Goal: Task Accomplishment & Management: Manage account settings

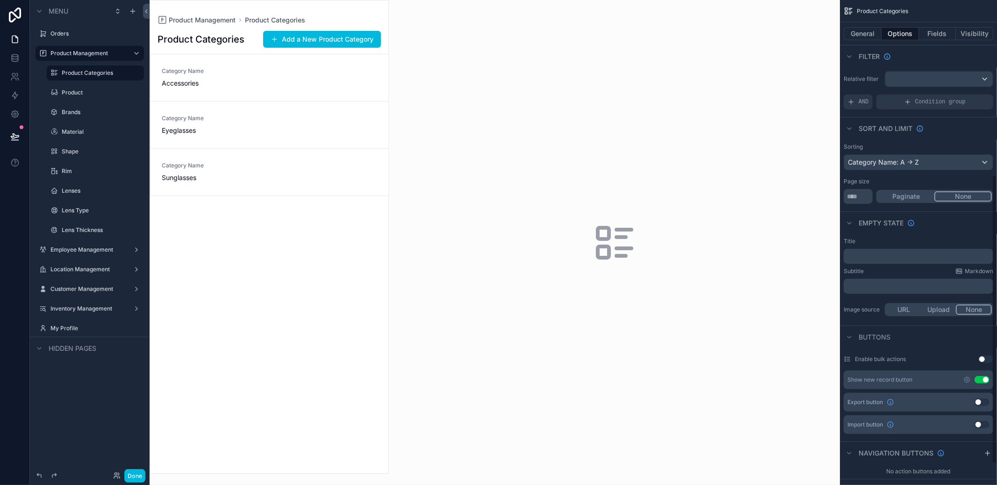
scroll to position [294, 0]
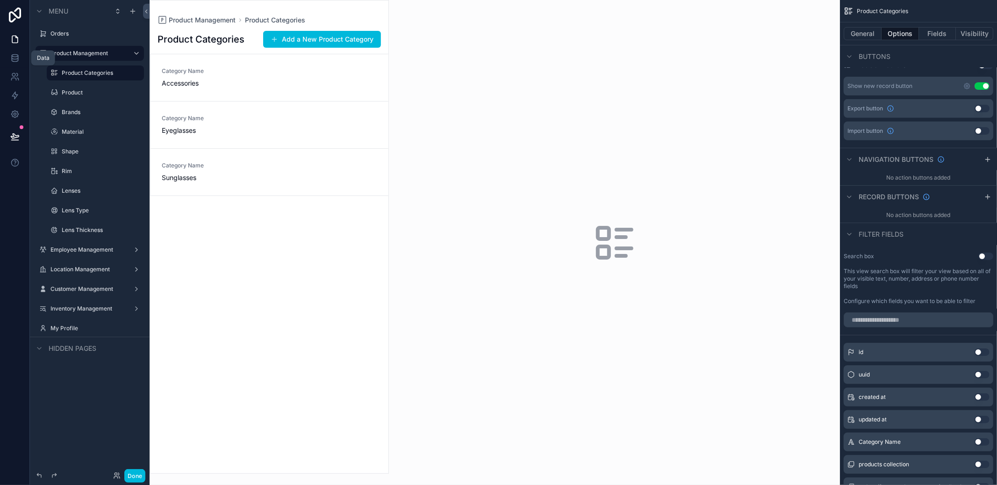
click at [22, 62] on link at bounding box center [14, 58] width 29 height 19
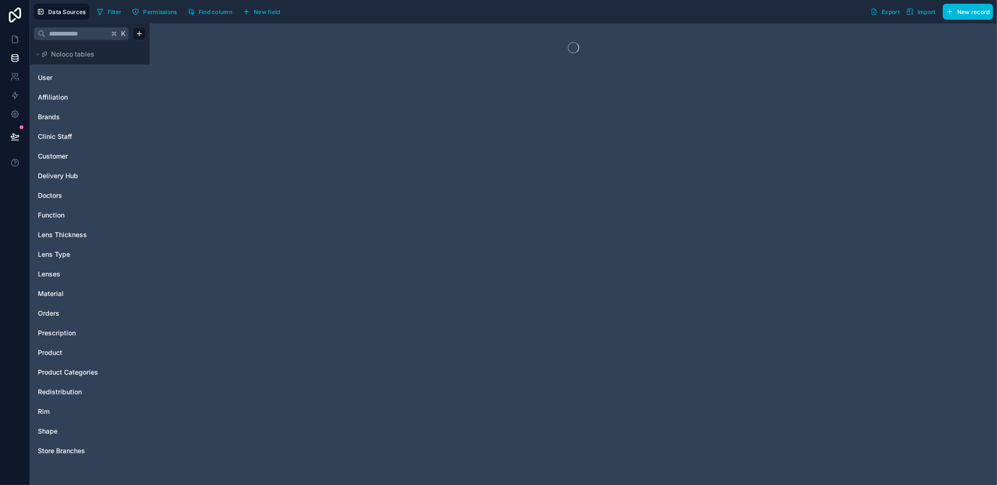
click at [76, 114] on link "Brands" at bounding box center [76, 116] width 76 height 9
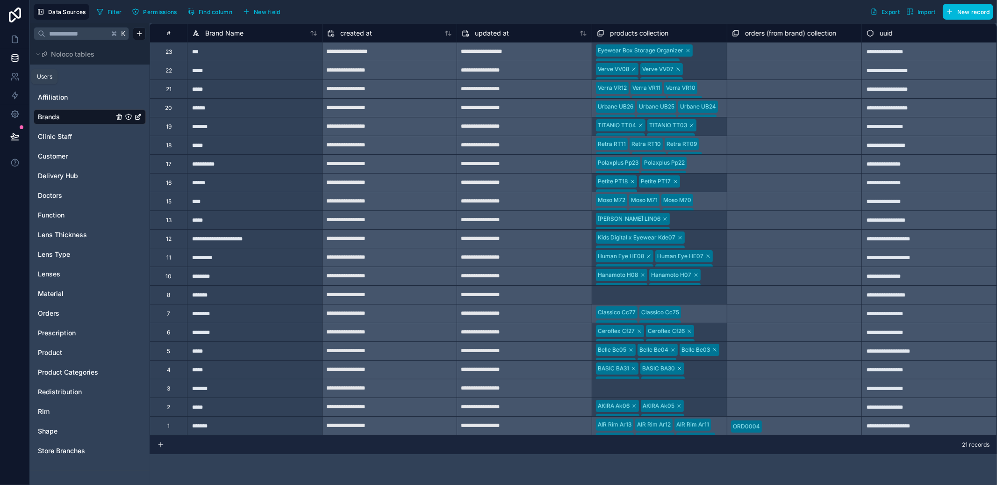
click at [8, 72] on link at bounding box center [14, 76] width 29 height 19
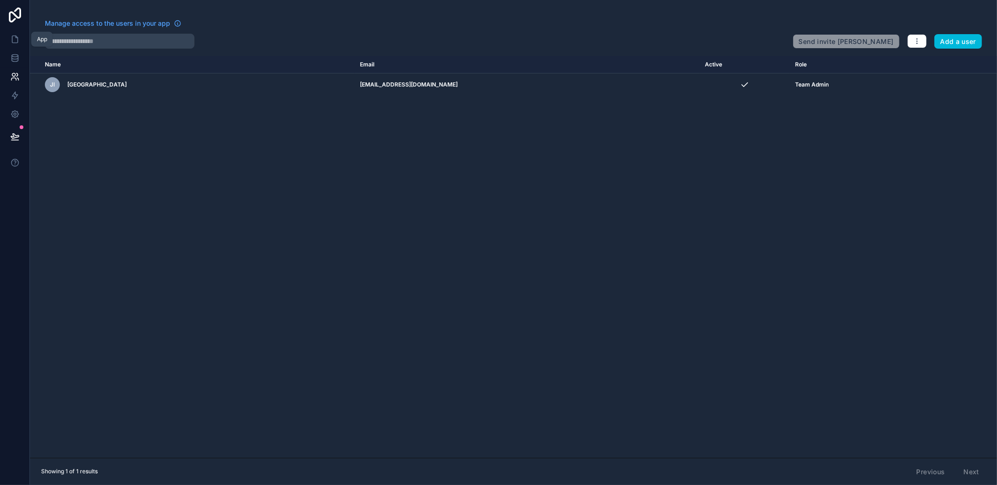
click at [19, 45] on link at bounding box center [14, 39] width 29 height 19
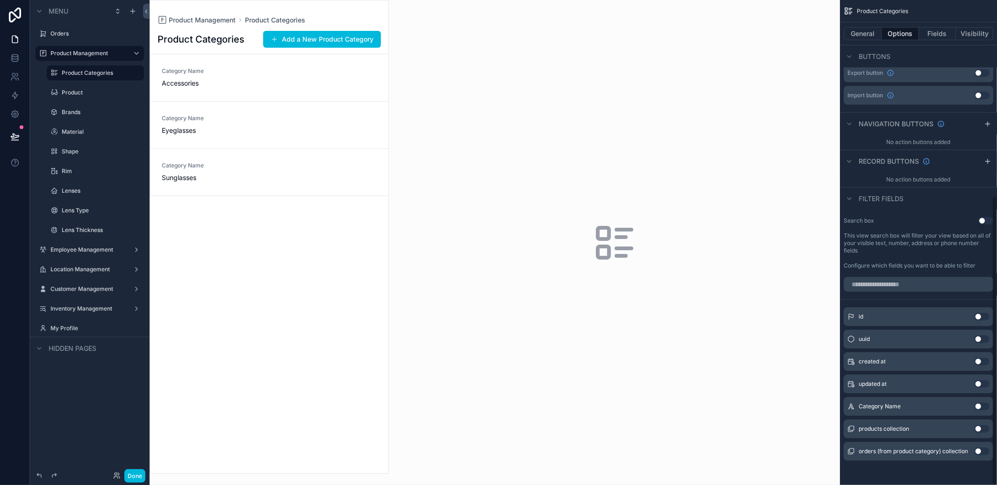
scroll to position [330, 0]
click at [353, 95] on link "Category Name Accessories" at bounding box center [270, 77] width 238 height 47
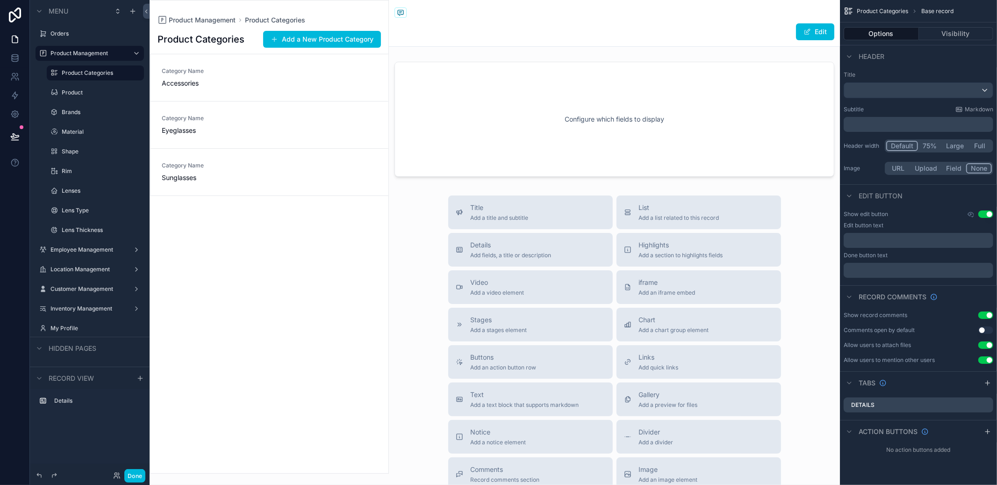
click at [569, 204] on div "Title Add a title and subtitle" at bounding box center [531, 212] width 150 height 19
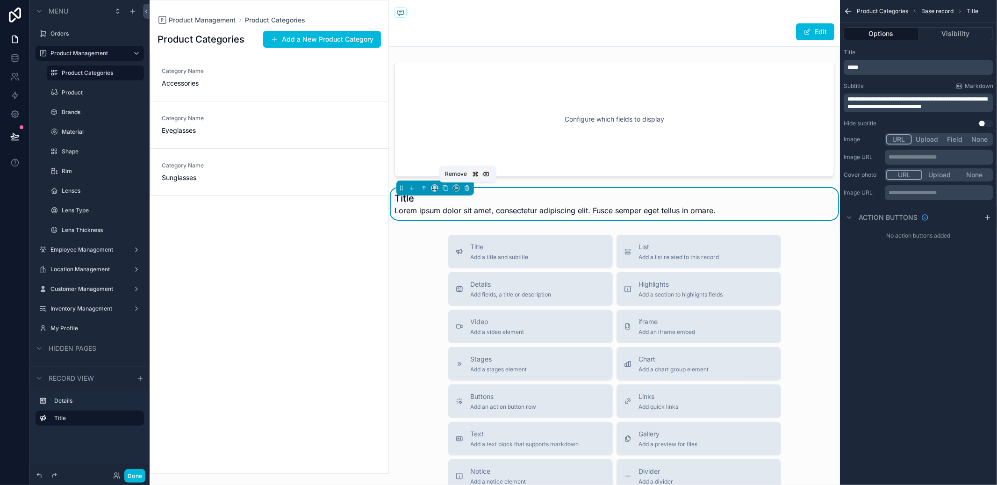
click at [469, 189] on icon "scrollable content" at bounding box center [467, 189] width 4 height 4
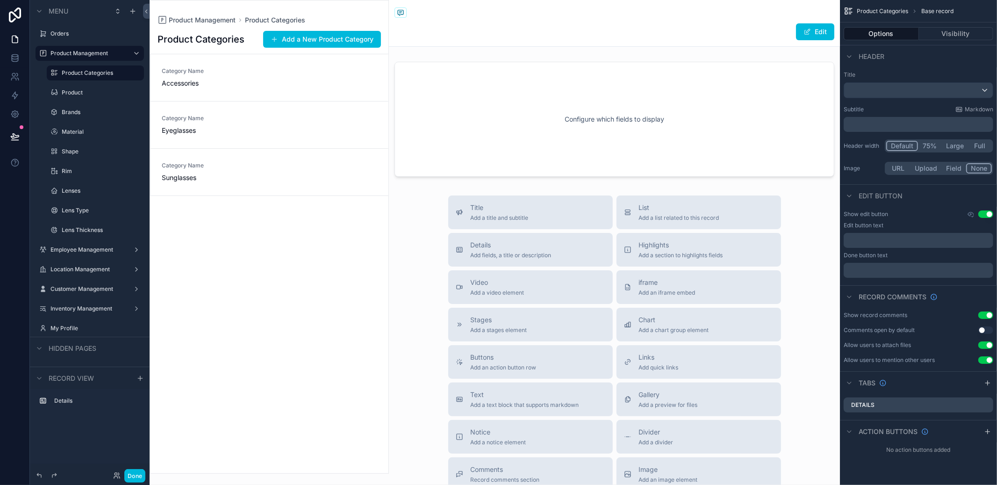
click at [355, 79] on div "scrollable content" at bounding box center [269, 236] width 238 height 473
click at [565, 256] on div "Details Add fields, a title or description" at bounding box center [531, 249] width 150 height 19
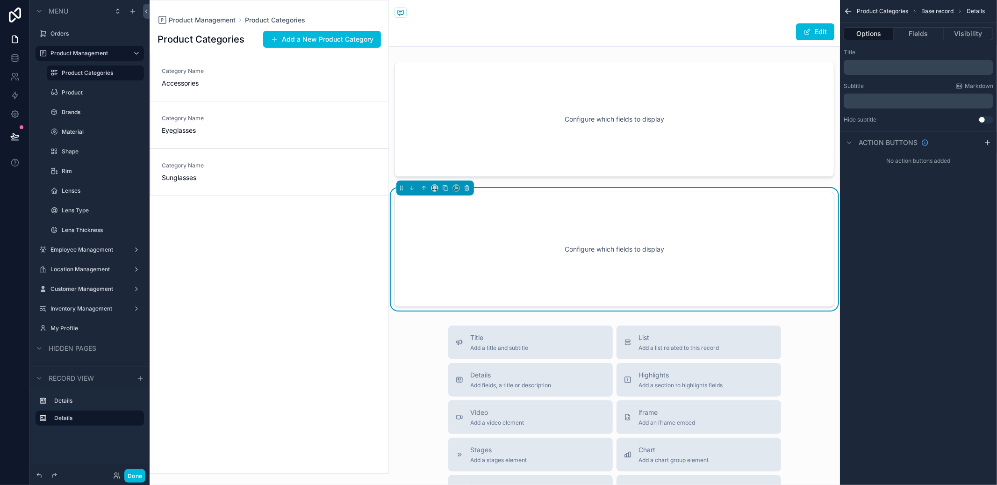
click at [596, 146] on div "scrollable content" at bounding box center [614, 119] width 451 height 122
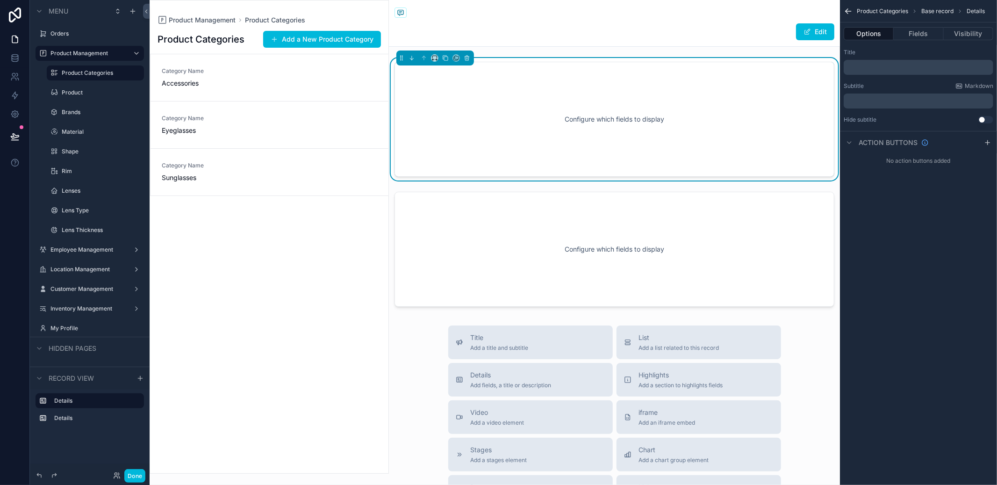
click at [507, 203] on div "scrollable content" at bounding box center [614, 249] width 451 height 122
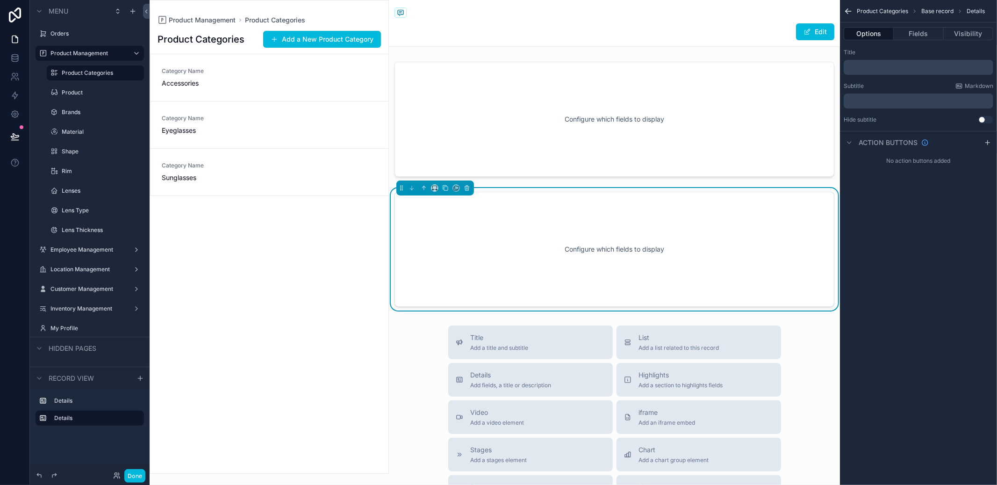
click at [917, 38] on button "Fields" at bounding box center [919, 33] width 50 height 13
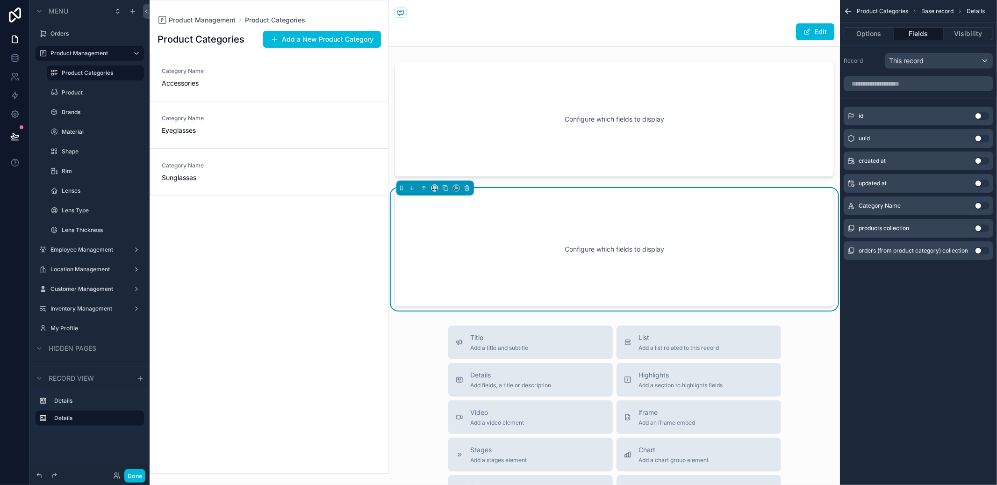
click at [984, 208] on button "Use setting" at bounding box center [982, 205] width 15 height 7
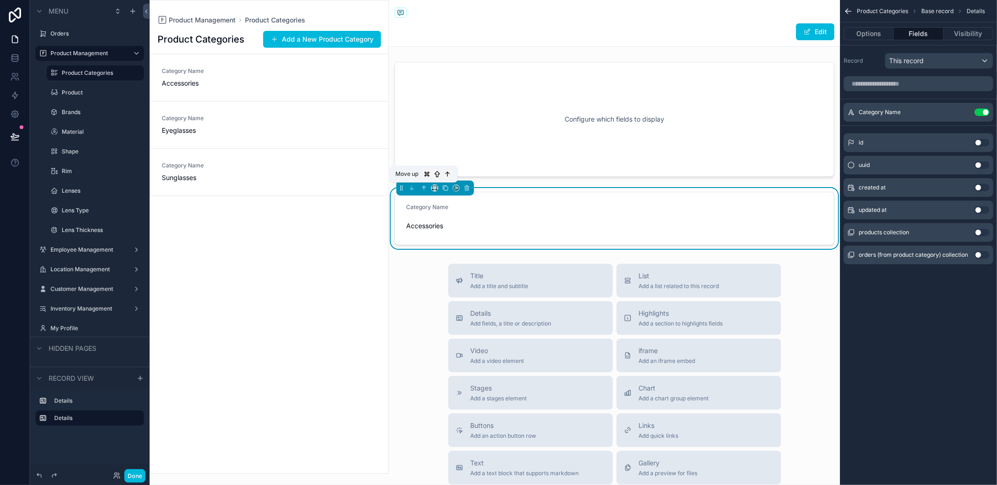
click at [423, 188] on icon "scrollable content" at bounding box center [424, 187] width 2 height 2
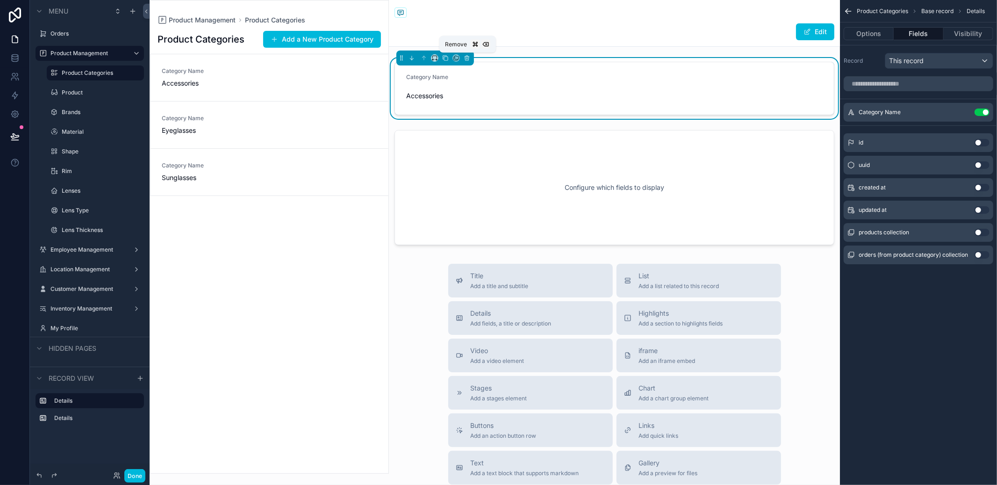
click at [464, 57] on icon "scrollable content" at bounding box center [467, 58] width 7 height 7
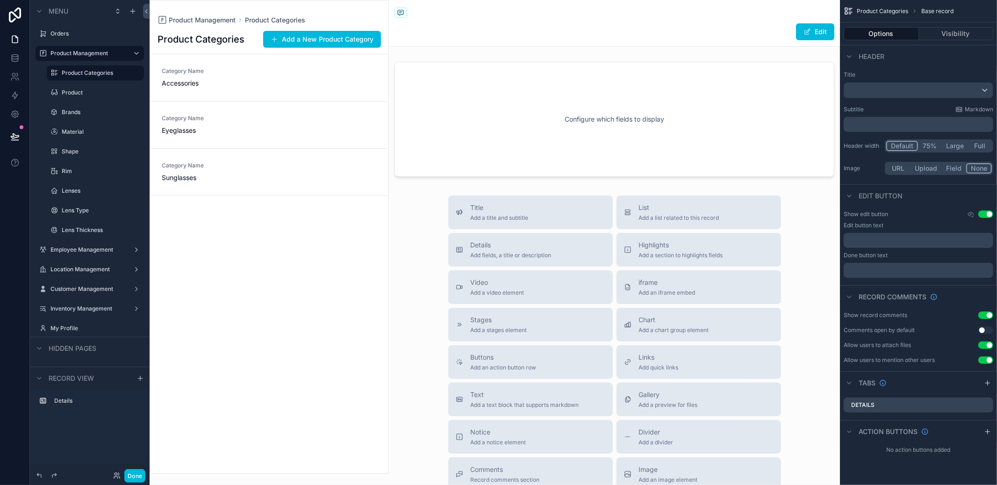
click at [516, 206] on span "Title" at bounding box center [500, 207] width 58 height 9
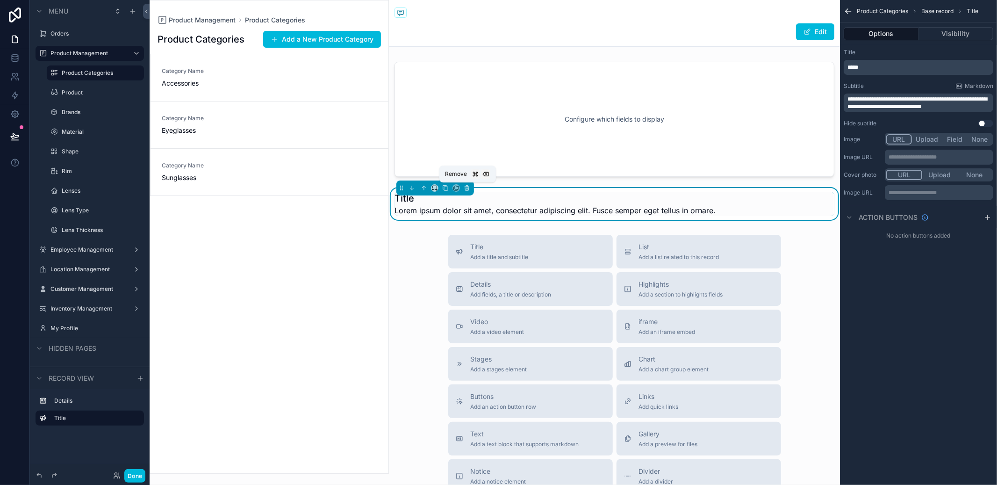
click at [465, 188] on icon "scrollable content" at bounding box center [467, 188] width 7 height 7
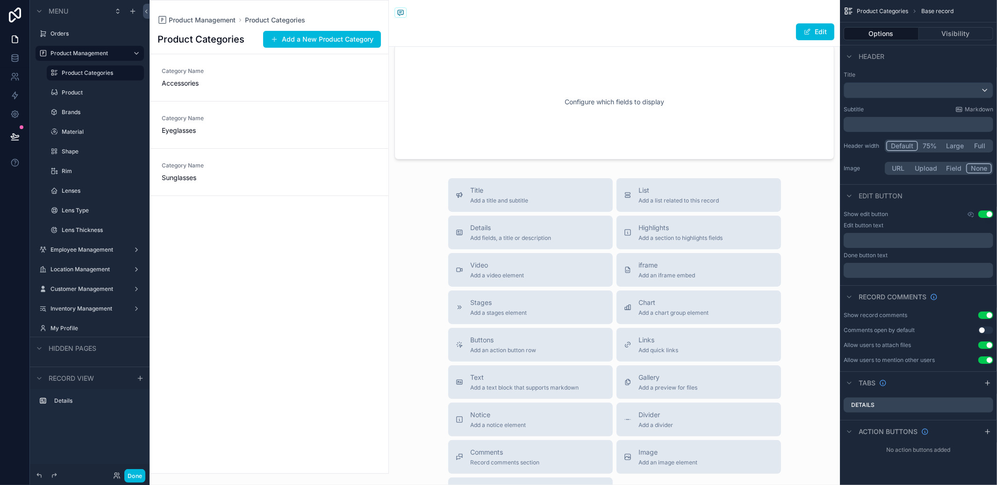
scroll to position [18, 0]
click at [649, 196] on span "Add a list related to this record" at bounding box center [679, 199] width 80 height 7
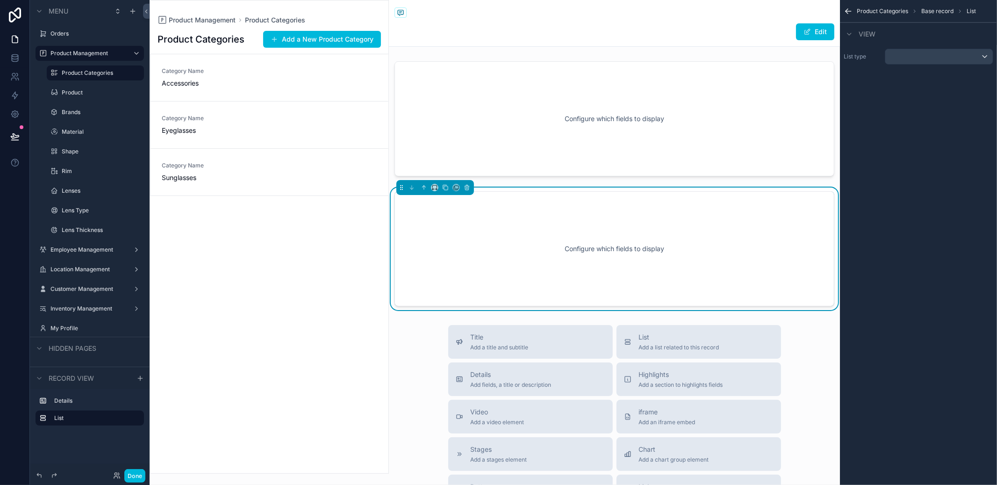
scroll to position [0, 0]
click at [700, 127] on div "scrollable content" at bounding box center [614, 119] width 451 height 122
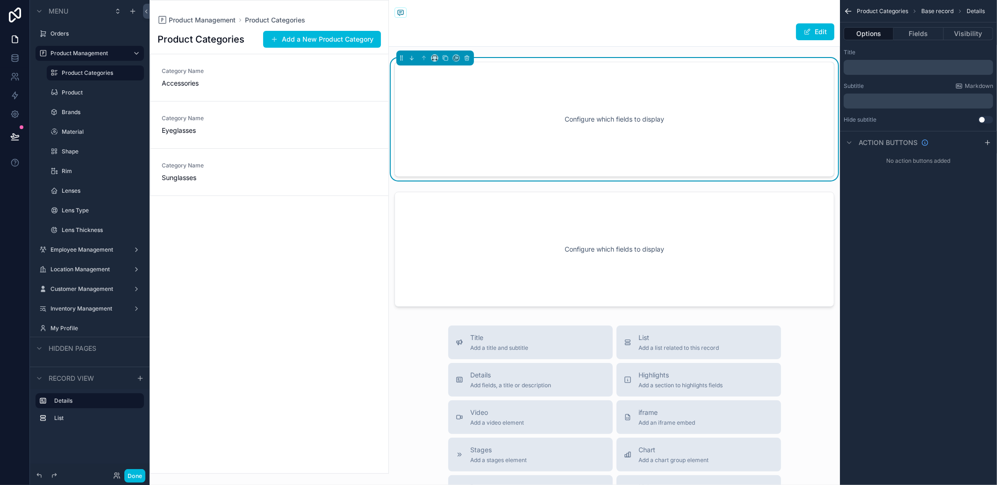
click at [930, 36] on button "Fields" at bounding box center [919, 33] width 50 height 13
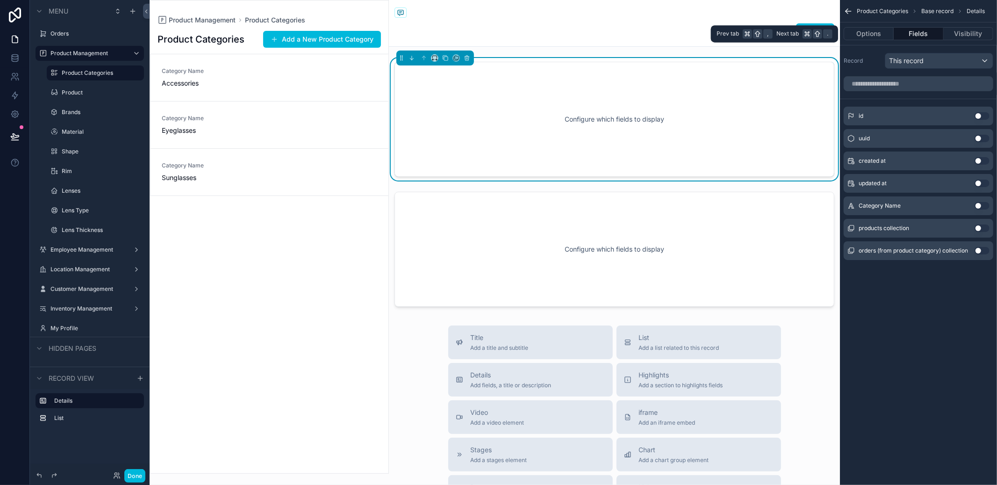
click at [867, 38] on button "Options" at bounding box center [869, 33] width 50 height 13
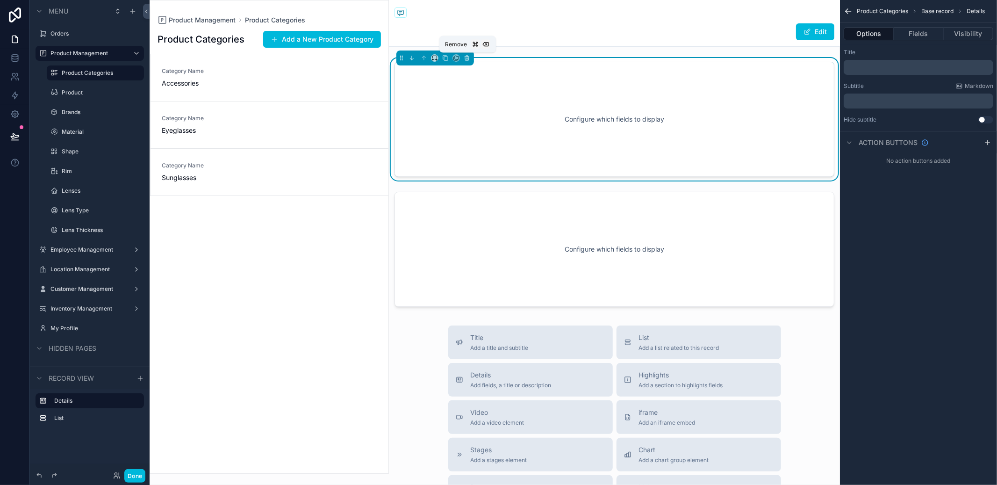
click at [471, 58] on button "scrollable content" at bounding box center [467, 58] width 10 height 10
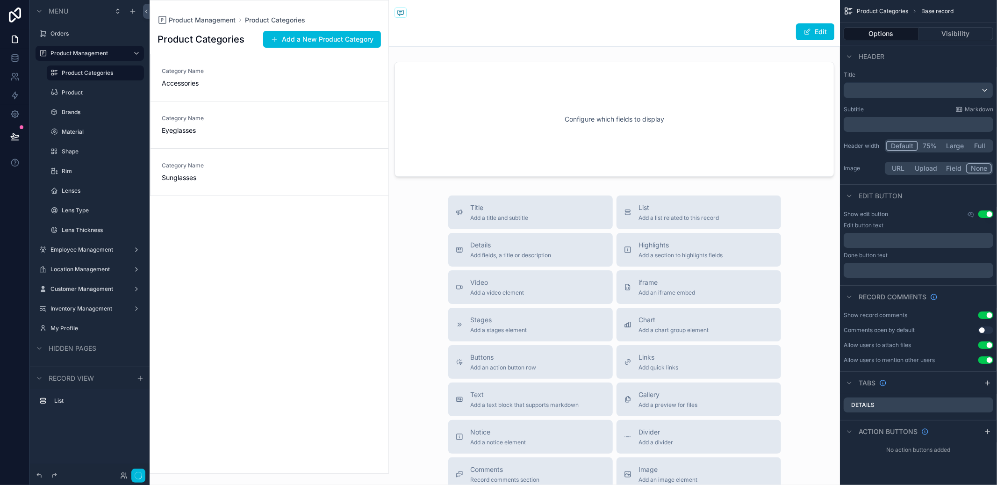
click at [510, 228] on button "Title Add a title and subtitle" at bounding box center [530, 212] width 165 height 34
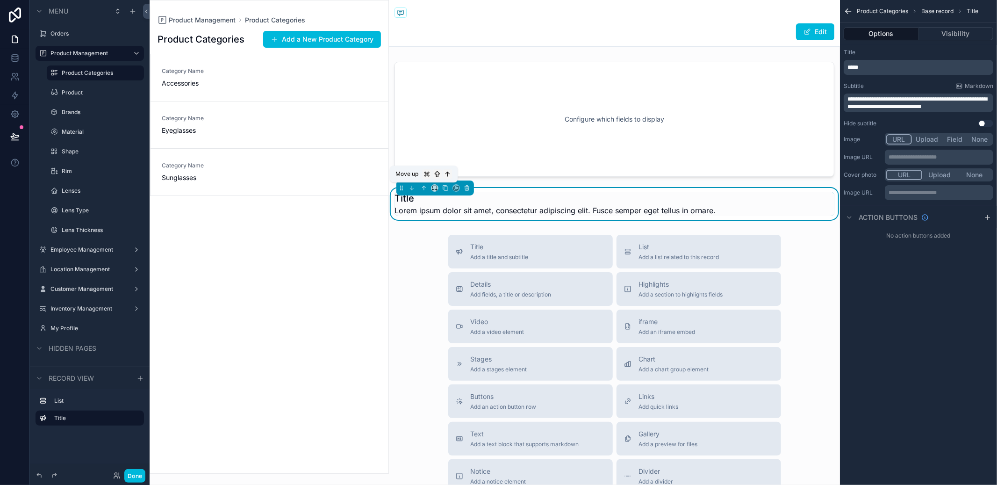
click at [422, 187] on icon "scrollable content" at bounding box center [424, 188] width 7 height 7
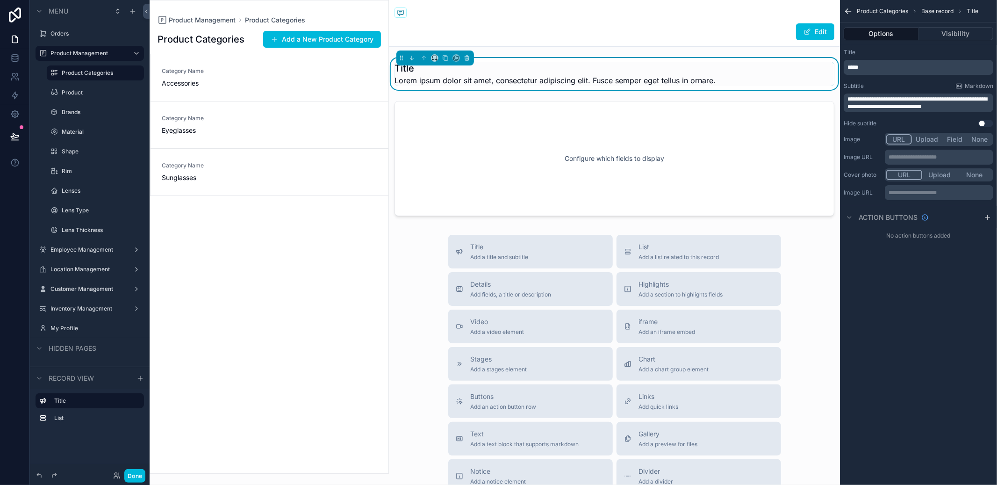
click at [941, 36] on button "Visibility" at bounding box center [956, 33] width 75 height 13
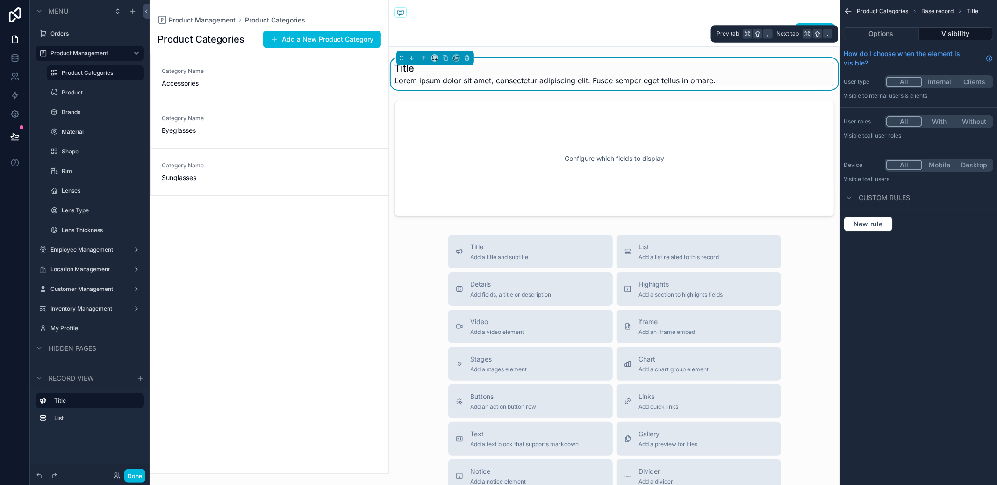
click at [893, 29] on button "Options" at bounding box center [881, 33] width 75 height 13
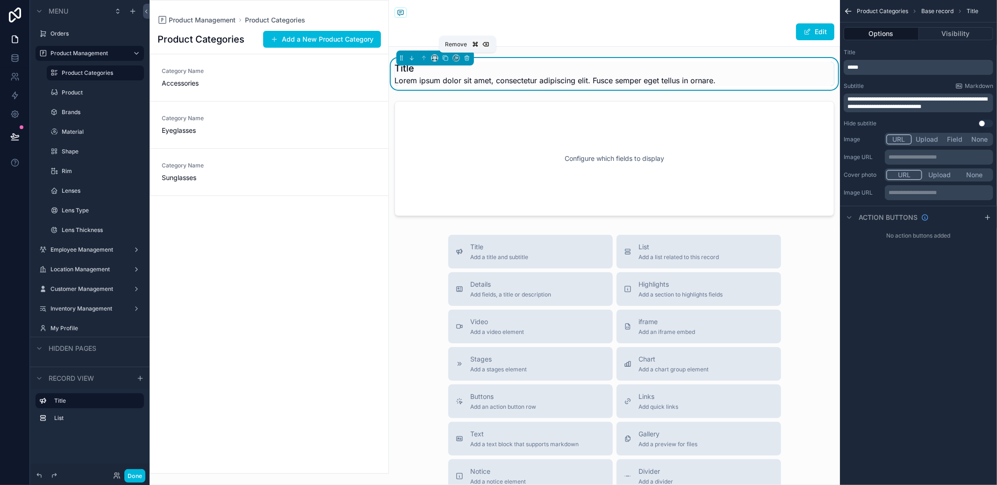
click at [469, 57] on icon "scrollable content" at bounding box center [467, 58] width 7 height 7
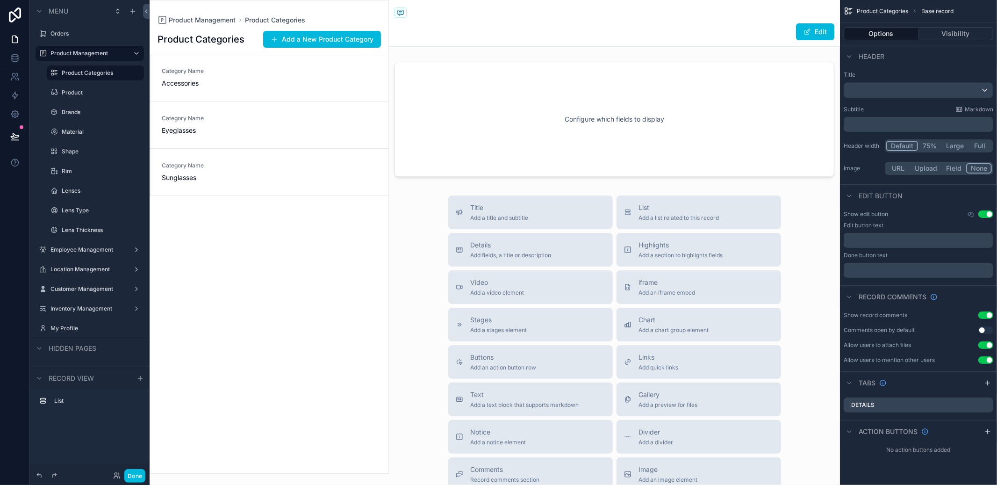
click at [562, 237] on button "Details Add fields, a title or description" at bounding box center [530, 250] width 165 height 34
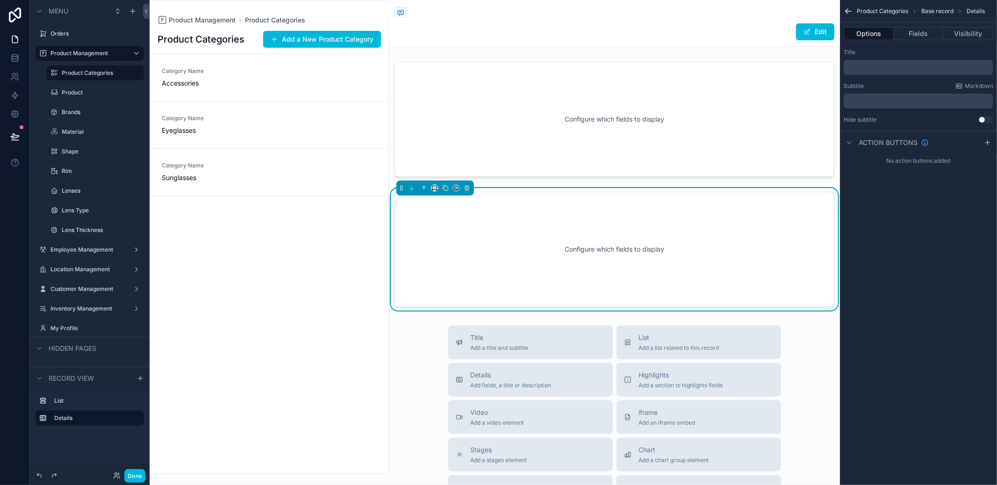
click at [572, 148] on div "scrollable content" at bounding box center [614, 119] width 451 height 122
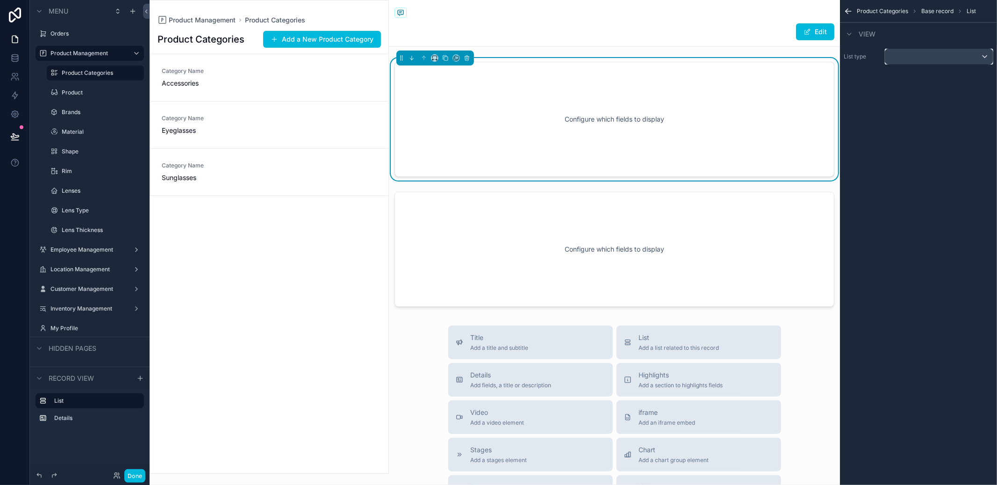
click at [936, 60] on div "scrollable content" at bounding box center [939, 56] width 108 height 15
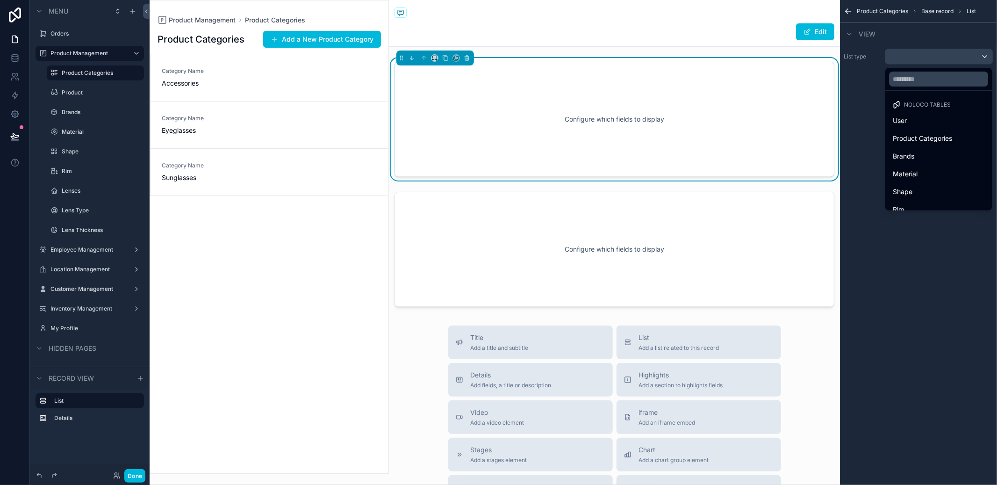
click at [936, 60] on div "scrollable content" at bounding box center [498, 242] width 997 height 485
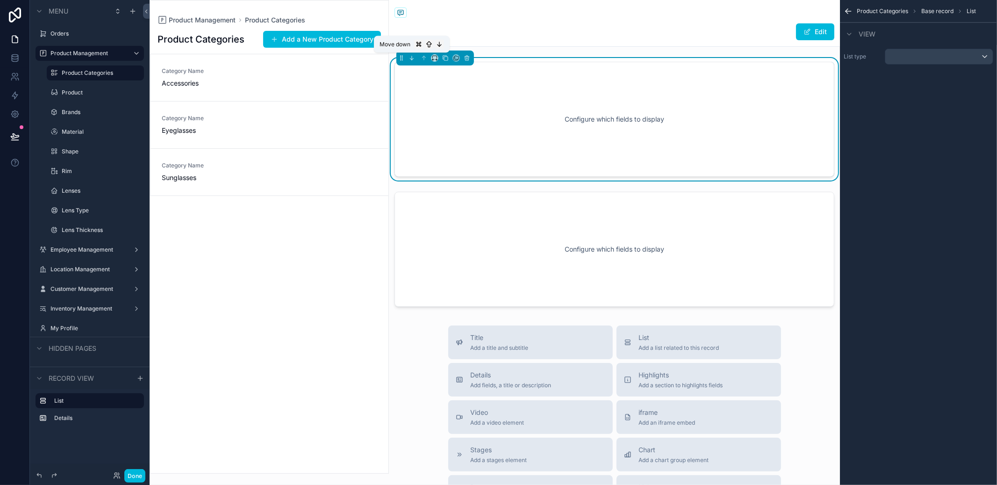
click at [416, 59] on button "scrollable content" at bounding box center [412, 58] width 10 height 10
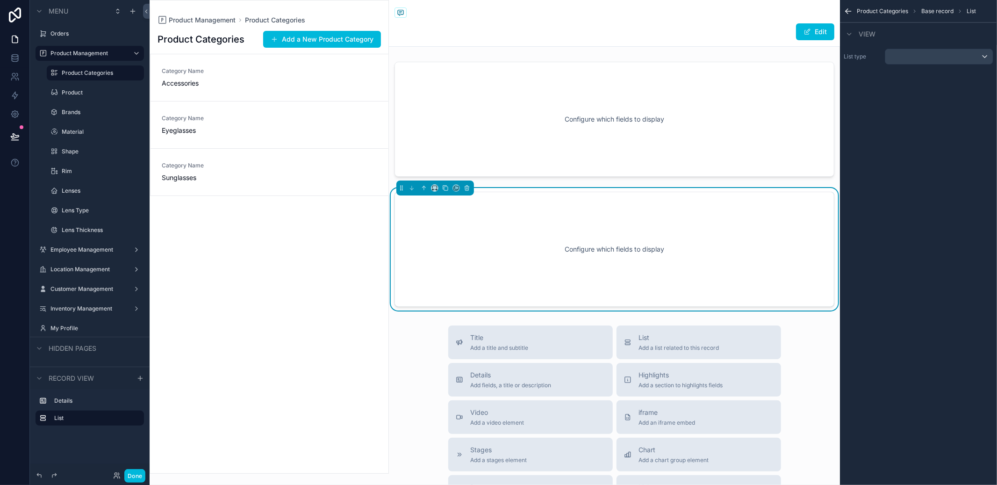
click at [586, 214] on div "Configure which fields to display" at bounding box center [614, 249] width 409 height 84
click at [680, 102] on div "scrollable content" at bounding box center [614, 119] width 451 height 122
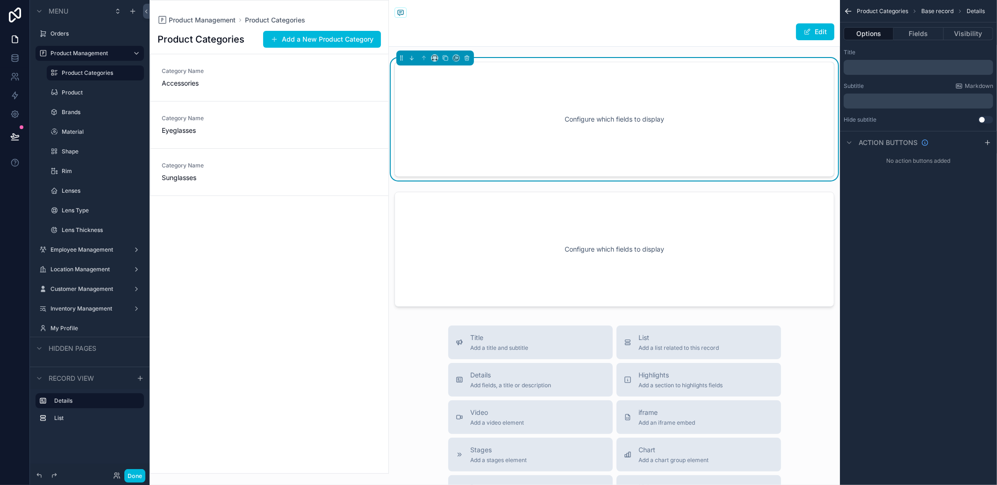
click at [928, 33] on button "Fields" at bounding box center [919, 33] width 50 height 13
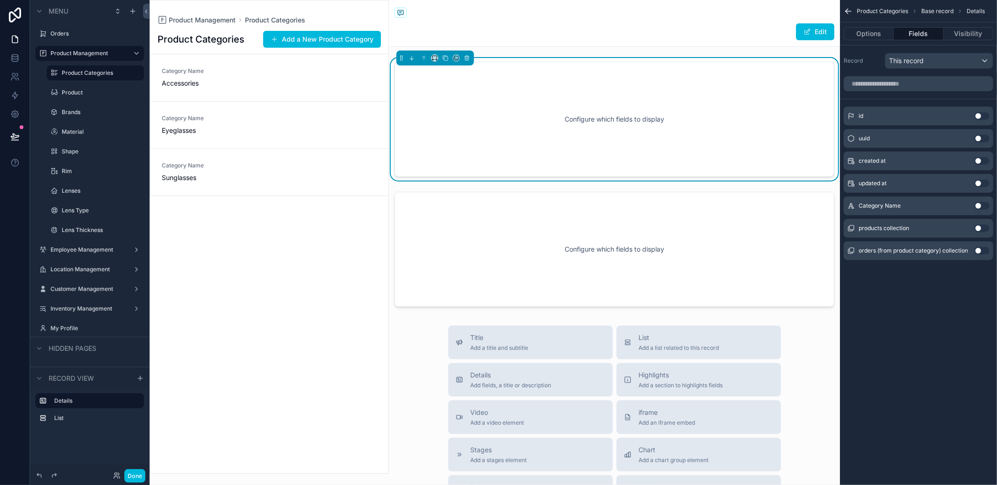
click at [977, 209] on div "Category Name Use setting" at bounding box center [919, 205] width 150 height 19
click at [979, 208] on button "Use setting" at bounding box center [982, 205] width 15 height 7
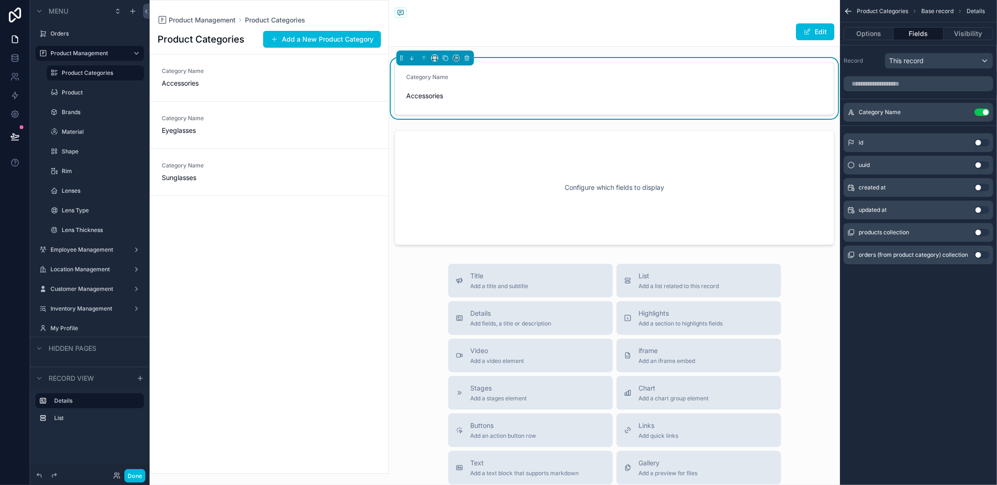
click at [692, 165] on div "scrollable content" at bounding box center [614, 187] width 451 height 122
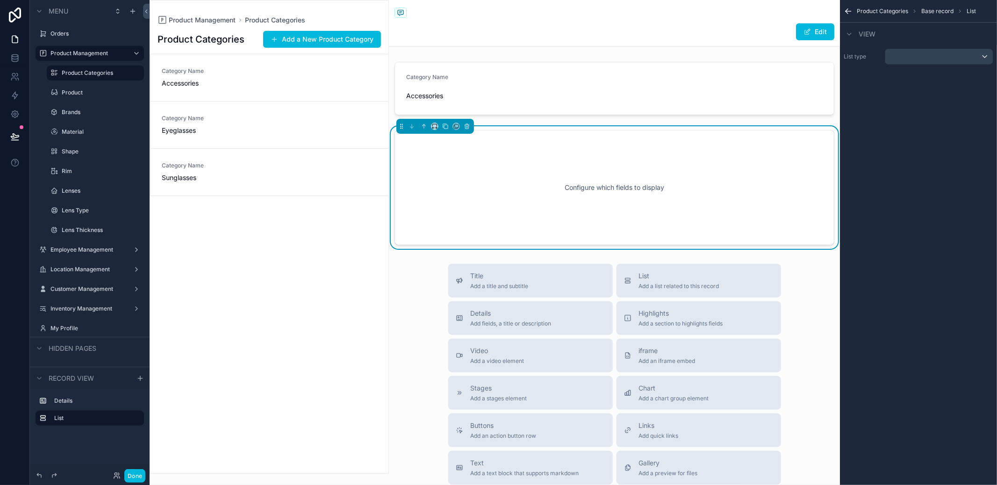
click at [646, 111] on div "scrollable content" at bounding box center [614, 88] width 451 height 61
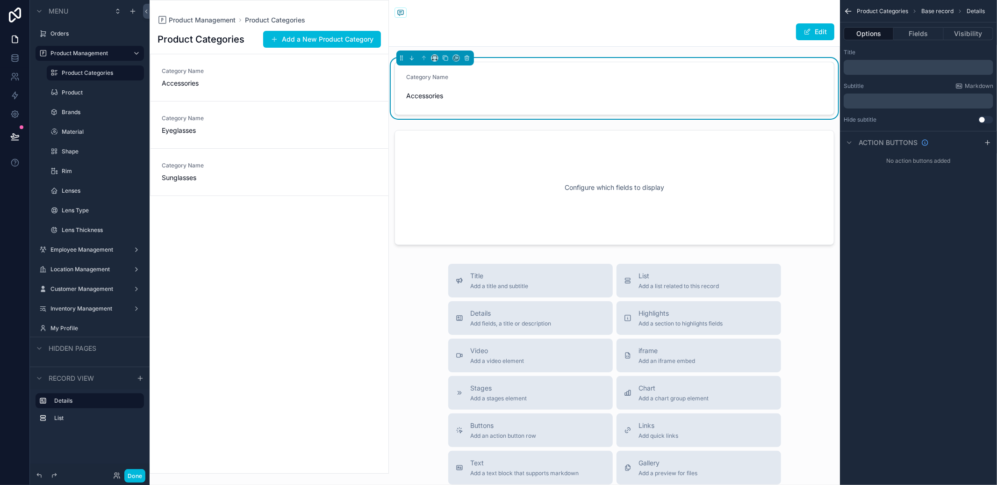
click at [609, 172] on div "scrollable content" at bounding box center [614, 187] width 451 height 122
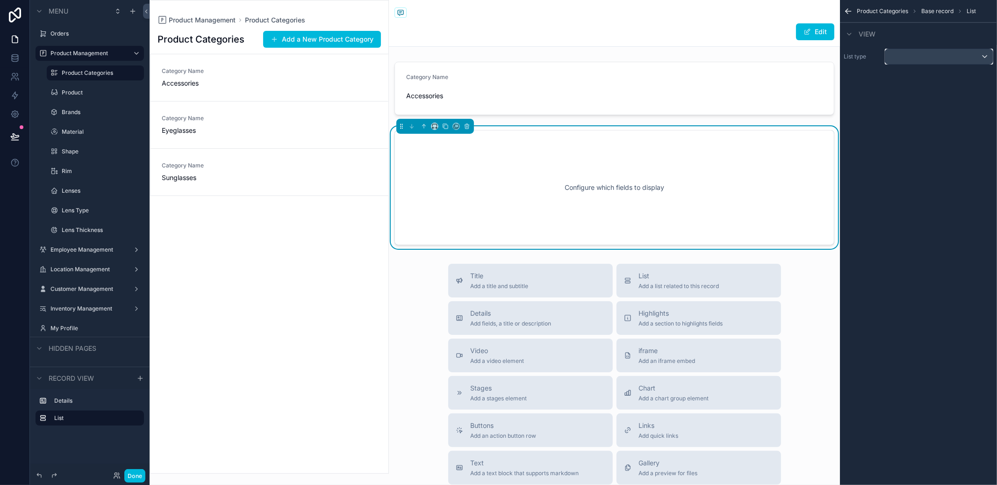
click at [916, 56] on div "scrollable content" at bounding box center [939, 56] width 108 height 15
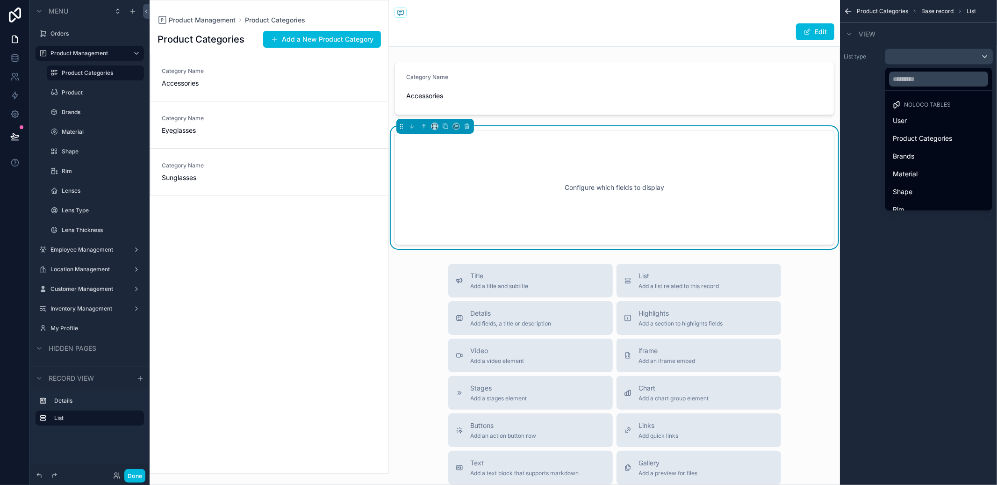
click at [933, 131] on div "Product Categories" at bounding box center [938, 138] width 103 height 17
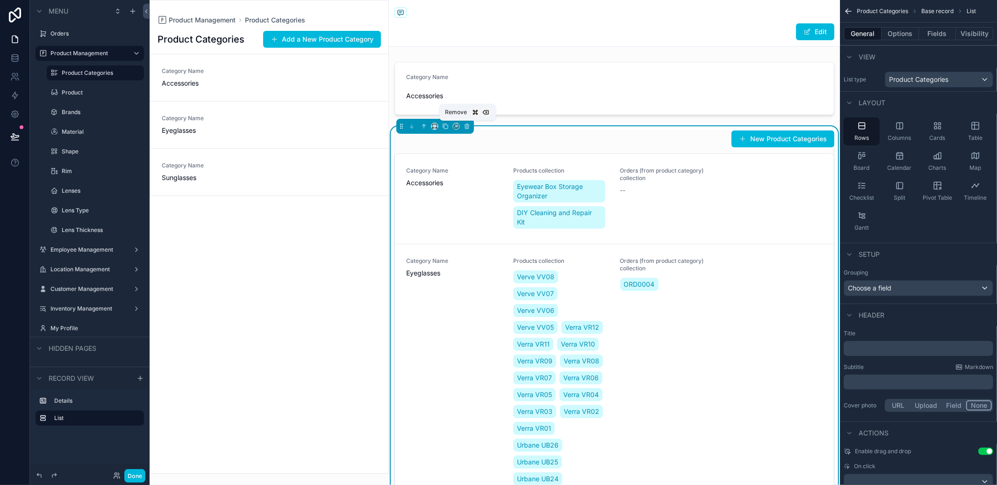
click at [469, 126] on icon "scrollable content" at bounding box center [467, 126] width 7 height 7
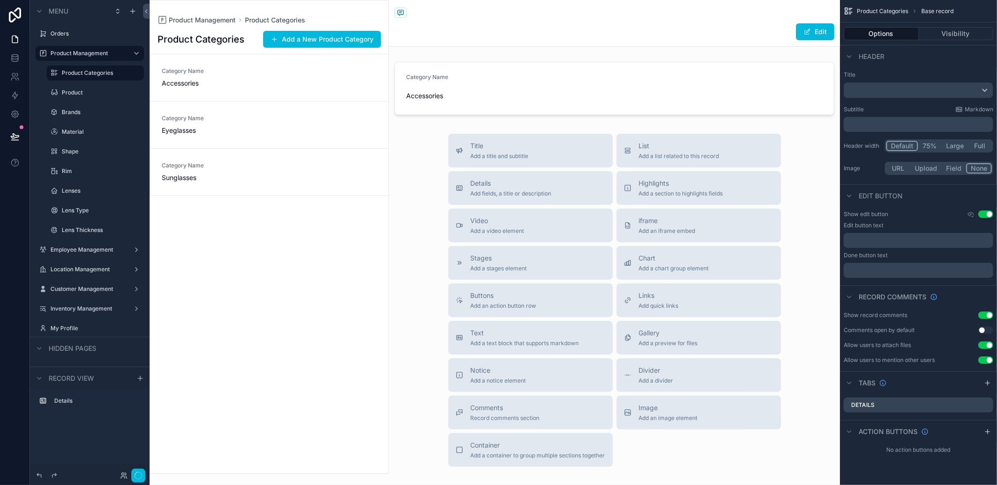
click at [494, 187] on span "Details" at bounding box center [511, 183] width 81 height 9
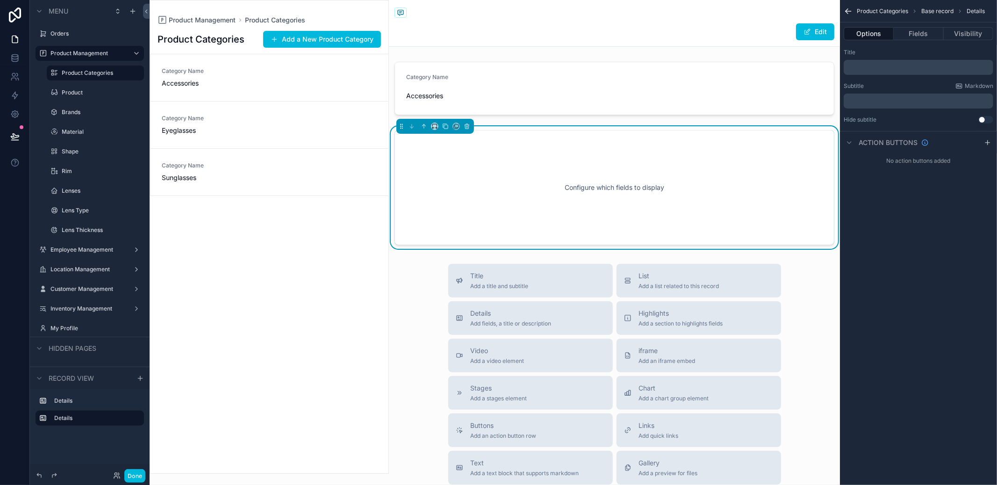
click at [910, 38] on button "Fields" at bounding box center [919, 33] width 50 height 13
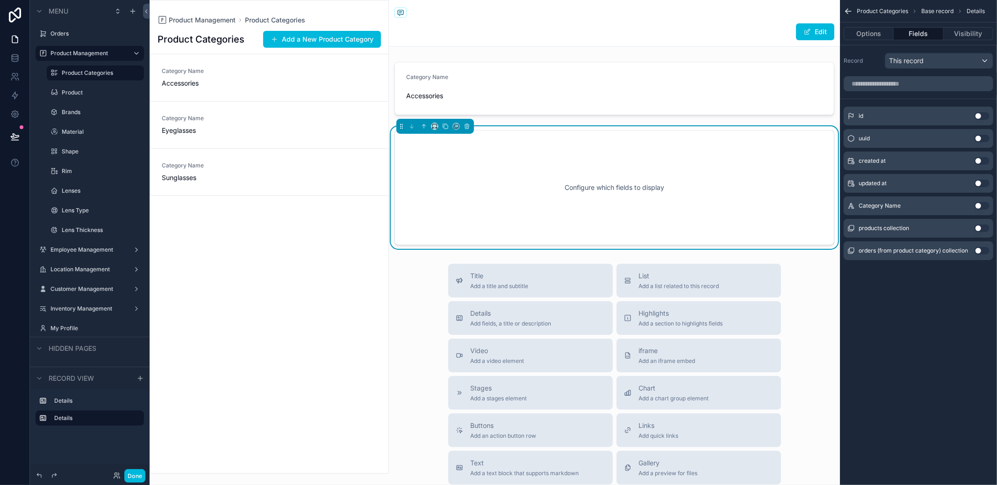
click at [979, 229] on button "Use setting" at bounding box center [982, 227] width 15 height 7
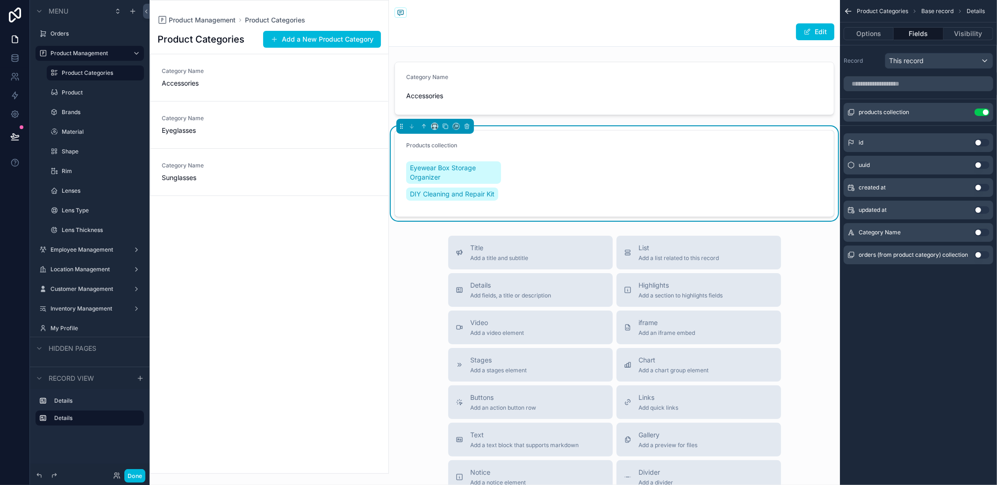
click at [981, 254] on button "Use setting" at bounding box center [982, 254] width 15 height 7
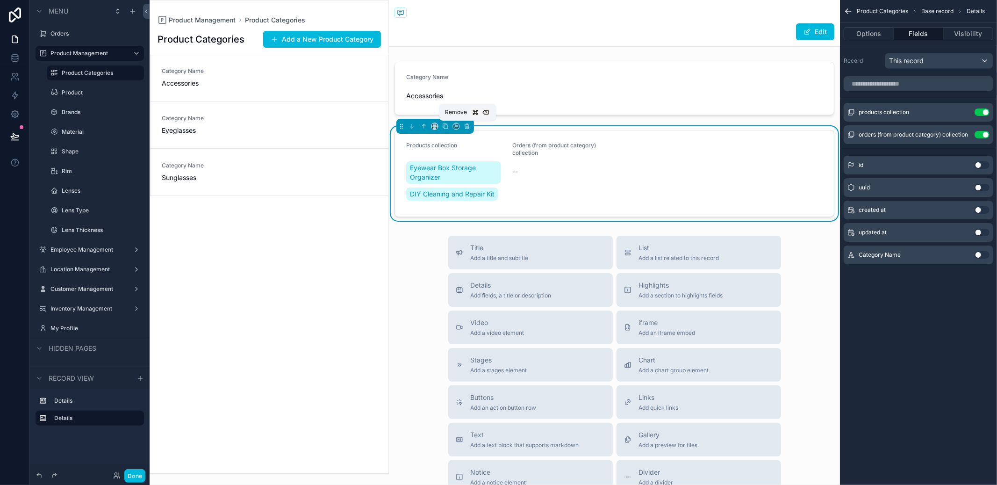
click at [469, 125] on icon "scrollable content" at bounding box center [467, 127] width 4 height 4
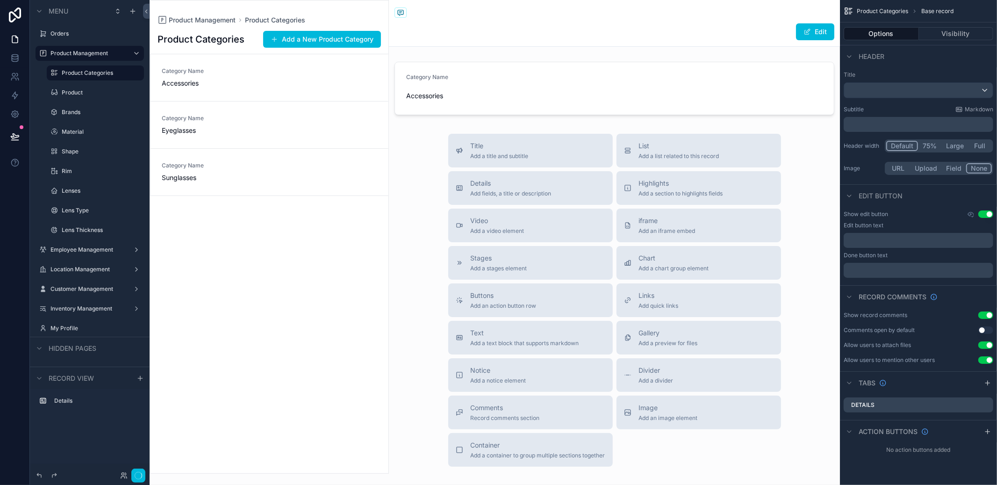
click at [560, 74] on div "scrollable content" at bounding box center [614, 88] width 451 height 61
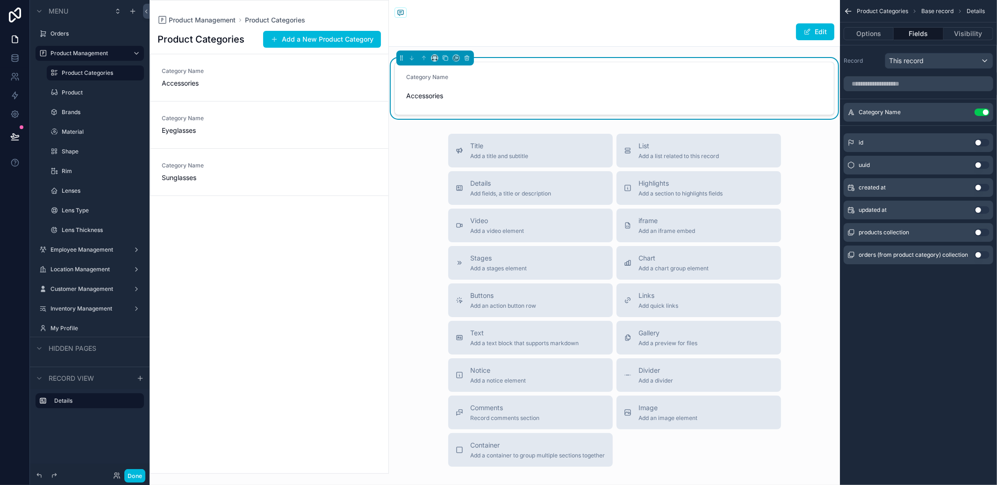
click at [981, 233] on button "Use setting" at bounding box center [982, 232] width 15 height 7
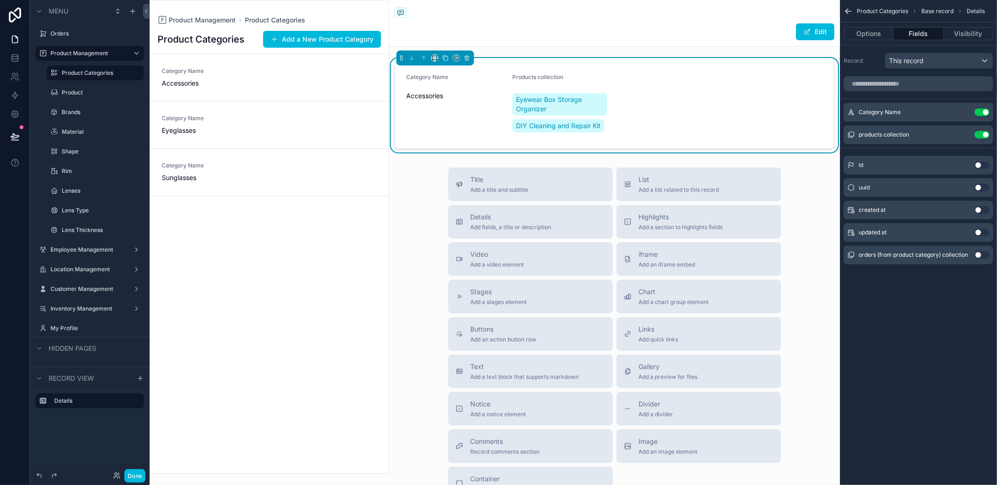
click at [982, 248] on div "orders (from product category) collection Use setting" at bounding box center [919, 254] width 150 height 19
click at [982, 252] on button "Use setting" at bounding box center [982, 254] width 15 height 7
click at [314, 124] on div "Category Name Eyeglasses" at bounding box center [269, 125] width 215 height 21
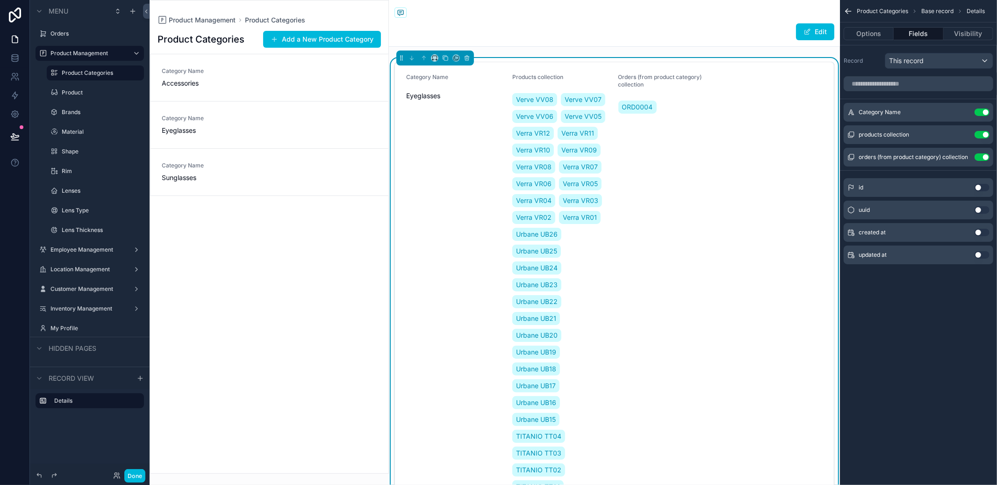
click at [0, 0] on icon "scrollable content" at bounding box center [0, 0] width 0 height 0
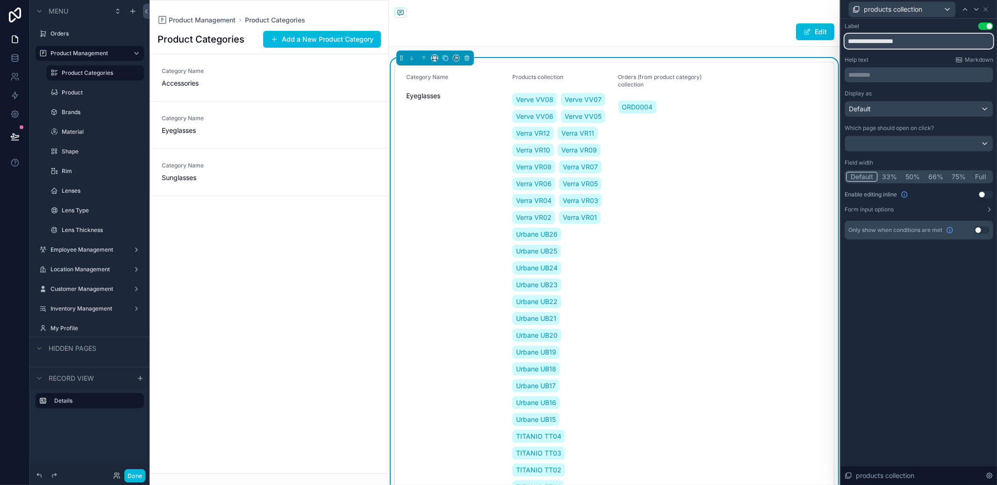
drag, startPoint x: 913, startPoint y: 41, endPoint x: 828, endPoint y: 41, distance: 84.6
click at [828, 41] on div "**********" at bounding box center [498, 242] width 997 height 485
type input "********"
click at [978, 8] on icon at bounding box center [977, 9] width 4 height 2
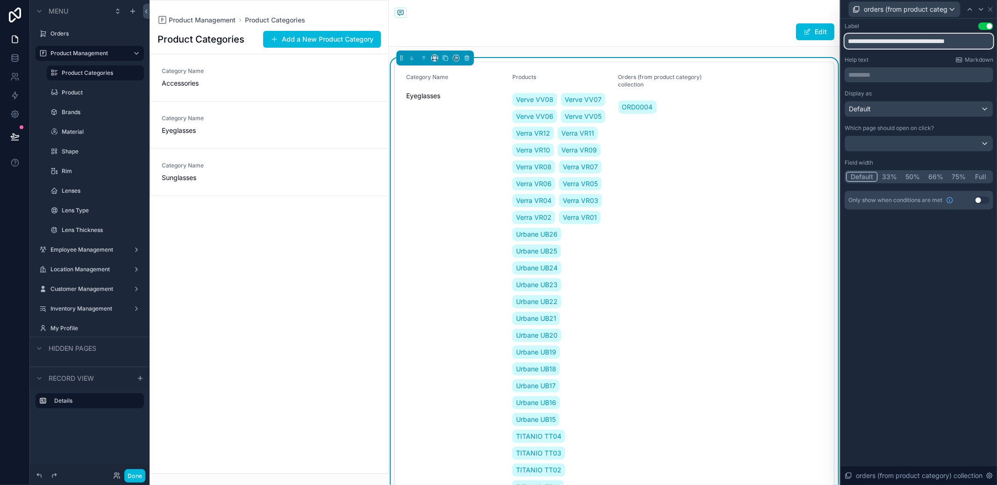
click at [915, 44] on input "**********" at bounding box center [919, 41] width 149 height 15
type input "******"
click at [981, 244] on div "Label Use setting ****** Help text Markdown ********* ﻿ Display as Default Whic…" at bounding box center [919, 252] width 156 height 466
click at [992, 7] on icon at bounding box center [990, 9] width 7 height 7
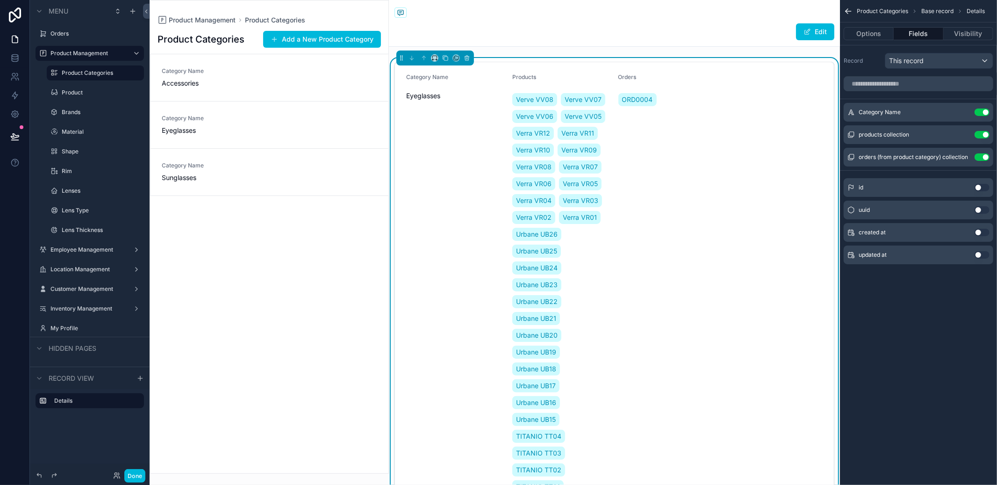
click at [0, 0] on icon "scrollable content" at bounding box center [0, 0] width 0 height 0
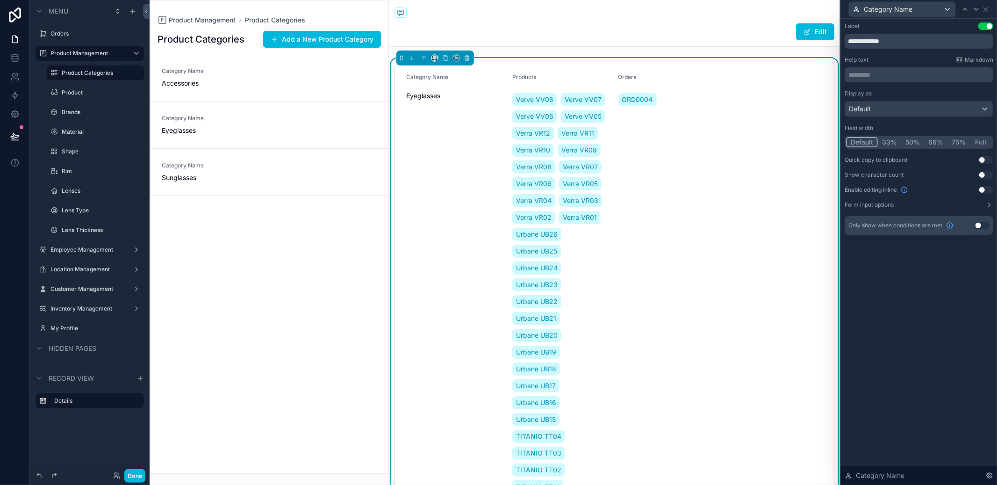
click at [975, 138] on button "Full" at bounding box center [981, 142] width 22 height 10
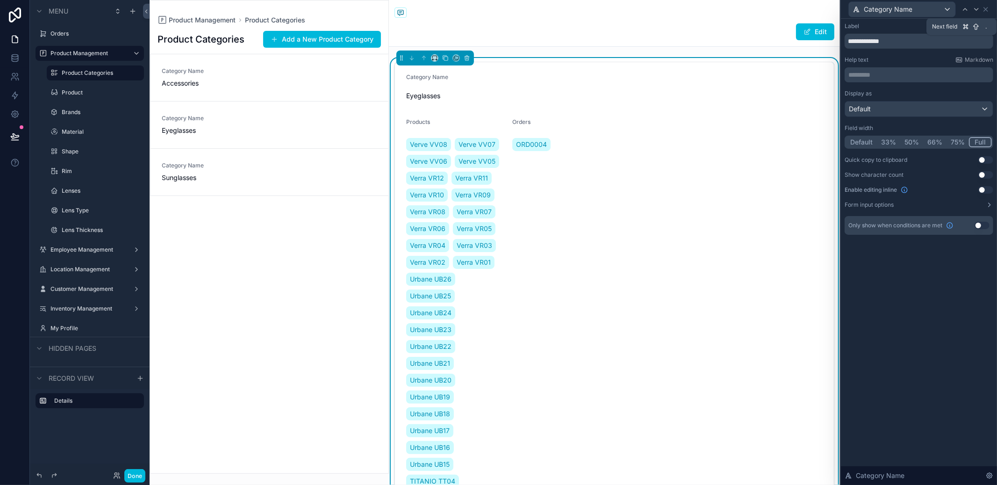
click at [975, 9] on icon at bounding box center [976, 9] width 7 height 7
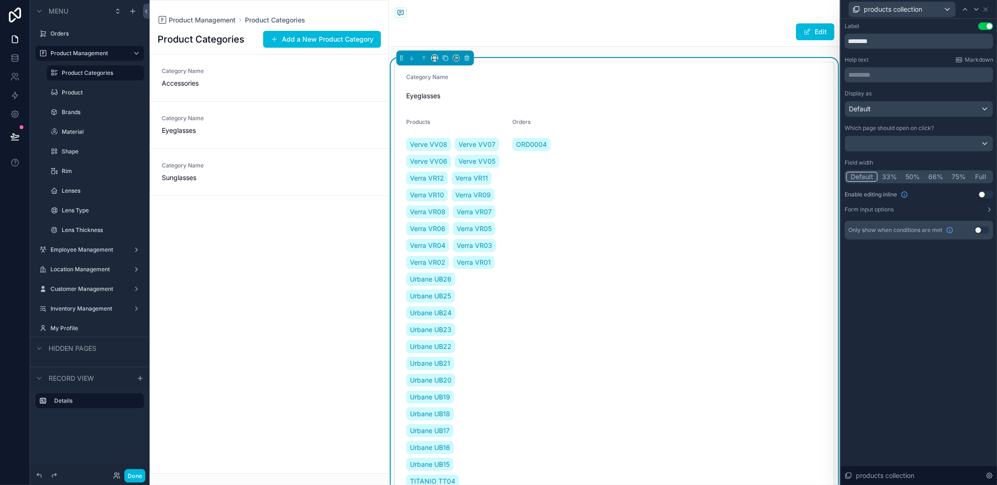
click at [979, 178] on button "Full" at bounding box center [981, 177] width 22 height 10
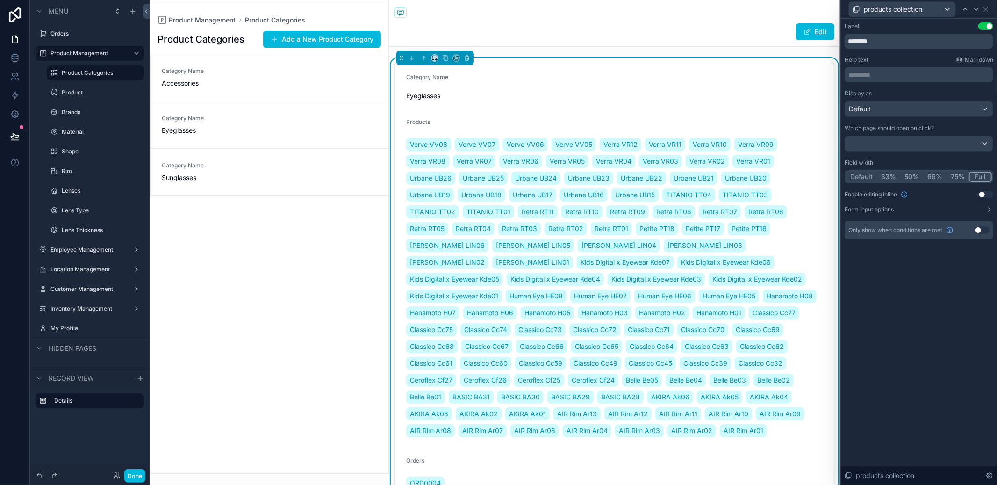
click at [976, 15] on div "products collection" at bounding box center [915, 9] width 134 height 16
click at [976, 10] on icon at bounding box center [976, 9] width 7 height 7
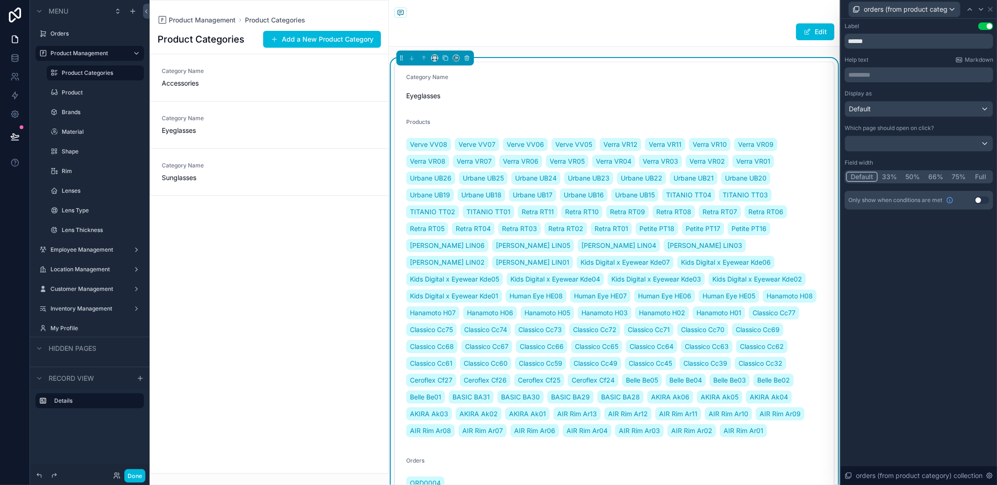
click at [981, 172] on button "Full" at bounding box center [981, 177] width 22 height 10
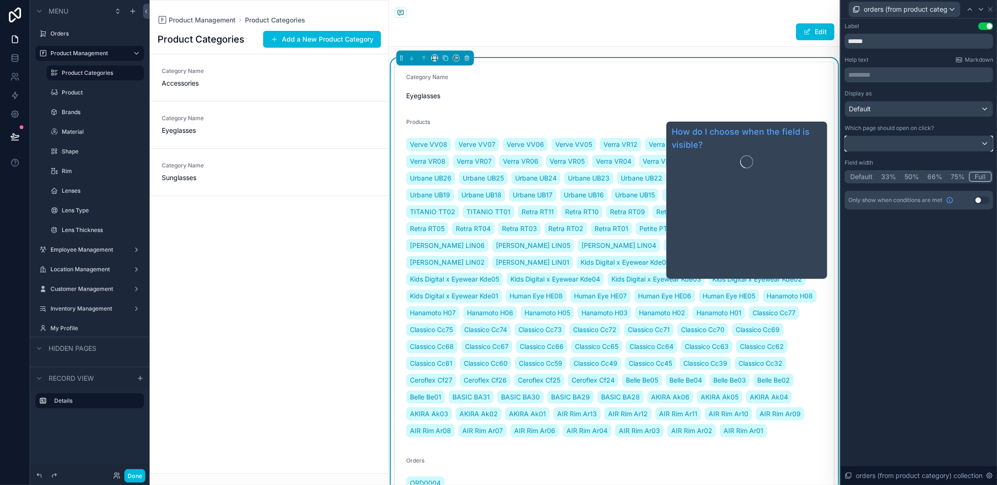
click at [940, 141] on div at bounding box center [919, 143] width 148 height 15
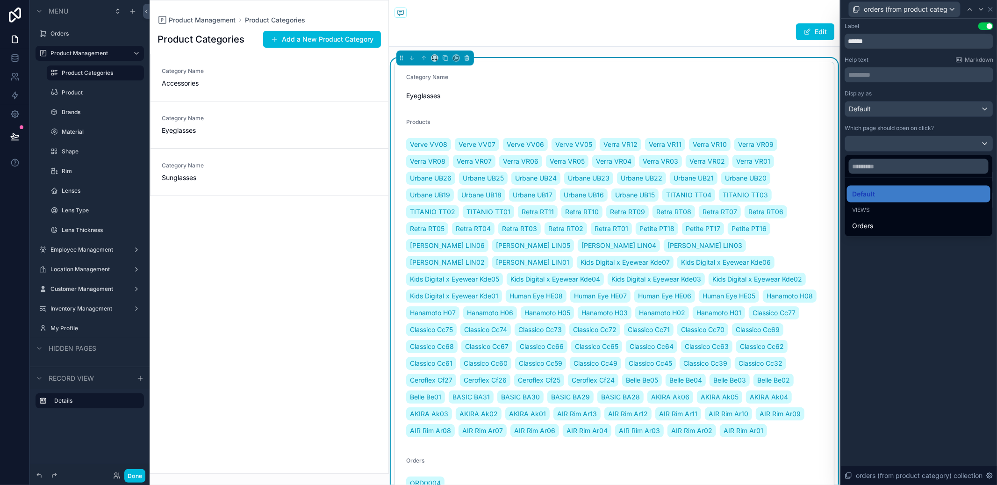
click at [940, 141] on div at bounding box center [919, 242] width 156 height 485
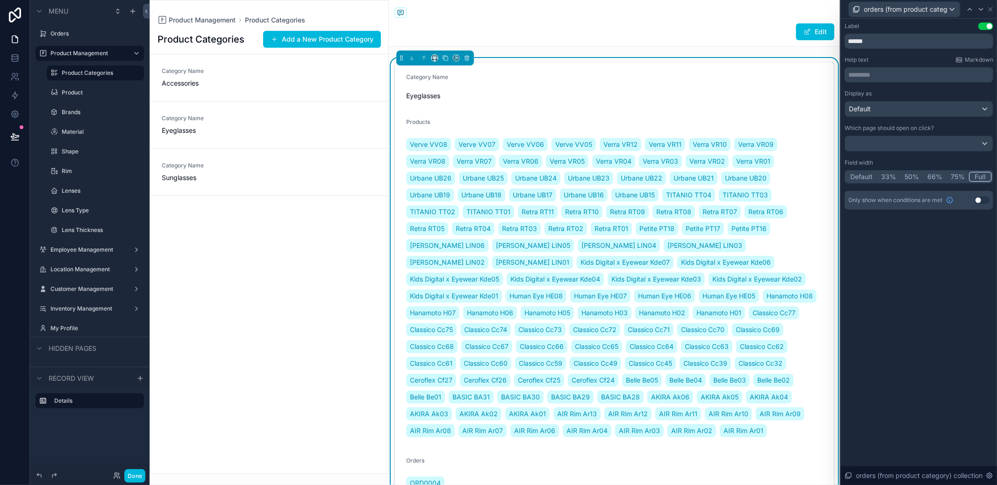
click at [754, 147] on span "Verra VR09" at bounding box center [756, 144] width 36 height 9
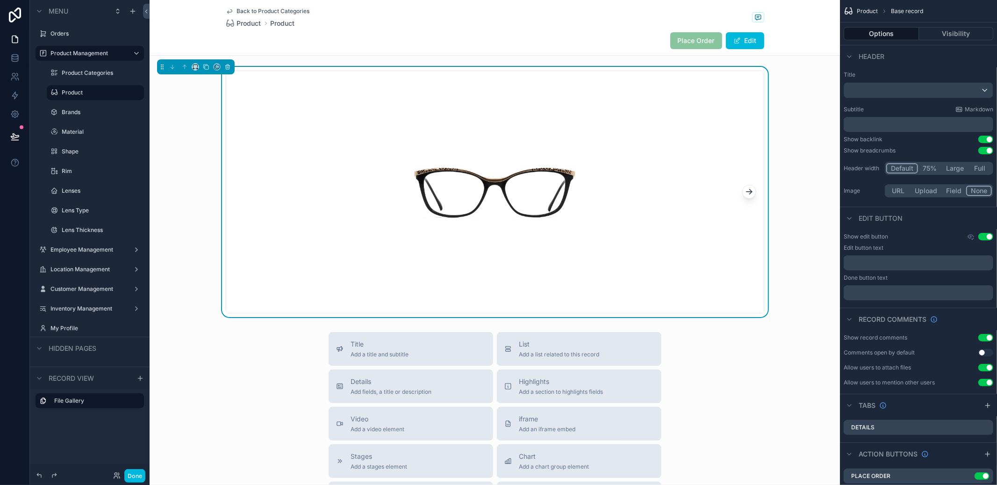
click at [85, 71] on label "Product Categories" at bounding box center [100, 72] width 77 height 7
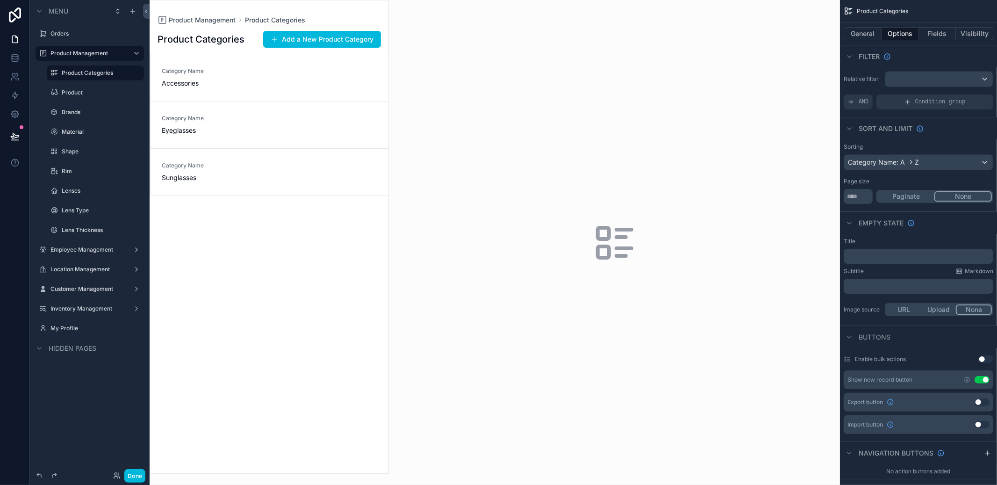
click at [673, 193] on div "scrollable content" at bounding box center [614, 242] width 451 height 485
click at [297, 63] on link "Category Name Accessories" at bounding box center [270, 77] width 238 height 47
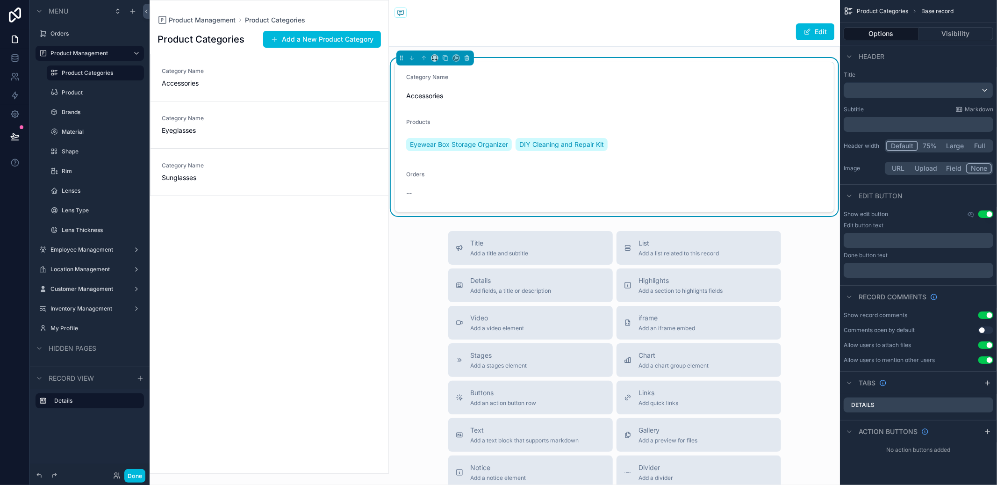
click at [334, 122] on div "Category Name Eyeglasses" at bounding box center [269, 125] width 215 height 21
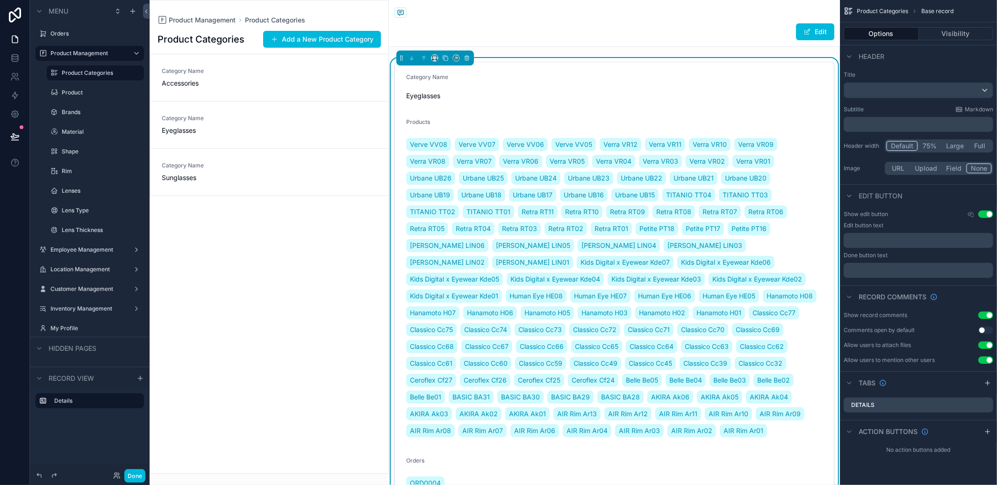
click at [809, 117] on form "Category Name Eyeglasses Products Verve VV08 Verve VV07 Verve VV06 Verve VV05 V…" at bounding box center [614, 283] width 439 height 443
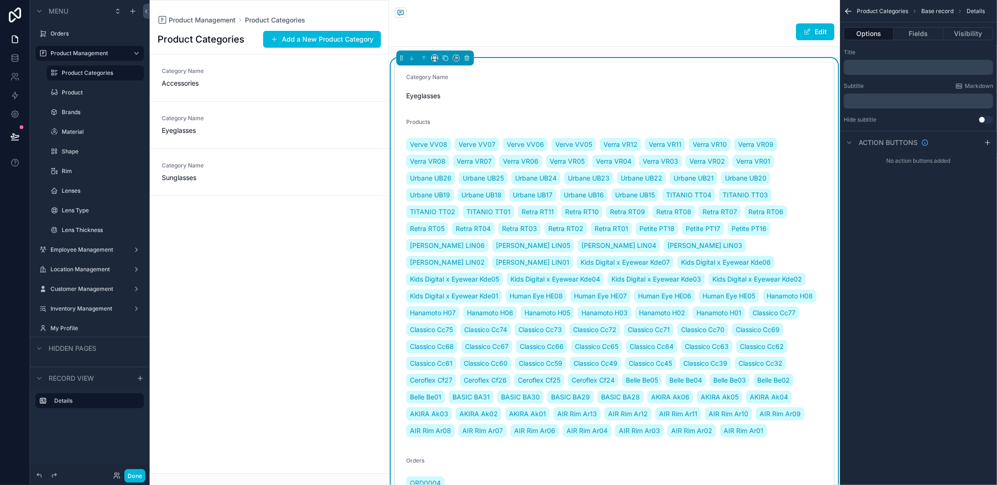
click at [809, 99] on span "Eyeglasses" at bounding box center [614, 95] width 416 height 9
click at [936, 36] on button "Fields" at bounding box center [919, 33] width 50 height 13
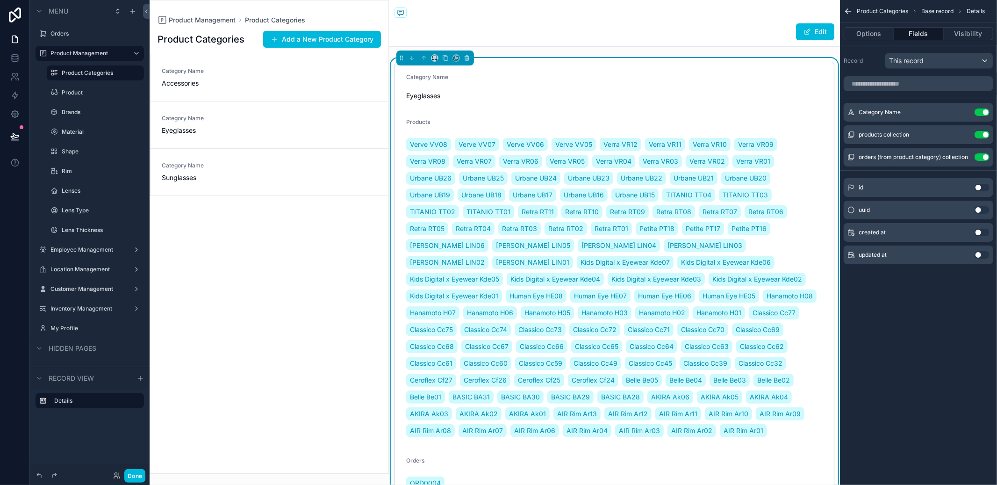
click at [0, 0] on icon "scrollable content" at bounding box center [0, 0] width 0 height 0
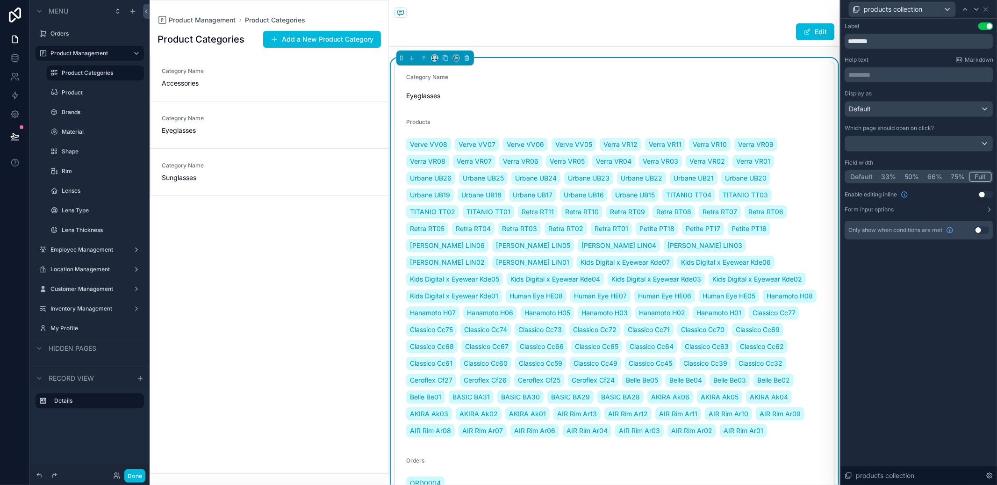
click at [987, 207] on icon at bounding box center [989, 209] width 7 height 7
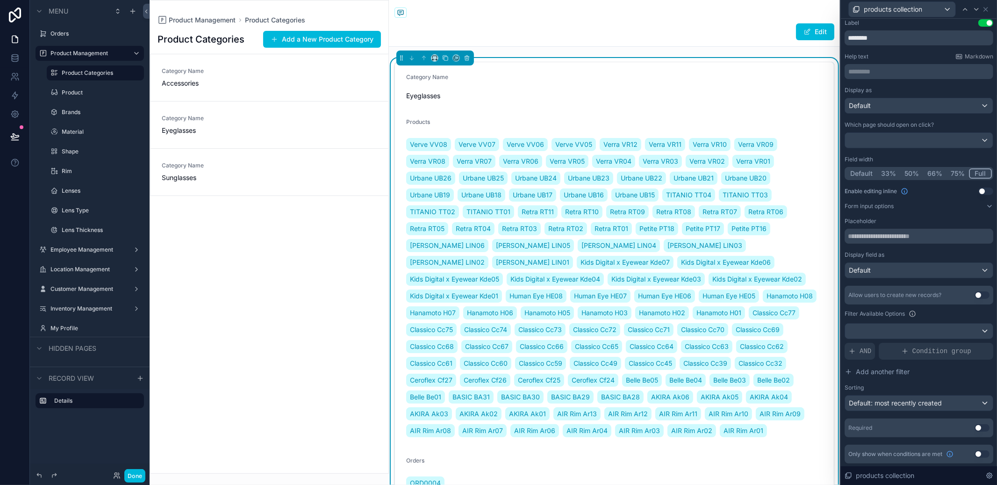
scroll to position [4, 0]
click at [946, 395] on div "Default: most recently created" at bounding box center [919, 402] width 148 height 15
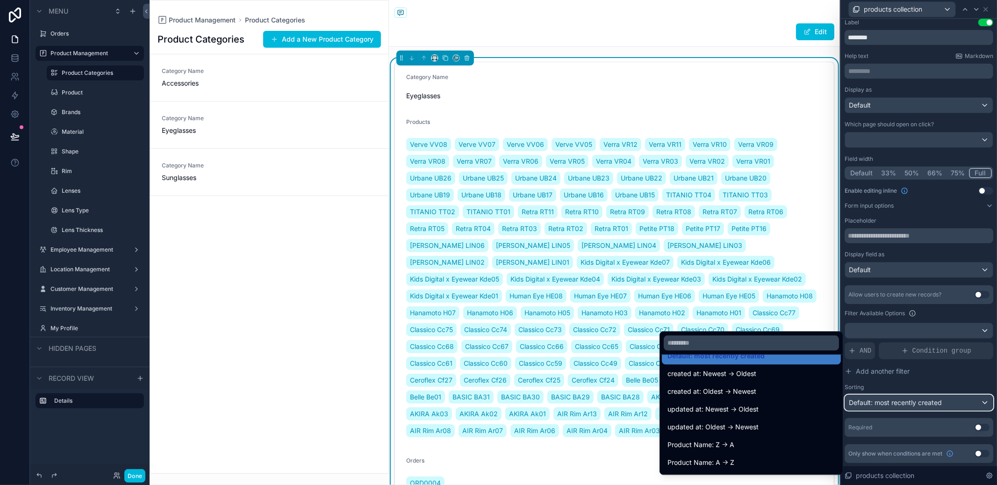
scroll to position [19, 0]
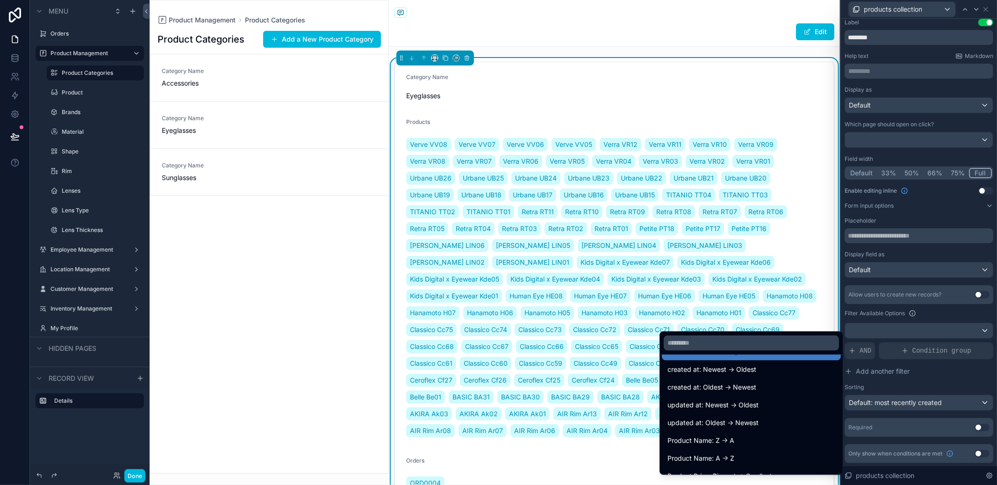
click at [734, 452] on span "Product Name: A -> Z" at bounding box center [701, 457] width 67 height 11
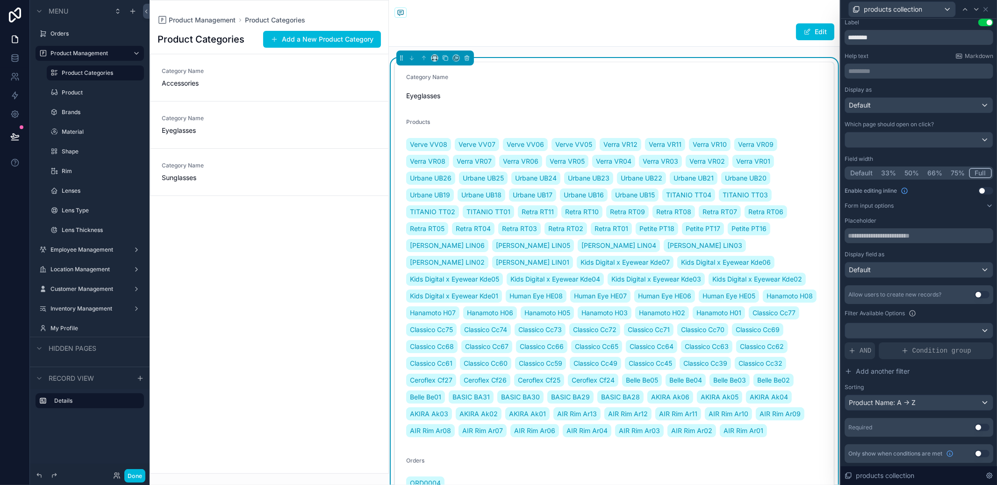
click at [986, 202] on icon at bounding box center [989, 205] width 7 height 7
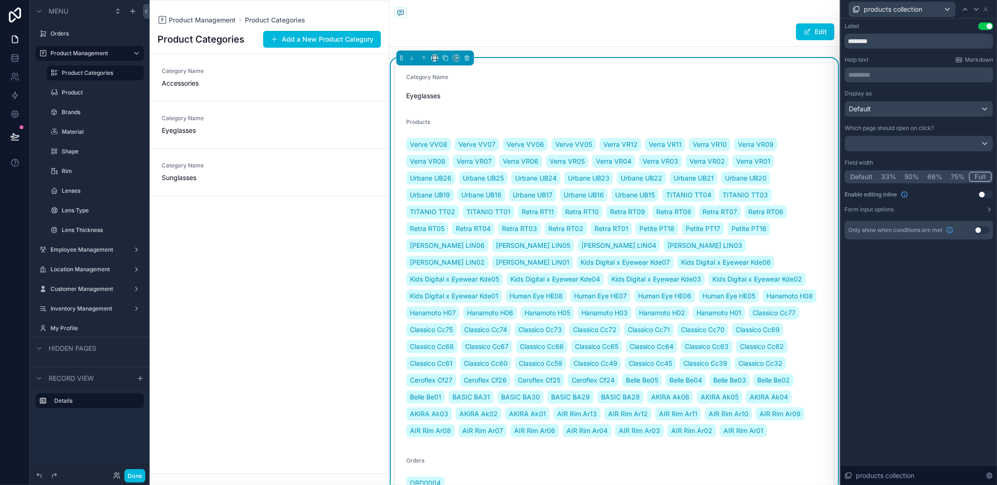
scroll to position [0, 0]
click at [982, 209] on button "Form input options" at bounding box center [919, 209] width 149 height 7
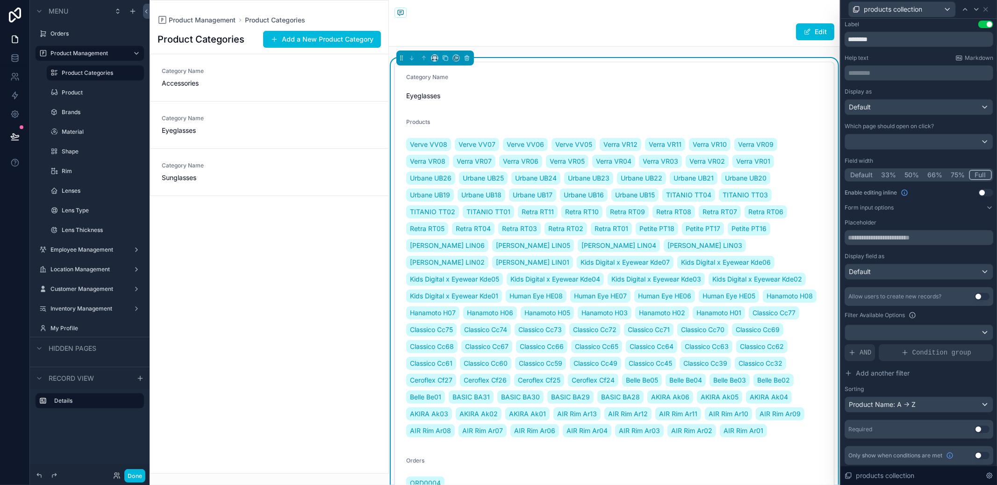
scroll to position [4, 0]
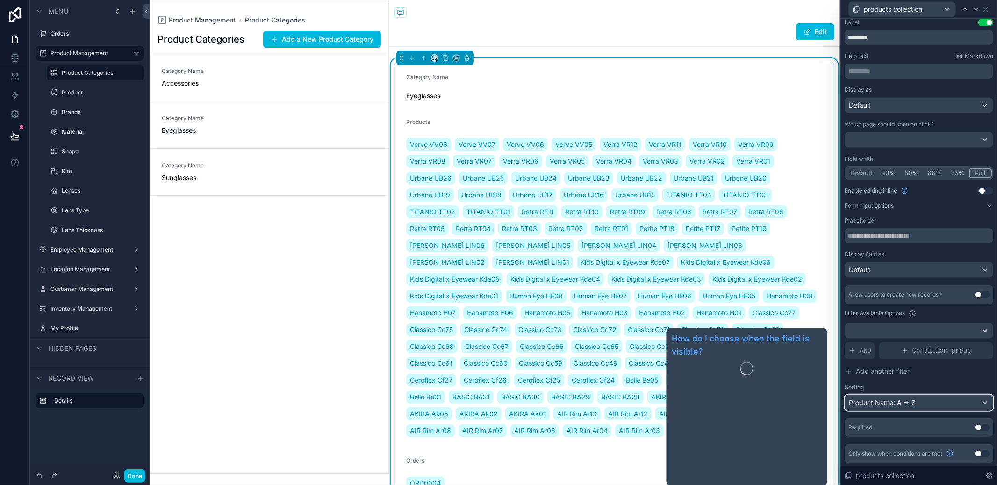
click at [922, 401] on div "Product Name: A -> Z" at bounding box center [919, 402] width 148 height 15
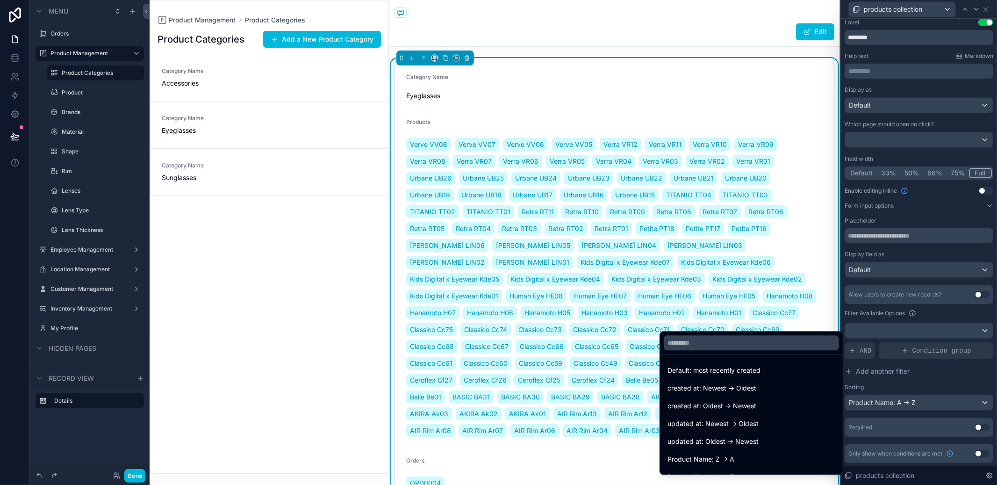
click at [753, 400] on span "created at: Oldest -> Newest" at bounding box center [712, 405] width 89 height 11
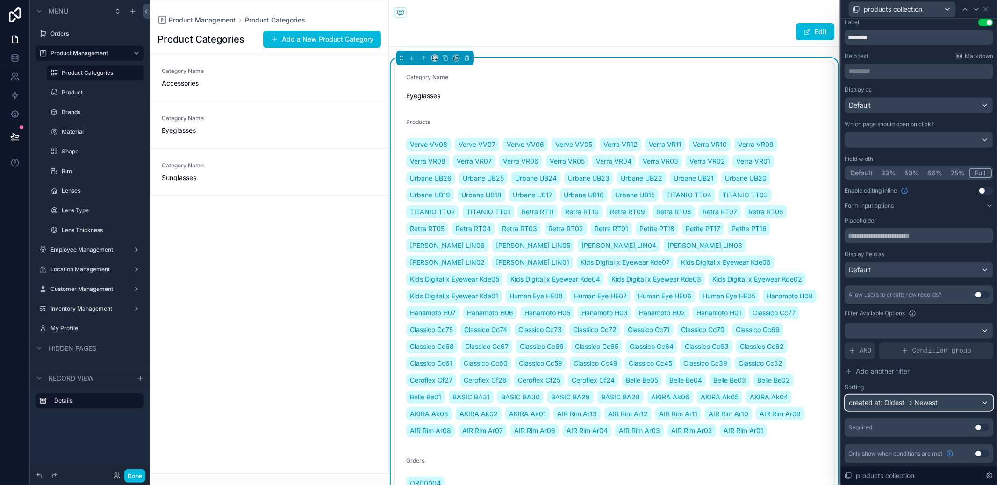
click at [903, 399] on div "created at: Oldest -> Newest" at bounding box center [919, 402] width 148 height 15
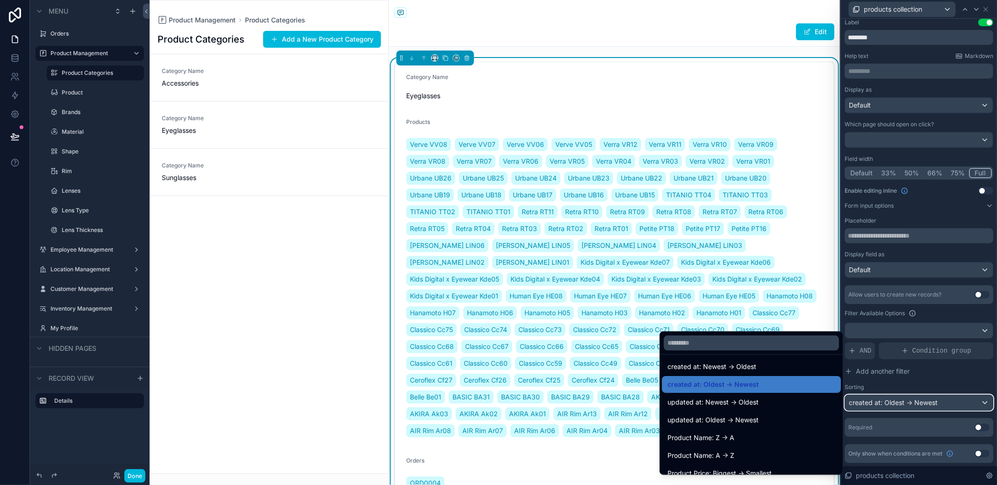
scroll to position [24, 0]
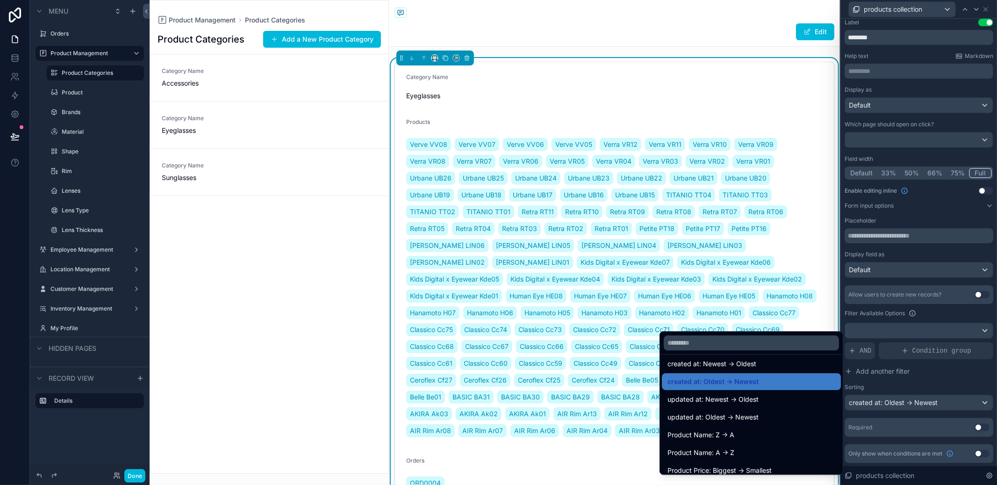
click at [732, 453] on span "Product Name: A -> Z" at bounding box center [701, 452] width 67 height 11
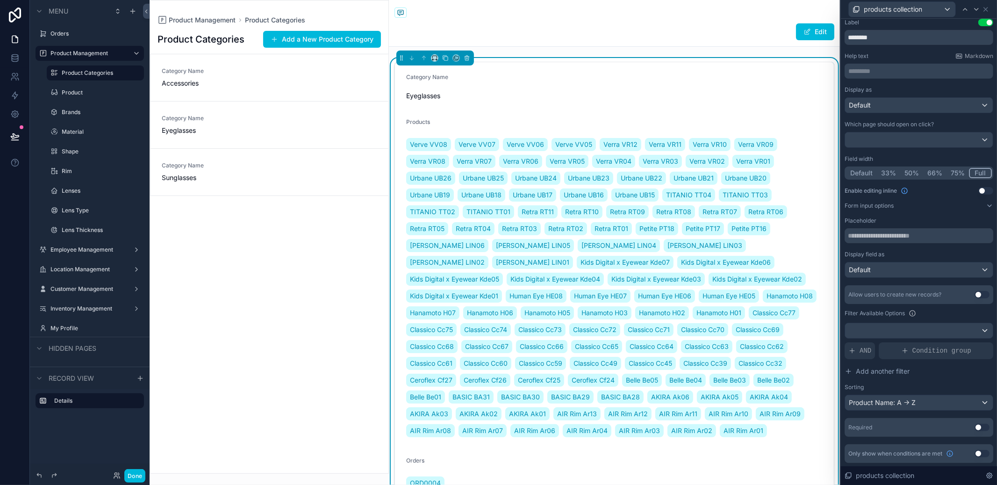
click at [237, 73] on div "Category Name Accessories" at bounding box center [269, 77] width 215 height 21
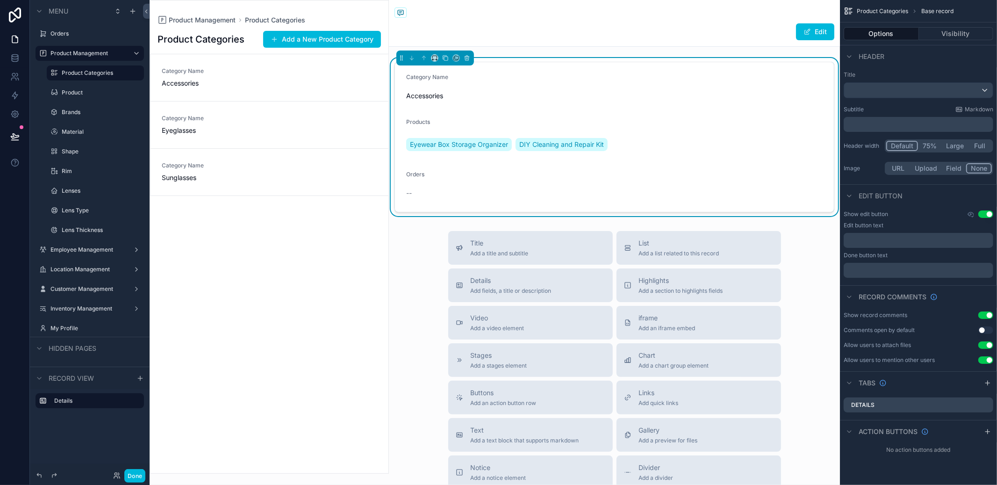
click at [99, 71] on label "Product Categories" at bounding box center [100, 72] width 77 height 7
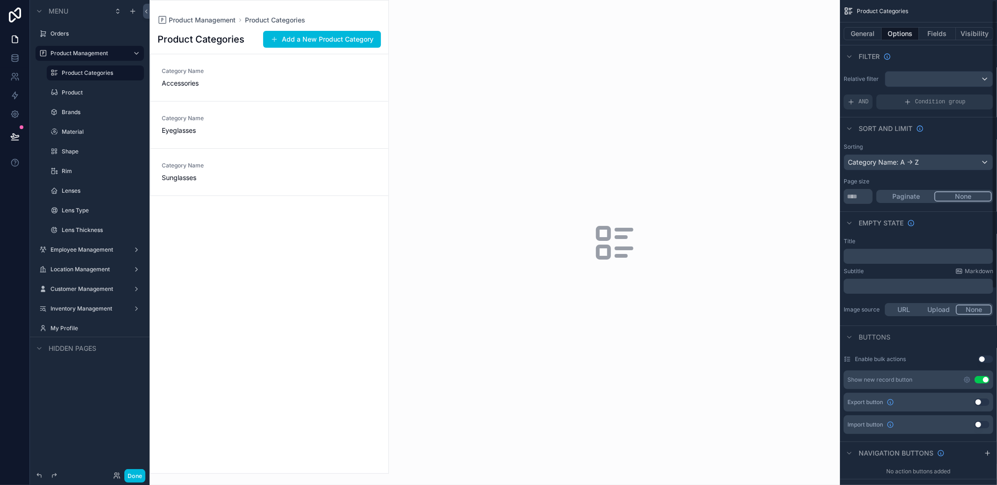
click at [861, 25] on div "General Options Fields Visibility" at bounding box center [918, 33] width 157 height 22
click at [861, 29] on button "General" at bounding box center [863, 33] width 38 height 13
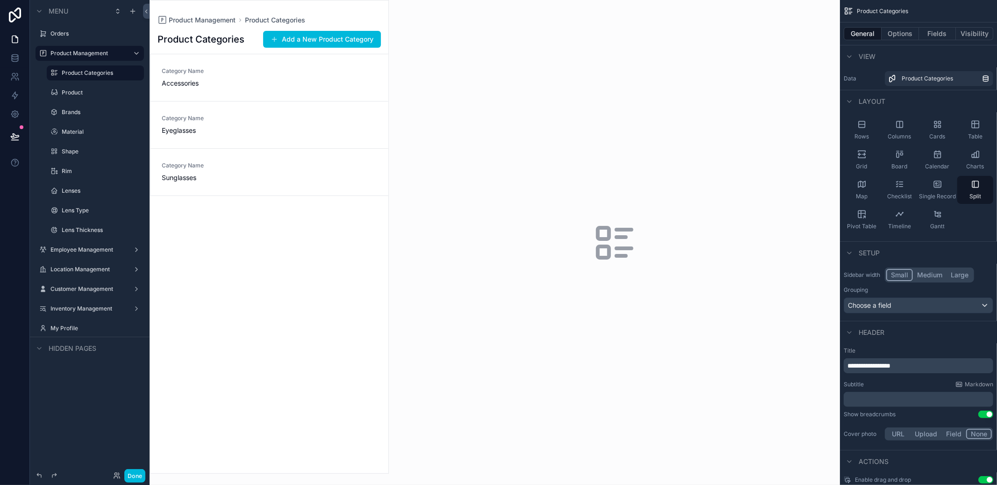
click at [975, 136] on span "Table" at bounding box center [975, 136] width 14 height 7
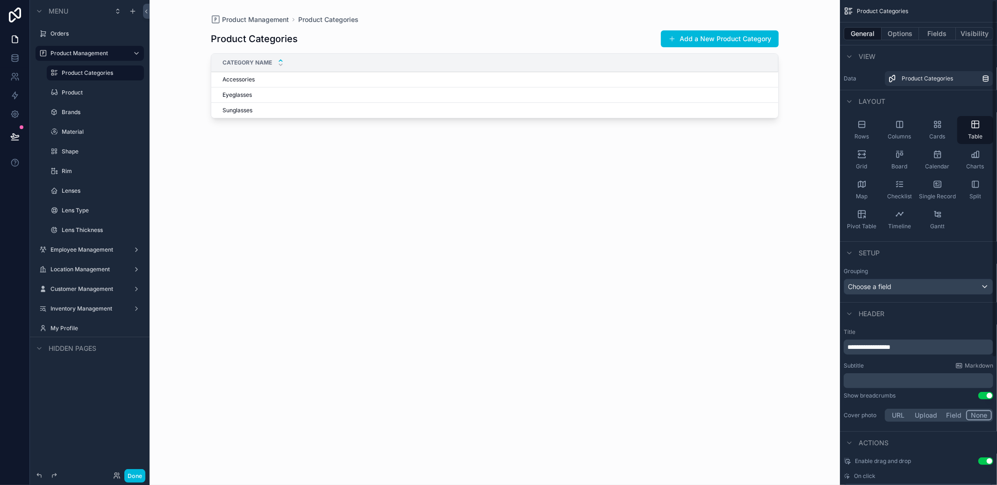
click at [948, 35] on button "Fields" at bounding box center [937, 33] width 37 height 13
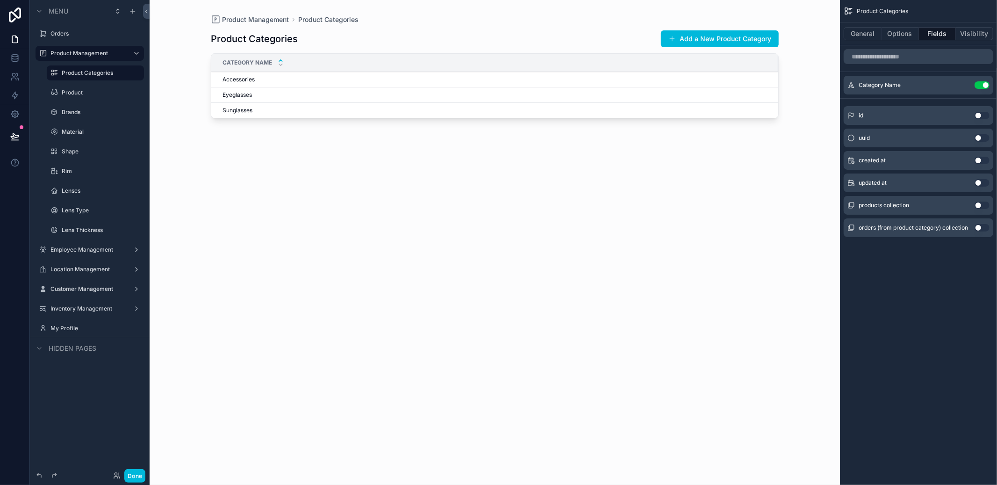
click at [980, 202] on button "Use setting" at bounding box center [982, 204] width 15 height 7
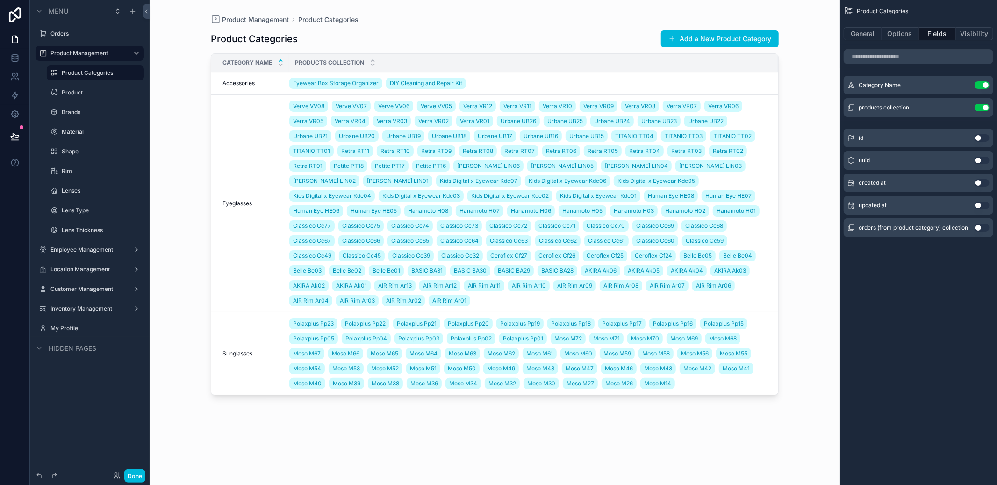
click at [981, 225] on button "Use setting" at bounding box center [982, 227] width 15 height 7
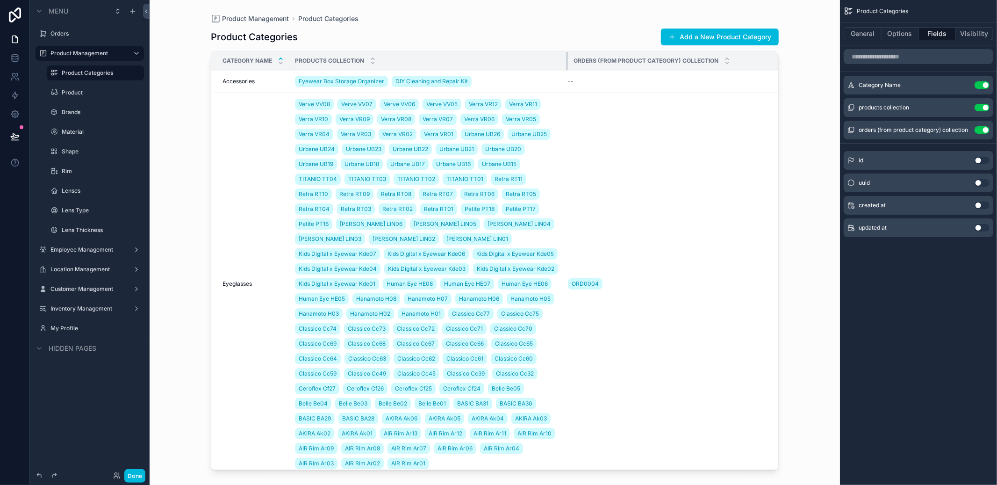
drag, startPoint x: 379, startPoint y: 58, endPoint x: 588, endPoint y: 69, distance: 208.7
click at [588, 69] on tr "Category Name Products collection Orders (from product category) collection" at bounding box center [494, 61] width 567 height 18
click at [850, 39] on button "General" at bounding box center [863, 33] width 38 height 13
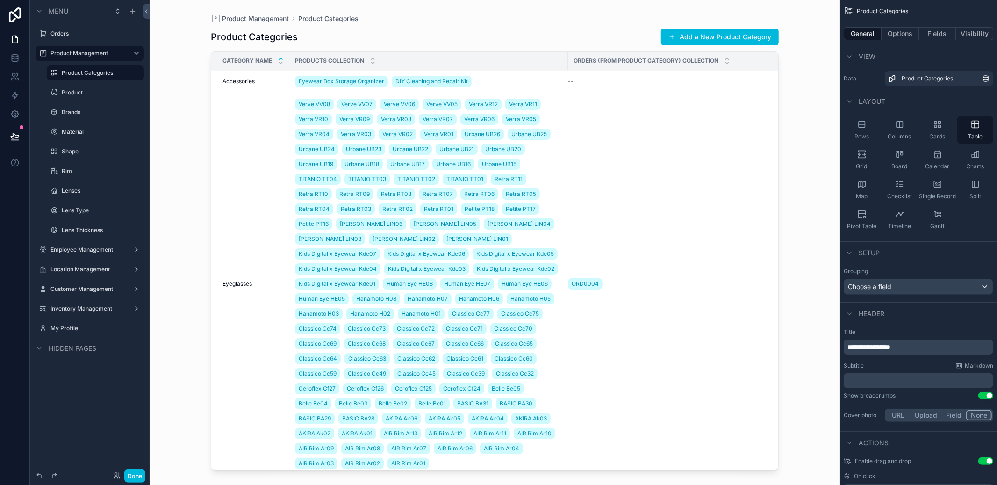
click at [972, 196] on span "Split" at bounding box center [975, 196] width 12 height 7
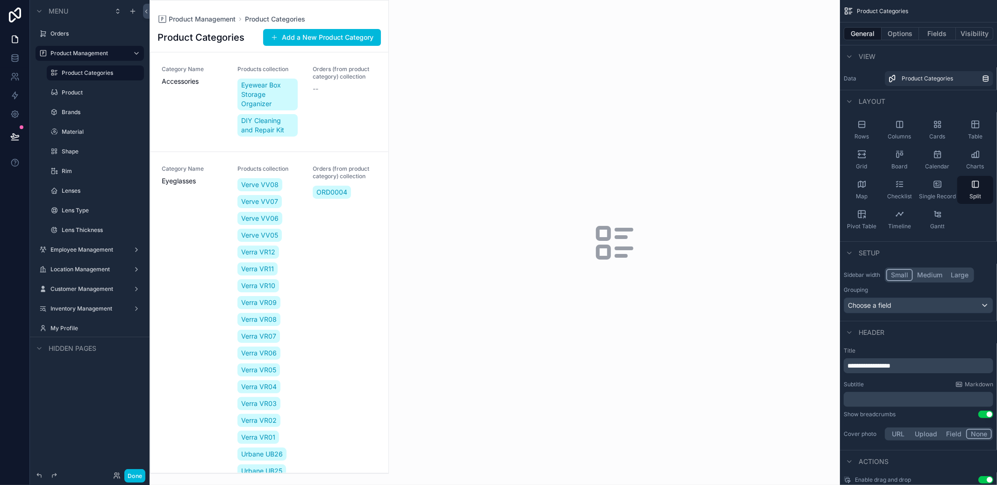
click at [360, 114] on div "Orders (from product category) collection --" at bounding box center [345, 101] width 65 height 73
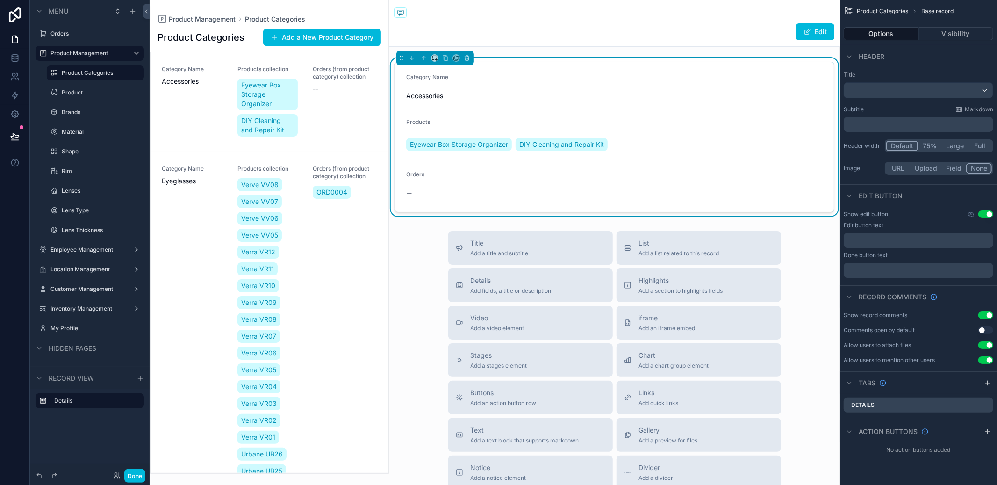
click at [936, 33] on button "Visibility" at bounding box center [956, 33] width 75 height 13
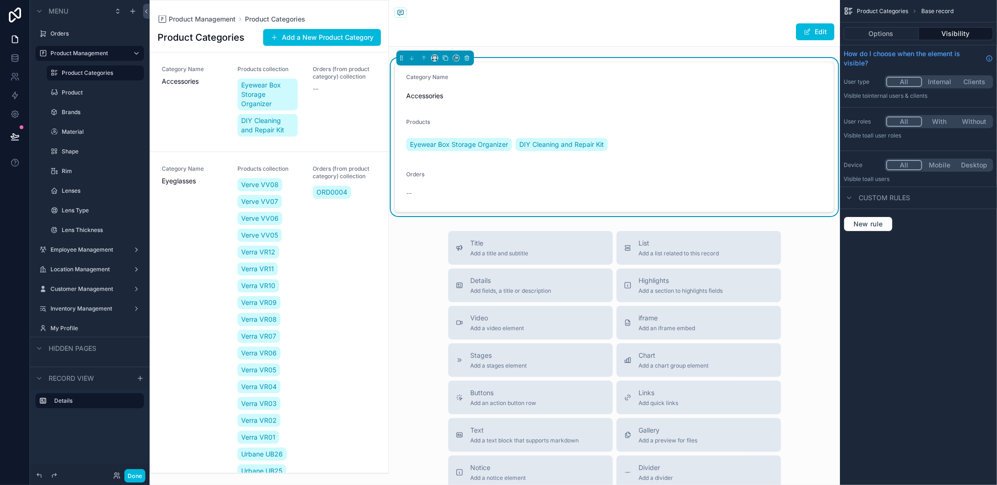
click at [344, 87] on div "--" at bounding box center [345, 88] width 65 height 9
click at [894, 32] on button "Options" at bounding box center [881, 33] width 75 height 13
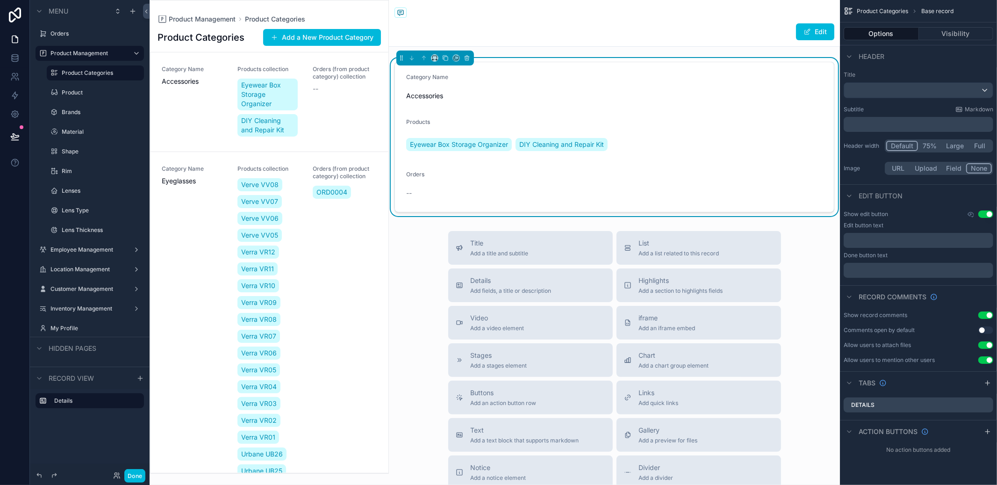
click at [98, 79] on div "Product Categories" at bounding box center [95, 72] width 93 height 15
click at [99, 76] on label "Product Categories" at bounding box center [100, 72] width 77 height 7
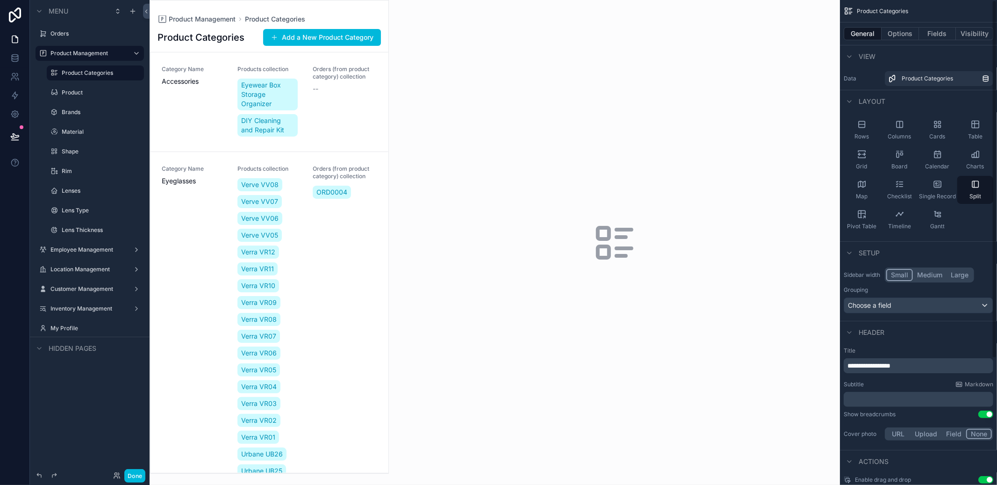
click at [936, 40] on button "Fields" at bounding box center [937, 33] width 37 height 13
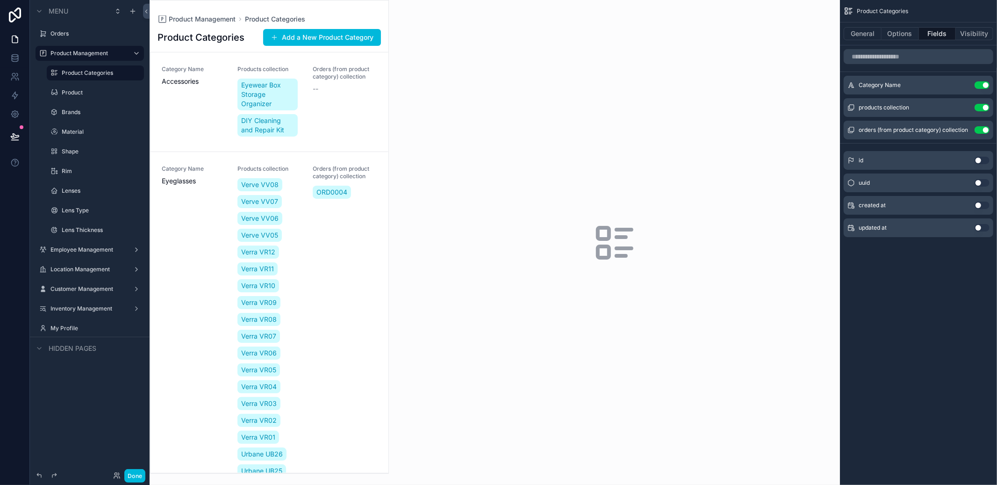
click at [976, 129] on button "Use setting" at bounding box center [982, 129] width 15 height 7
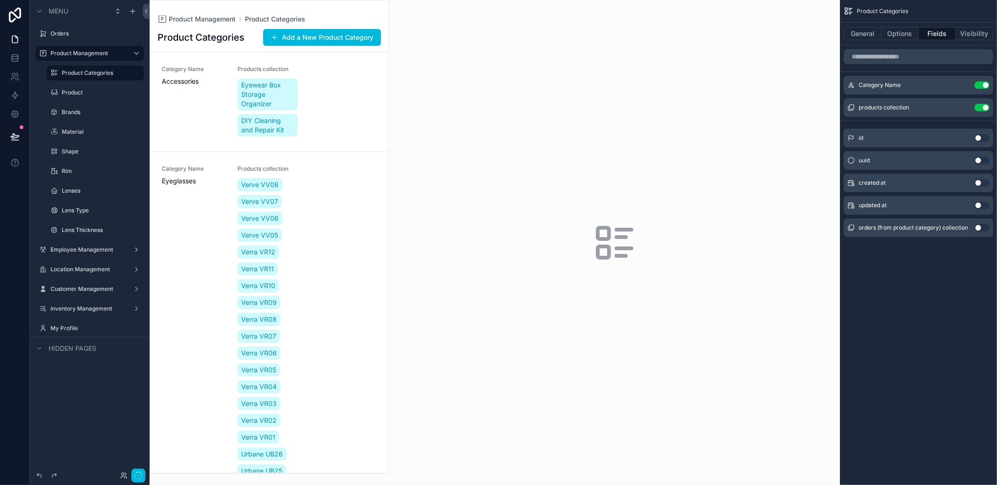
click at [984, 106] on button "Use setting" at bounding box center [982, 107] width 15 height 7
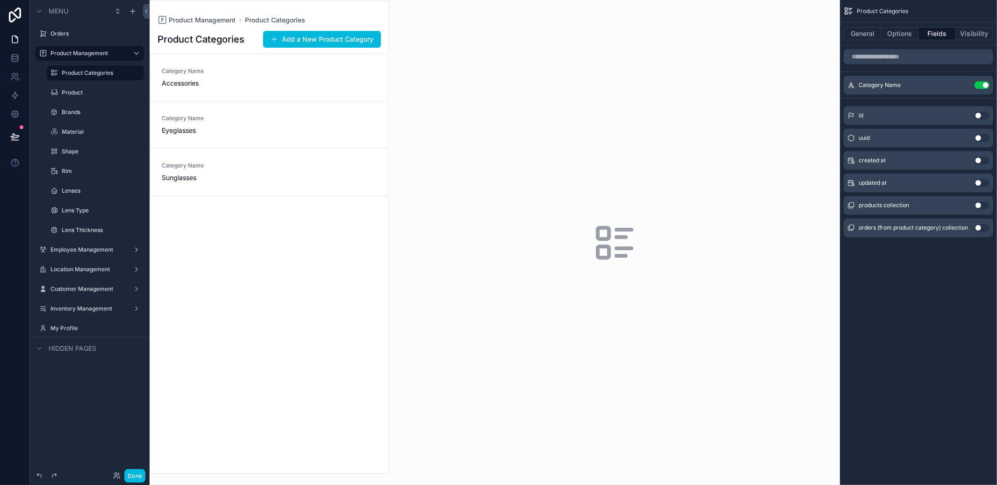
click at [984, 281] on div "Product Categories General Options Fields Visibility Category Name Use setting …" at bounding box center [918, 242] width 157 height 485
click at [869, 33] on button "General" at bounding box center [863, 33] width 38 height 13
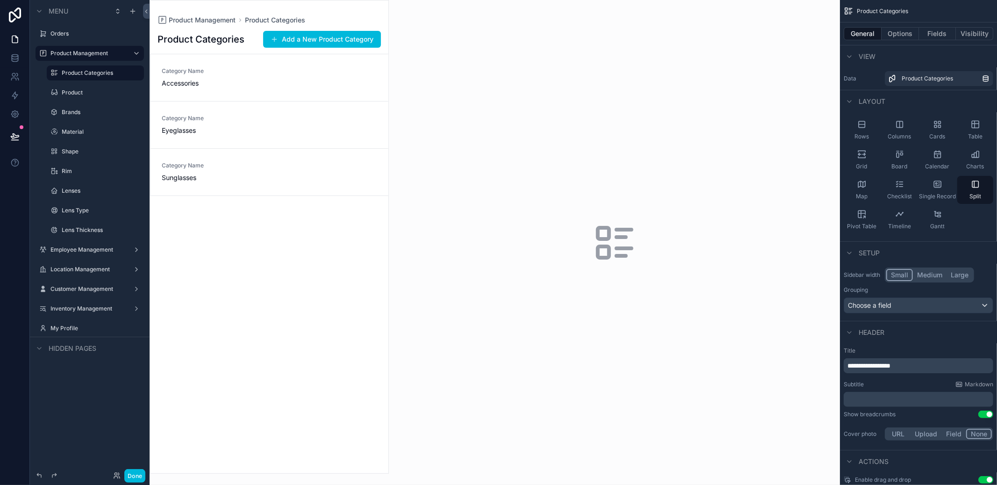
click at [877, 208] on div "Pivot Table" at bounding box center [862, 220] width 36 height 28
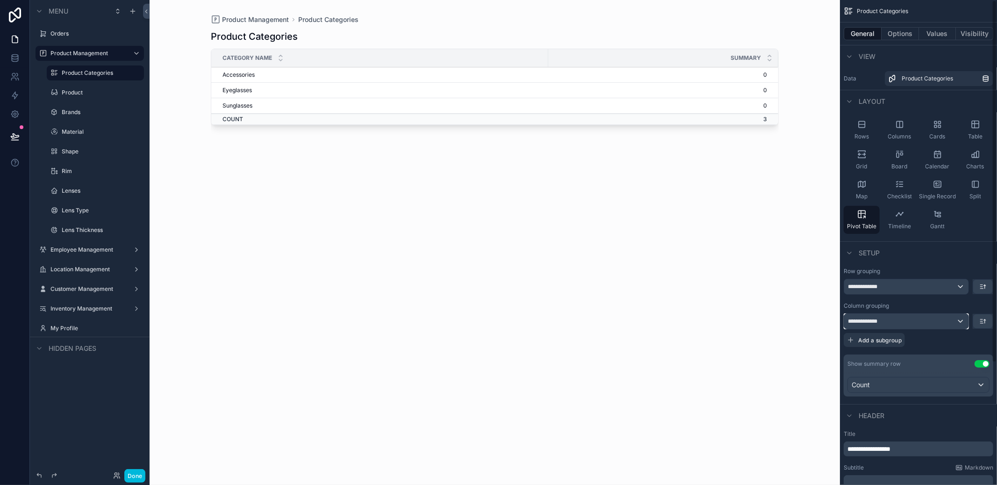
click at [946, 323] on div "**********" at bounding box center [906, 321] width 124 height 15
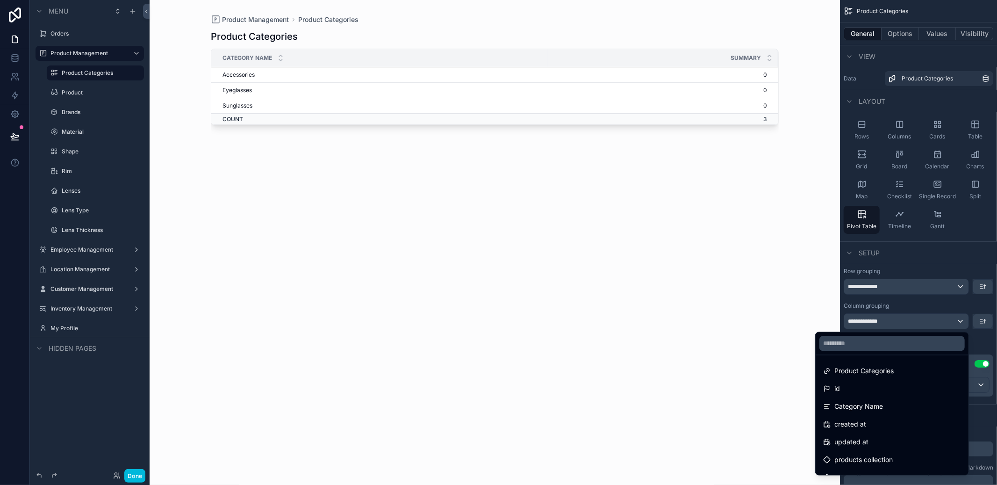
click at [946, 323] on div "scrollable content" at bounding box center [498, 242] width 997 height 485
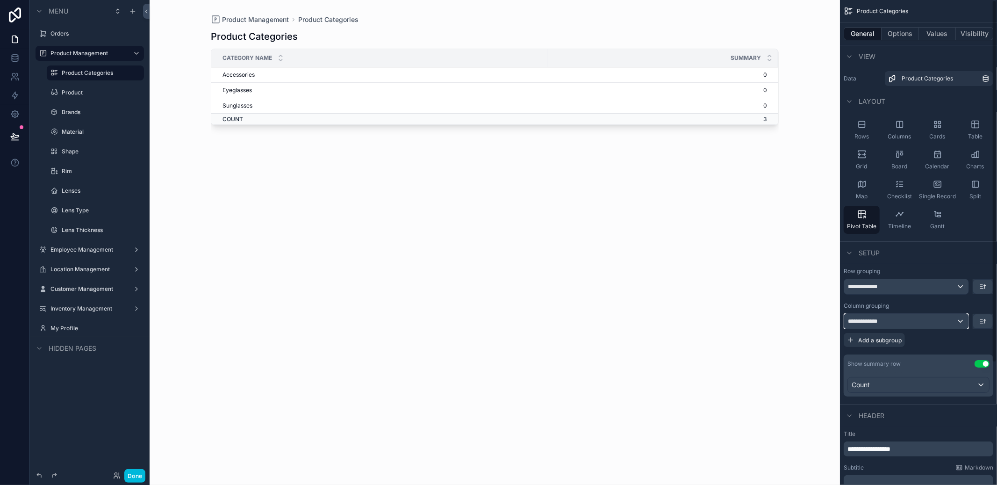
click at [946, 323] on div "**********" at bounding box center [906, 321] width 124 height 15
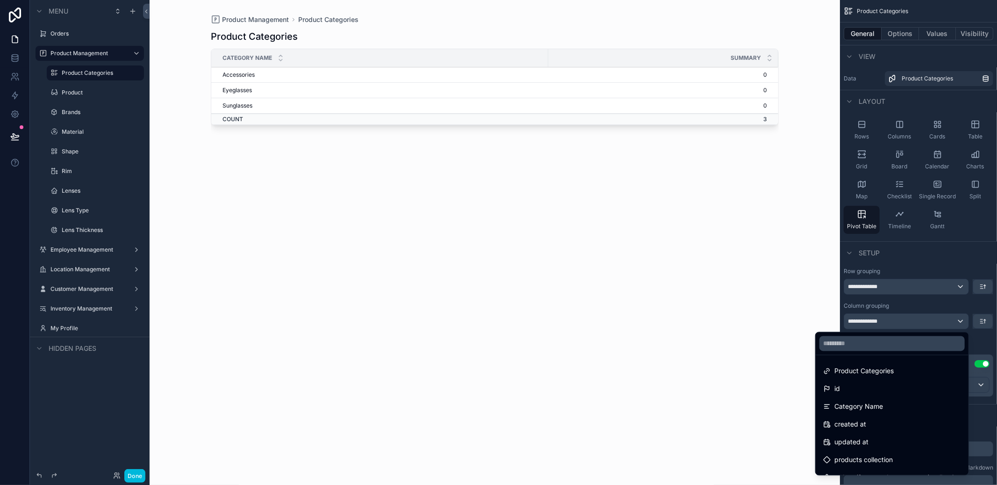
click at [946, 323] on div "scrollable content" at bounding box center [498, 242] width 997 height 485
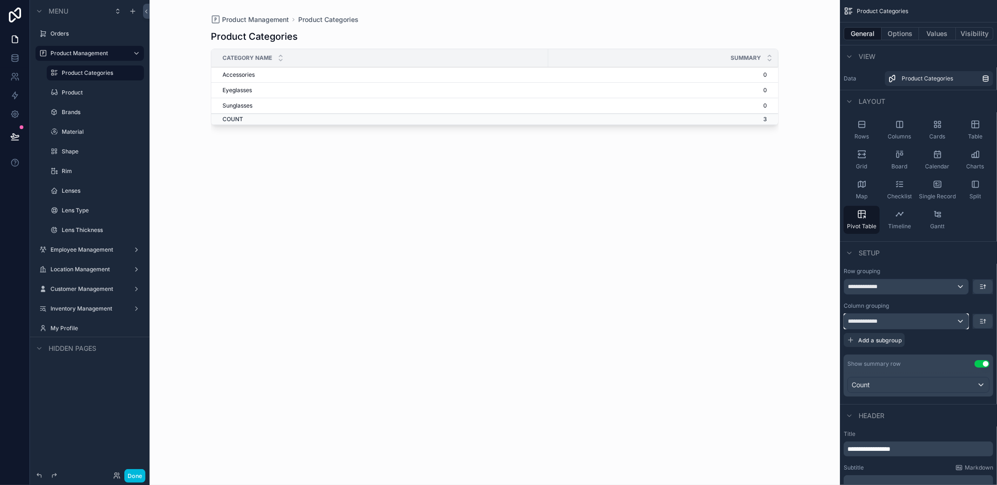
click at [946, 323] on div "**********" at bounding box center [906, 321] width 124 height 15
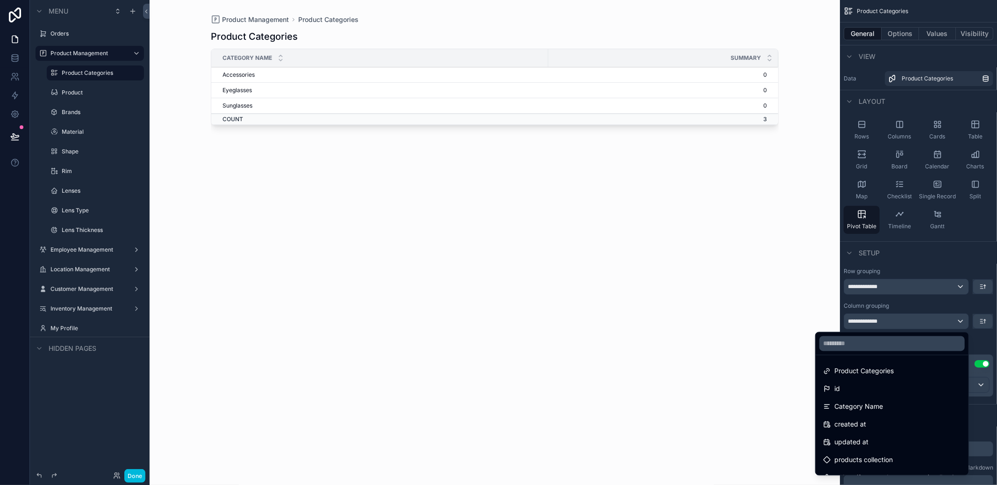
click at [946, 323] on div "scrollable content" at bounding box center [498, 242] width 997 height 485
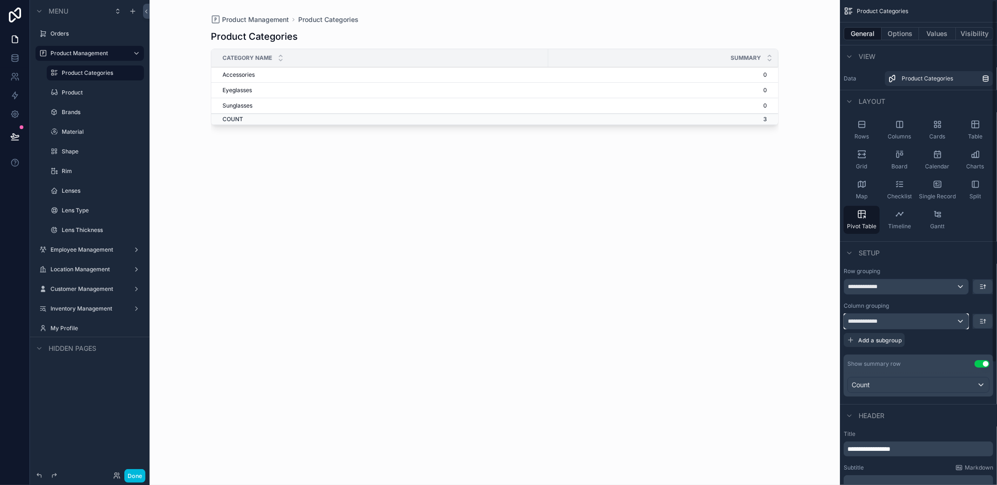
click at [946, 323] on div "**********" at bounding box center [906, 321] width 124 height 15
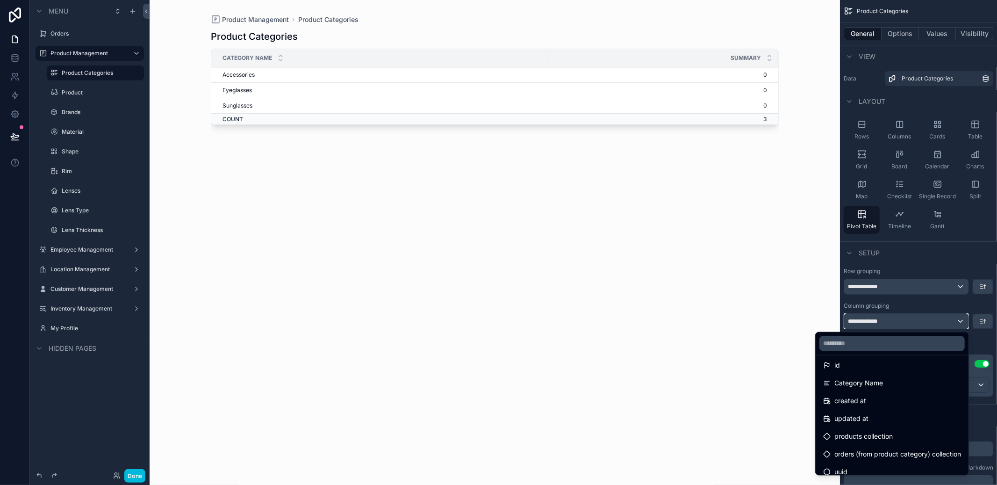
scroll to position [30, 0]
click at [901, 431] on div "products collection" at bounding box center [892, 429] width 138 height 11
click at [983, 344] on div "scrollable content" at bounding box center [498, 242] width 997 height 485
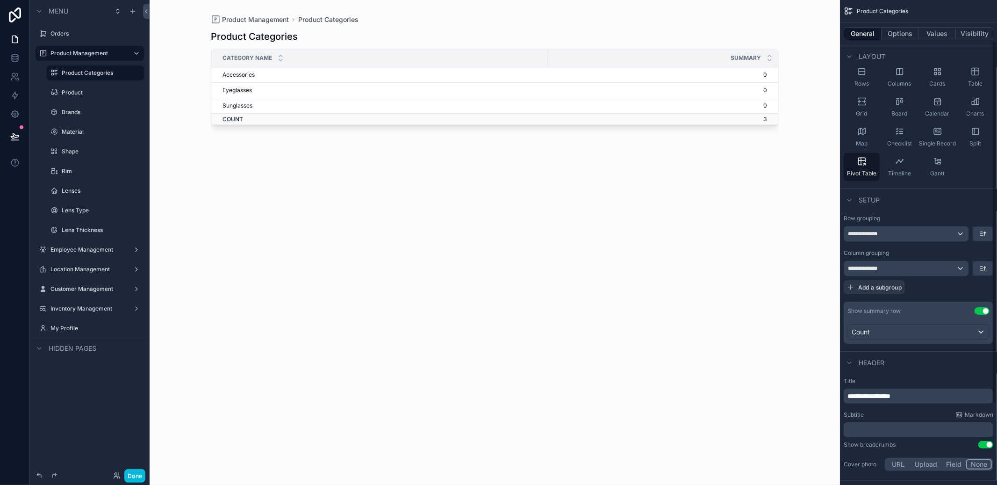
scroll to position [55, 0]
click at [918, 433] on div "﻿" at bounding box center [919, 427] width 150 height 15
click at [918, 431] on p "﻿" at bounding box center [919, 427] width 144 height 9
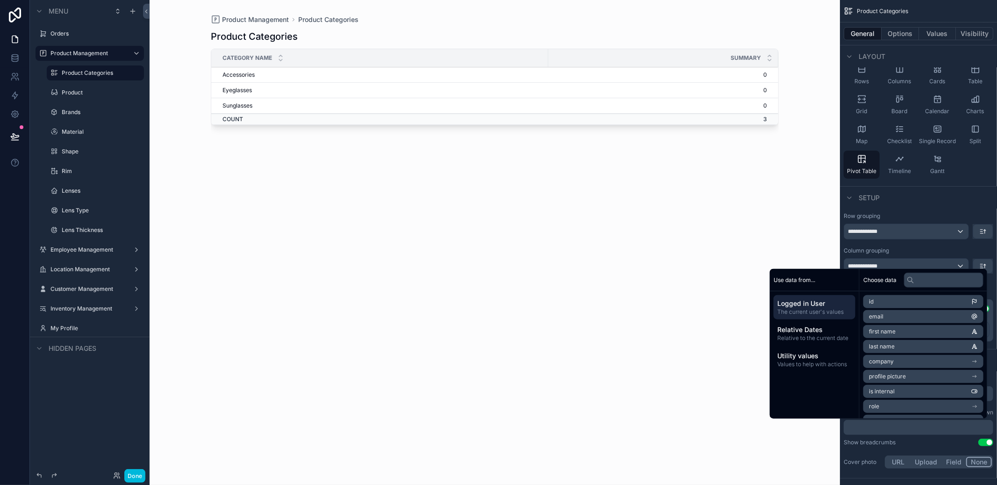
click at [927, 442] on div "Show breadcrumbs Use setting" at bounding box center [919, 441] width 150 height 7
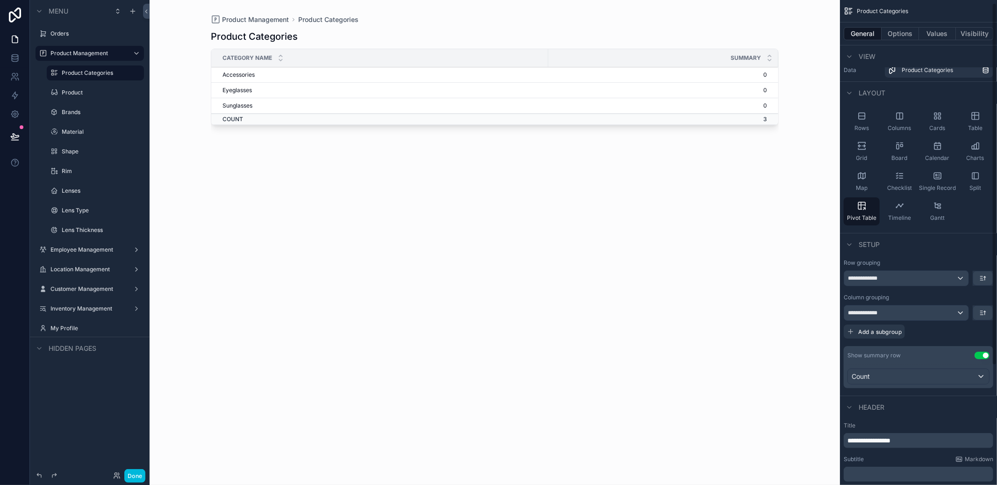
scroll to position [0, 0]
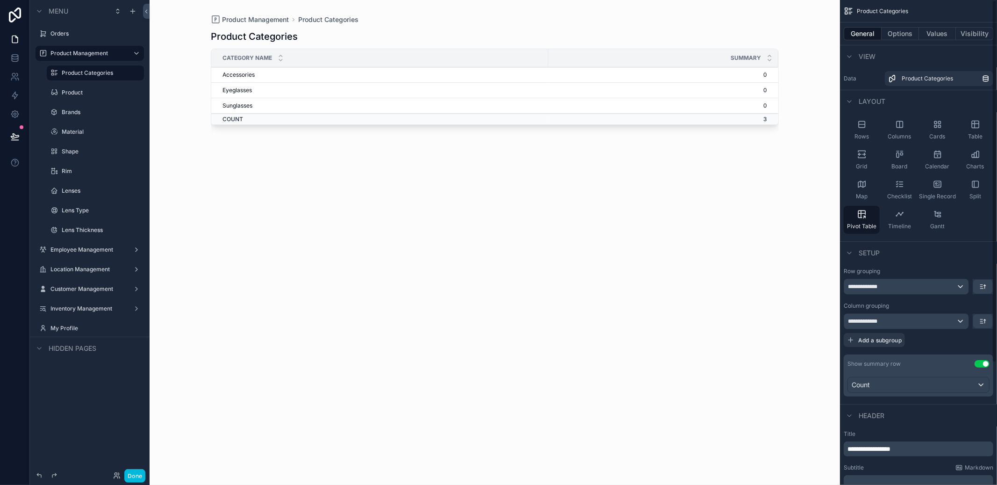
click at [914, 33] on button "Options" at bounding box center [900, 33] width 37 height 13
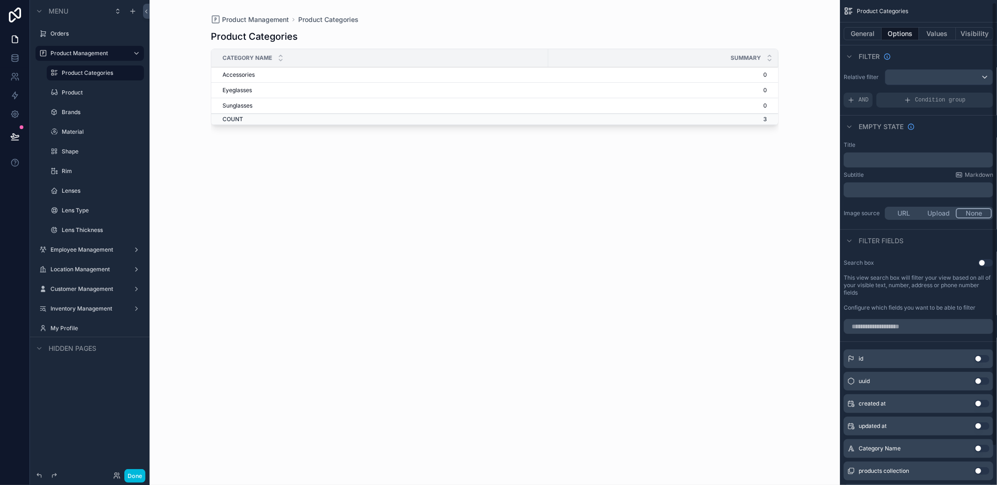
scroll to position [4, 0]
click at [946, 41] on div "General Options Values Visibility" at bounding box center [918, 33] width 157 height 22
click at [947, 37] on button "Values" at bounding box center [937, 33] width 37 height 13
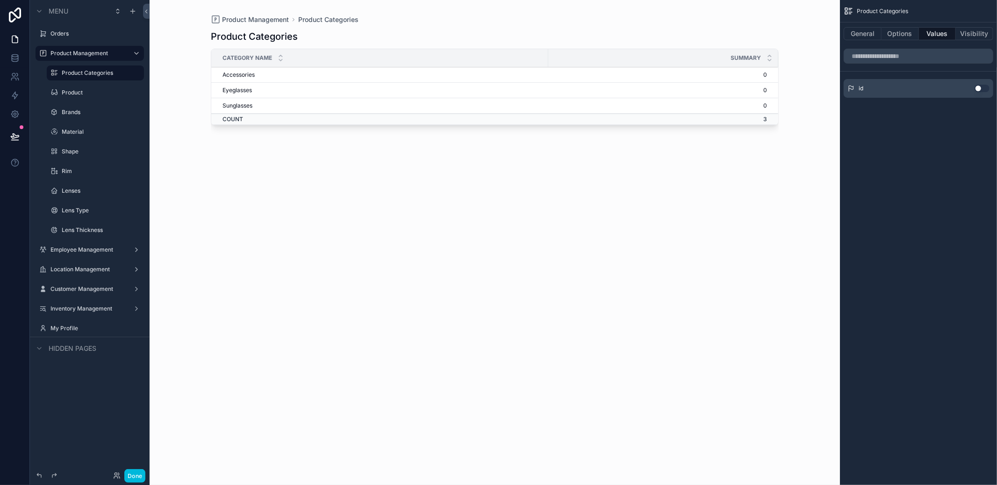
click at [975, 85] on div "Use setting" at bounding box center [982, 88] width 15 height 7
click at [978, 87] on button "Use setting" at bounding box center [982, 88] width 15 height 7
click at [978, 87] on button "Use setting" at bounding box center [982, 84] width 15 height 7
click at [978, 87] on button "Use setting" at bounding box center [982, 88] width 15 height 7
click at [978, 87] on button "Use setting" at bounding box center [982, 84] width 15 height 7
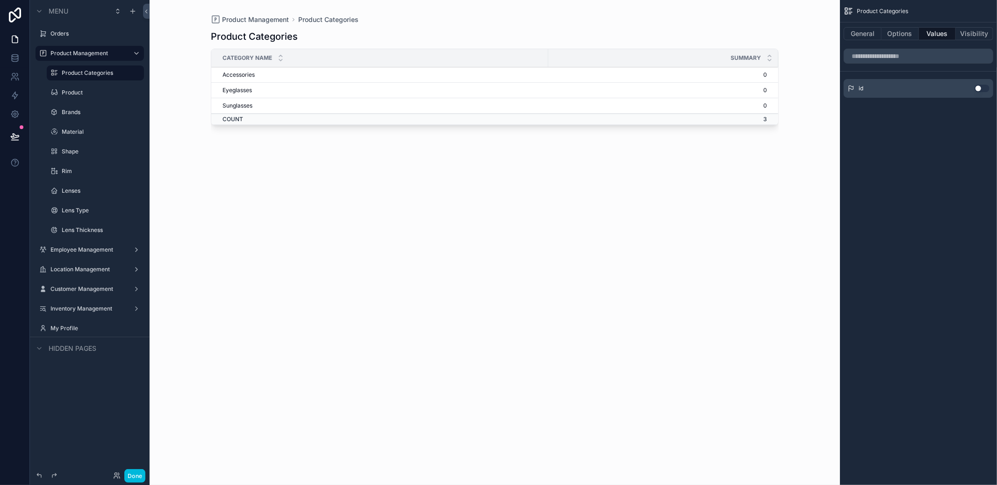
click at [979, 32] on button "Visibility" at bounding box center [974, 33] width 37 height 13
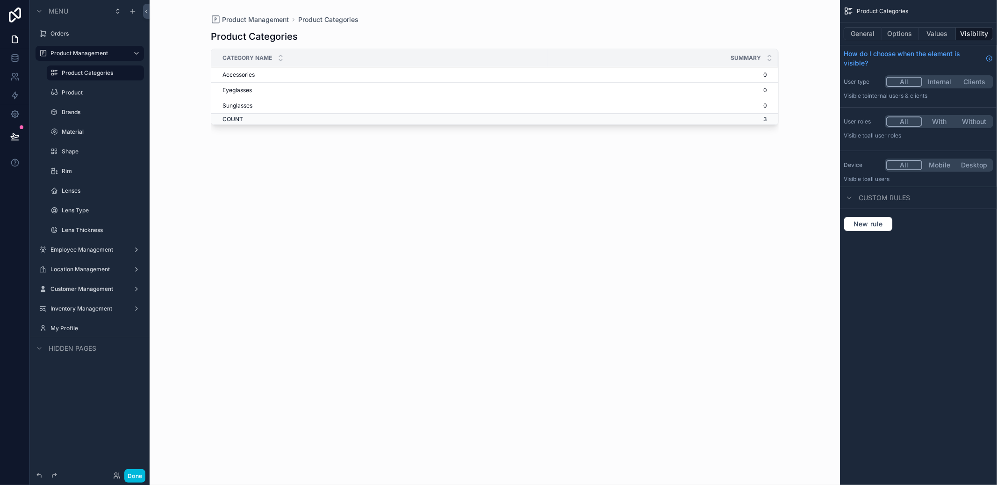
click at [946, 31] on button "Values" at bounding box center [937, 33] width 37 height 13
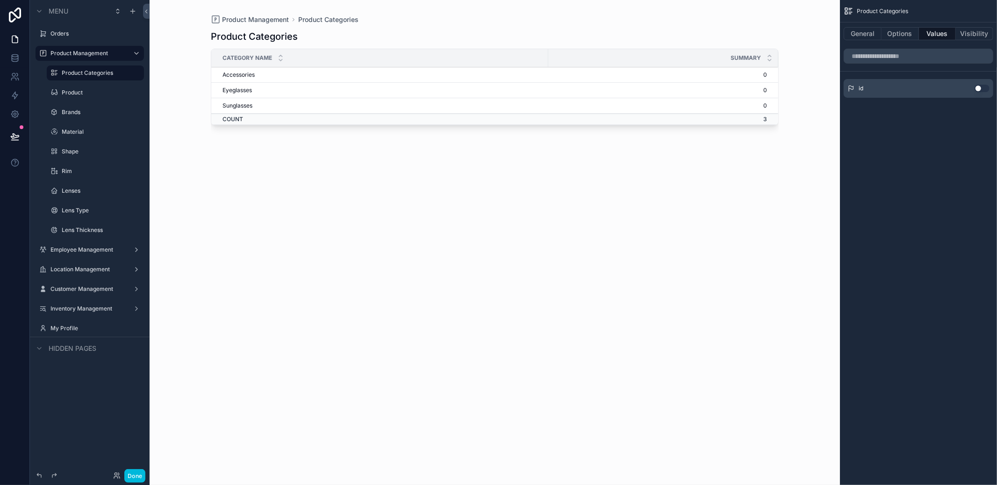
click at [908, 27] on button "Options" at bounding box center [900, 33] width 37 height 13
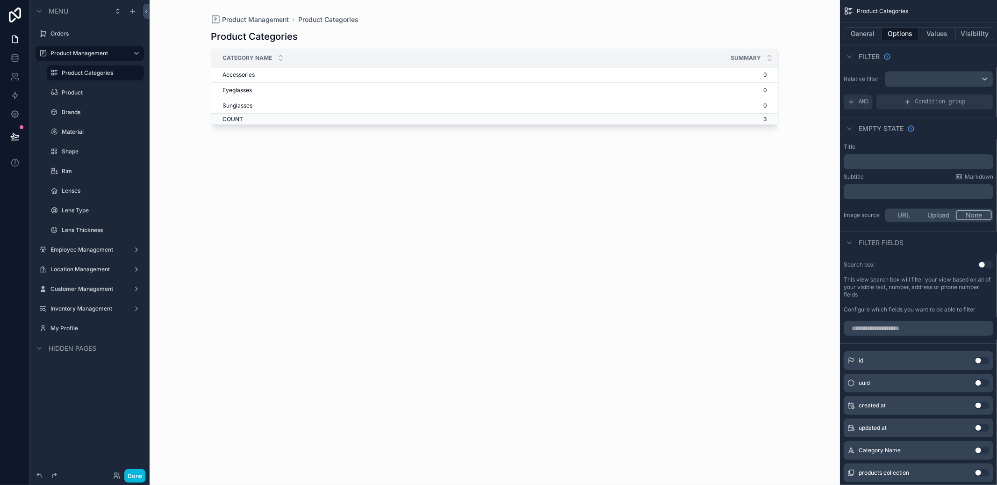
click at [874, 30] on button "General" at bounding box center [863, 33] width 38 height 13
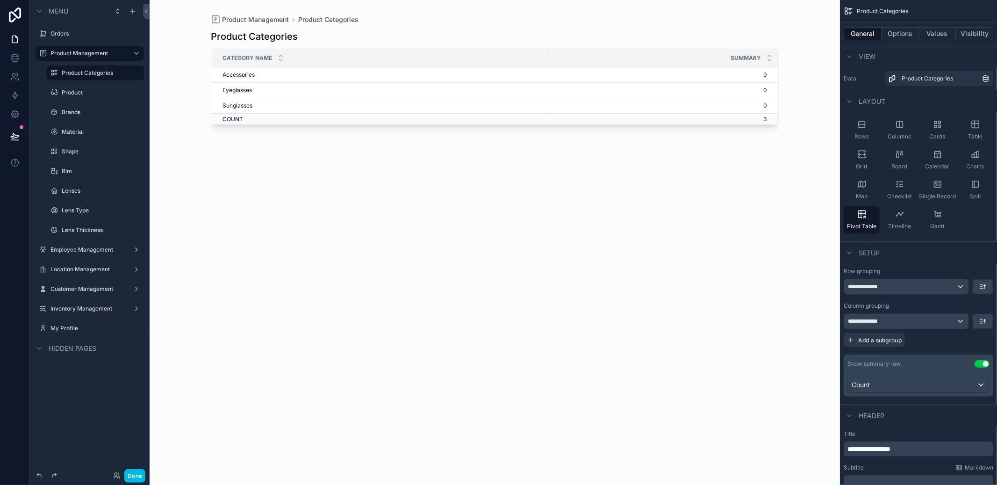
click at [951, 135] on div "Cards" at bounding box center [937, 130] width 36 height 28
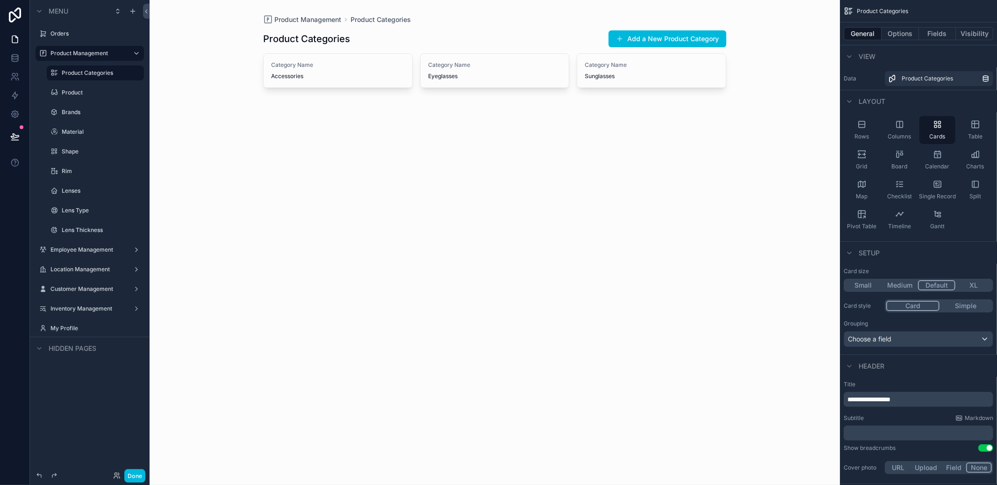
click at [906, 151] on div "Board" at bounding box center [900, 160] width 36 height 28
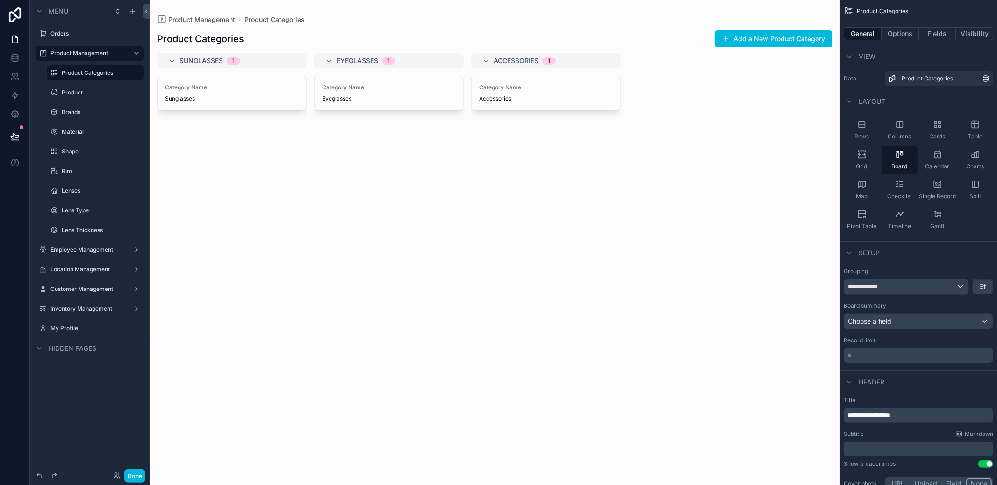
click at [874, 123] on div "Rows" at bounding box center [862, 130] width 36 height 28
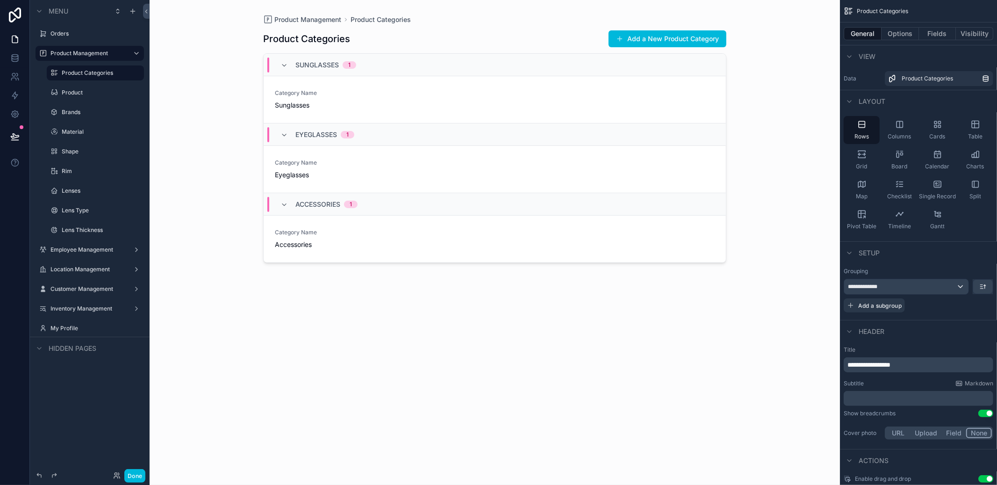
click at [900, 125] on icon "scrollable content" at bounding box center [900, 124] width 0 height 6
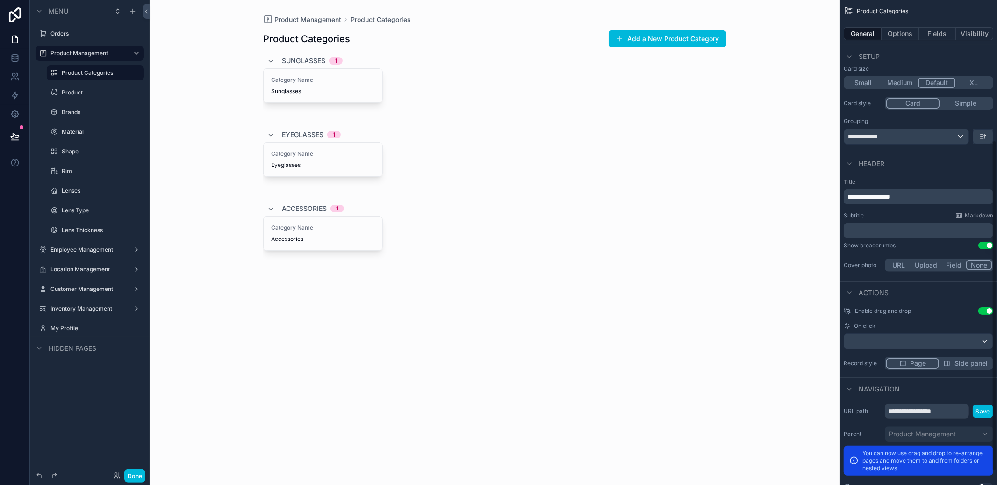
scroll to position [199, 0]
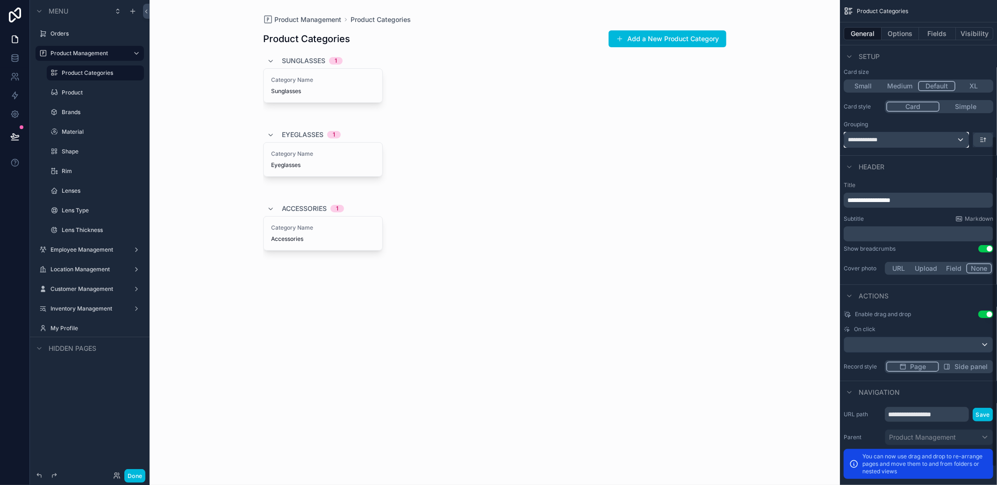
click at [939, 143] on div "**********" at bounding box center [906, 139] width 124 height 15
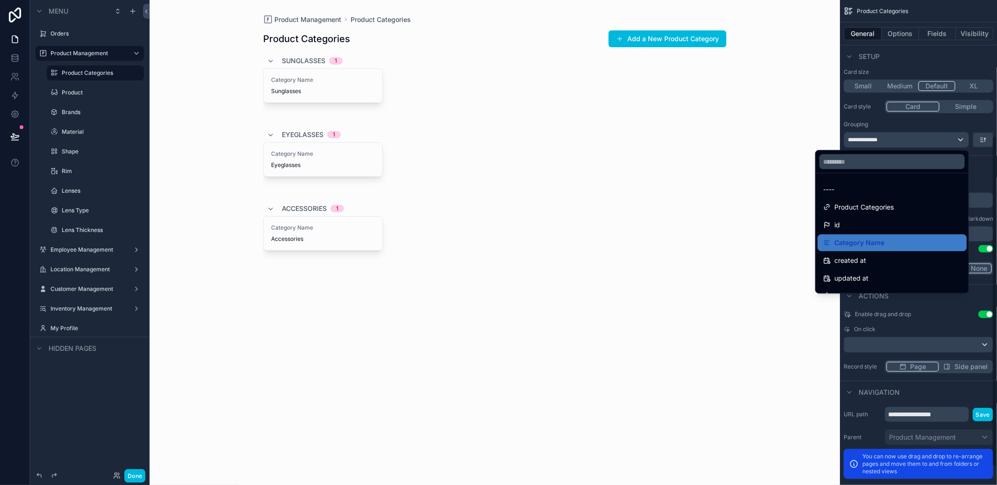
click at [863, 197] on div "----" at bounding box center [892, 189] width 149 height 17
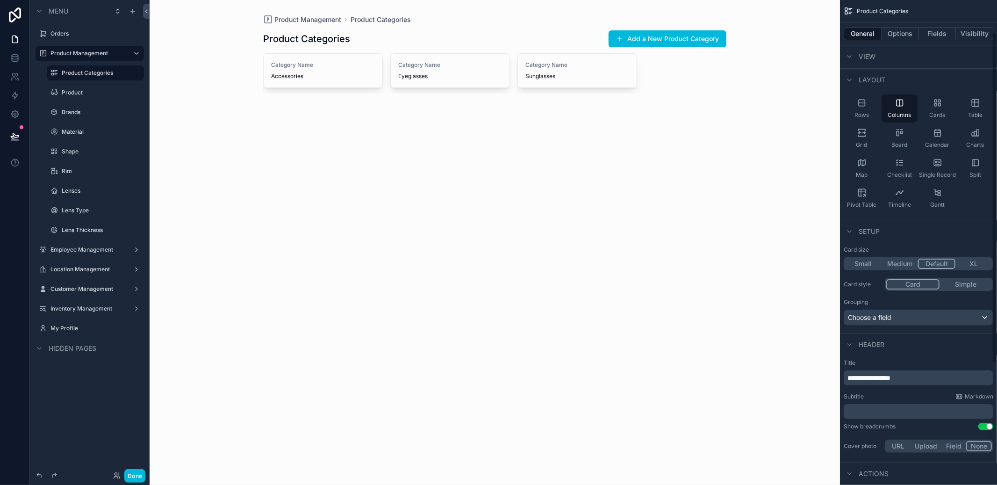
scroll to position [0, 0]
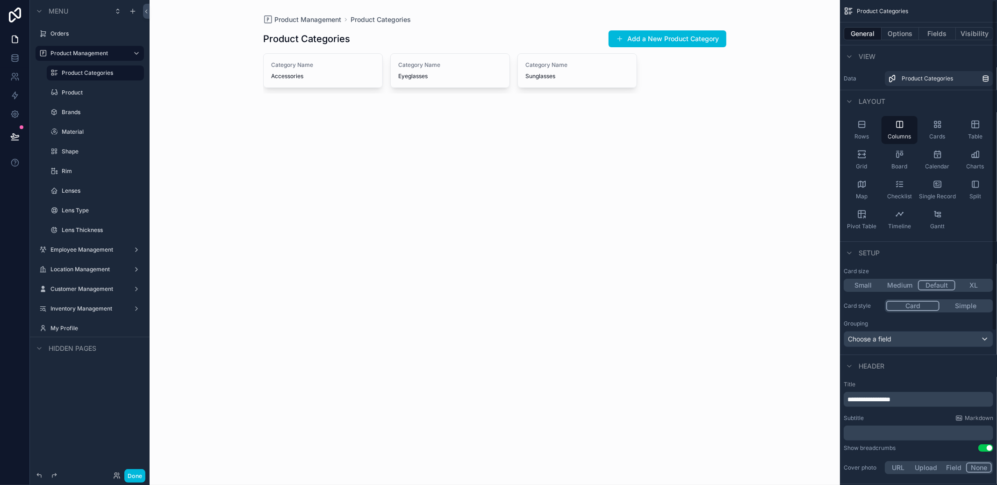
click at [868, 139] on span "Rows" at bounding box center [861, 136] width 14 height 7
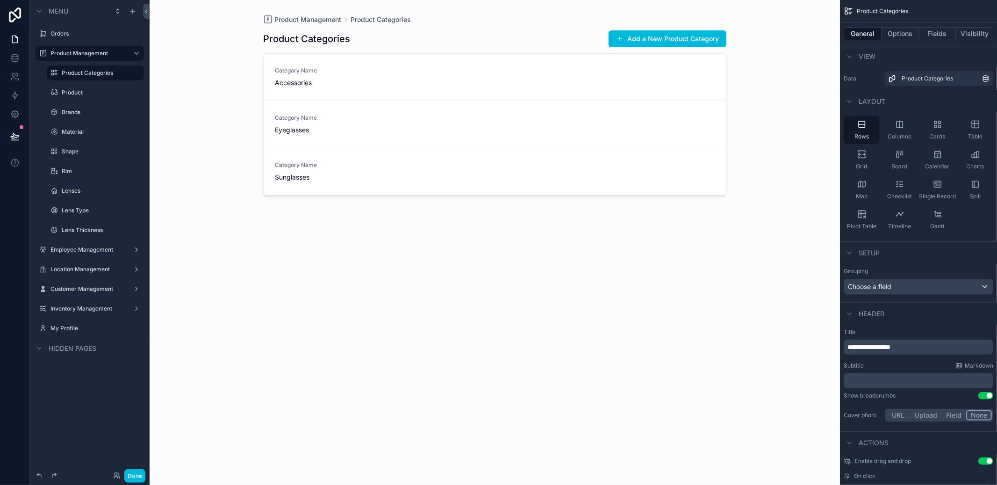
click at [962, 188] on div "Split" at bounding box center [975, 190] width 36 height 28
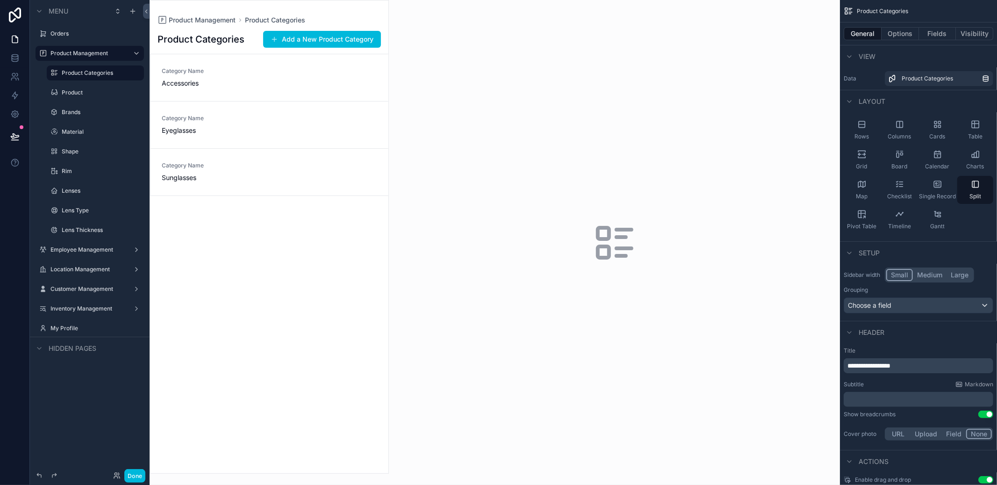
click at [318, 76] on div "Category Name Accessories" at bounding box center [269, 77] width 215 height 21
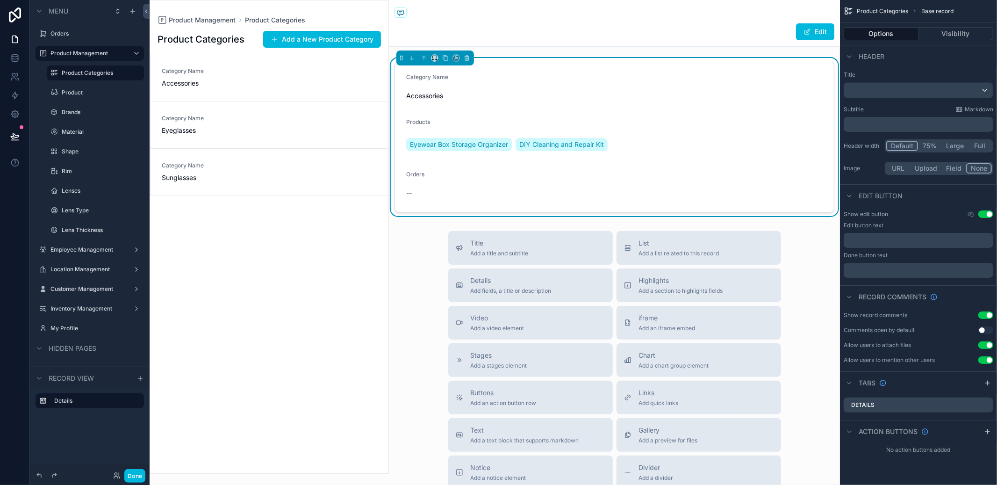
click at [634, 99] on span "Accessories" at bounding box center [614, 95] width 416 height 9
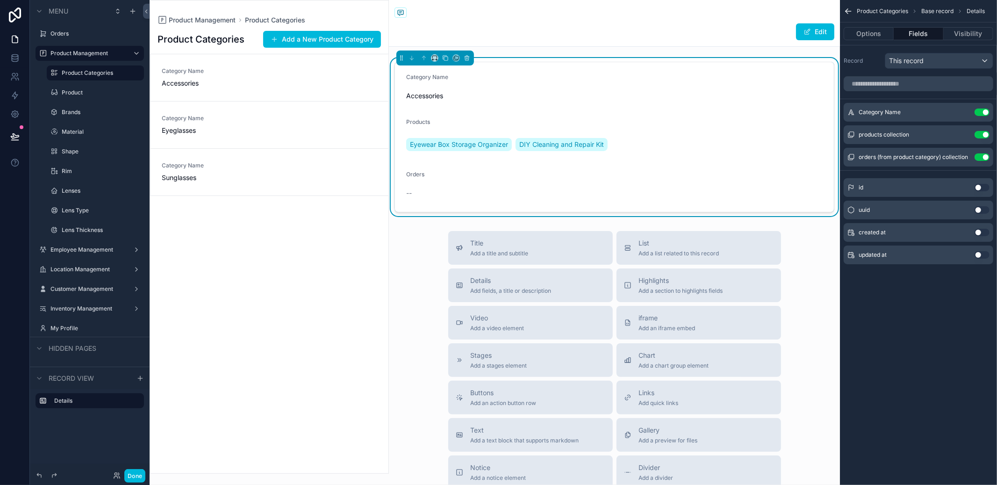
click at [354, 130] on div "Category Name Eyeglasses" at bounding box center [269, 125] width 215 height 21
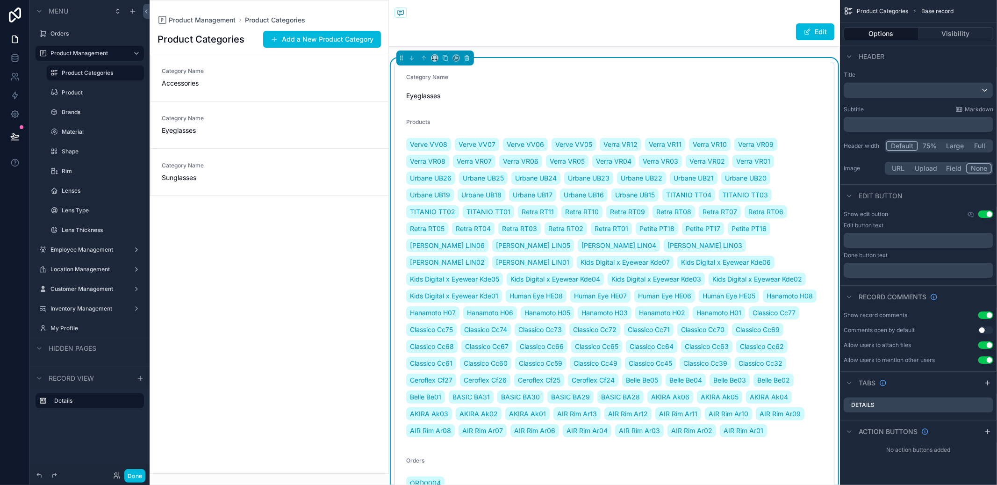
click at [269, 79] on div "Category Name Accessories" at bounding box center [269, 77] width 215 height 21
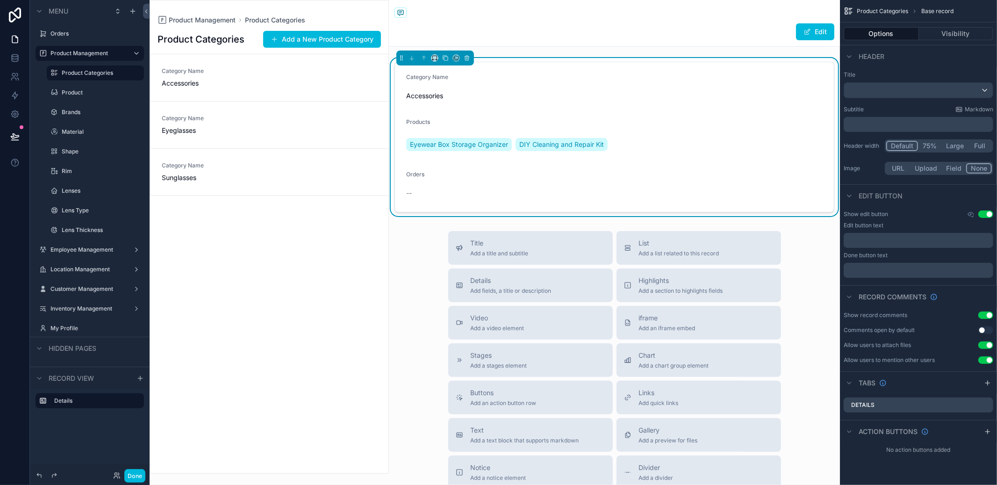
click at [984, 345] on button "Use setting" at bounding box center [985, 344] width 15 height 7
click at [986, 358] on button "Use setting" at bounding box center [985, 359] width 15 height 7
click at [645, 81] on div "Category Name" at bounding box center [614, 78] width 416 height 11
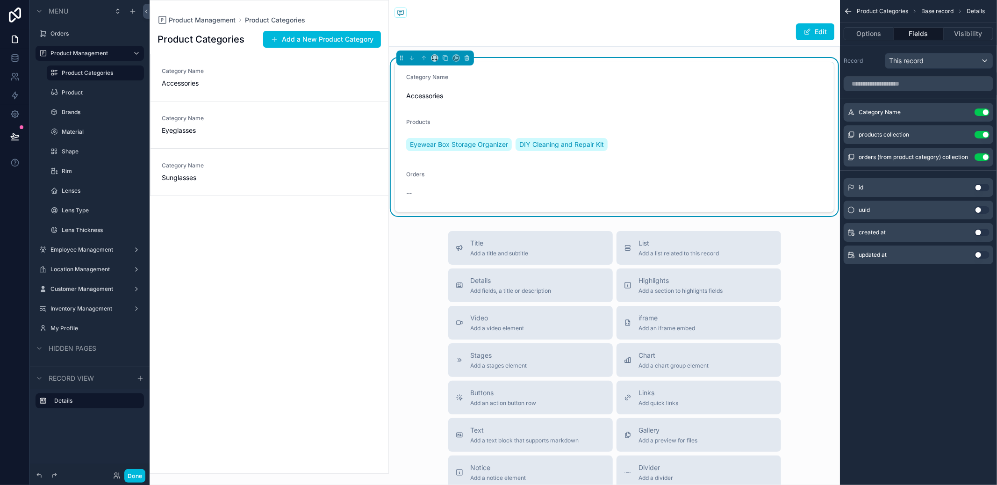
click at [299, 126] on div "Category Name Eyeglasses" at bounding box center [269, 125] width 215 height 21
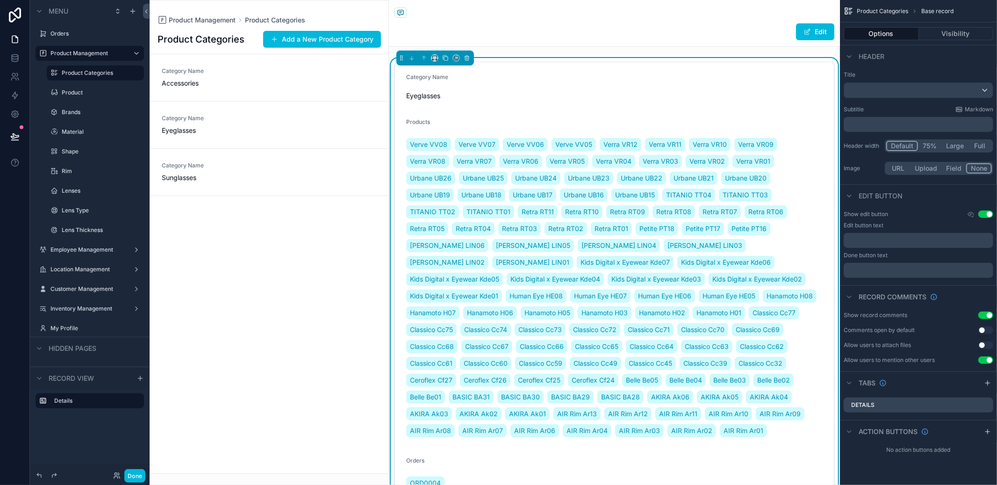
click at [696, 83] on div "Category Name" at bounding box center [614, 78] width 416 height 11
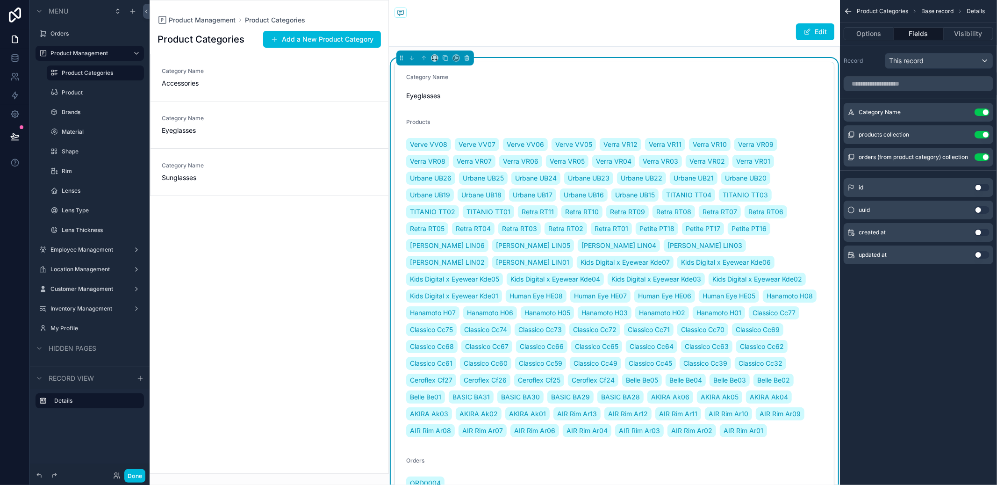
click at [0, 0] on icon "scrollable content" at bounding box center [0, 0] width 0 height 0
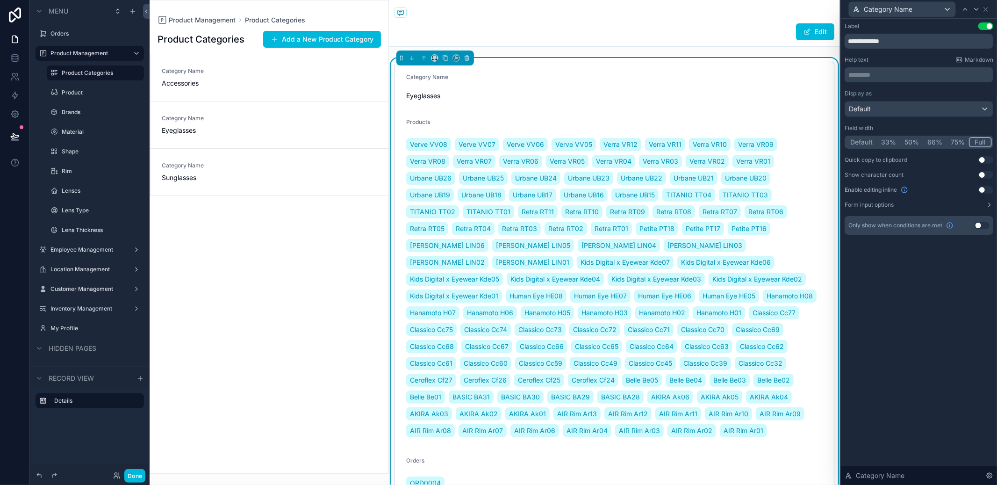
click at [925, 99] on div "Display as Default" at bounding box center [919, 103] width 149 height 27
click at [924, 101] on div "Default" at bounding box center [919, 108] width 148 height 15
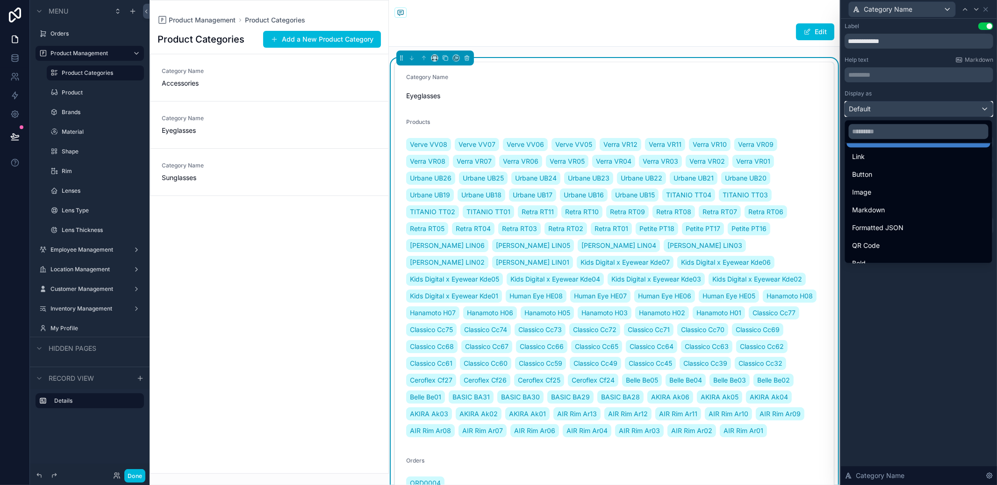
scroll to position [22, 0]
click at [881, 253] on div "Bold" at bounding box center [919, 261] width 144 height 17
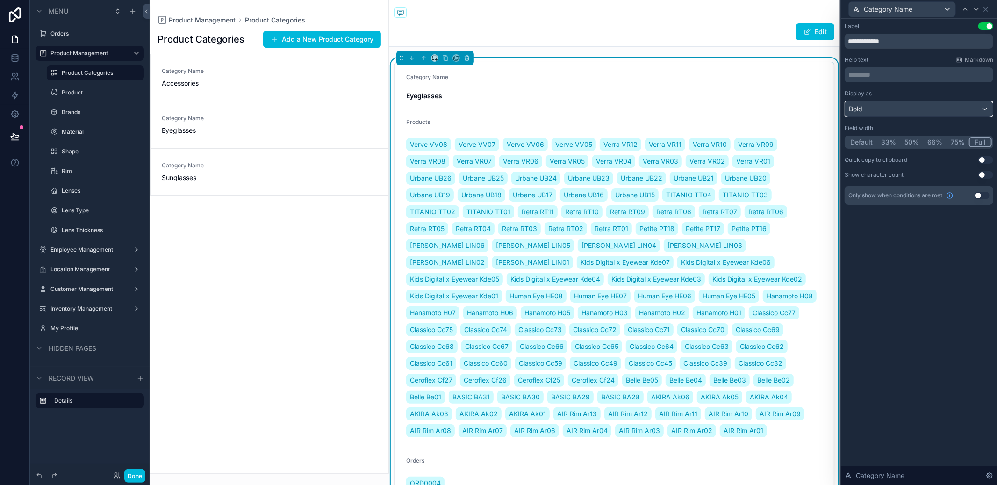
click at [907, 107] on div "Bold" at bounding box center [919, 108] width 148 height 15
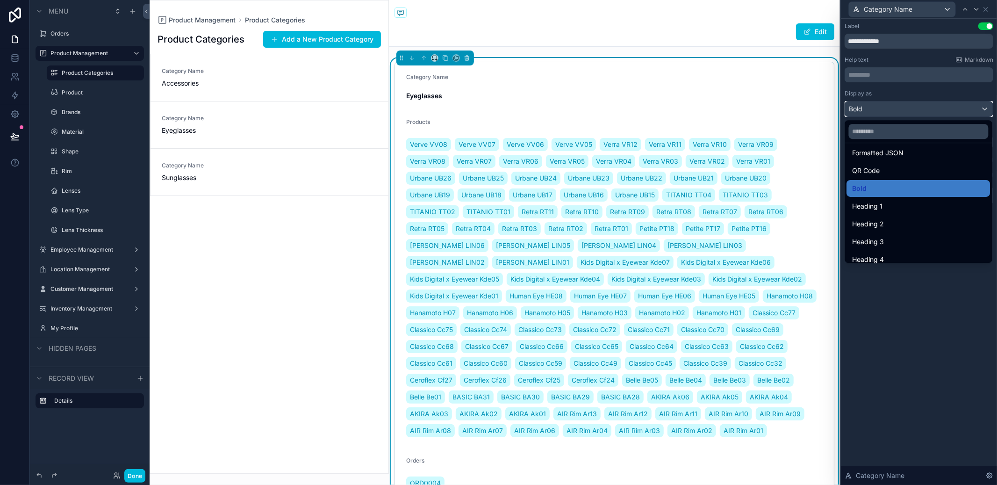
scroll to position [101, 0]
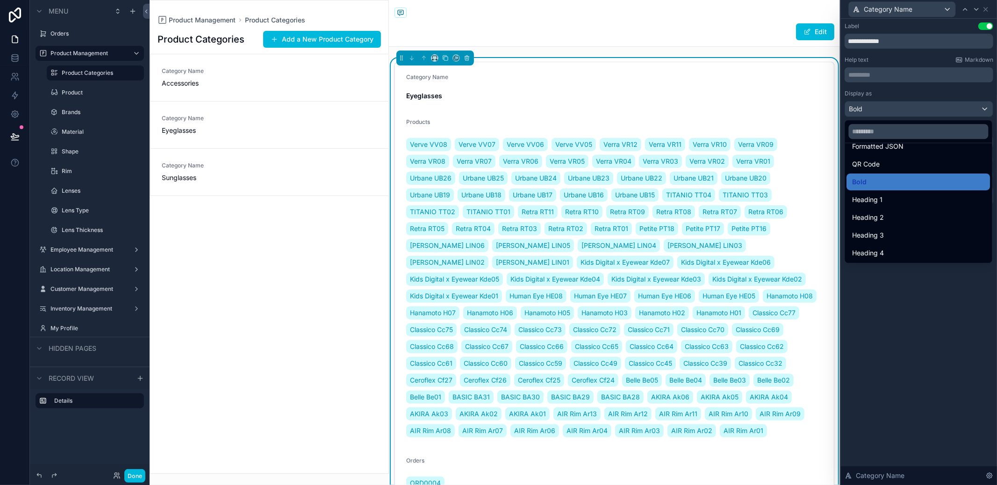
click at [890, 247] on div "Heading 4" at bounding box center [919, 252] width 132 height 11
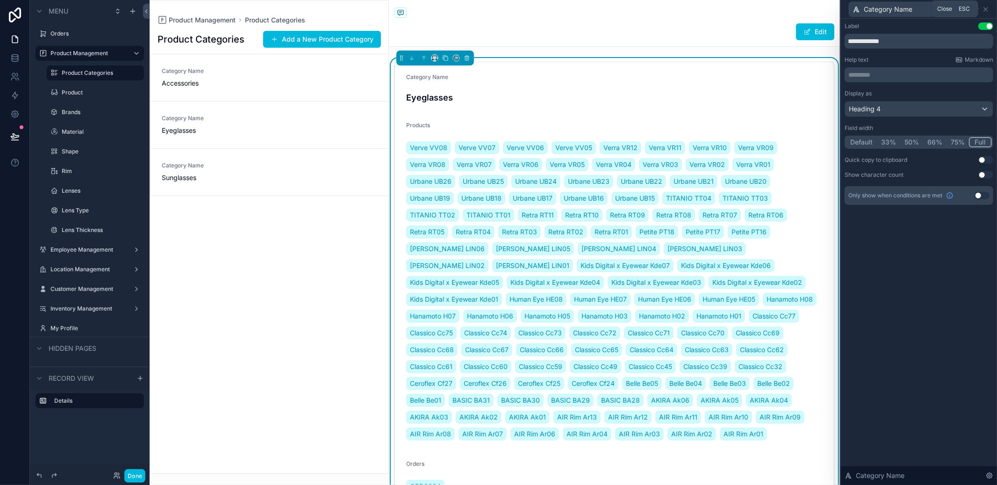
click at [987, 7] on icon at bounding box center [985, 9] width 7 height 7
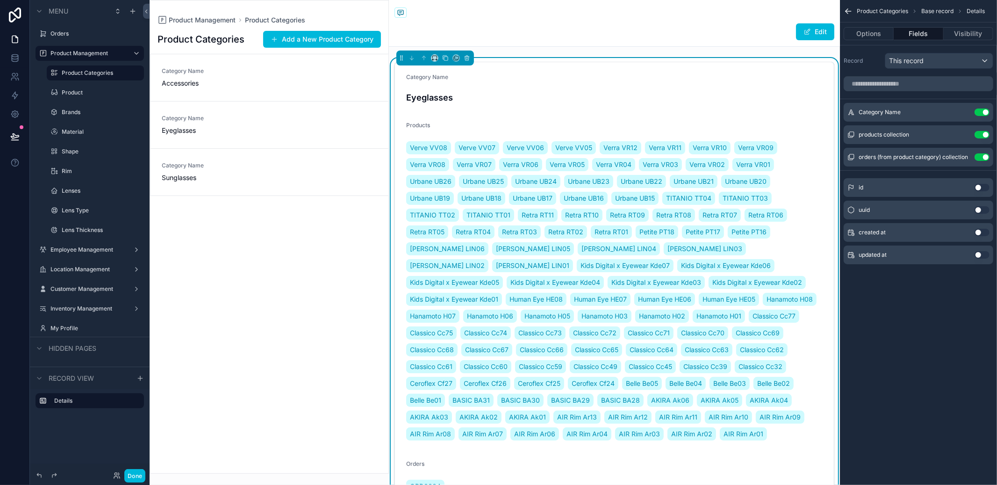
click at [772, 75] on div "Category Name" at bounding box center [614, 78] width 416 height 11
click at [805, 26] on button "Edit" at bounding box center [815, 31] width 38 height 17
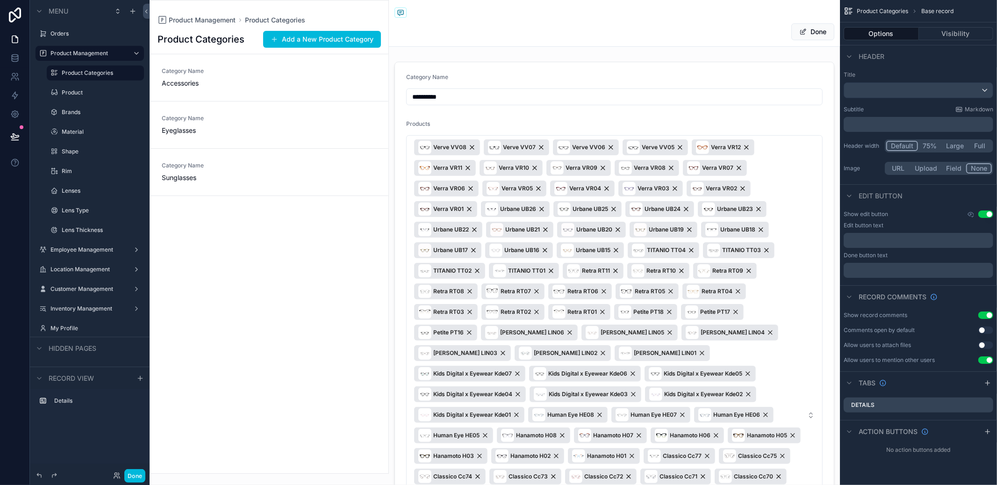
click at [813, 41] on div "Done" at bounding box center [799, 32] width 70 height 18
click at [813, 37] on button "Done" at bounding box center [812, 31] width 43 height 17
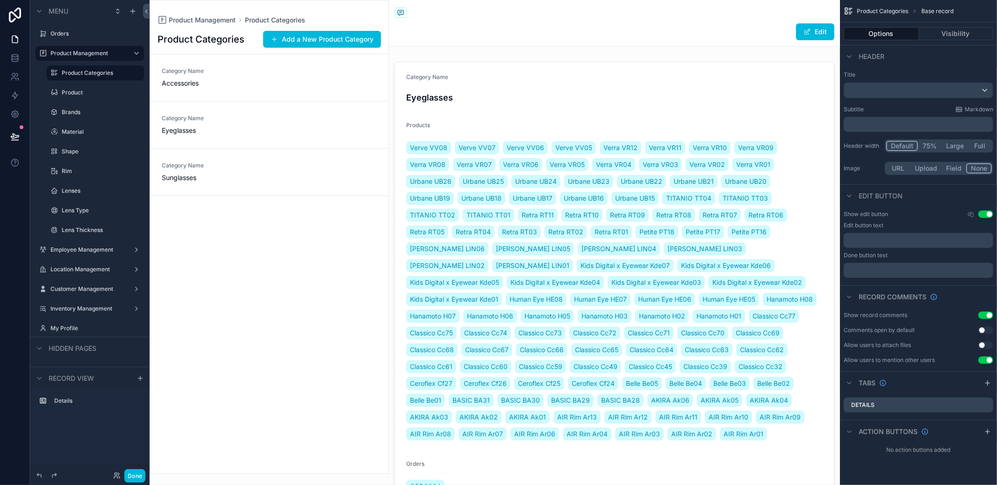
click at [797, 115] on div "scrollable content" at bounding box center [614, 285] width 451 height 455
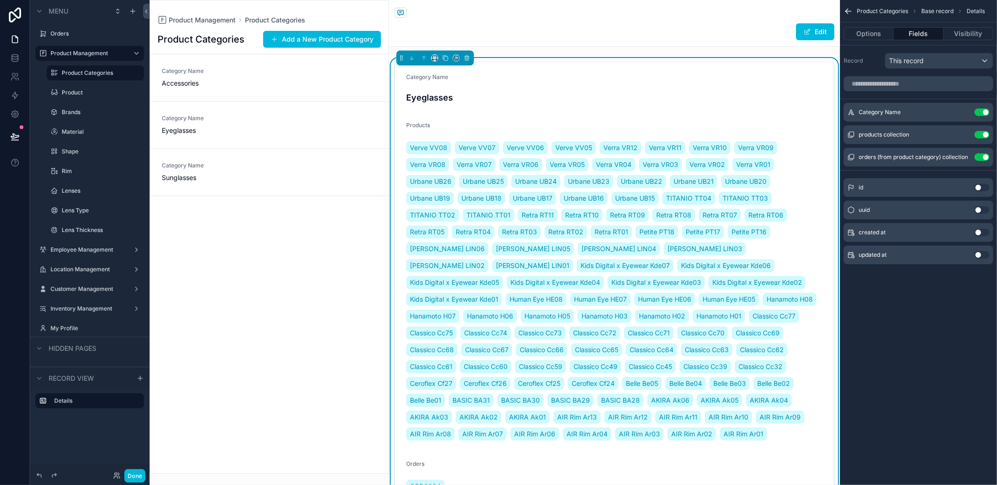
click at [512, 104] on div "Eyeglasses" at bounding box center [614, 97] width 416 height 18
click at [983, 136] on button "Use setting" at bounding box center [982, 134] width 15 height 7
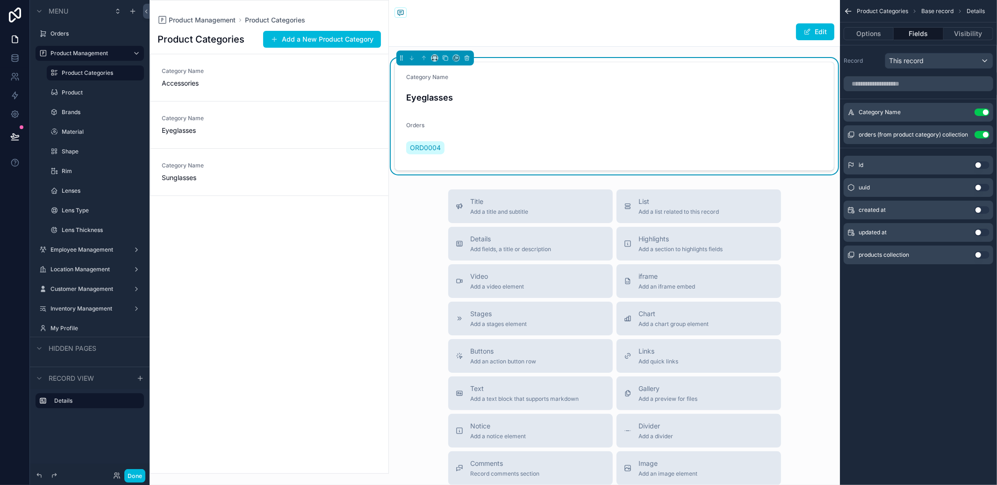
click at [984, 136] on button "Use setting" at bounding box center [982, 134] width 15 height 7
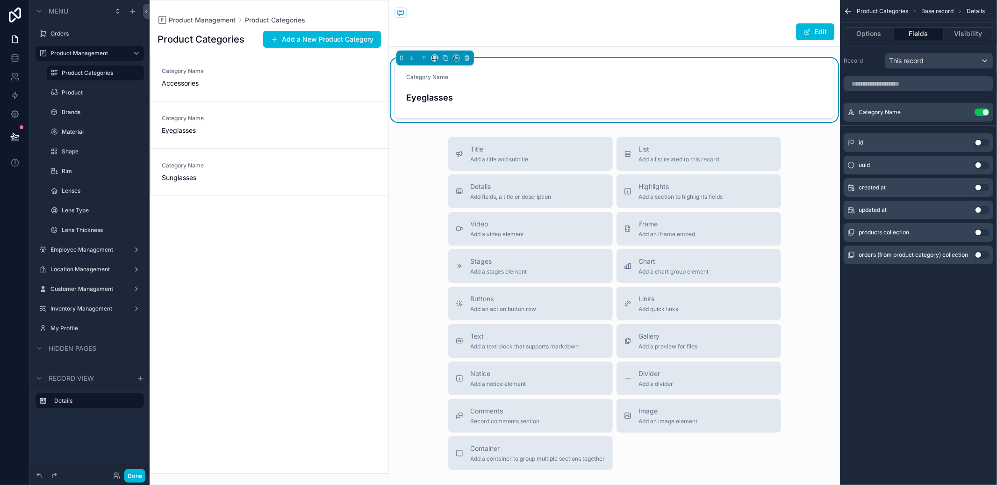
click at [686, 149] on span "List" at bounding box center [679, 148] width 80 height 9
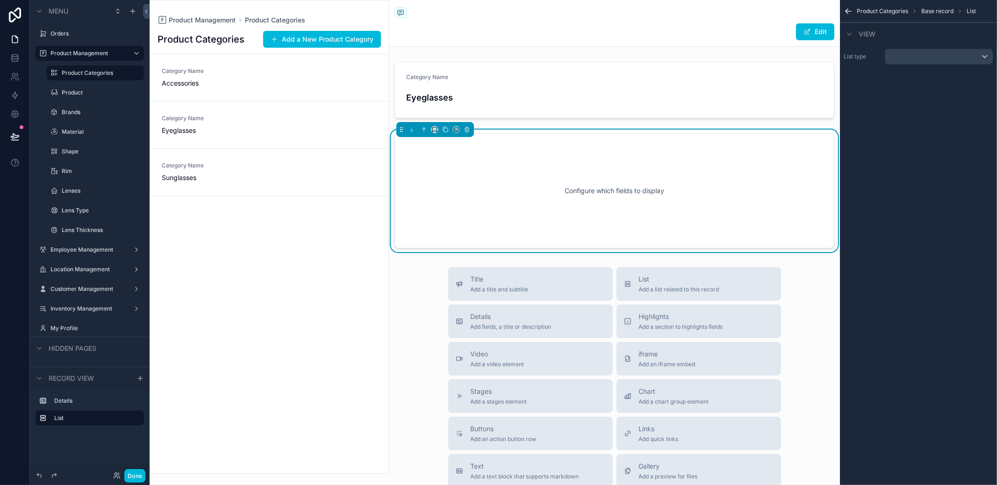
click at [915, 70] on div "Product Categories Base record List View List type" at bounding box center [918, 41] width 157 height 83
click at [917, 65] on div "List type" at bounding box center [918, 56] width 157 height 23
click at [941, 56] on div "scrollable content" at bounding box center [939, 56] width 108 height 15
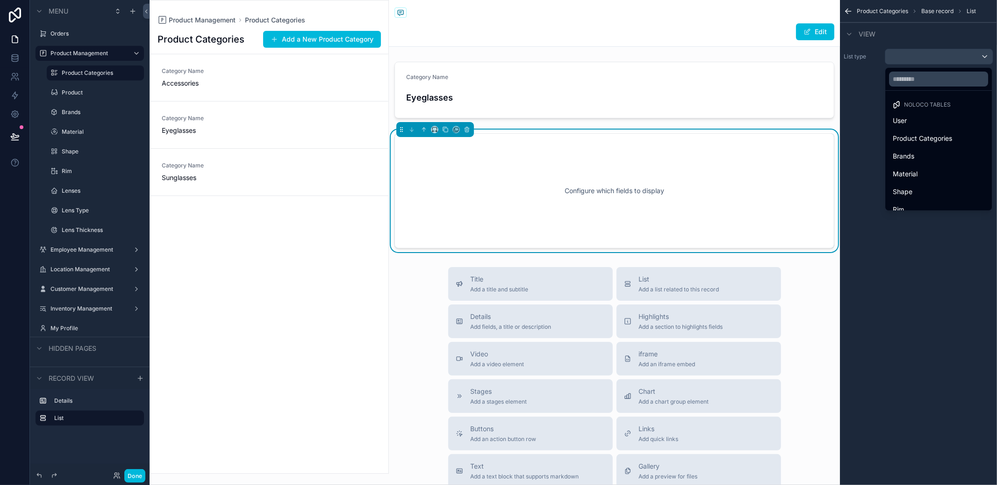
click at [925, 144] on span "Product Categories" at bounding box center [922, 138] width 59 height 11
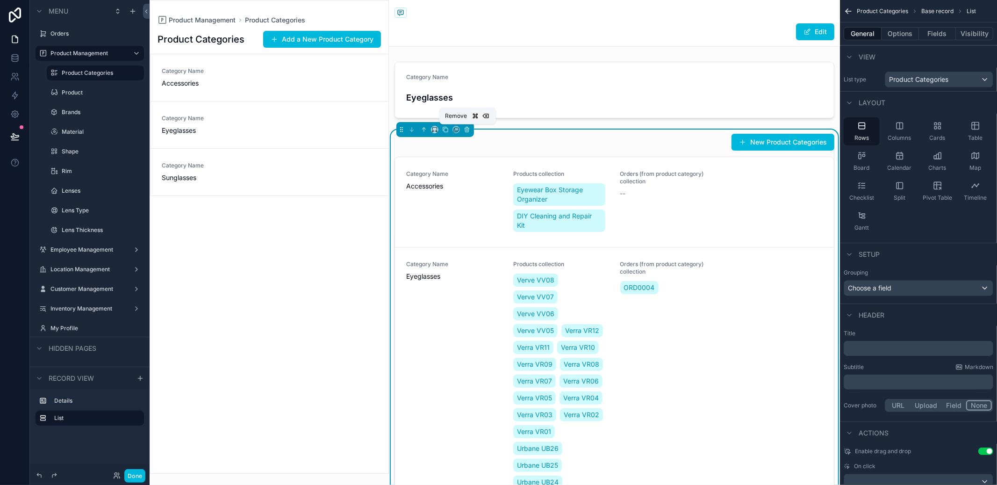
click at [462, 130] on button "scrollable content" at bounding box center [467, 129] width 10 height 10
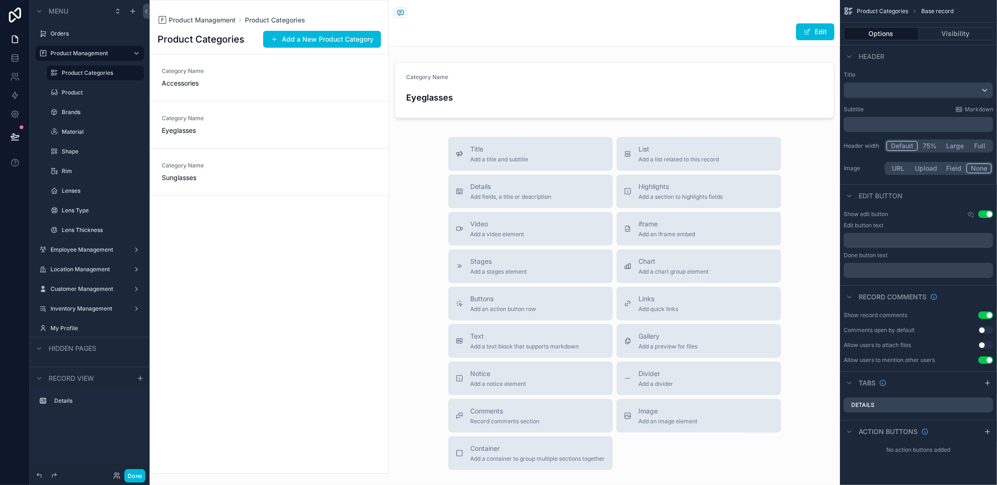
click at [656, 185] on span "Highlights" at bounding box center [681, 186] width 84 height 9
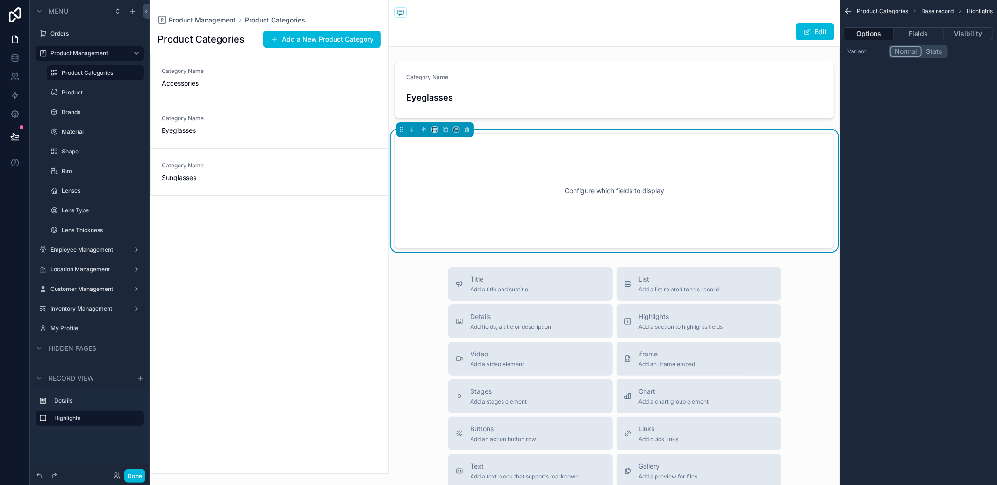
click at [930, 47] on button "Stats" at bounding box center [934, 51] width 25 height 10
click at [923, 37] on button "Fields" at bounding box center [919, 33] width 50 height 13
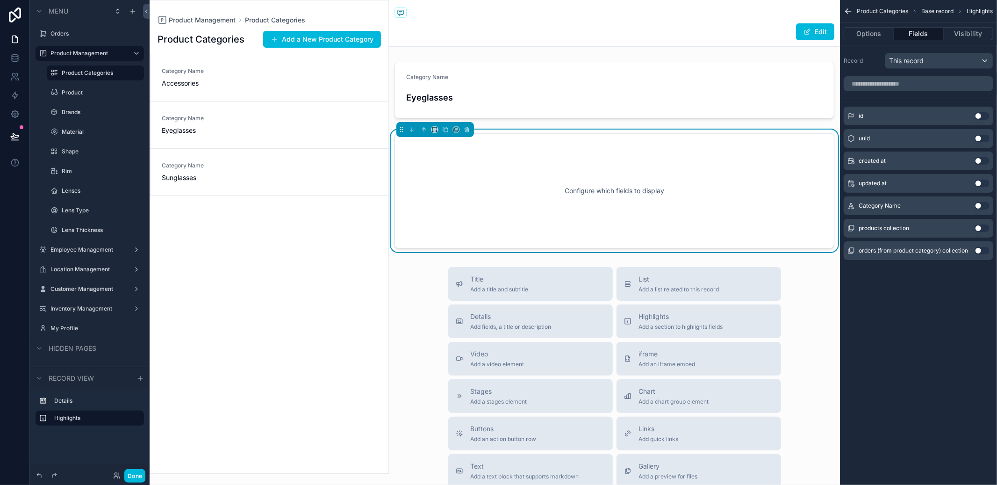
click at [980, 224] on button "Use setting" at bounding box center [982, 227] width 15 height 7
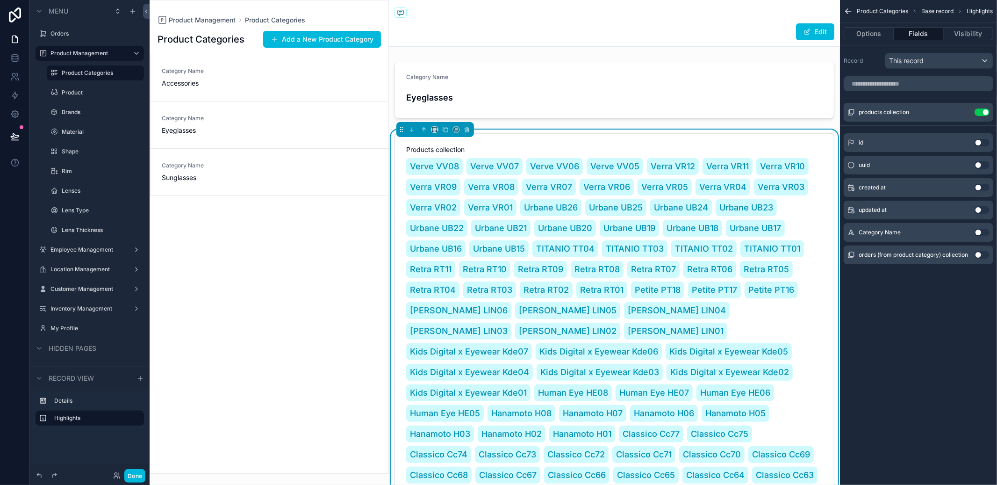
click at [884, 36] on button "Options" at bounding box center [869, 33] width 50 height 13
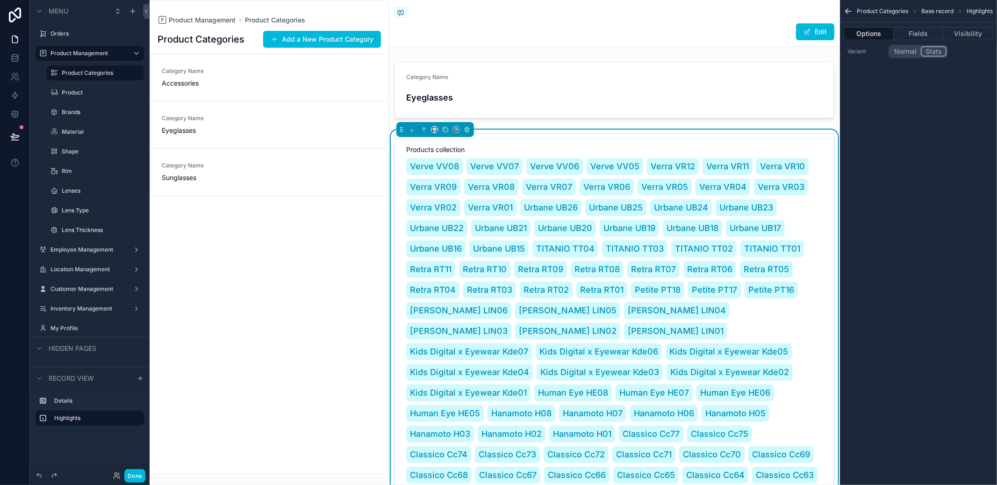
click at [911, 50] on button "Normal" at bounding box center [905, 51] width 31 height 10
click at [928, 50] on button "Stats" at bounding box center [934, 51] width 25 height 10
click at [925, 36] on button "Fields" at bounding box center [919, 33] width 50 height 13
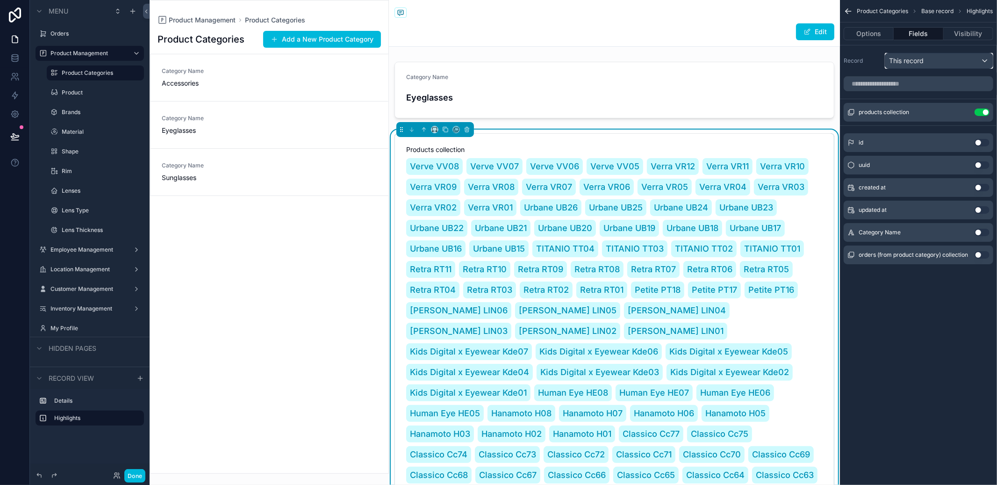
click at [968, 62] on div "This record" at bounding box center [939, 60] width 108 height 15
click at [968, 62] on div "scrollable content" at bounding box center [498, 242] width 997 height 485
click at [0, 0] on icon "scrollable content" at bounding box center [0, 0] width 0 height 0
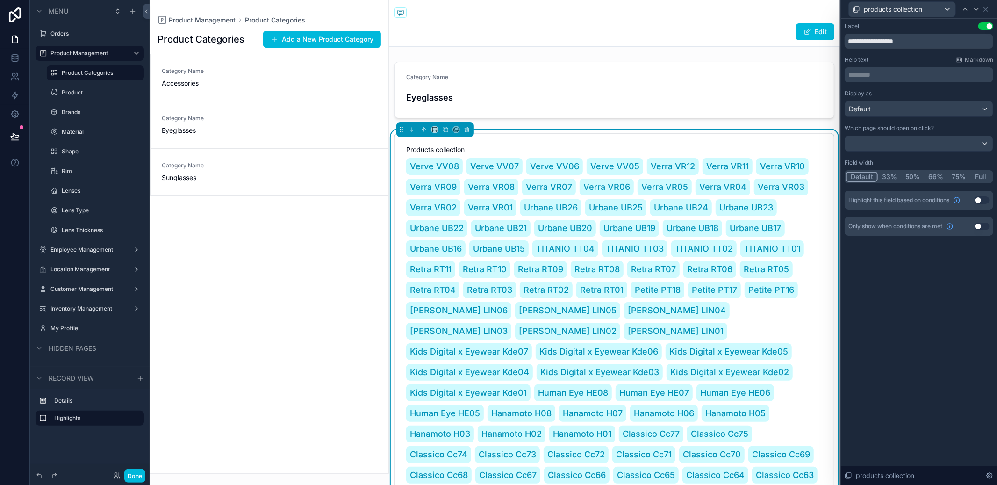
click at [983, 179] on button "Full" at bounding box center [981, 177] width 22 height 10
click at [985, 199] on button "Use setting" at bounding box center [982, 199] width 15 height 7
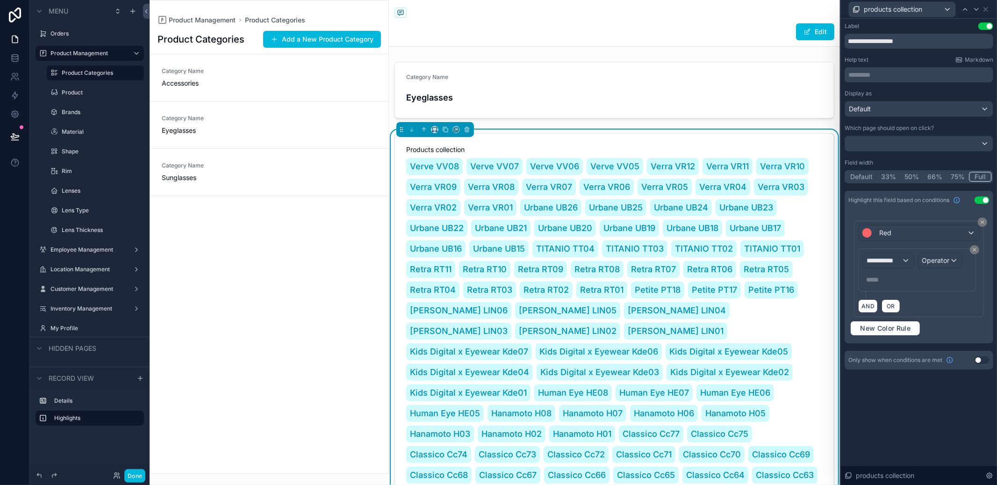
click at [985, 199] on button "Use setting" at bounding box center [982, 199] width 15 height 7
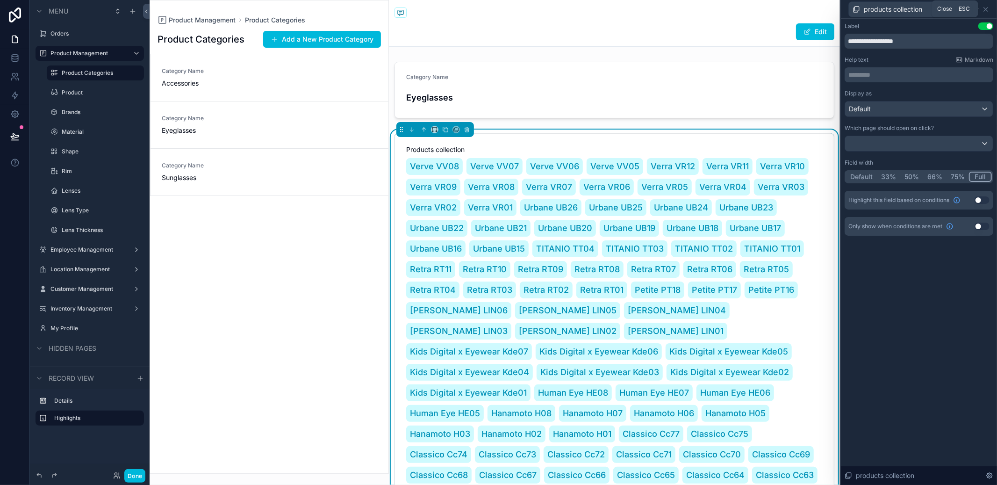
click at [985, 10] on icon at bounding box center [986, 9] width 4 height 4
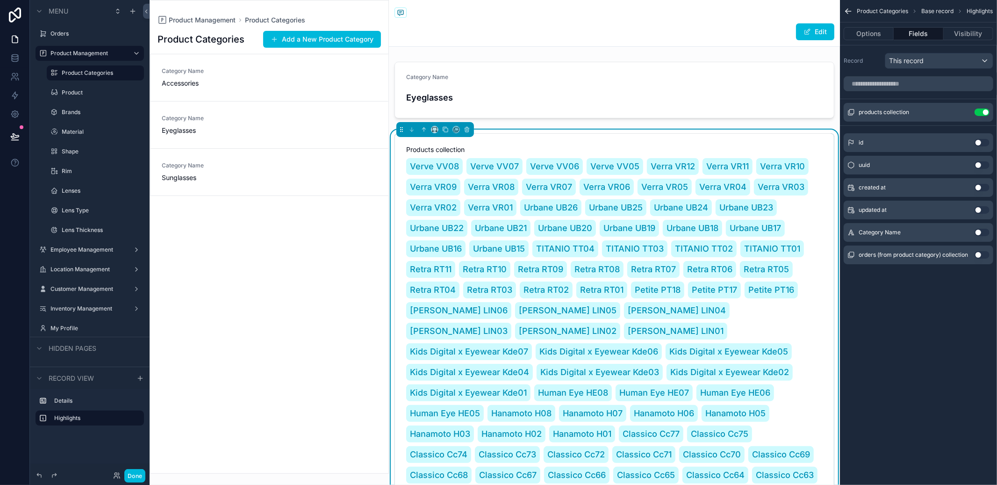
click at [955, 35] on button "Visibility" at bounding box center [969, 33] width 50 height 13
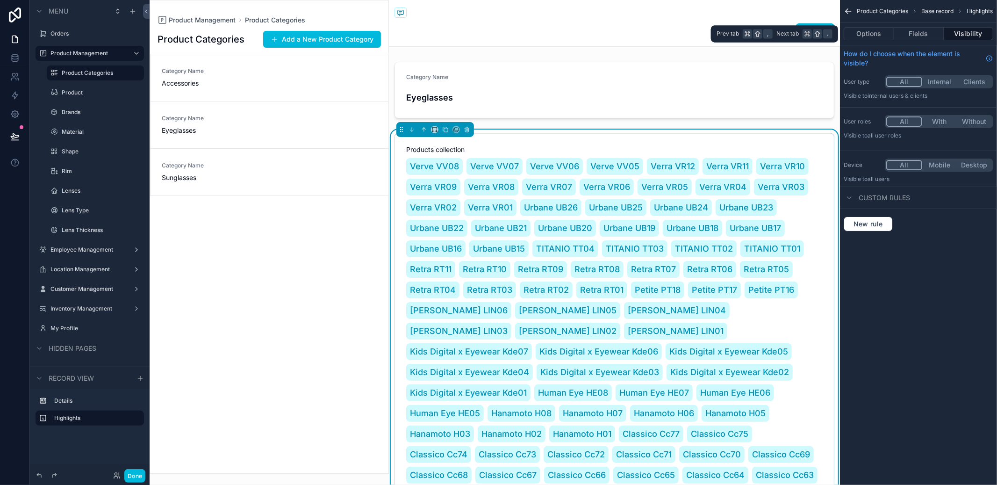
drag, startPoint x: 930, startPoint y: 35, endPoint x: 898, endPoint y: 35, distance: 32.3
click at [929, 35] on button "Fields" at bounding box center [919, 33] width 50 height 13
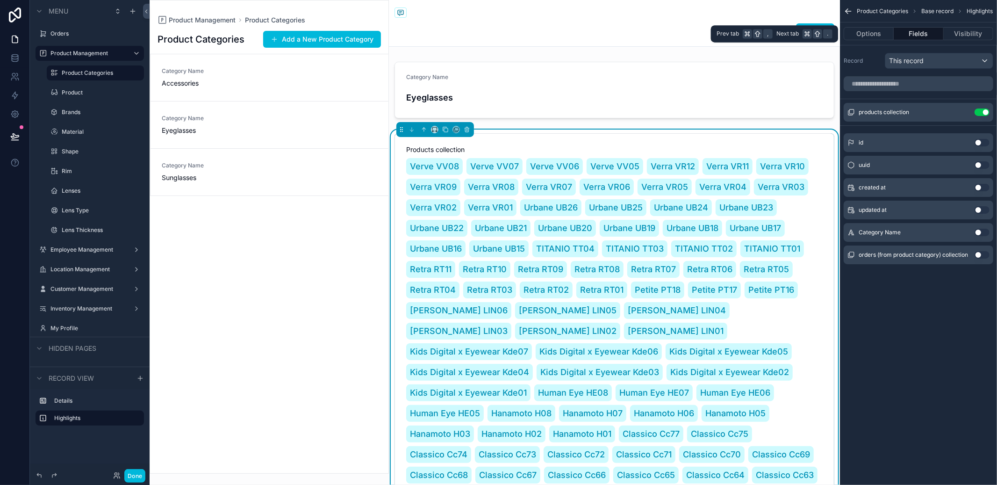
click at [861, 33] on button "Options" at bounding box center [869, 33] width 50 height 13
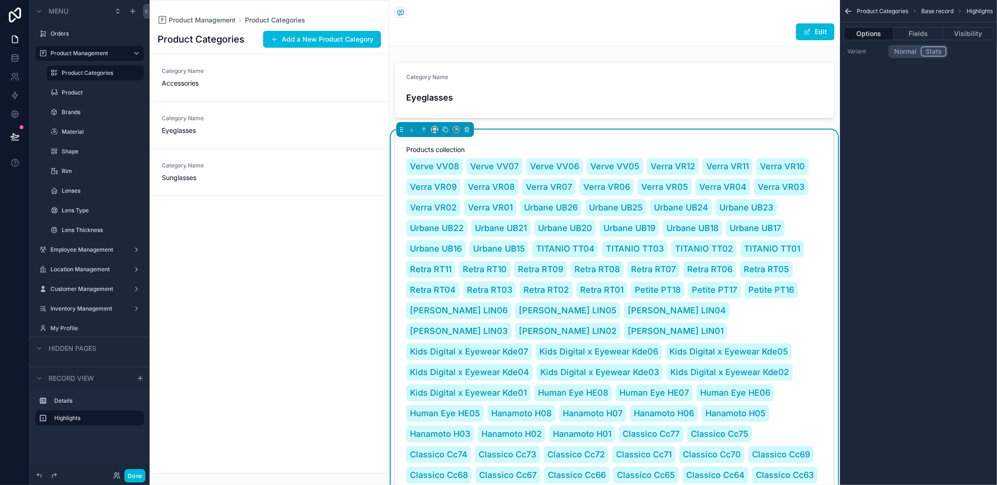
click at [906, 55] on button "Normal" at bounding box center [905, 51] width 31 height 10
click at [952, 54] on div "Normal Stats" at bounding box center [939, 51] width 101 height 13
click at [945, 52] on button "Stats" at bounding box center [934, 51] width 25 height 10
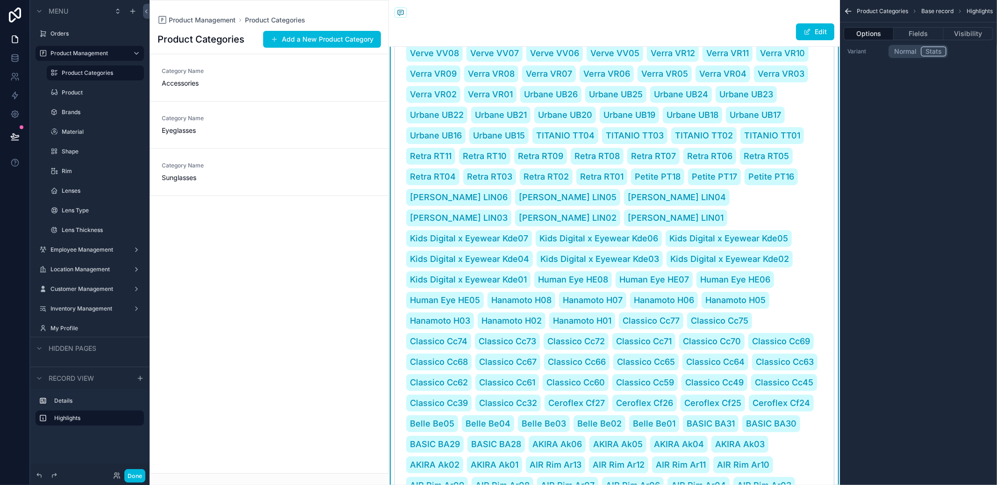
scroll to position [80, 0]
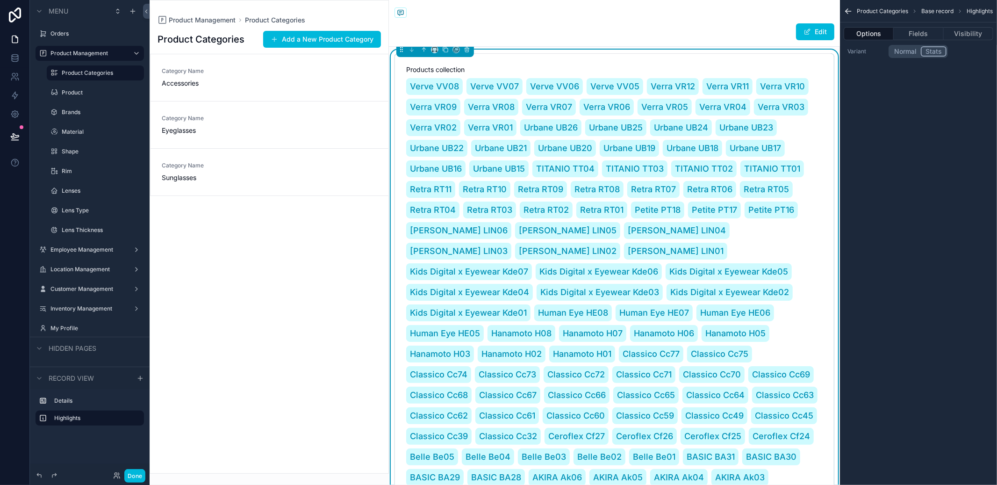
click at [847, 11] on icon "scrollable content" at bounding box center [849, 11] width 6 height 0
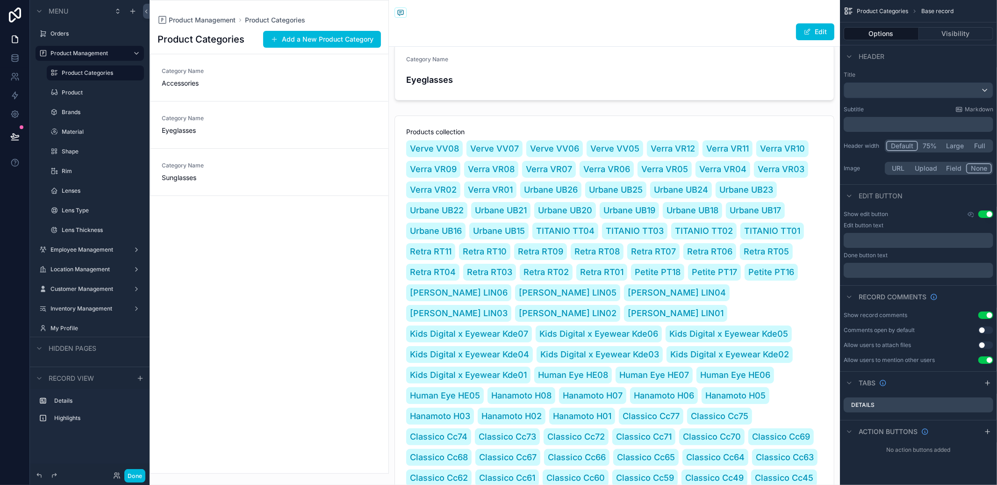
scroll to position [0, 0]
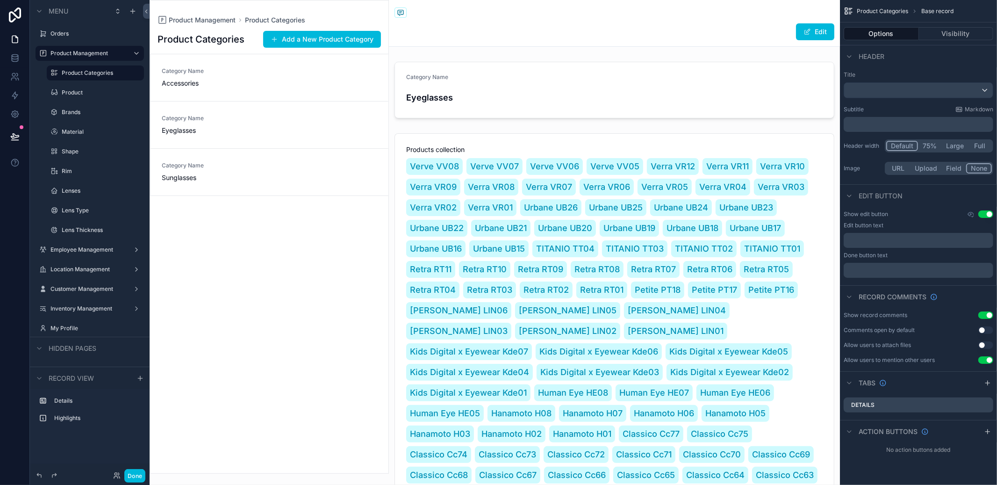
click at [473, 139] on div "scrollable content" at bounding box center [614, 387] width 451 height 516
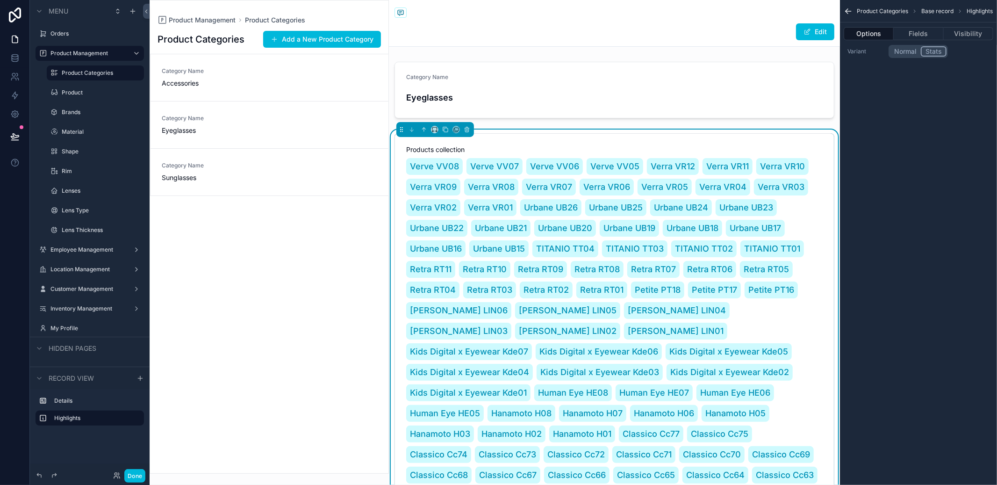
click at [796, 32] on button "Edit" at bounding box center [815, 31] width 38 height 17
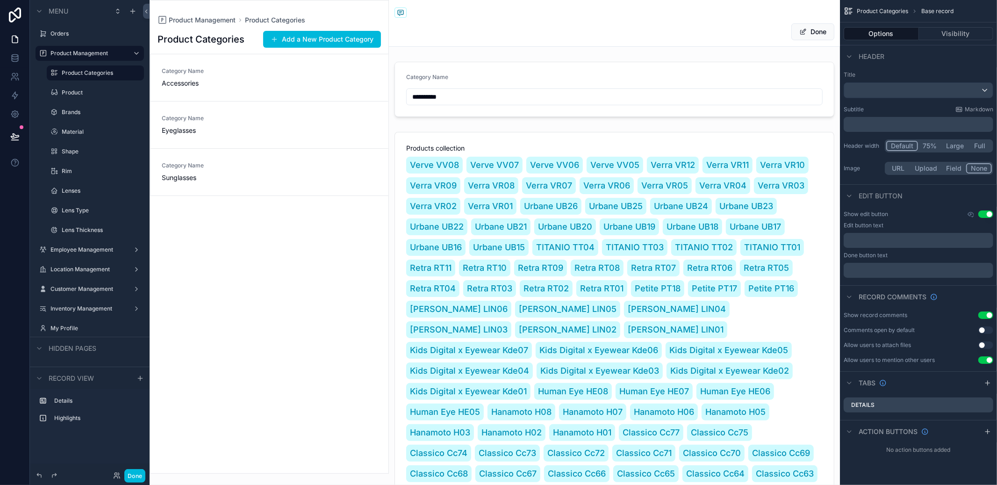
click at [799, 32] on span "scrollable content" at bounding box center [802, 31] width 7 height 7
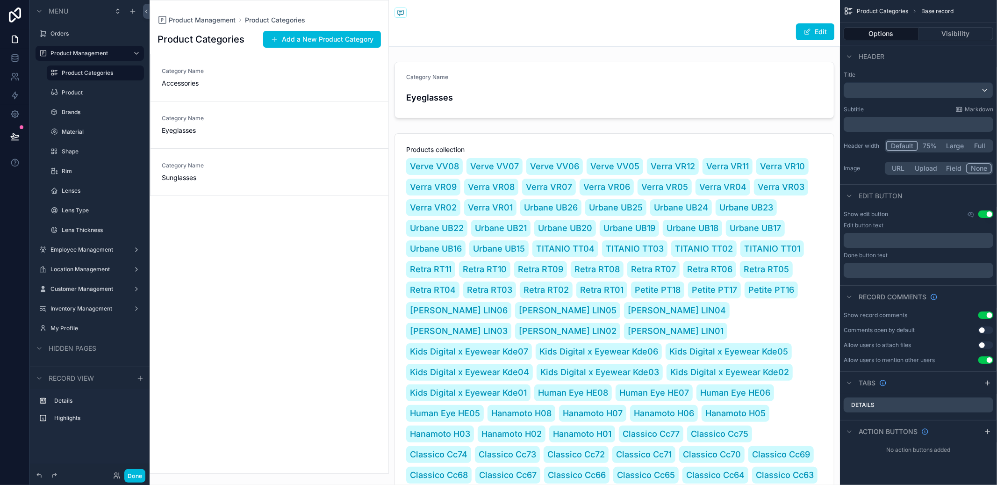
click at [946, 39] on button "Visibility" at bounding box center [956, 33] width 75 height 13
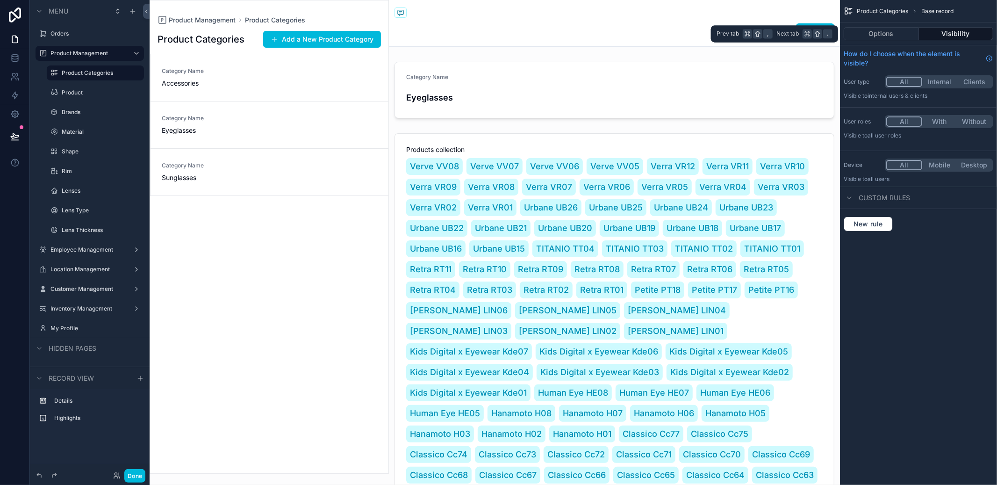
click at [866, 27] on button "Options" at bounding box center [881, 33] width 75 height 13
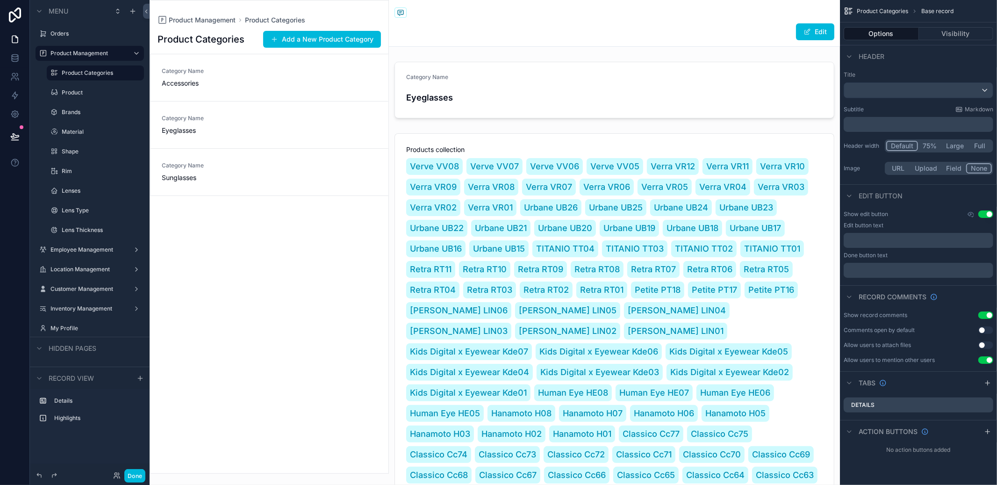
click at [759, 148] on div "scrollable content" at bounding box center [614, 387] width 451 height 516
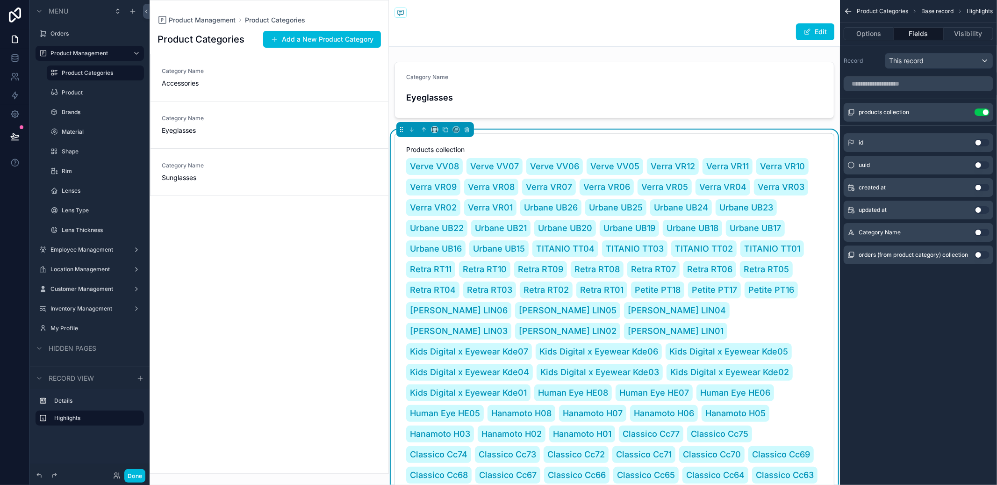
click at [984, 257] on button "Use setting" at bounding box center [982, 254] width 15 height 7
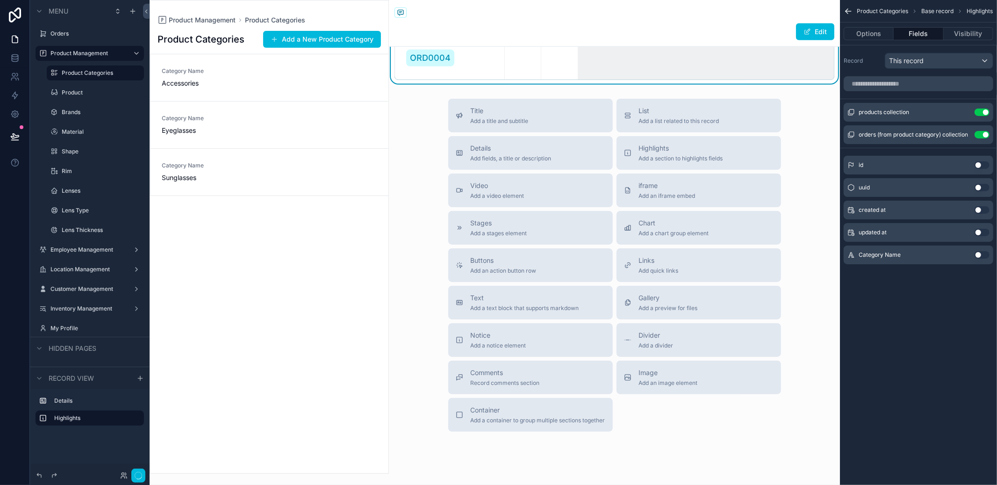
scroll to position [313, 0]
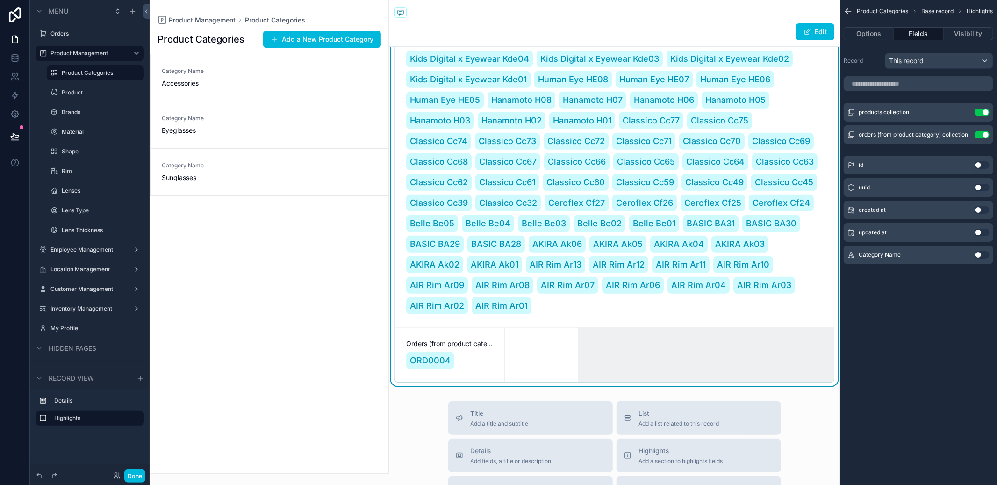
click at [0, 0] on icon "scrollable content" at bounding box center [0, 0] width 0 height 0
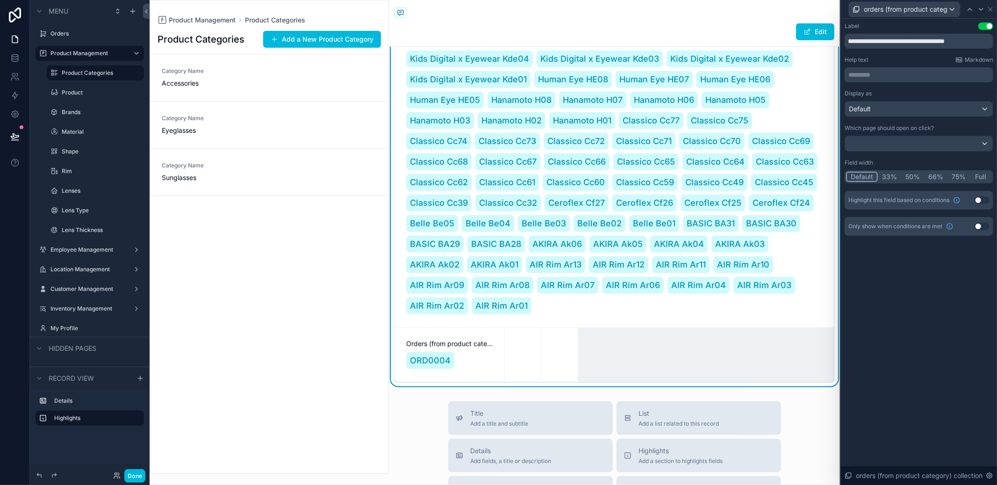
click at [983, 178] on button "Full" at bounding box center [981, 177] width 22 height 10
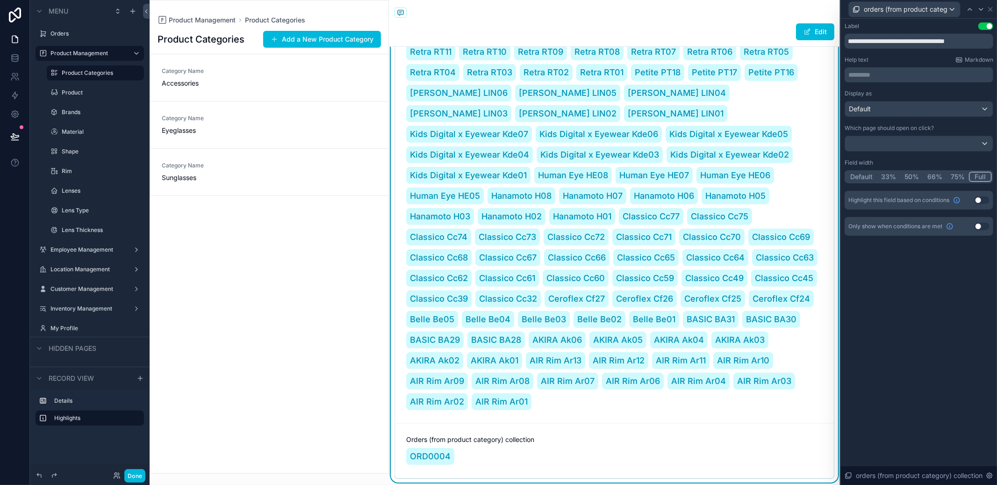
scroll to position [0, 0]
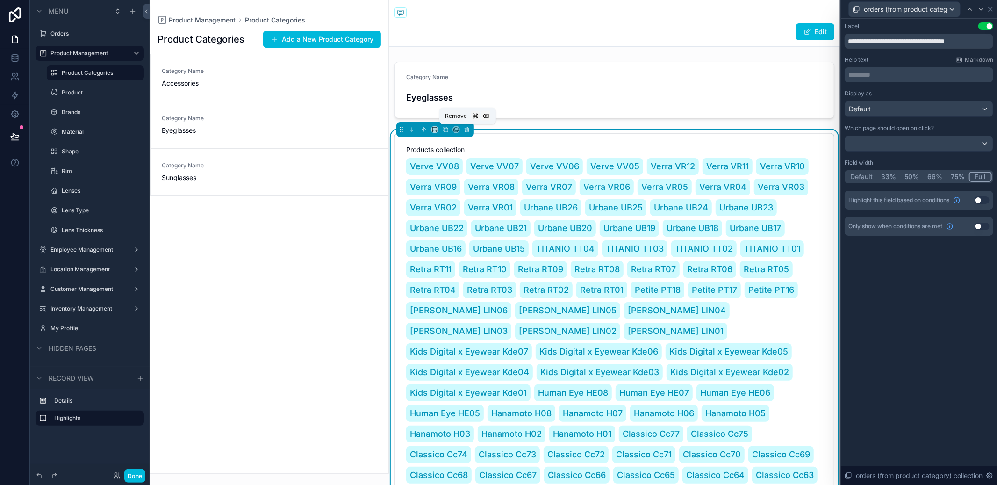
click at [471, 129] on button "scrollable content" at bounding box center [467, 129] width 10 height 10
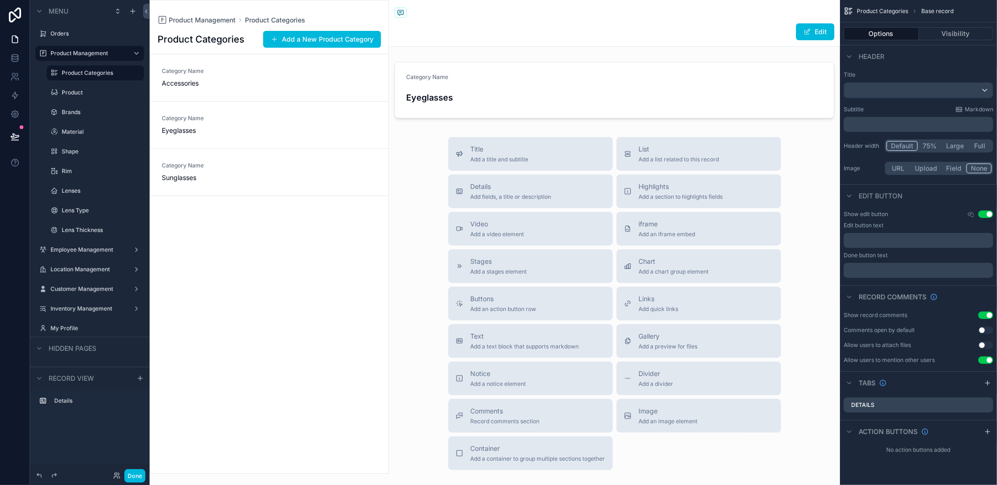
click at [57, 78] on div "scrollable content" at bounding box center [54, 72] width 11 height 11
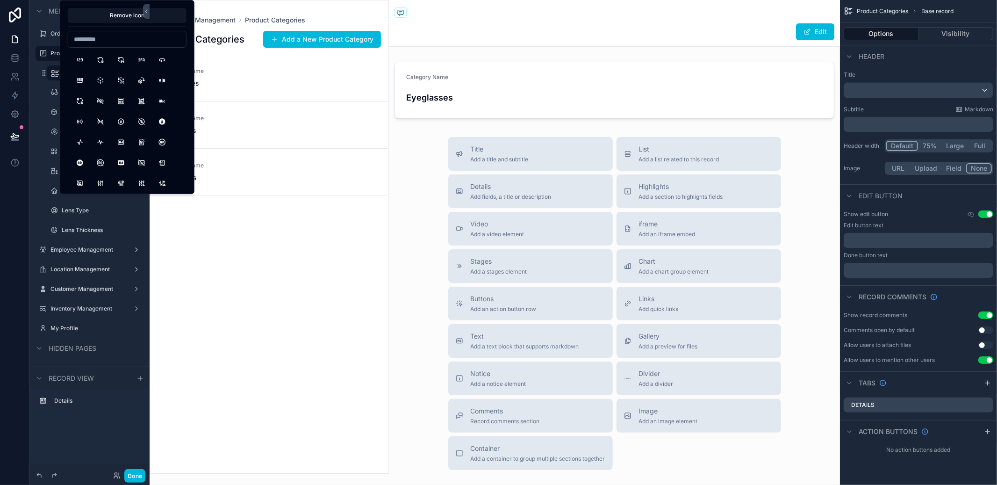
click at [216, 199] on div "scrollable content" at bounding box center [269, 236] width 238 height 473
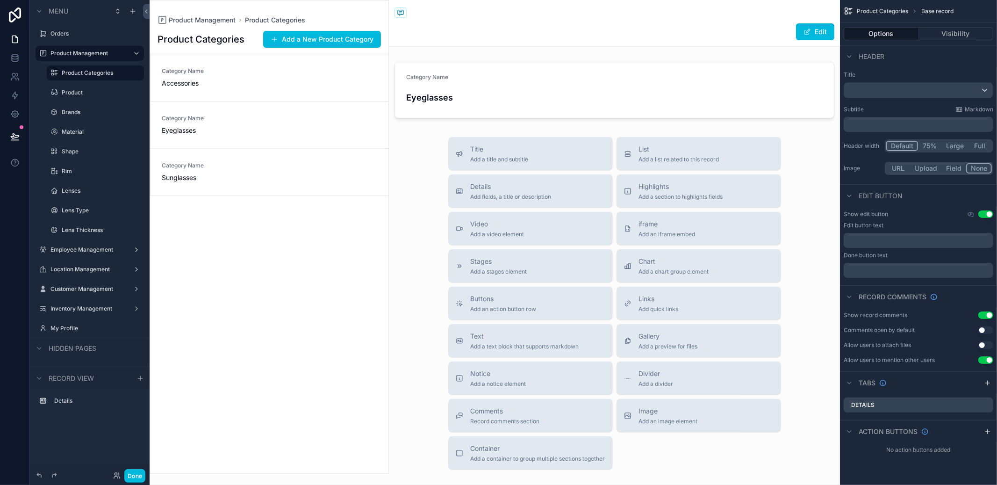
click at [90, 73] on label "Product Categories" at bounding box center [100, 72] width 77 height 7
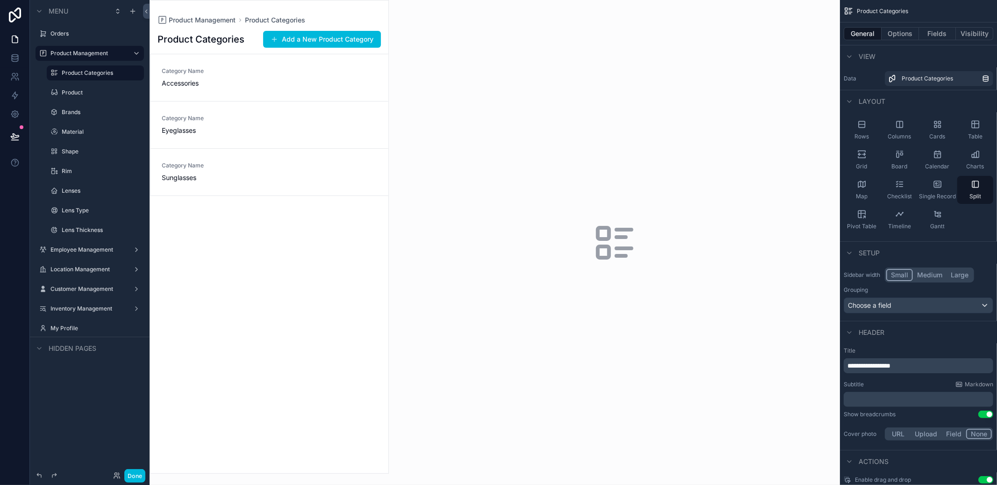
click at [931, 194] on span "Single Record" at bounding box center [937, 196] width 37 height 7
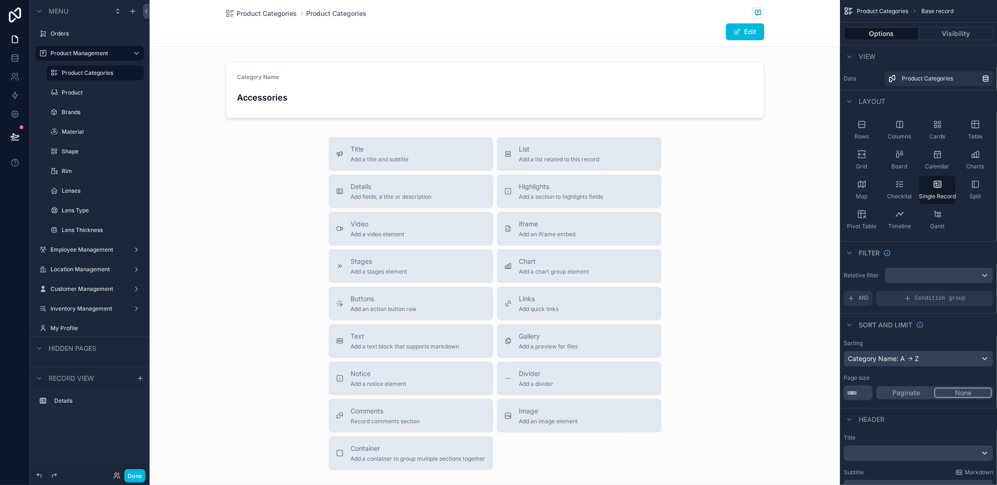
click at [888, 190] on div "Checklist" at bounding box center [900, 190] width 36 height 28
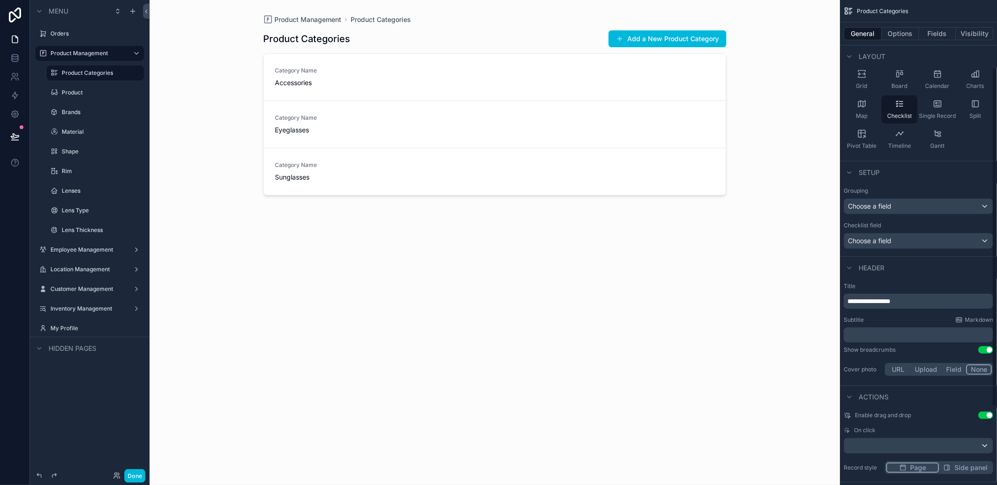
scroll to position [208, 0]
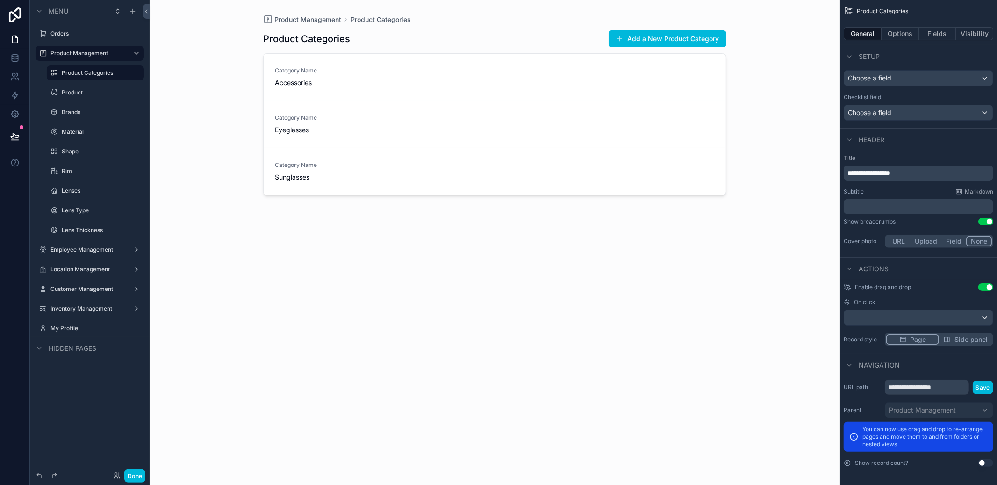
click at [126, 477] on button "Done" at bounding box center [134, 476] width 21 height 14
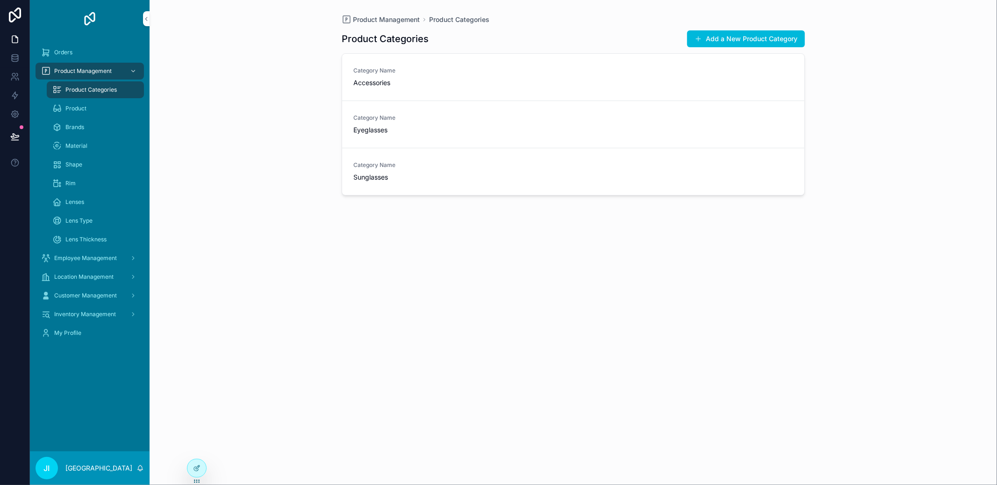
click at [470, 71] on div "Category Name Accessories" at bounding box center [573, 77] width 440 height 21
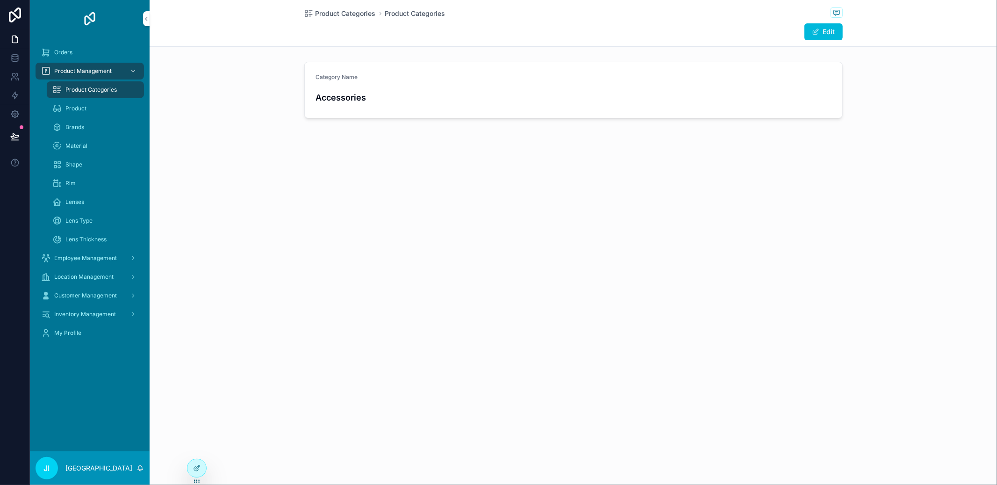
click at [367, 15] on span "Product Categories" at bounding box center [346, 13] width 60 height 9
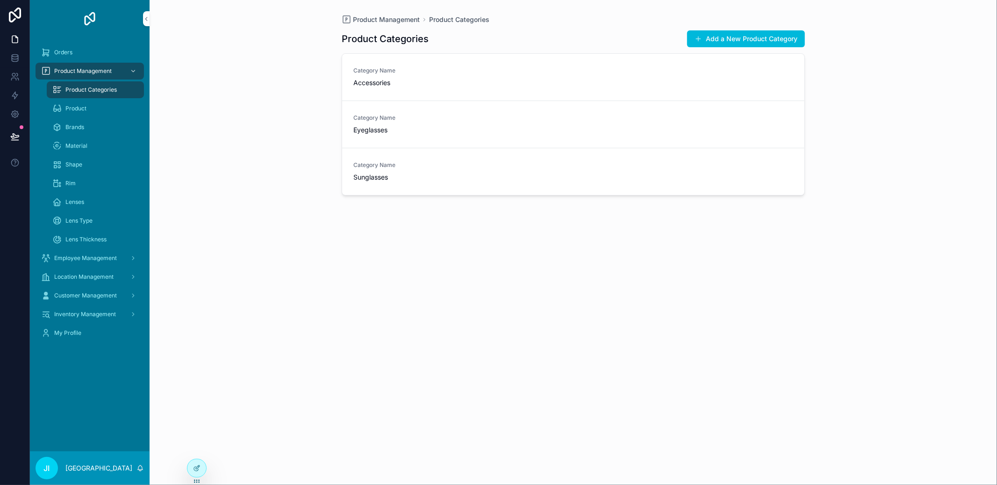
click at [110, 94] on div "Product Categories" at bounding box center [95, 89] width 86 height 15
click at [197, 458] on div "Product Management Product Categories Product Categories Add a New Product Cate…" at bounding box center [573, 242] width 847 height 485
click at [195, 463] on div at bounding box center [196, 468] width 19 height 18
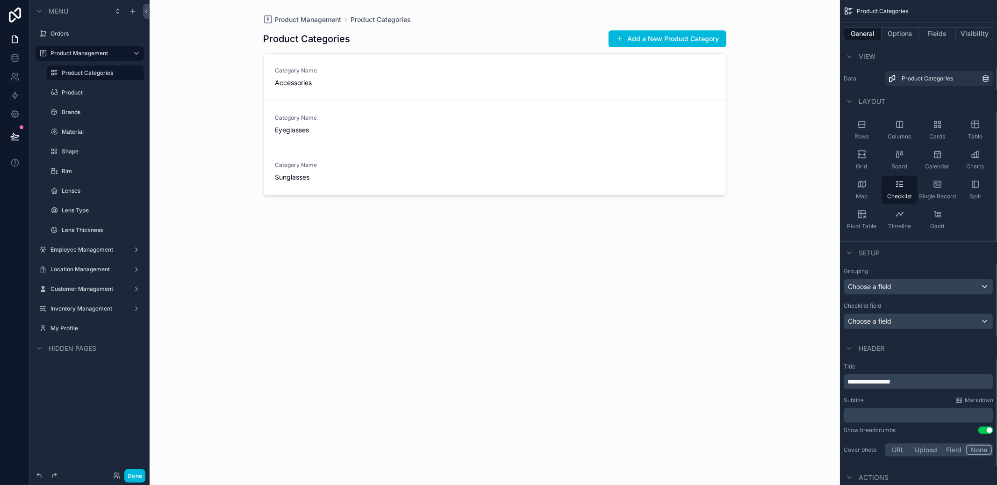
click at [859, 141] on div "Rows" at bounding box center [862, 130] width 36 height 28
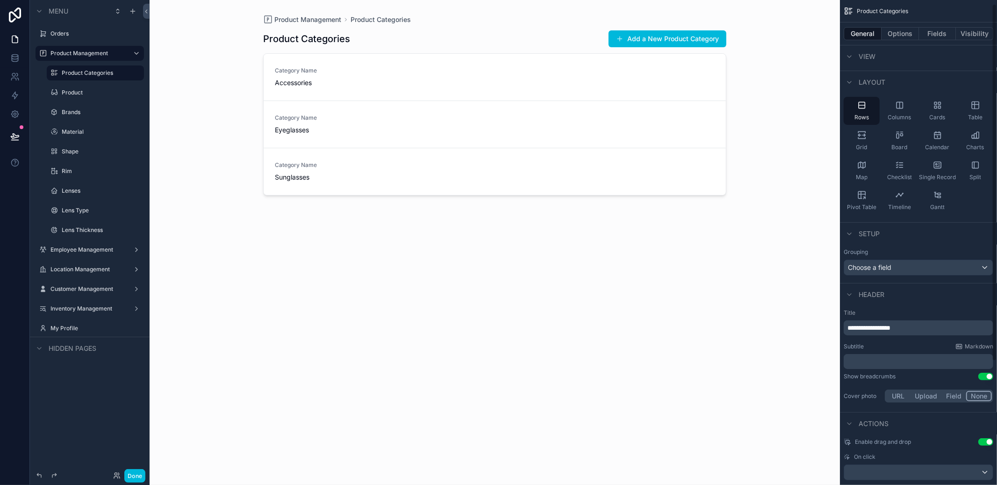
scroll to position [28, 0]
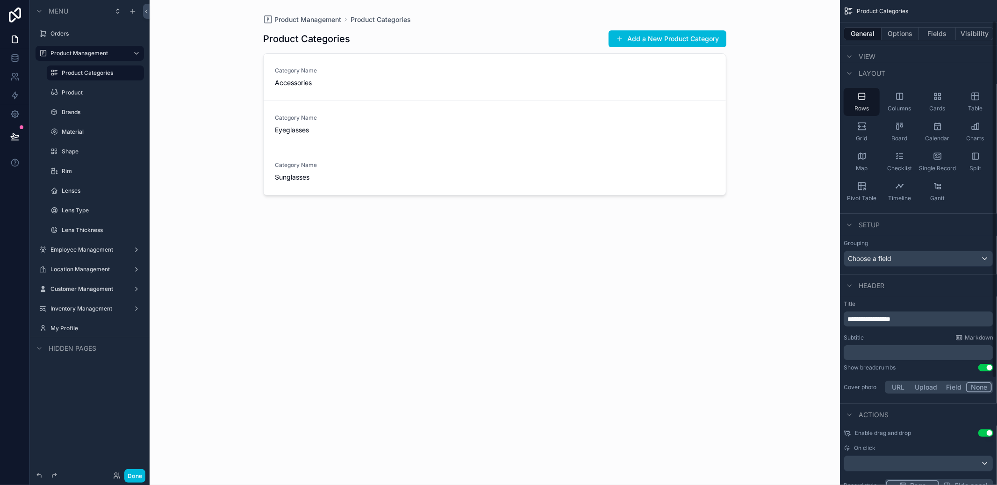
click at [910, 37] on button "Options" at bounding box center [900, 33] width 37 height 13
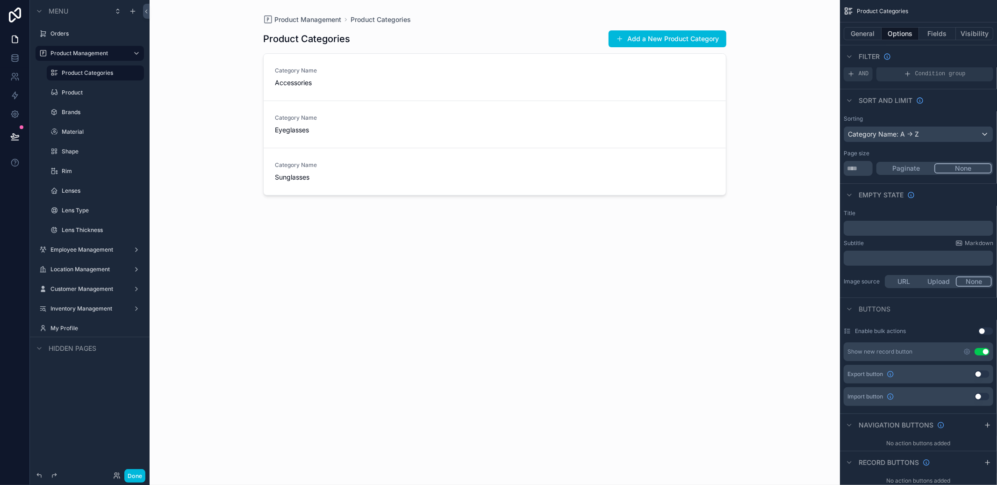
click at [932, 40] on button "Fields" at bounding box center [937, 33] width 37 height 13
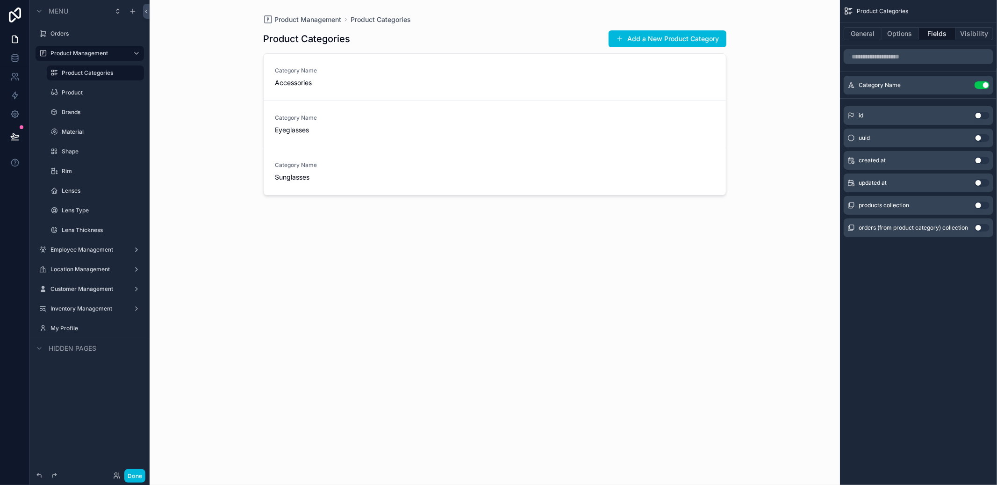
click at [0, 0] on icon "scrollable content" at bounding box center [0, 0] width 0 height 0
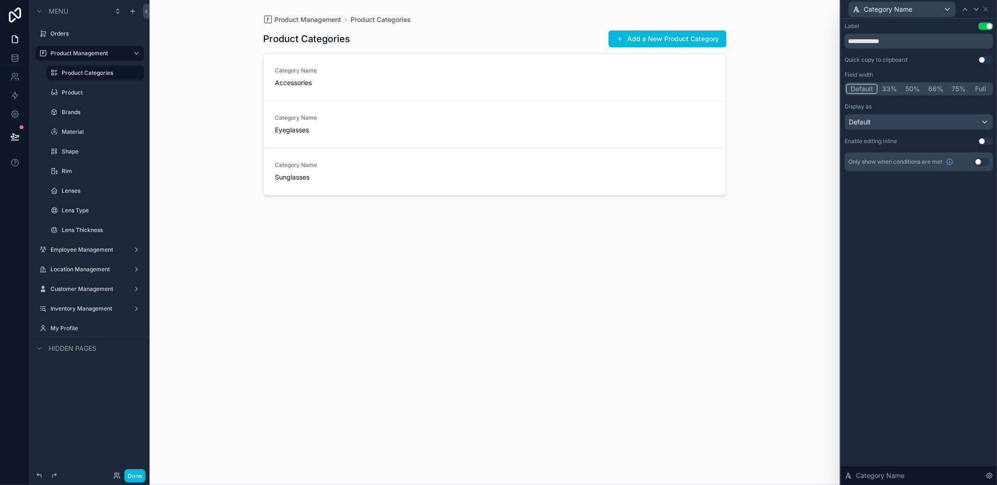
click at [916, 90] on button "50%" at bounding box center [912, 89] width 23 height 10
click at [924, 89] on button "66%" at bounding box center [935, 89] width 23 height 10
click at [938, 89] on button "66%" at bounding box center [935, 89] width 24 height 10
click at [970, 89] on button "Full" at bounding box center [981, 89] width 22 height 10
click at [872, 88] on button "Default" at bounding box center [861, 89] width 31 height 10
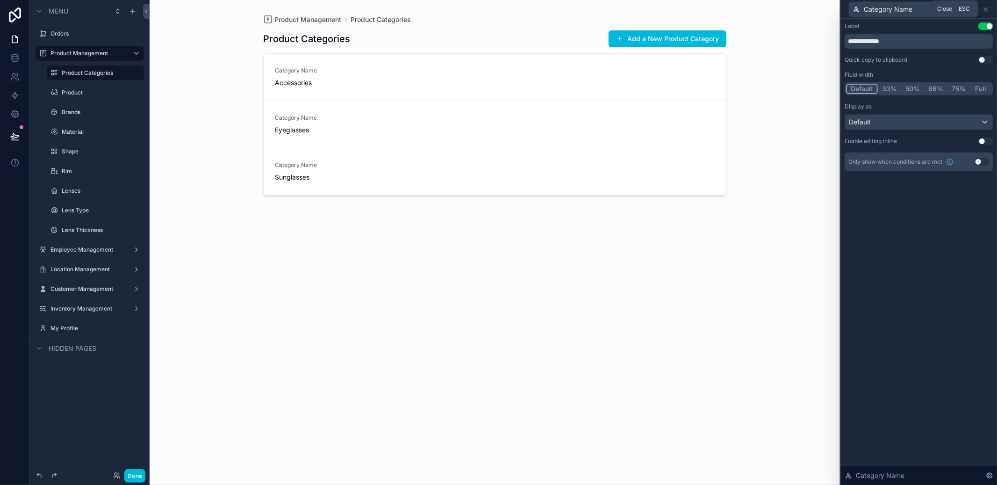
click at [988, 6] on icon at bounding box center [985, 9] width 7 height 7
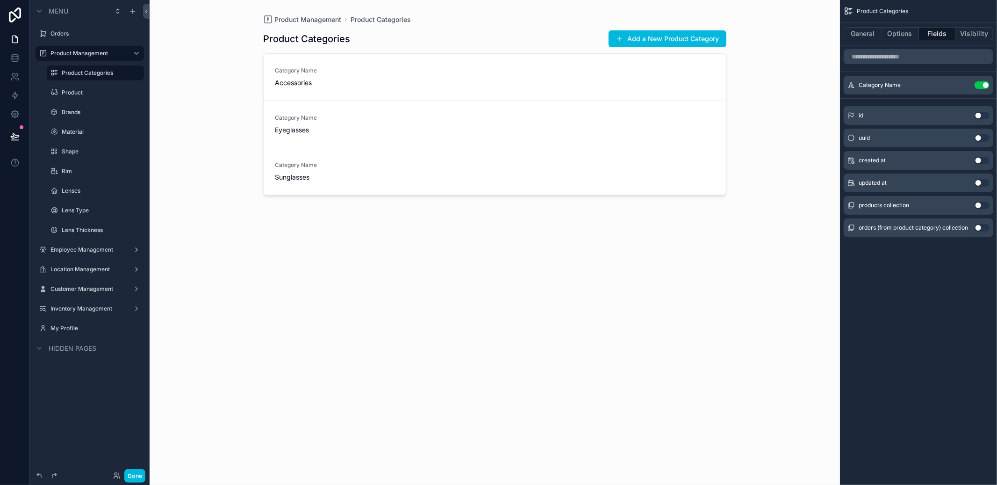
click at [883, 36] on button "Options" at bounding box center [900, 33] width 37 height 13
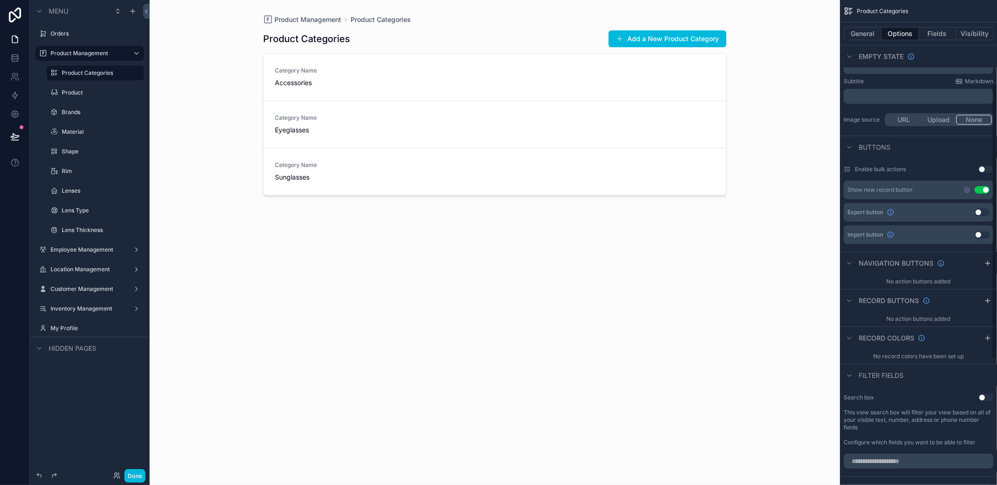
scroll to position [89, 0]
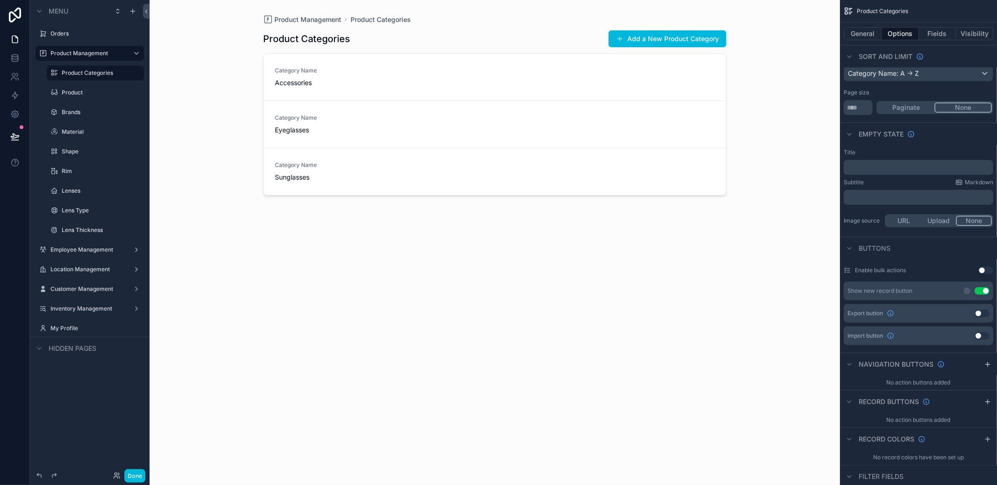
click at [964, 291] on icon "scrollable content" at bounding box center [967, 291] width 6 height 6
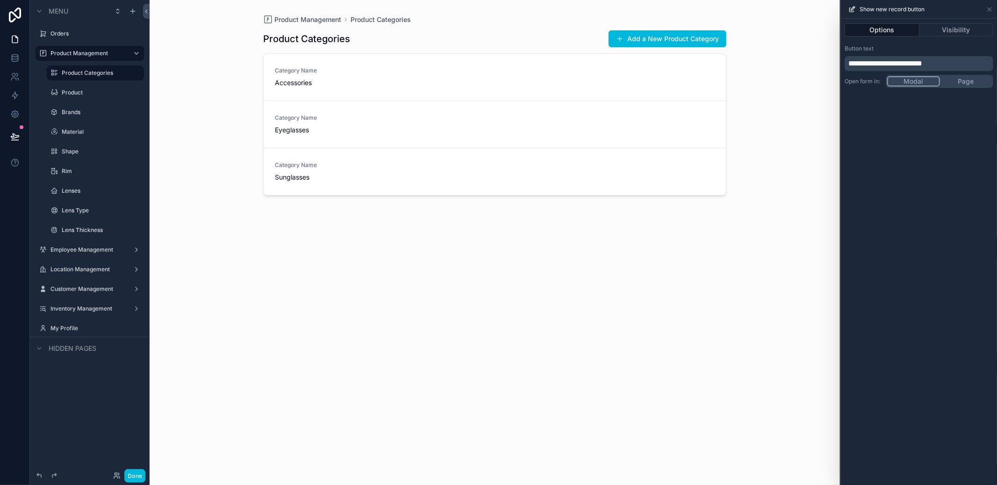
click at [991, 12] on icon at bounding box center [989, 9] width 7 height 7
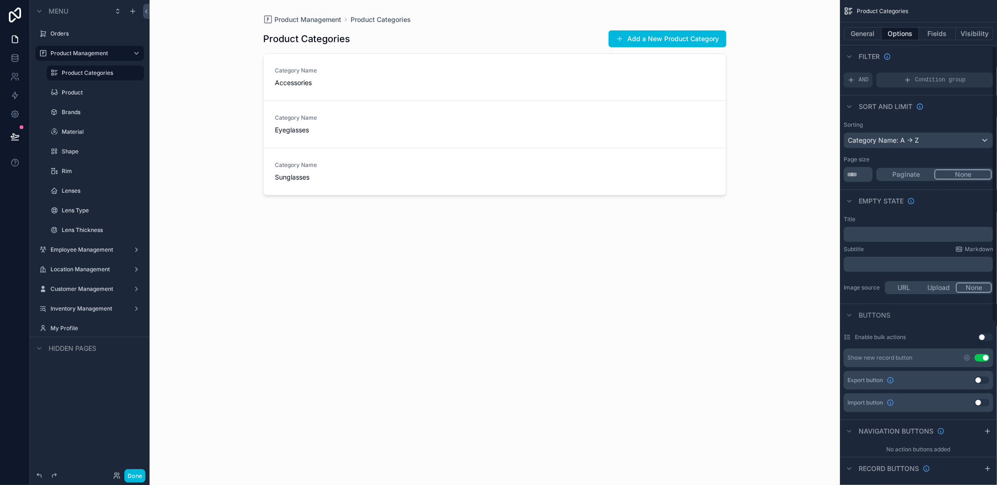
scroll to position [0, 0]
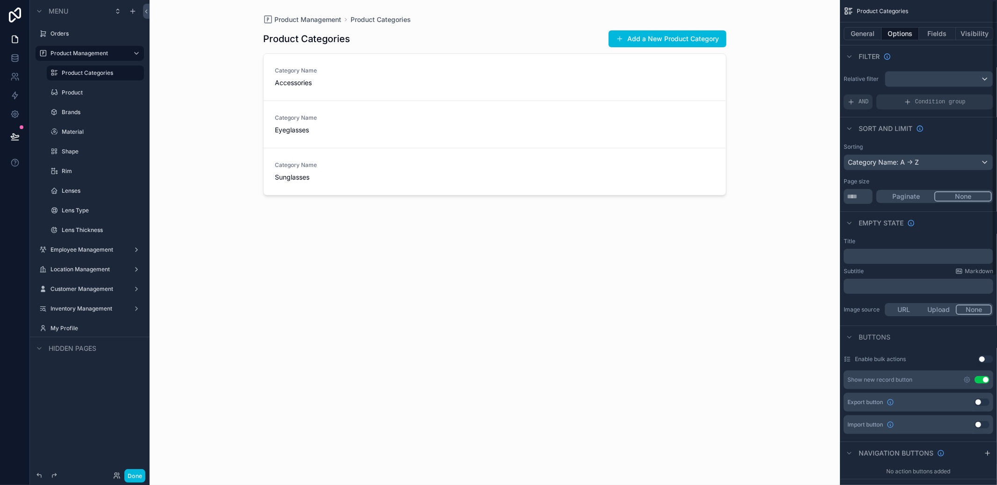
click at [700, 47] on div "scrollable content" at bounding box center [495, 237] width 478 height 474
click at [698, 42] on button "Add a New Product Category" at bounding box center [668, 38] width 118 height 17
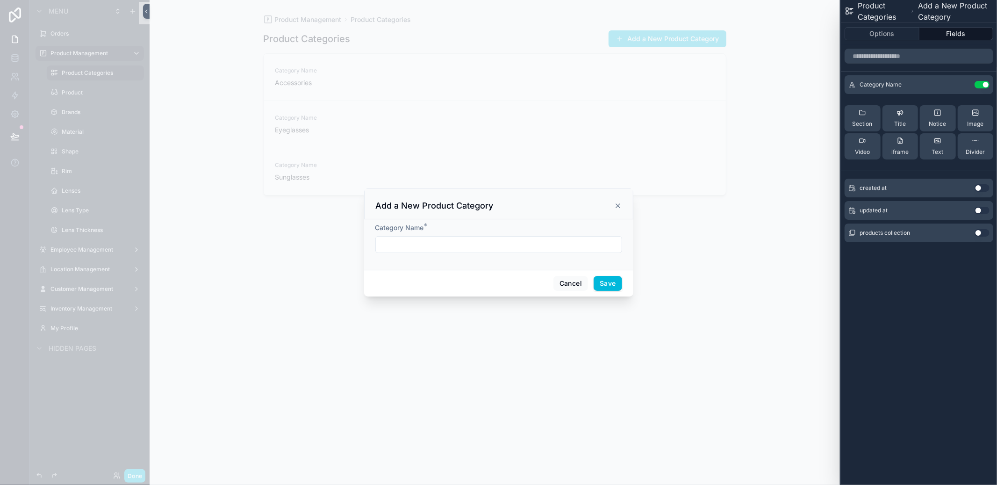
click at [618, 204] on icon "scrollable content" at bounding box center [617, 205] width 7 height 7
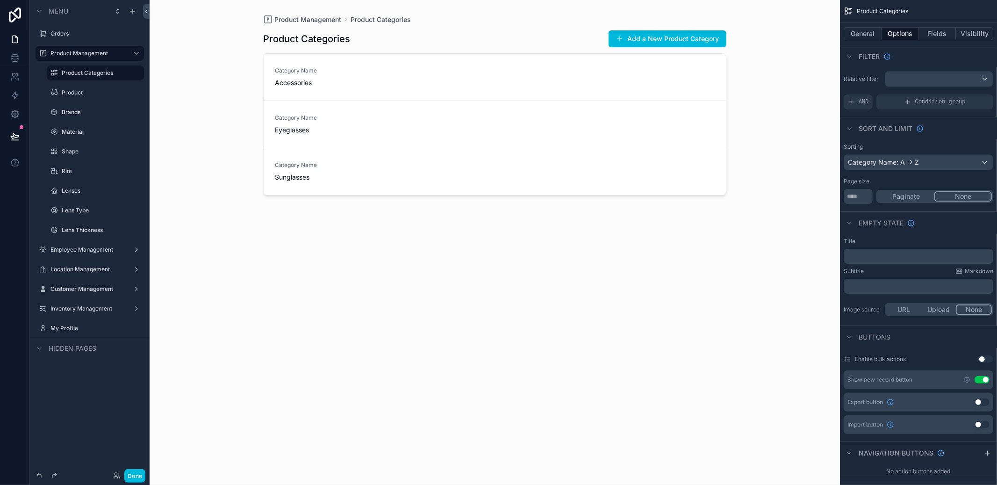
click at [865, 40] on button "General" at bounding box center [863, 33] width 38 height 13
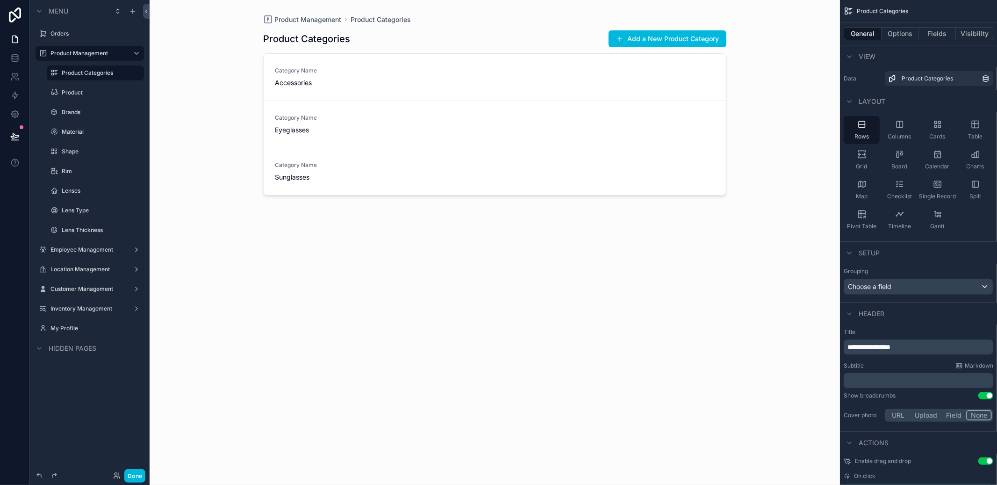
click at [897, 277] on div "Grouping Choose a field" at bounding box center [919, 280] width 150 height 27
click at [898, 283] on div "Choose a field" at bounding box center [918, 286] width 149 height 15
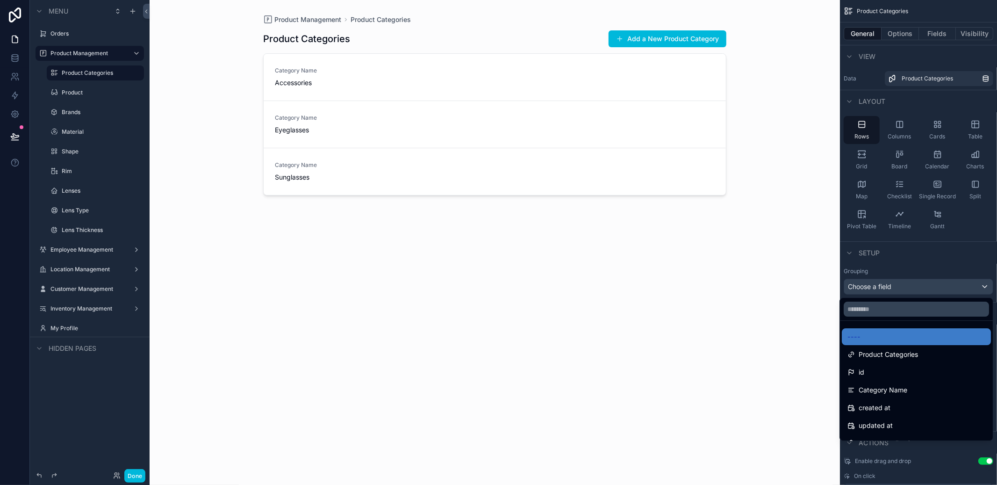
click at [898, 283] on div "scrollable content" at bounding box center [498, 242] width 997 height 485
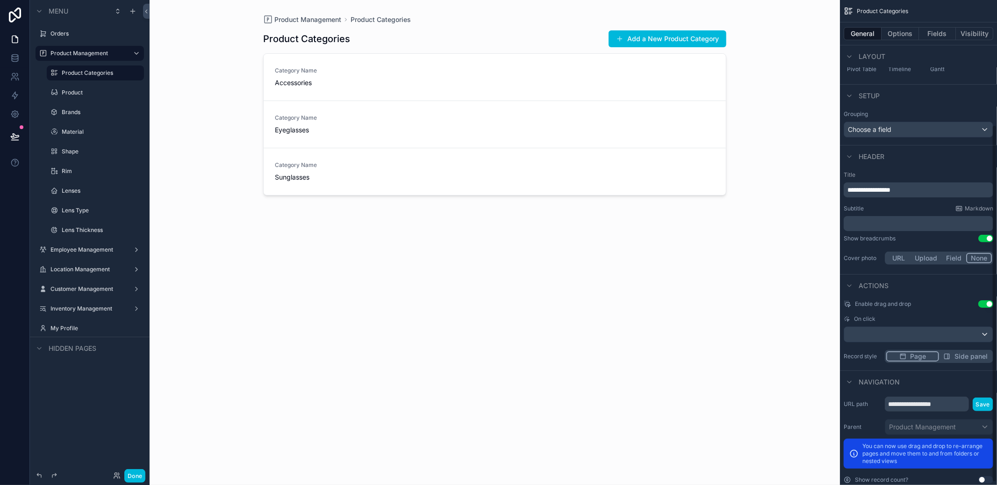
scroll to position [174, 0]
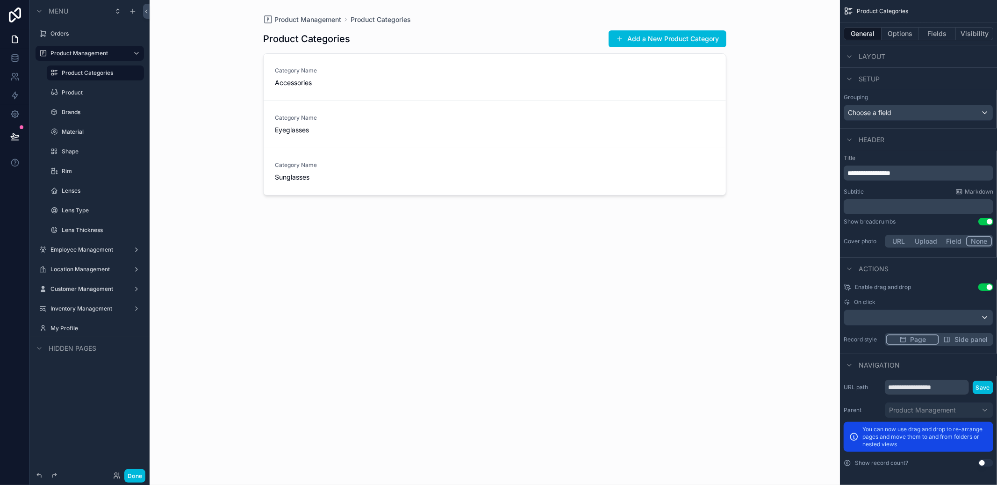
click at [984, 286] on button "Use setting" at bounding box center [985, 286] width 15 height 7
click at [960, 342] on span "Side panel" at bounding box center [971, 339] width 33 height 9
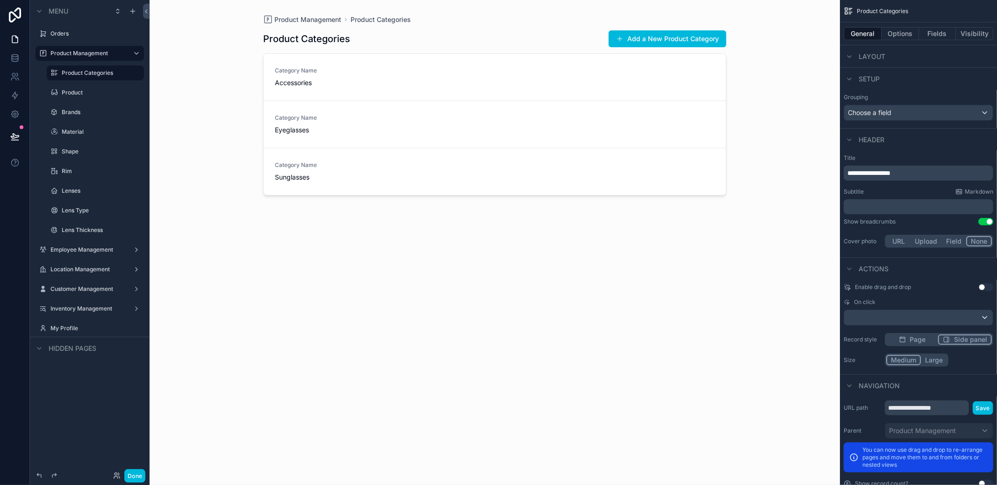
click at [138, 474] on button "Done" at bounding box center [134, 476] width 21 height 14
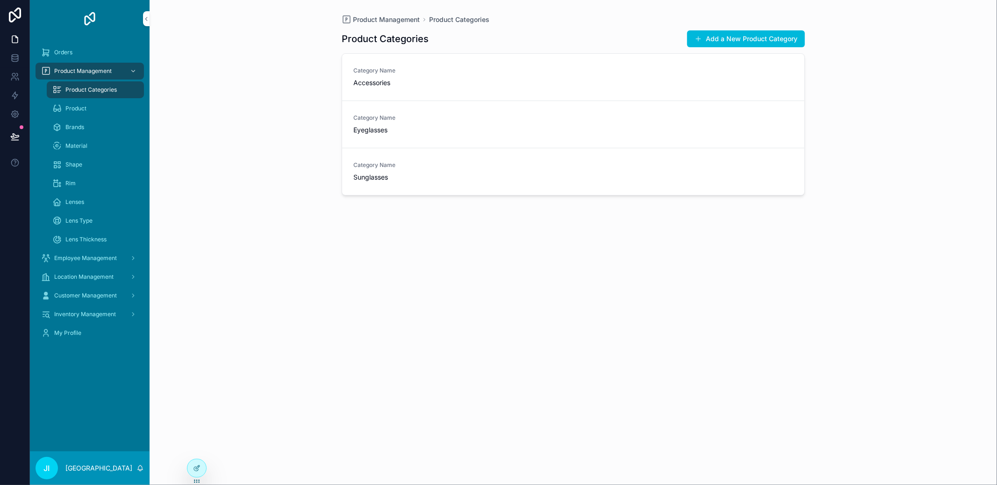
click at [441, 92] on link "Category Name Accessories" at bounding box center [573, 77] width 462 height 47
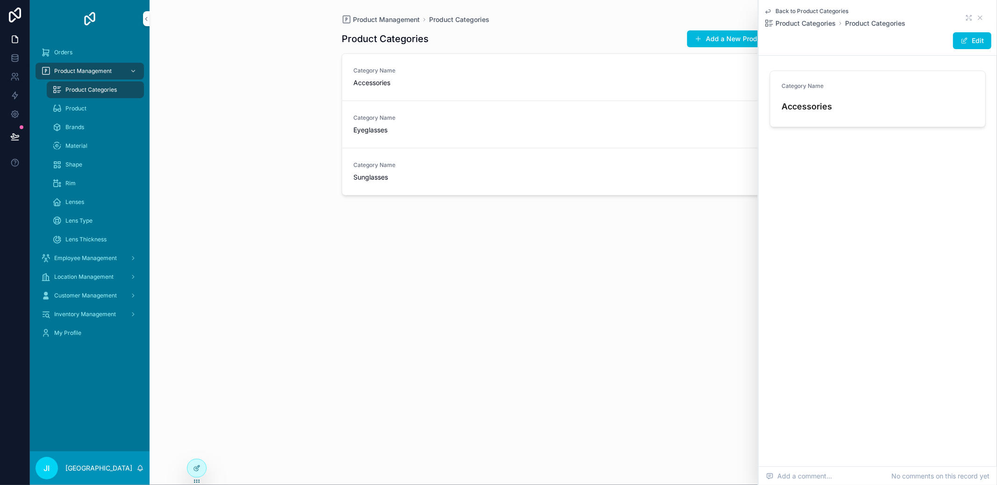
click at [441, 92] on link "Category Name Accessories" at bounding box center [573, 77] width 462 height 47
click at [191, 464] on div at bounding box center [196, 468] width 19 height 18
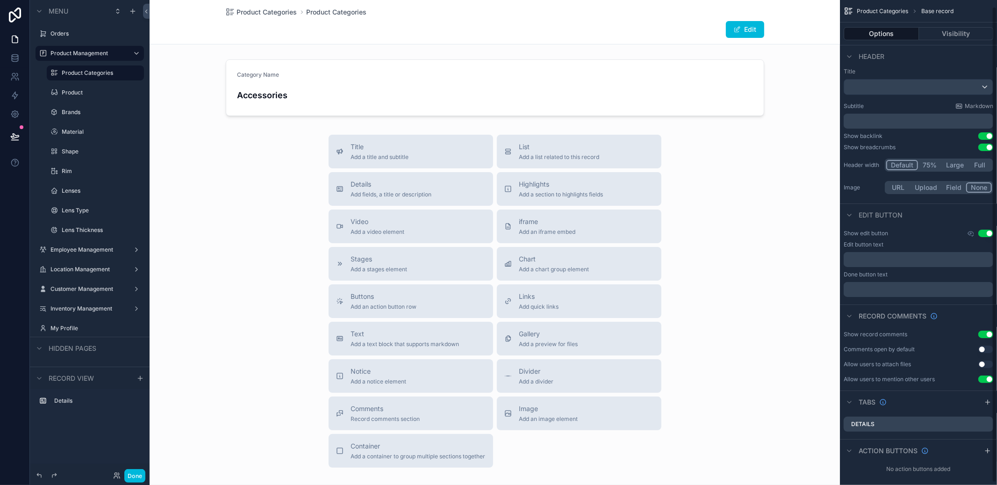
scroll to position [9, 0]
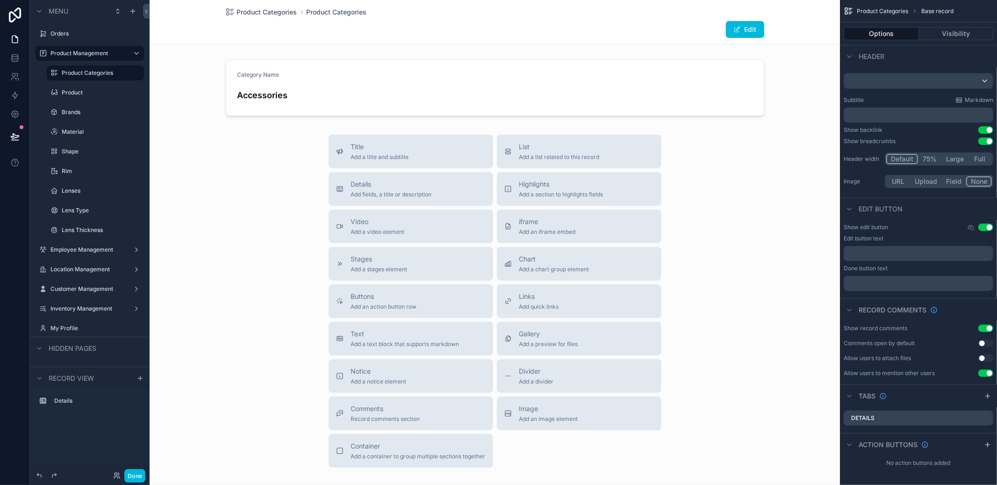
click at [704, 96] on div "scrollable content" at bounding box center [495, 88] width 690 height 64
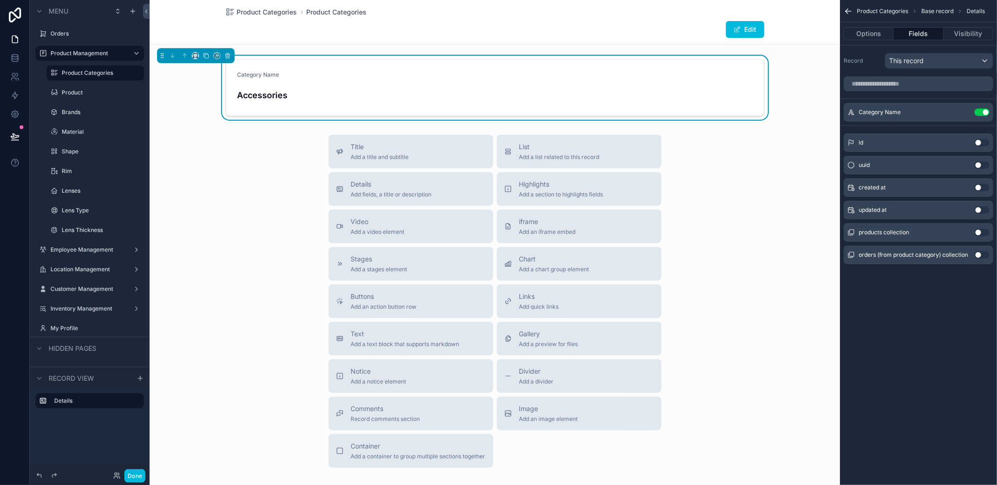
scroll to position [0, 0]
click at [95, 72] on label "Product Categories" at bounding box center [100, 72] width 77 height 7
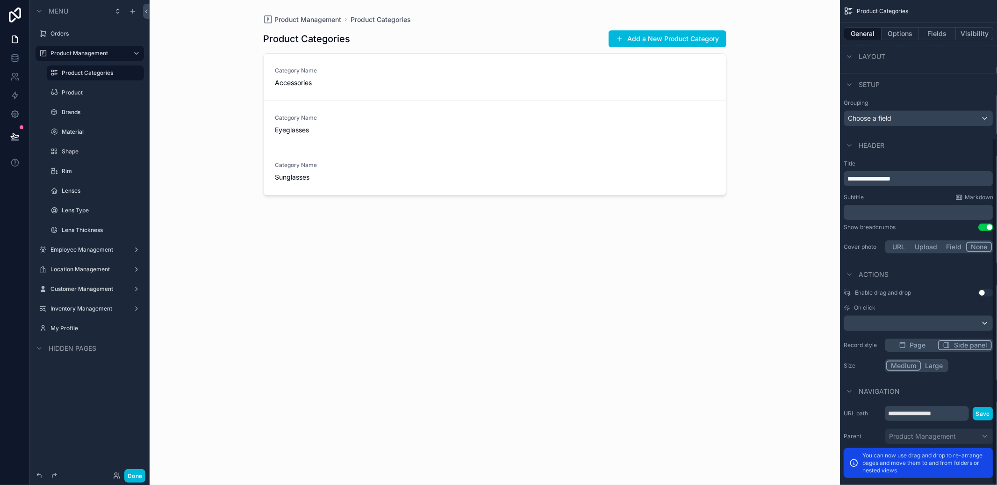
scroll to position [194, 0]
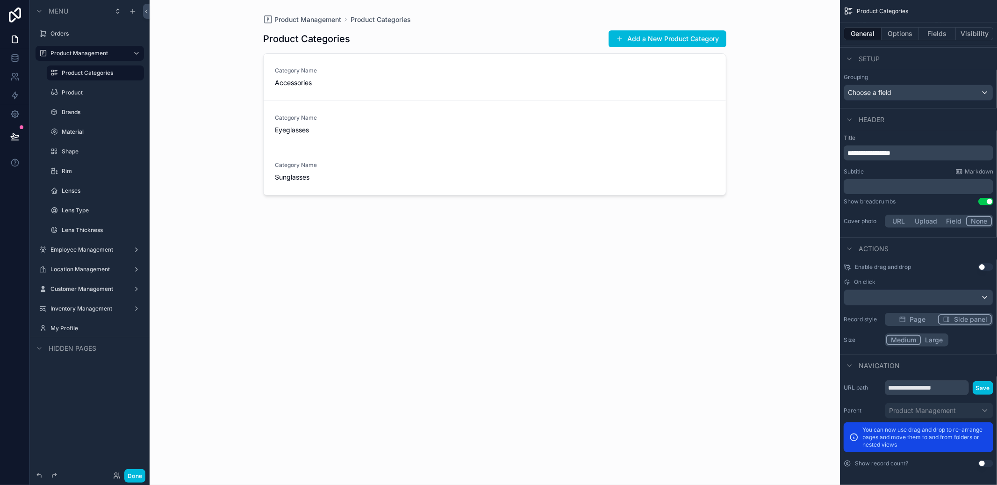
click at [931, 338] on button "Large" at bounding box center [934, 340] width 26 height 10
click at [140, 473] on button "Done" at bounding box center [134, 476] width 21 height 14
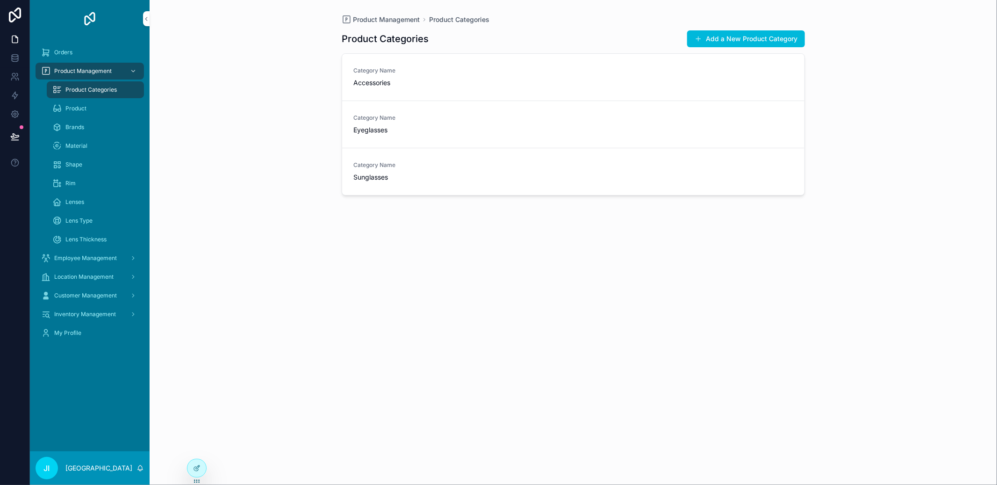
click at [422, 67] on span "Category Name" at bounding box center [403, 70] width 101 height 7
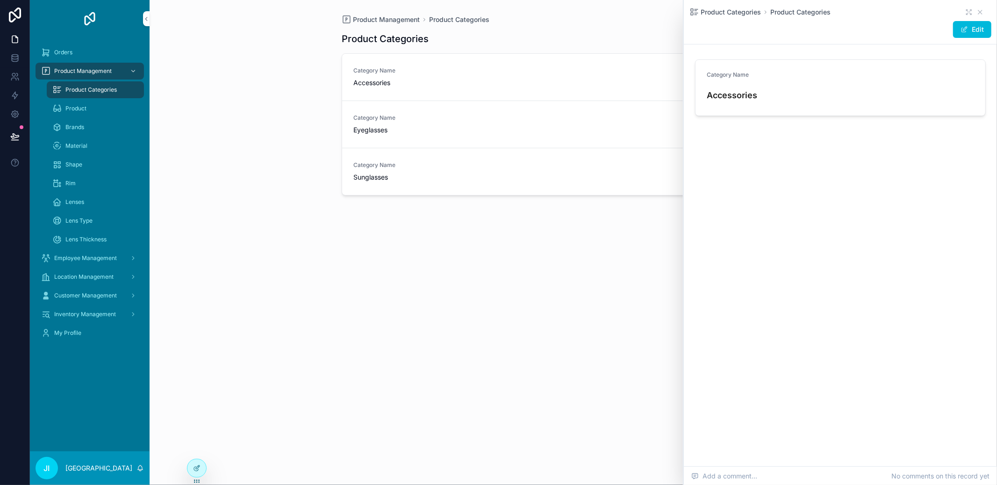
click at [422, 67] on span "Category Name" at bounding box center [403, 70] width 101 height 7
click at [434, 124] on div "Category Name Eyeglasses" at bounding box center [403, 124] width 101 height 21
click at [433, 177] on span "Sunglasses" at bounding box center [403, 176] width 101 height 9
click at [971, 12] on icon "scrollable content" at bounding box center [968, 11] width 7 height 7
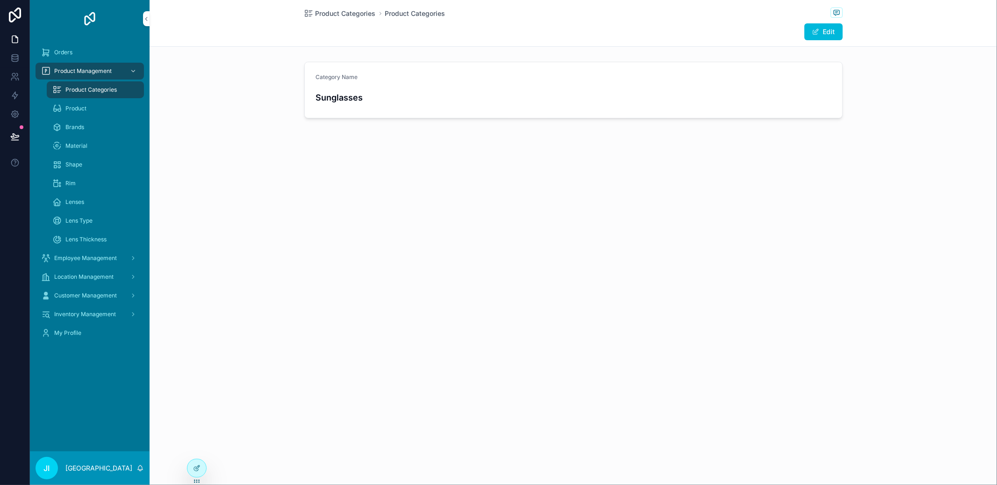
click at [102, 93] on span "Product Categories" at bounding box center [90, 89] width 51 height 7
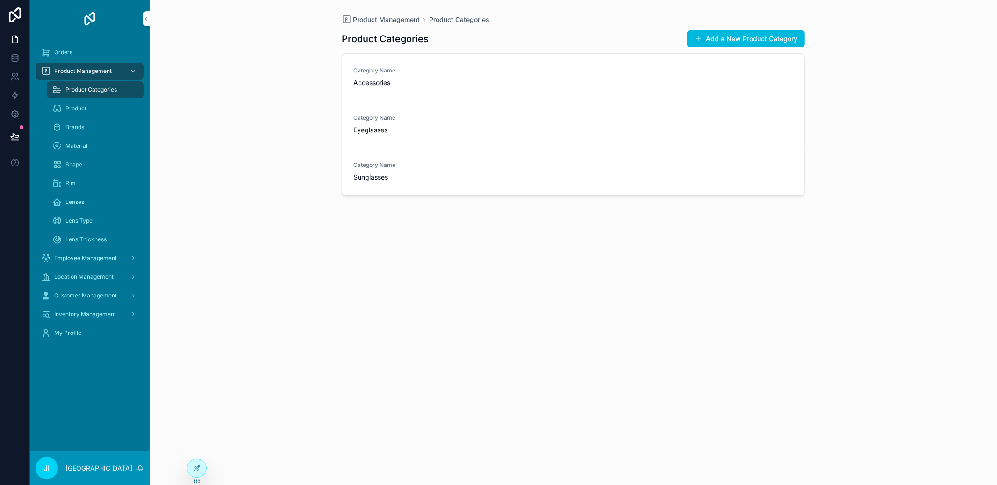
click at [198, 459] on div at bounding box center [196, 468] width 19 height 18
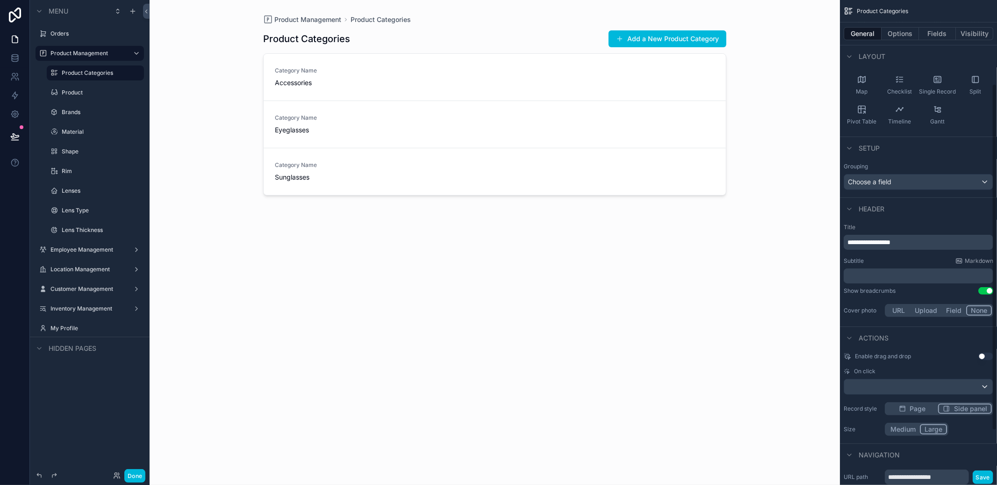
scroll to position [127, 0]
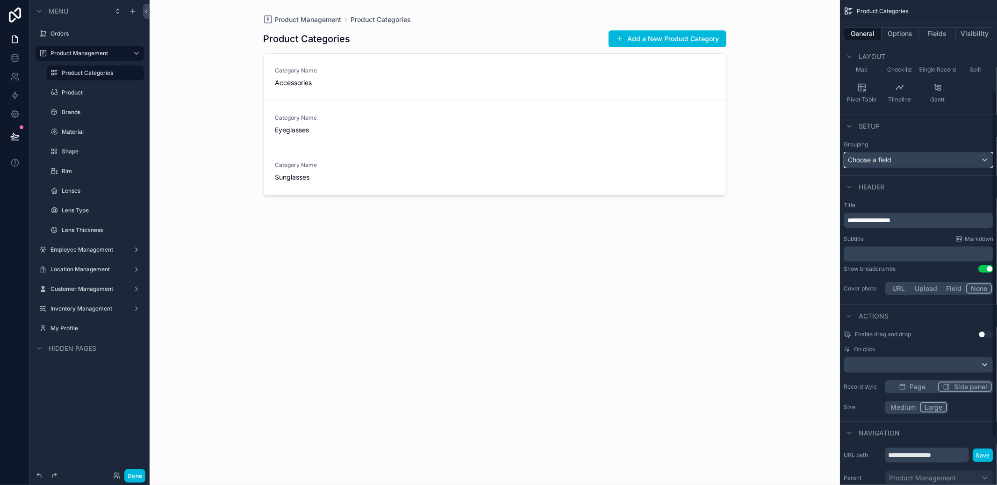
click at [944, 158] on div "Choose a field" at bounding box center [918, 159] width 149 height 15
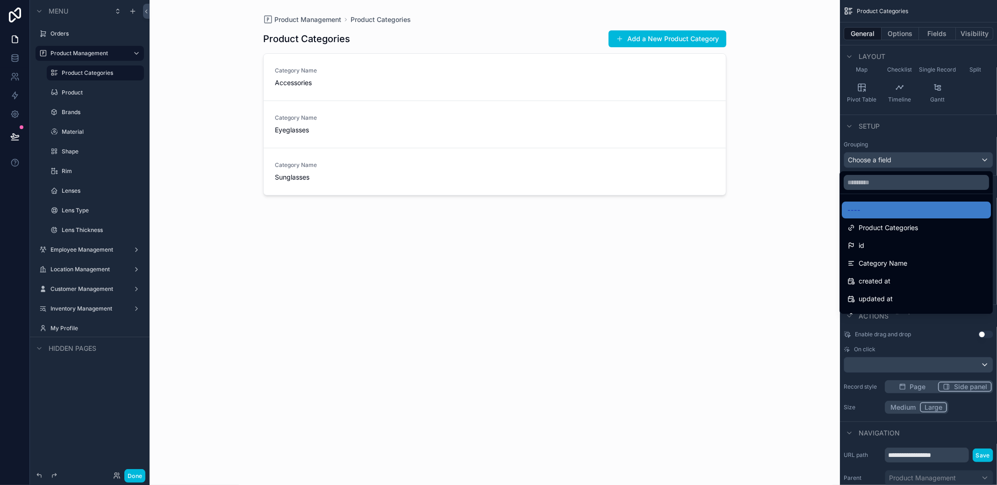
click at [944, 158] on div "scrollable content" at bounding box center [498, 242] width 997 height 485
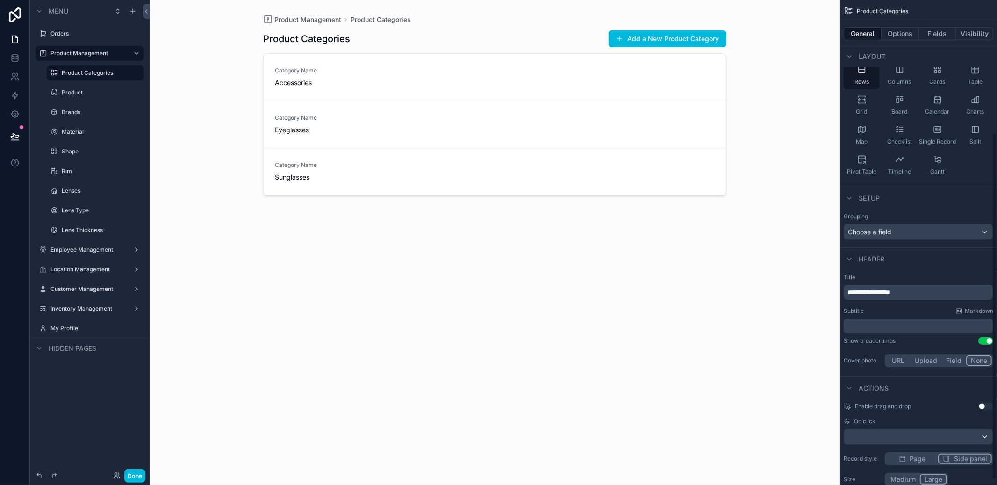
scroll to position [0, 0]
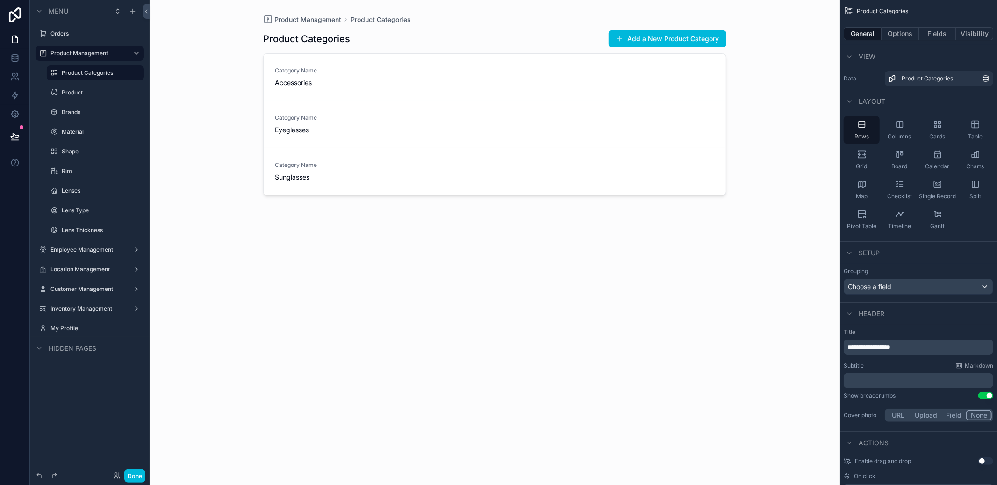
click at [906, 38] on button "Options" at bounding box center [900, 33] width 37 height 13
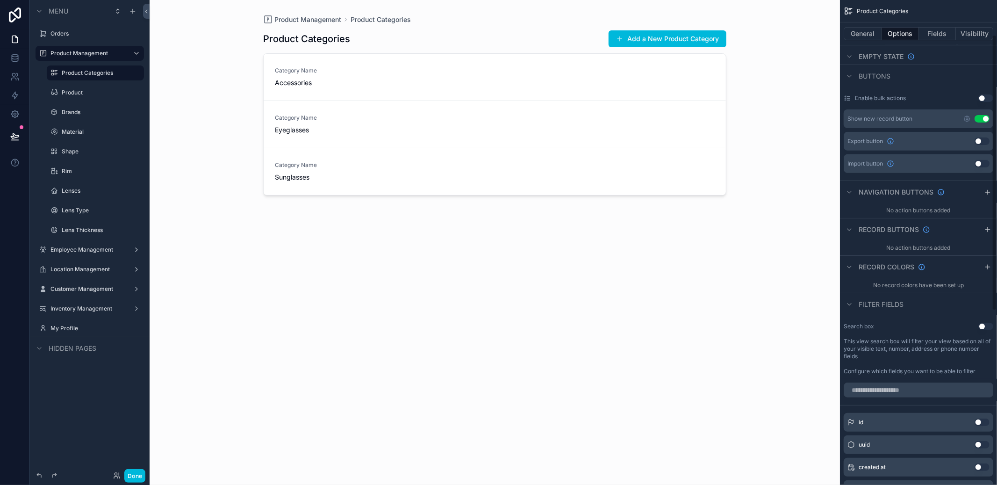
scroll to position [61, 0]
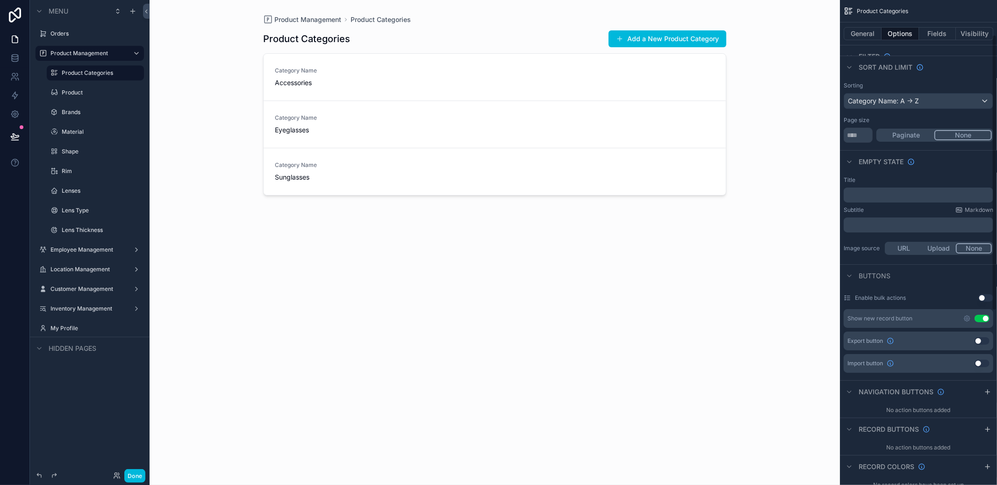
click at [709, 47] on div "scrollable content" at bounding box center [495, 237] width 478 height 474
click at [707, 43] on button "Add a New Product Category" at bounding box center [668, 38] width 118 height 17
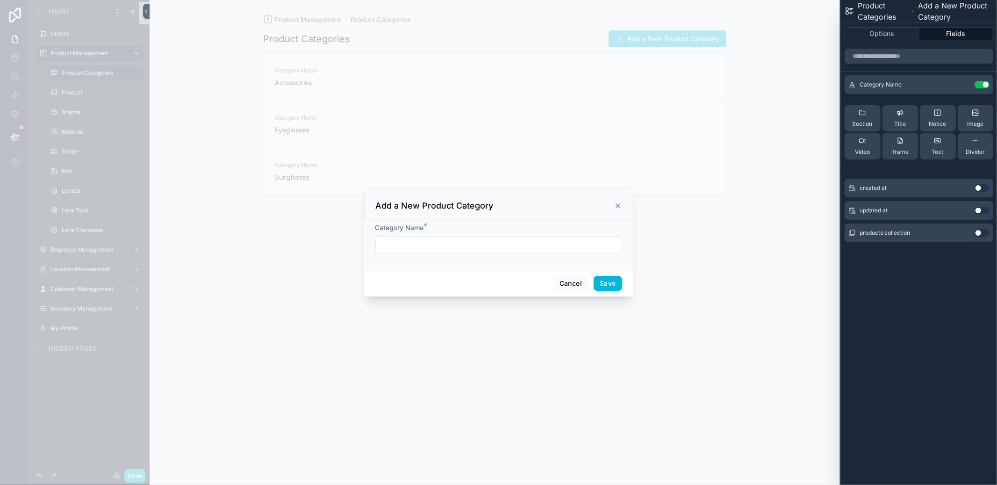
click at [618, 204] on icon "scrollable content" at bounding box center [618, 206] width 4 height 4
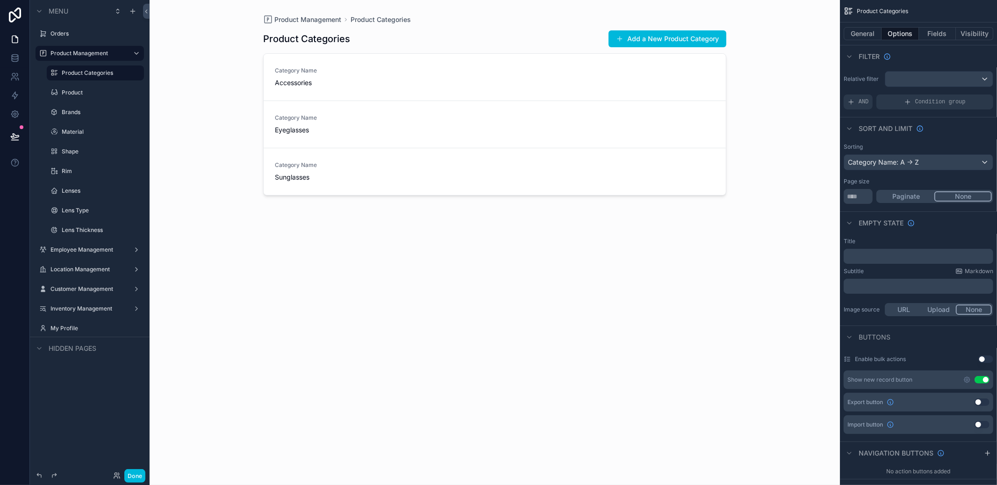
click at [653, 44] on button "Add a New Product Category" at bounding box center [668, 38] width 118 height 17
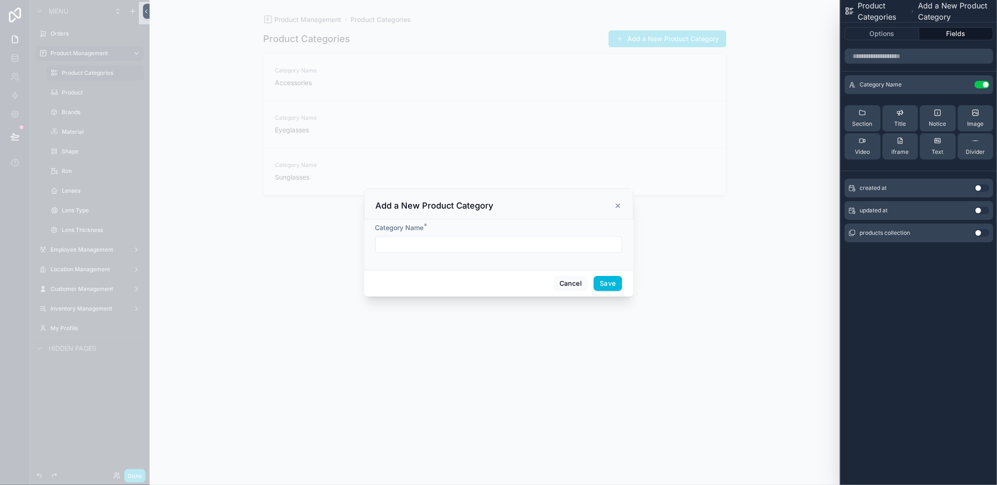
click at [0, 0] on icon at bounding box center [0, 0] width 0 height 0
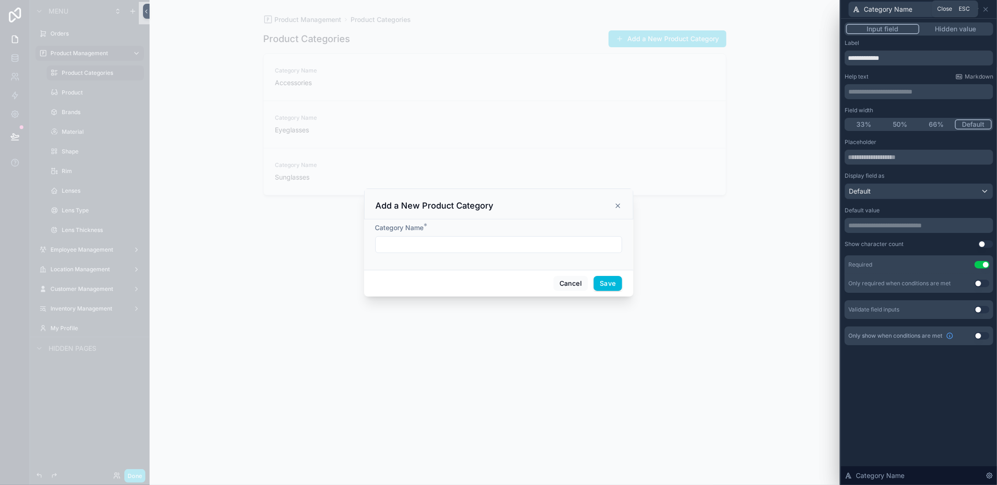
click at [987, 6] on icon at bounding box center [985, 9] width 7 height 7
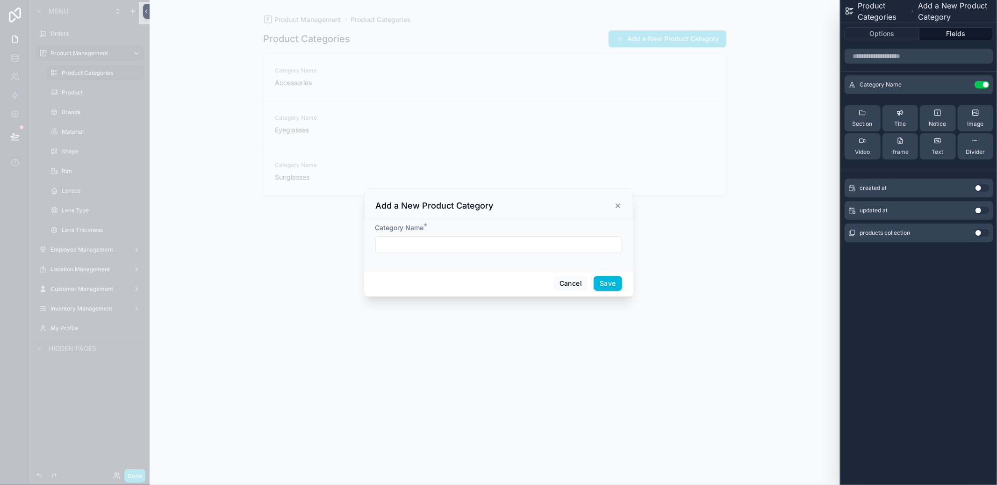
click at [895, 35] on button "Options" at bounding box center [882, 33] width 75 height 13
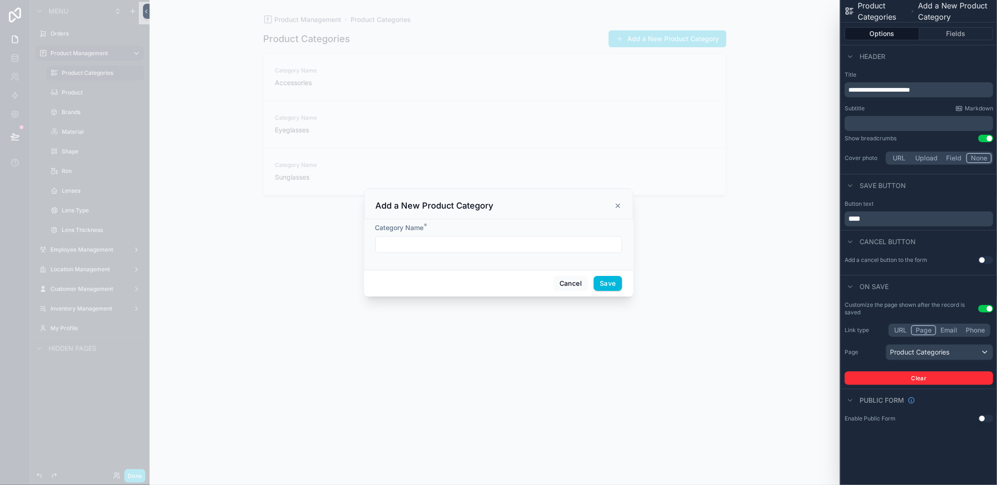
click at [753, 216] on div "scrollable content" at bounding box center [498, 242] width 997 height 485
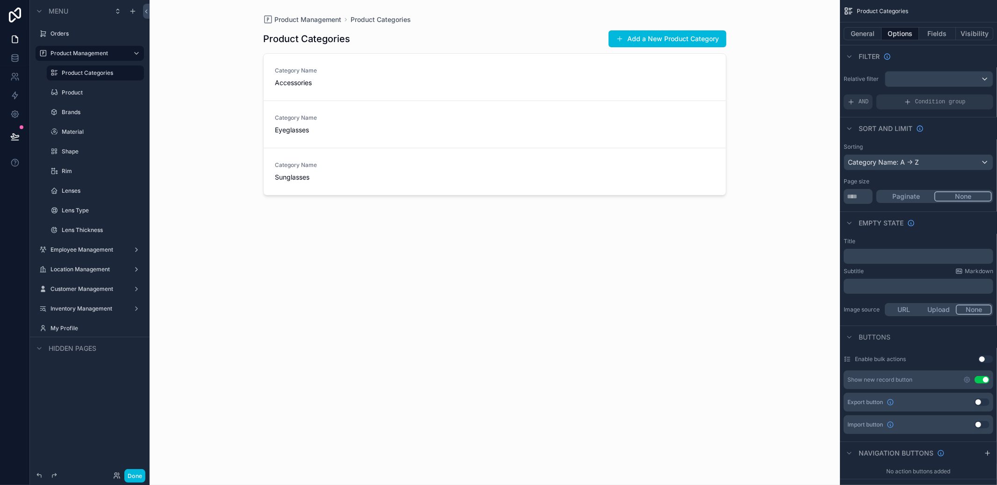
click at [622, 90] on link "Category Name Accessories" at bounding box center [495, 77] width 462 height 47
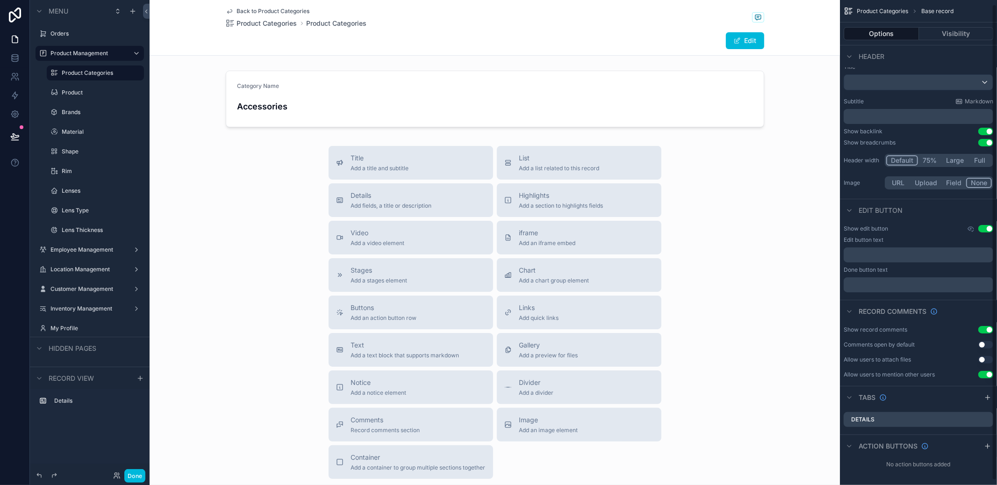
scroll to position [9, 0]
click at [969, 229] on icon "scrollable content" at bounding box center [971, 227] width 6 height 4
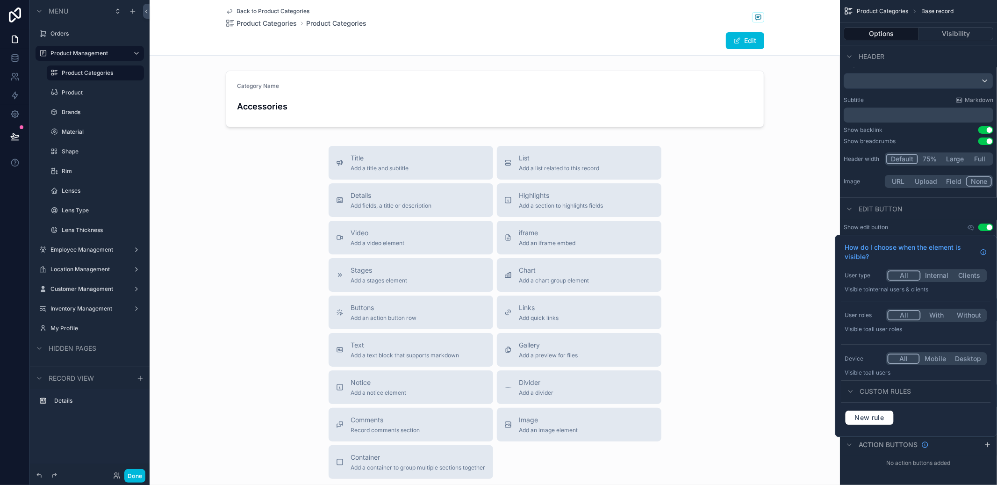
click at [969, 229] on icon "scrollable content" at bounding box center [971, 227] width 6 height 4
click at [931, 219] on div "Edit button" at bounding box center [918, 208] width 157 height 22
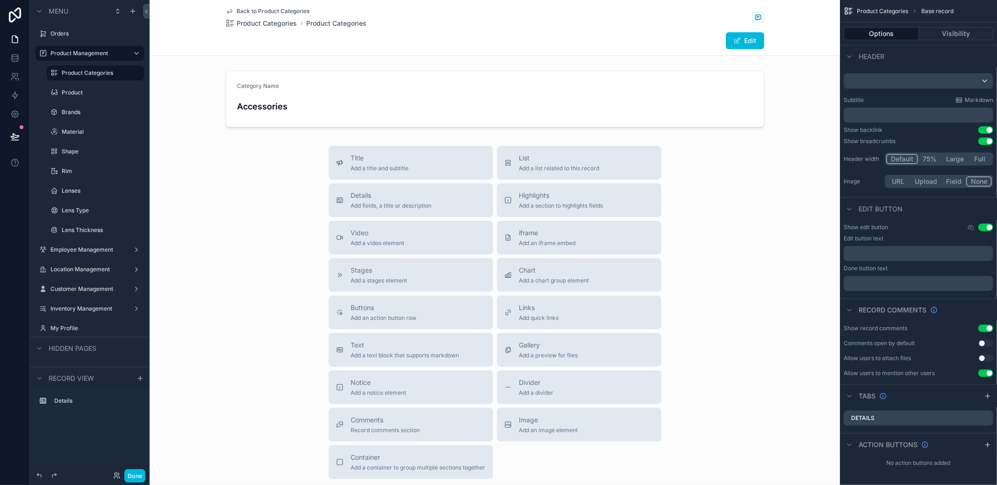
click at [908, 253] on p "﻿" at bounding box center [919, 253] width 144 height 7
click at [797, 323] on div "Title Add a title and subtitle List Add a list related to this record Details A…" at bounding box center [495, 312] width 690 height 333
click at [138, 476] on button "Done" at bounding box center [134, 476] width 21 height 14
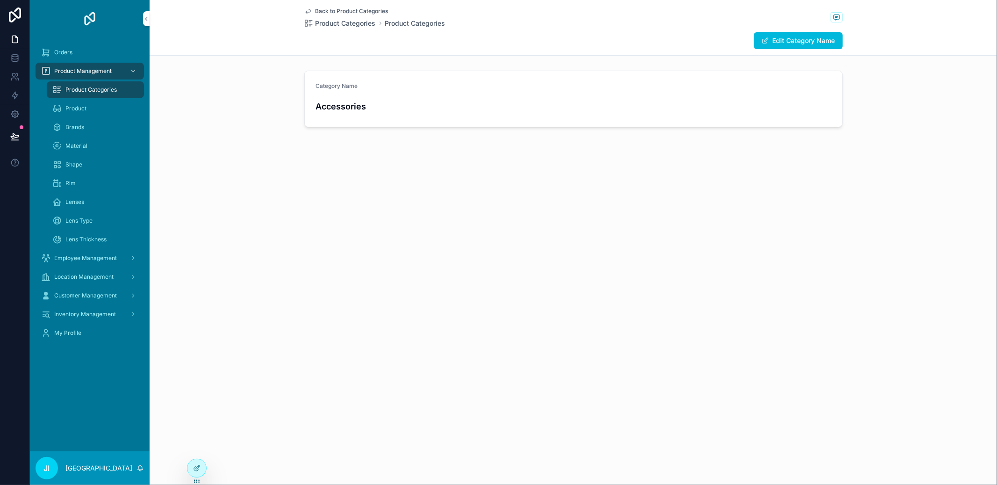
click at [361, 14] on span "Back to Product Categories" at bounding box center [352, 10] width 73 height 7
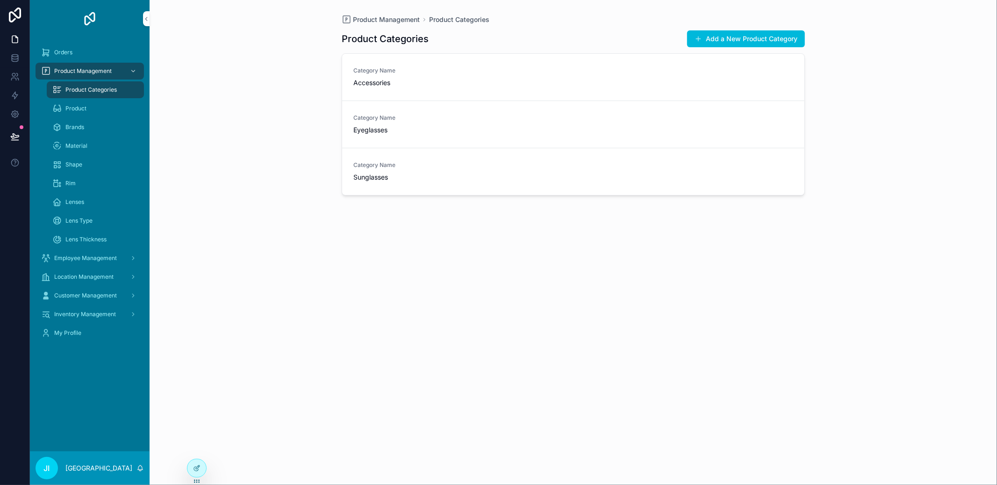
click at [361, 12] on div "Product Management Product Categories Product Categories Add a New Product Cate…" at bounding box center [573, 237] width 478 height 474
click at [419, 90] on link "Category Name Accessories" at bounding box center [573, 77] width 462 height 47
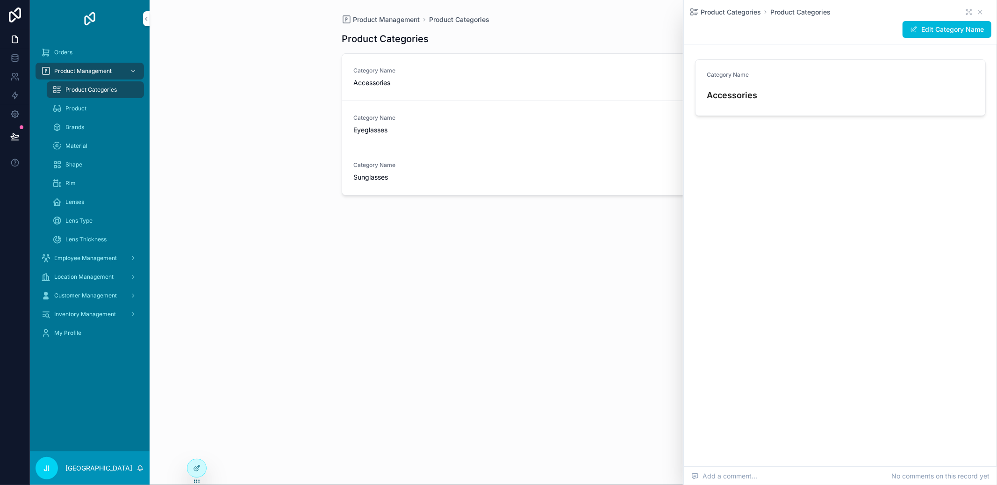
click at [426, 123] on div "Category Name Eyeglasses" at bounding box center [403, 124] width 101 height 21
click at [435, 161] on span "Category Name" at bounding box center [403, 164] width 101 height 7
click at [442, 75] on div "Category Name Accessories" at bounding box center [403, 77] width 101 height 21
click at [95, 87] on span "Product Categories" at bounding box center [90, 89] width 51 height 7
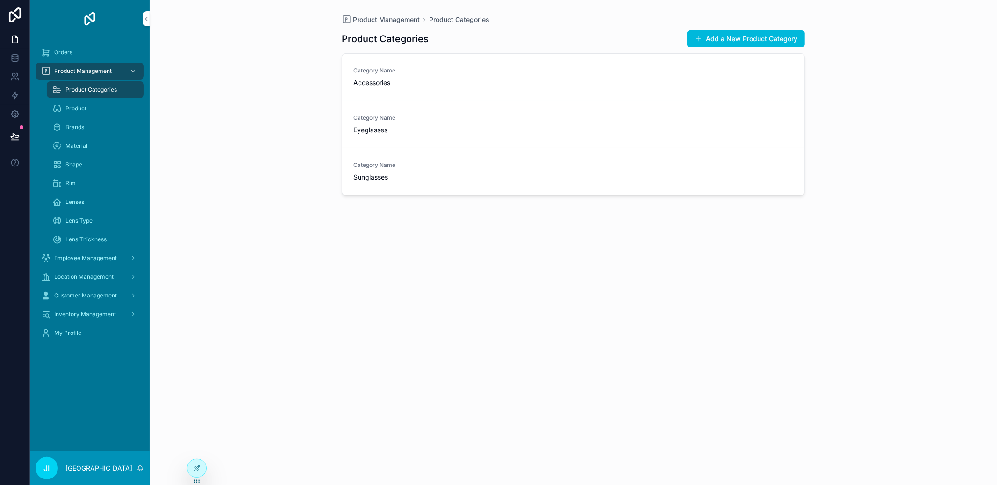
click at [372, 24] on div "Product Categories Add a New Product Category Category Name Accessories Categor…" at bounding box center [573, 248] width 463 height 449
click at [373, 23] on span "Product Management" at bounding box center [386, 19] width 67 height 9
click at [101, 93] on span "Product Categories" at bounding box center [90, 89] width 51 height 7
click at [98, 74] on span "Product Management" at bounding box center [82, 70] width 57 height 7
click at [87, 103] on div "Product" at bounding box center [95, 108] width 86 height 15
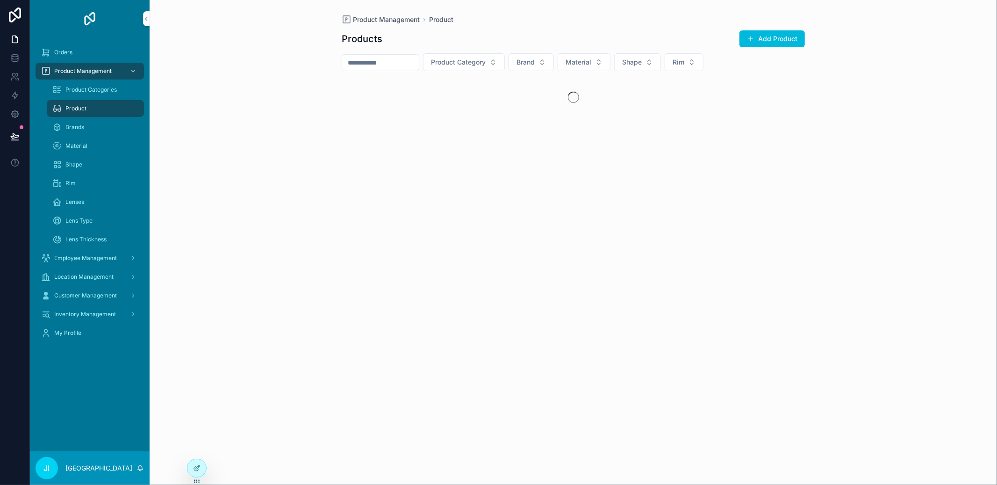
click at [89, 95] on div "Product Categories" at bounding box center [95, 89] width 86 height 15
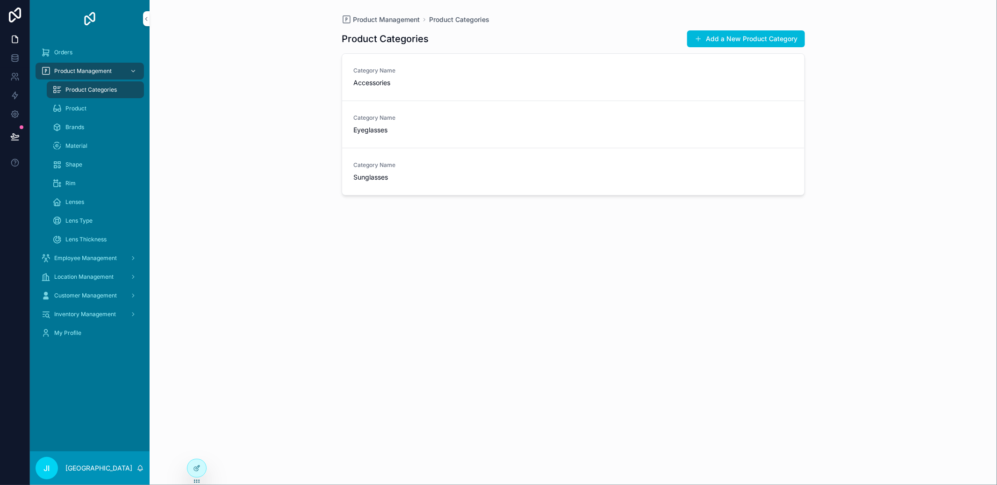
click at [194, 475] on div at bounding box center [196, 468] width 19 height 18
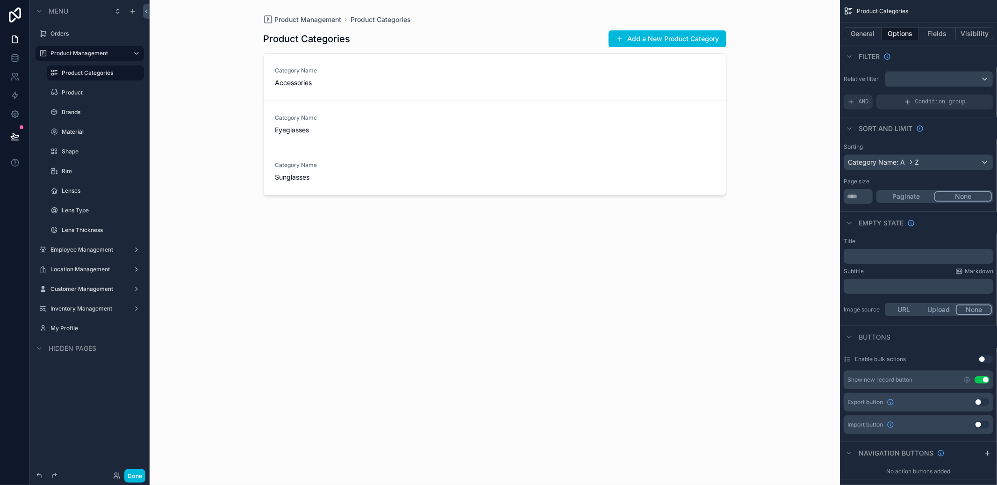
click at [939, 37] on button "Fields" at bounding box center [937, 33] width 37 height 13
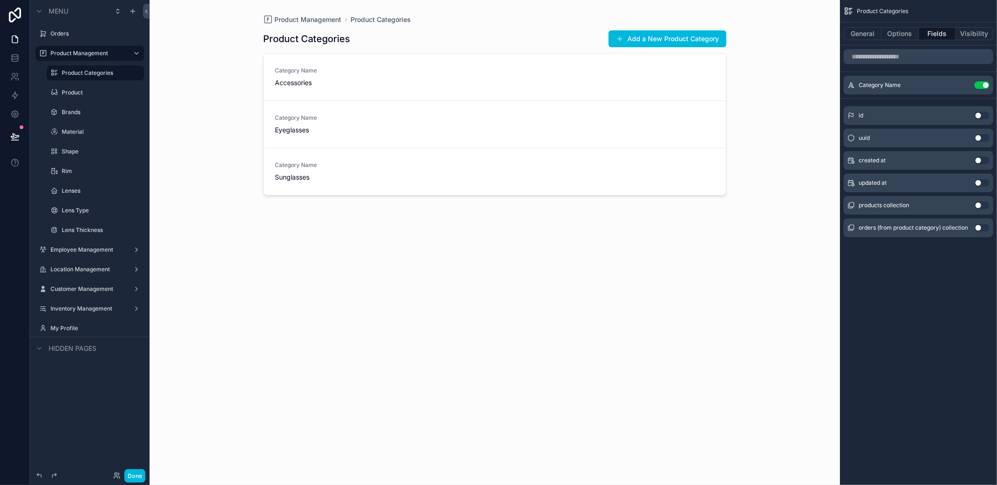
click at [581, 91] on div "scrollable content" at bounding box center [495, 237] width 478 height 474
click at [965, 206] on div "products collection Use setting" at bounding box center [919, 205] width 150 height 19
click at [976, 205] on button "Use setting" at bounding box center [982, 204] width 15 height 7
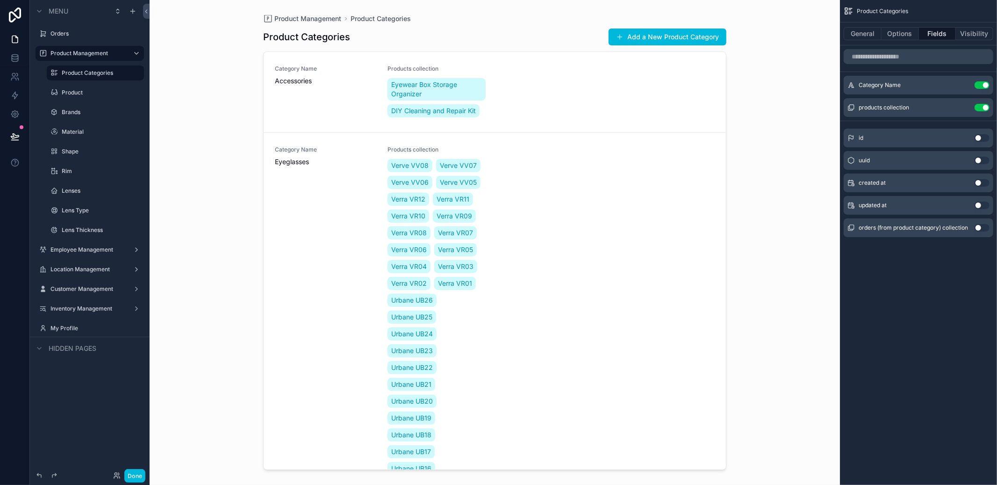
click at [0, 0] on icon "scrollable content" at bounding box center [0, 0] width 0 height 0
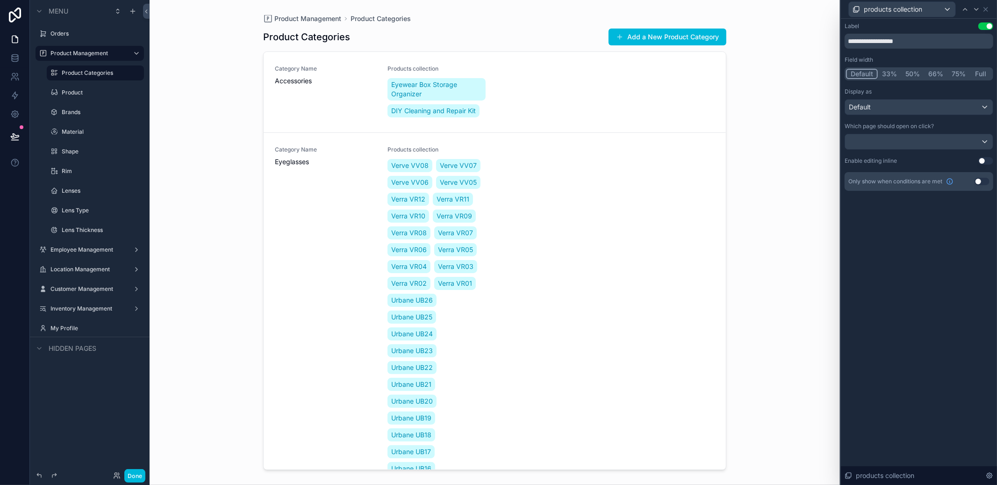
click at [965, 93] on div "Display as" at bounding box center [919, 91] width 149 height 7
click at [960, 111] on div "Default" at bounding box center [919, 107] width 148 height 15
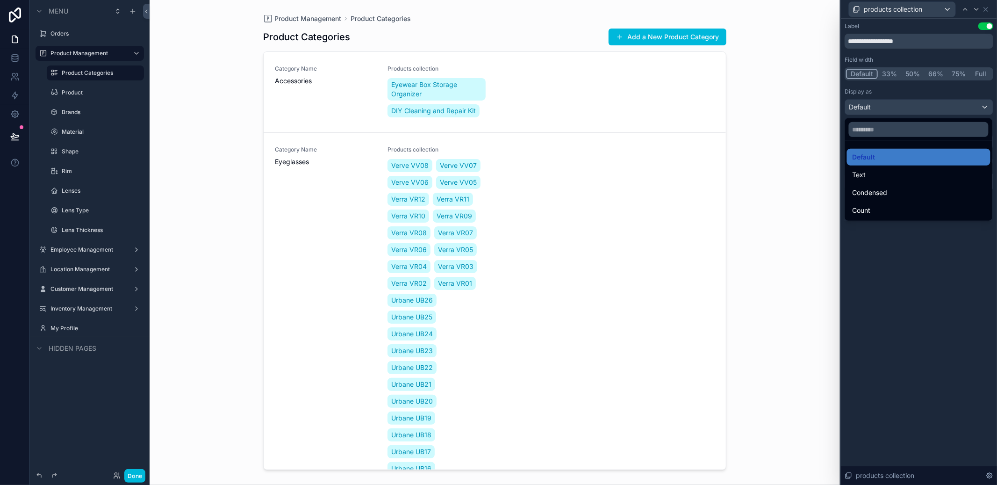
click at [906, 205] on div "Count" at bounding box center [919, 210] width 132 height 11
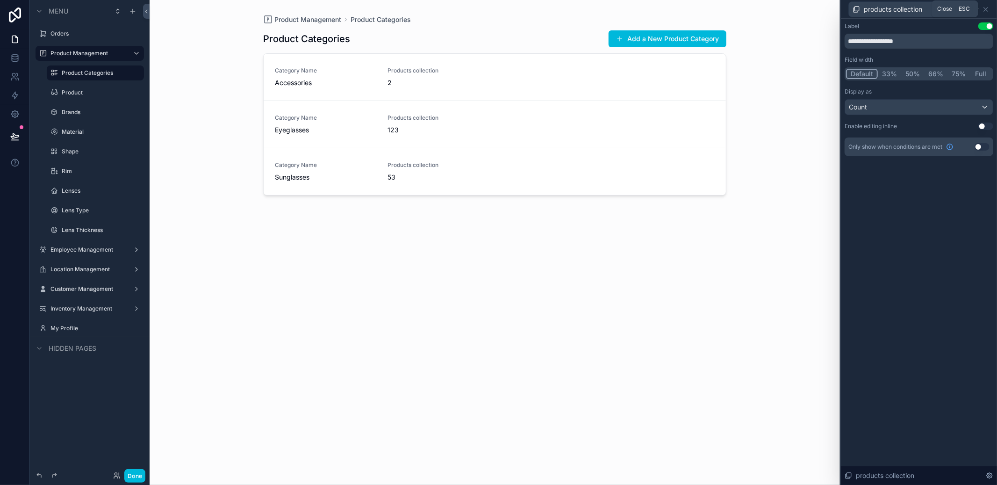
click at [986, 11] on icon at bounding box center [985, 9] width 7 height 7
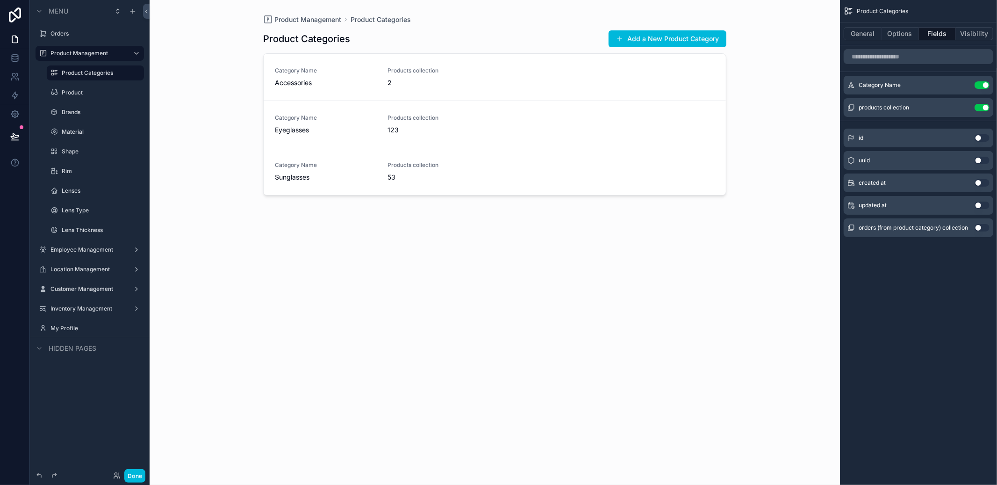
click at [976, 229] on button "Use setting" at bounding box center [982, 227] width 15 height 7
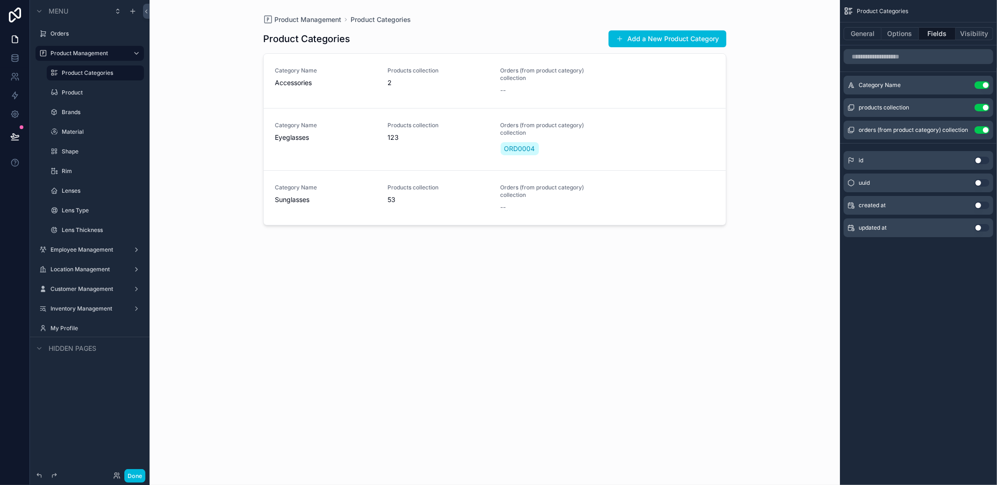
click at [0, 0] on icon "scrollable content" at bounding box center [0, 0] width 0 height 0
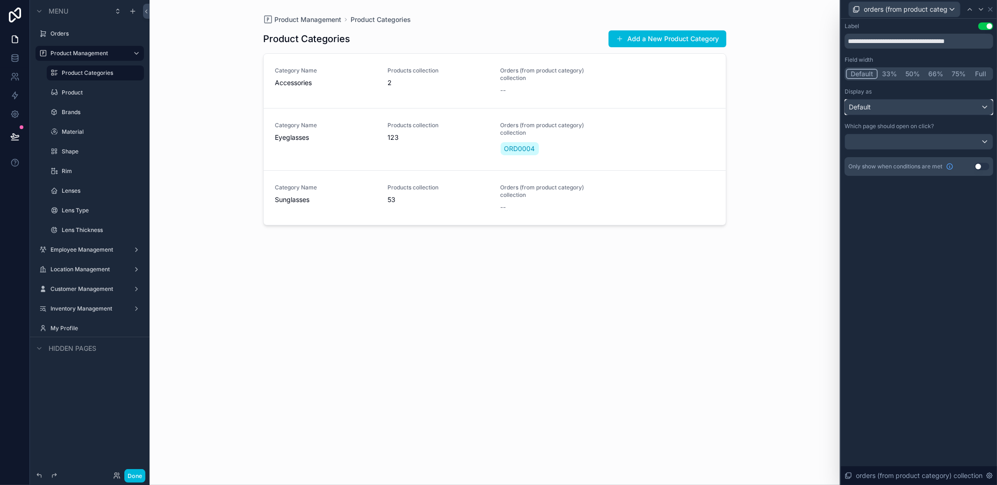
click at [914, 109] on div "Default" at bounding box center [919, 107] width 148 height 15
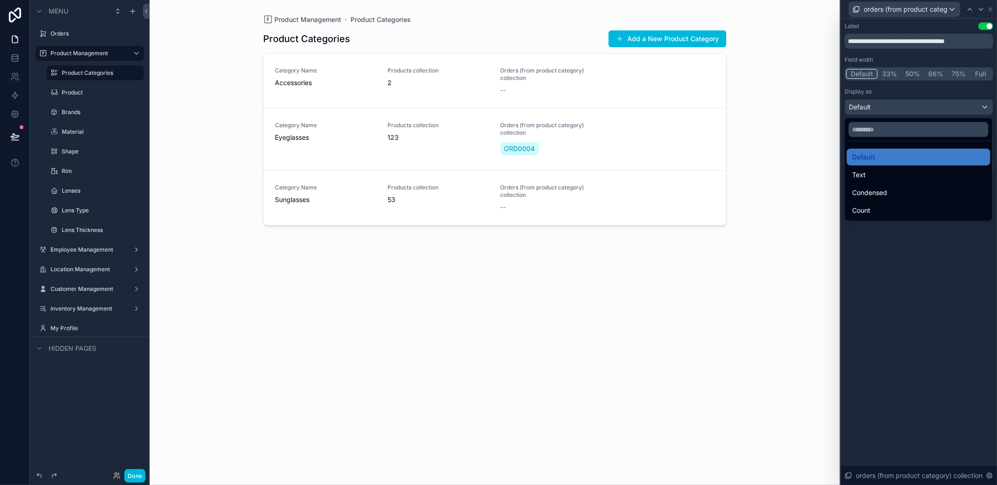
click at [901, 203] on div "Count" at bounding box center [919, 210] width 144 height 17
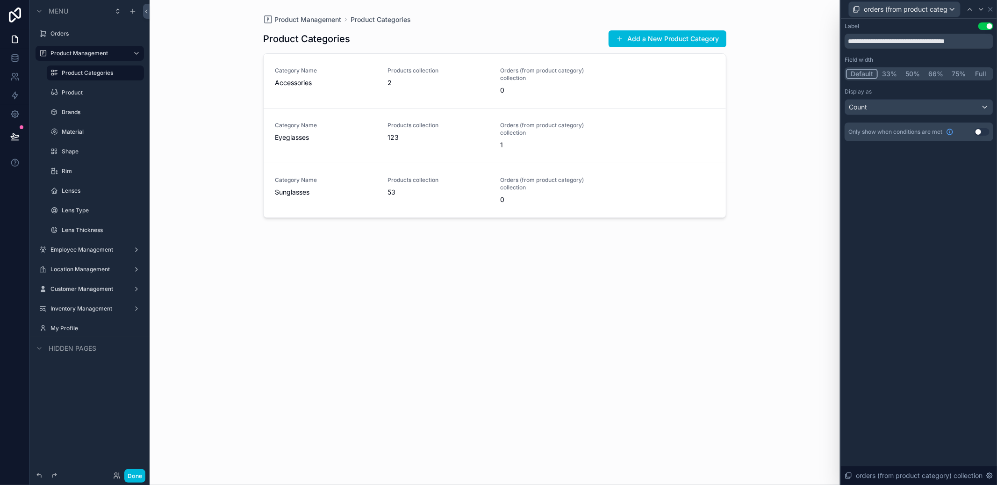
click at [937, 50] on div "**********" at bounding box center [919, 81] width 149 height 119
click at [939, 43] on input "**********" at bounding box center [919, 41] width 149 height 15
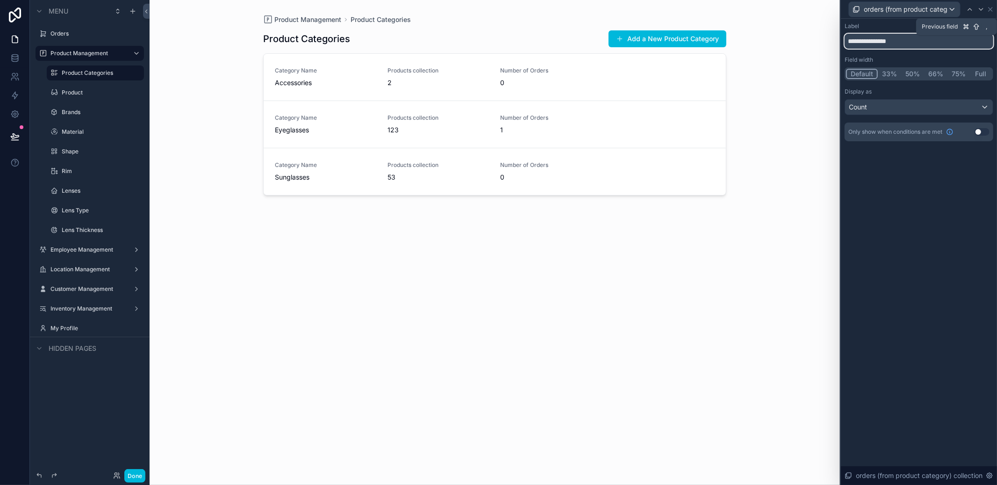
type input "**********"
click at [971, 7] on icon at bounding box center [969, 9] width 7 height 7
click at [920, 42] on input "**********" at bounding box center [919, 41] width 149 height 15
type input "**********"
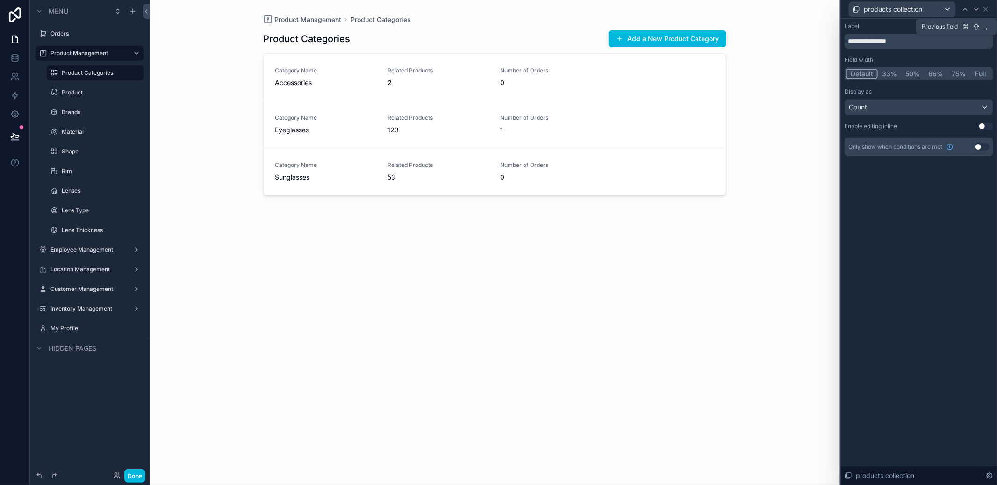
click at [963, 10] on icon at bounding box center [965, 9] width 4 height 2
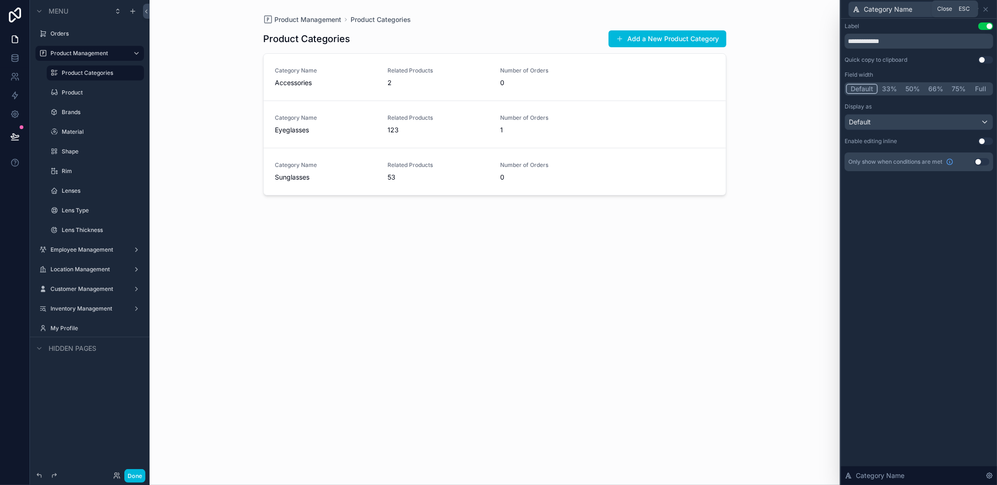
click at [986, 8] on icon at bounding box center [986, 9] width 4 height 4
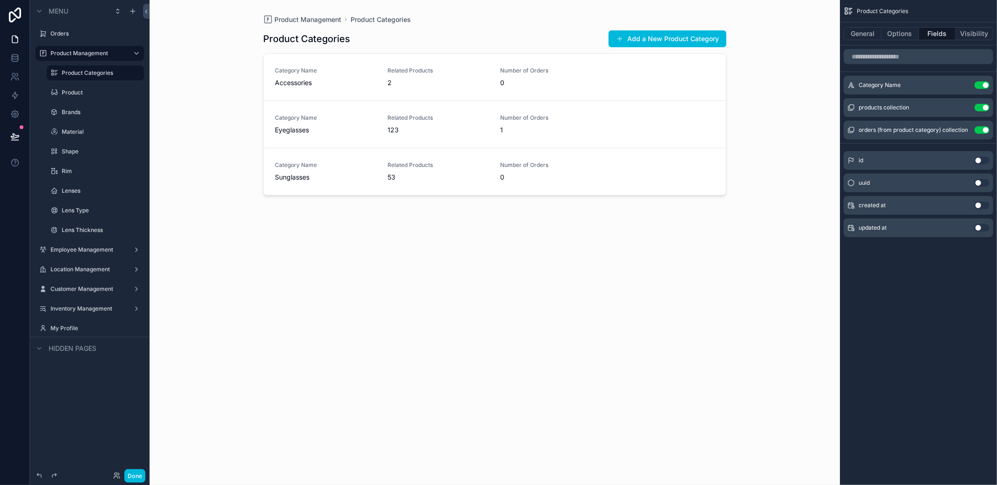
click at [0, 0] on icon "scrollable content" at bounding box center [0, 0] width 0 height 0
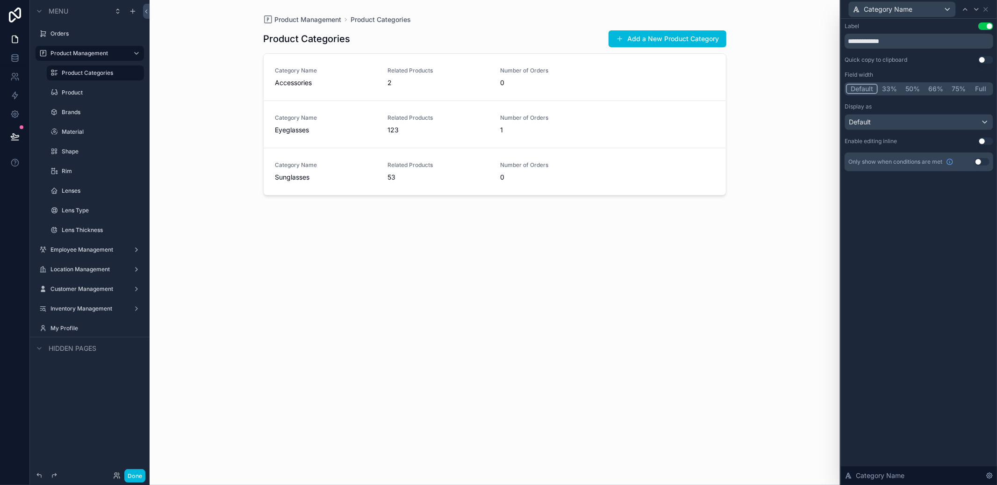
click at [889, 86] on button "33%" at bounding box center [889, 89] width 23 height 10
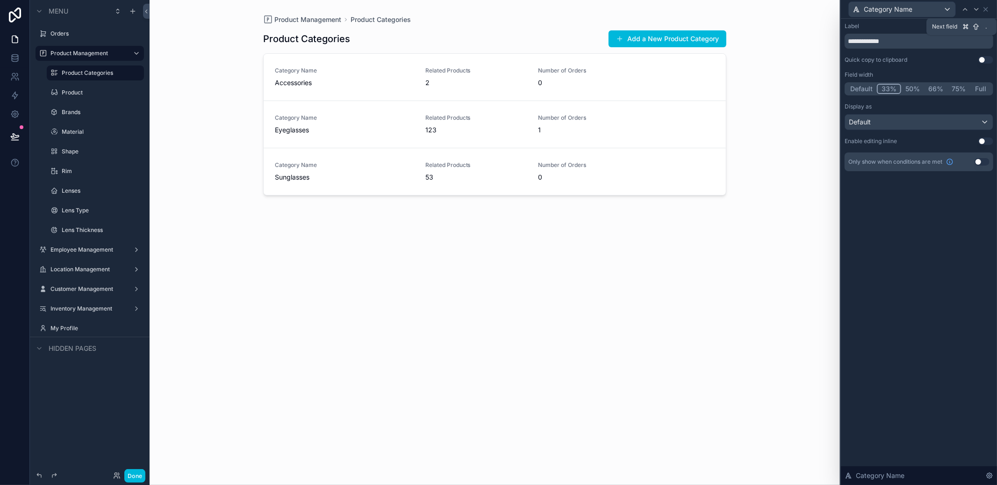
click at [977, 11] on icon at bounding box center [976, 9] width 7 height 7
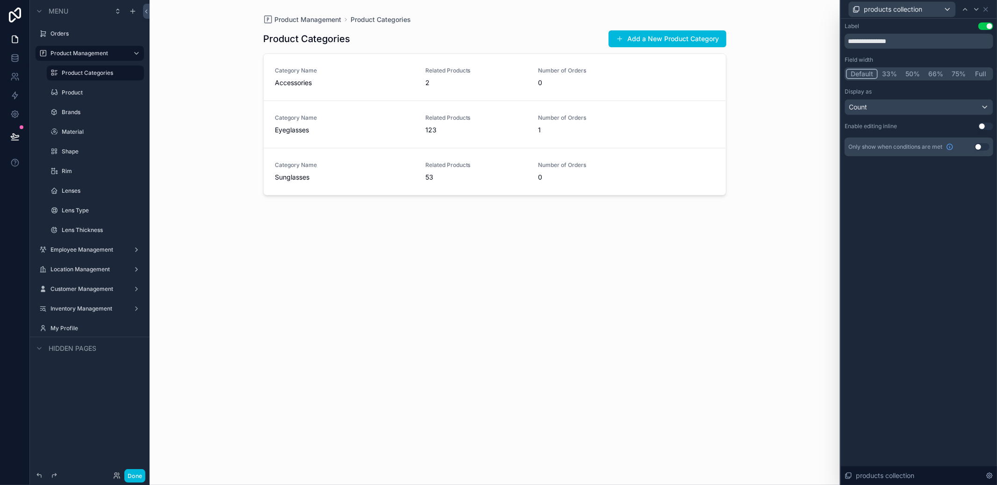
click at [883, 73] on button "33%" at bounding box center [889, 74] width 23 height 10
click at [977, 14] on div at bounding box center [976, 9] width 11 height 11
click at [886, 75] on button "33%" at bounding box center [889, 74] width 23 height 10
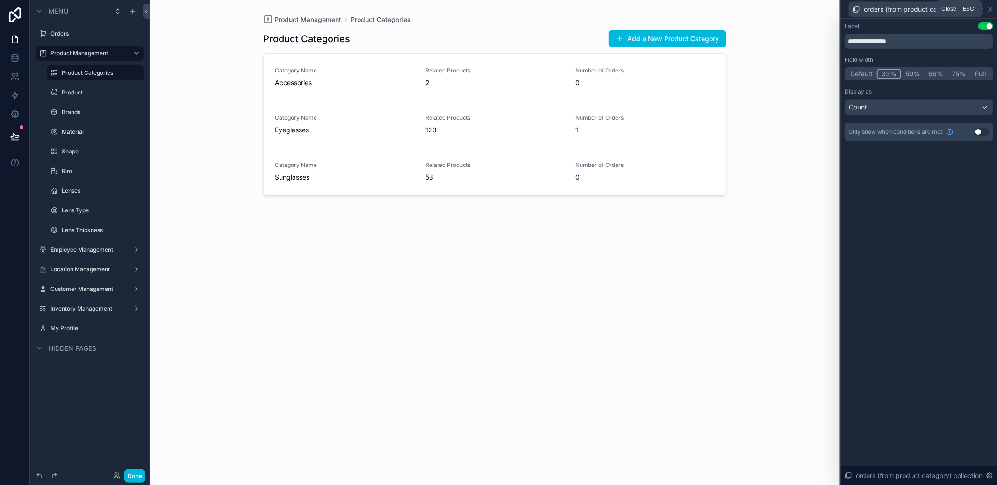
click at [990, 8] on icon at bounding box center [991, 9] width 4 height 4
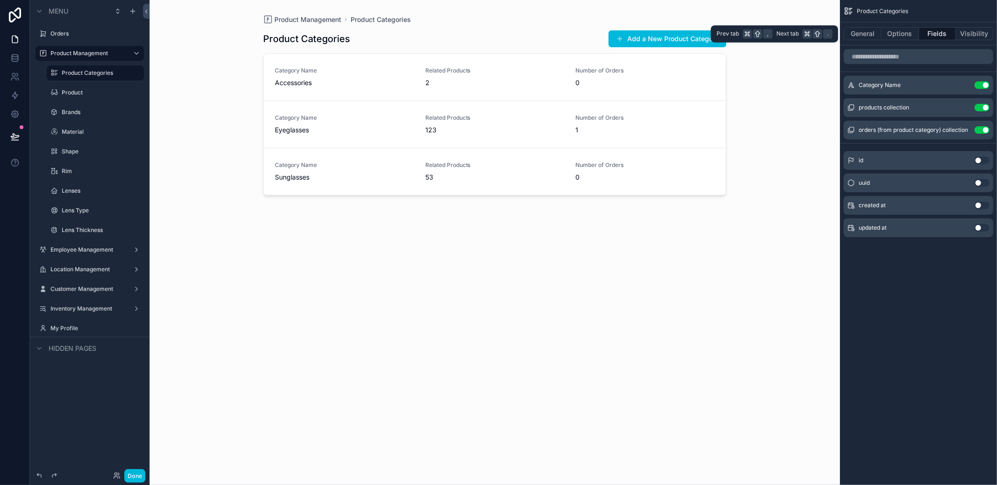
click at [912, 34] on button "Options" at bounding box center [900, 33] width 37 height 13
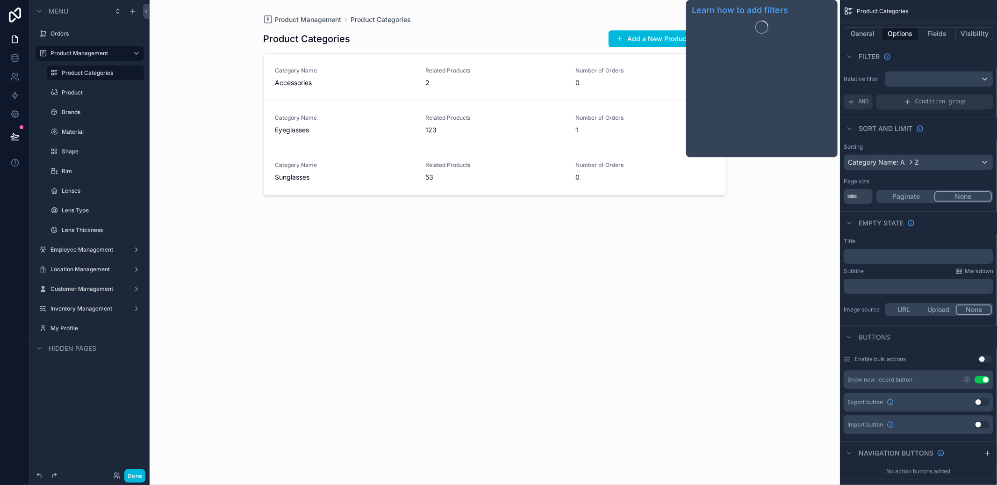
click at [618, 82] on div "0" at bounding box center [644, 82] width 139 height 9
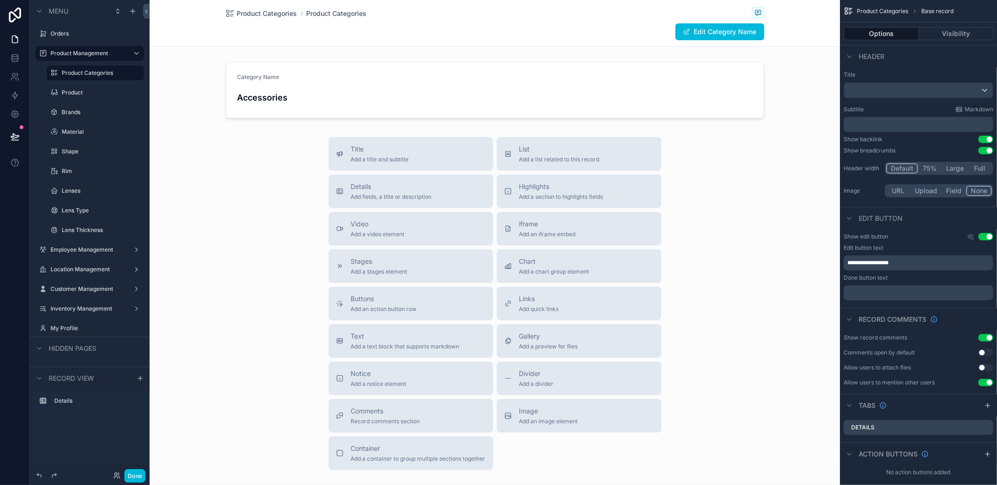
click at [906, 289] on p "﻿" at bounding box center [919, 292] width 144 height 7
click at [792, 342] on div "Title Add a title and subtitle List Add a list related to this record Details A…" at bounding box center [495, 303] width 690 height 333
click at [134, 471] on button "Done" at bounding box center [134, 476] width 21 height 14
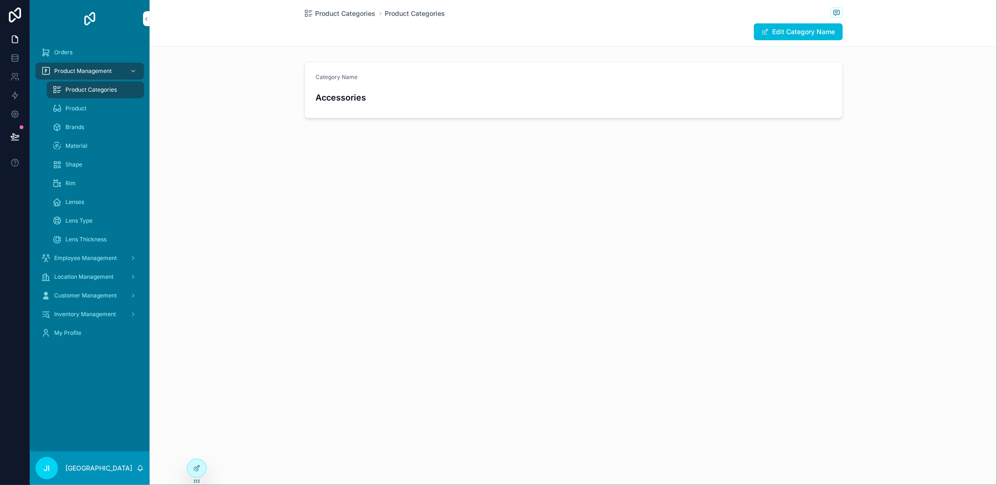
click at [782, 40] on button "Edit Category Name" at bounding box center [798, 31] width 89 height 17
click at [786, 35] on button "Save Changes" at bounding box center [807, 31] width 72 height 17
click at [786, 36] on button "Edit Category Name" at bounding box center [798, 31] width 89 height 17
click at [786, 36] on button "Save Changes" at bounding box center [807, 31] width 72 height 17
click at [209, 465] on div "Product Categories Product Categories Edit Category Name Category Name Accessor…" at bounding box center [573, 242] width 847 height 485
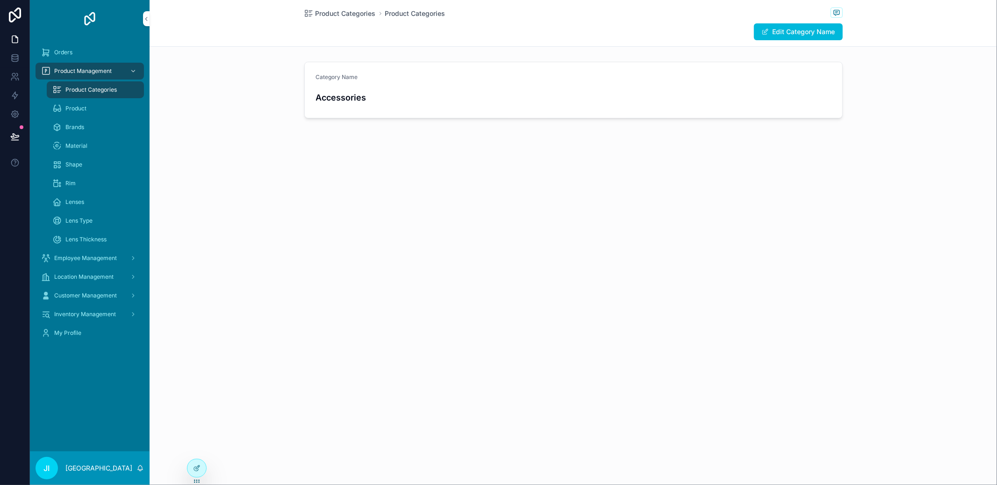
click at [202, 466] on div at bounding box center [196, 468] width 19 height 18
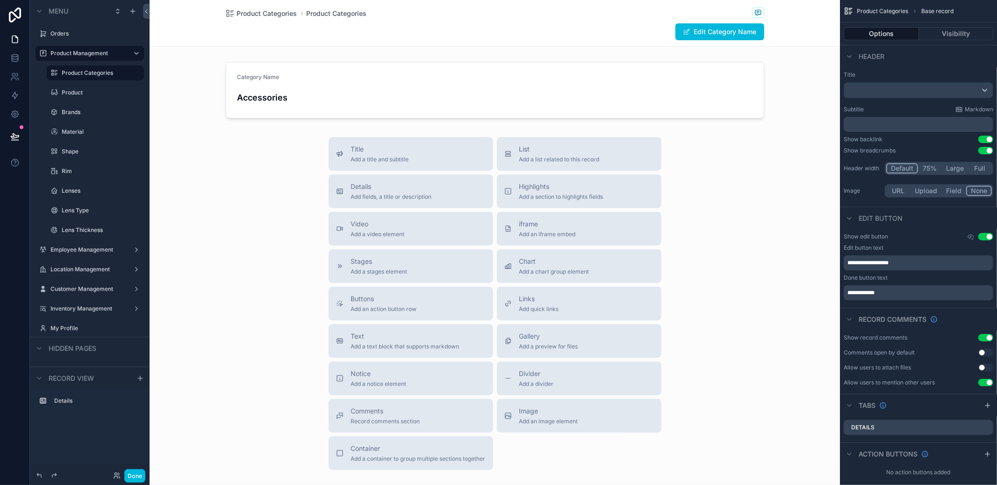
click at [973, 236] on icon "scrollable content" at bounding box center [970, 236] width 7 height 7
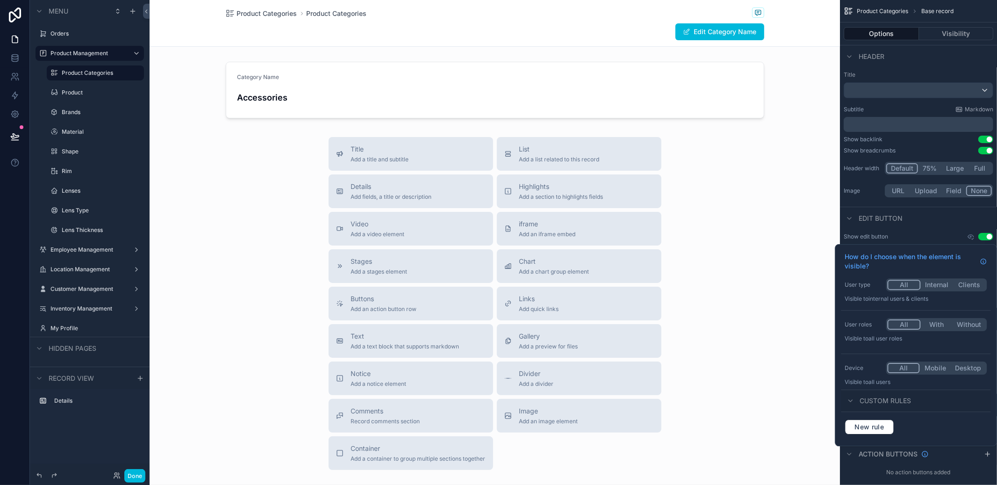
click at [973, 236] on icon "scrollable content" at bounding box center [970, 236] width 7 height 7
click at [962, 216] on div "Edit button" at bounding box center [918, 218] width 157 height 22
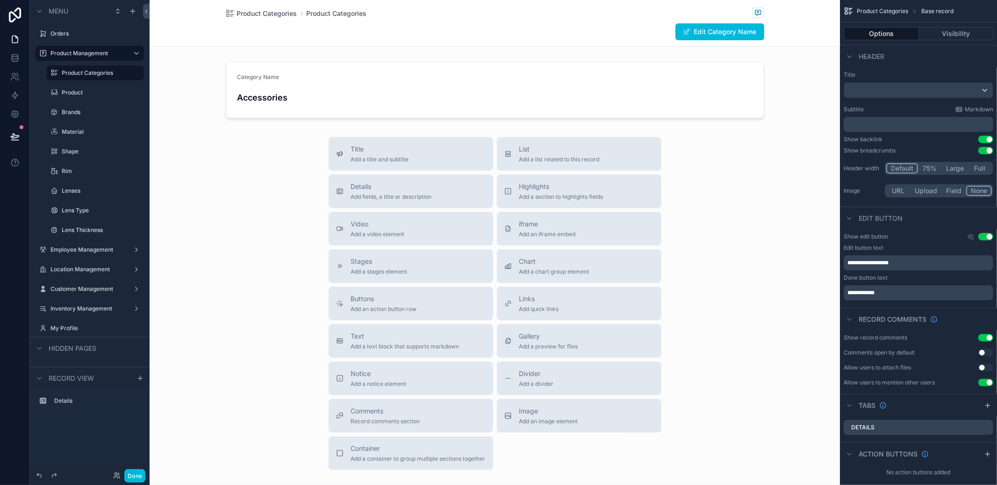
click at [905, 191] on button "URL" at bounding box center [898, 191] width 25 height 10
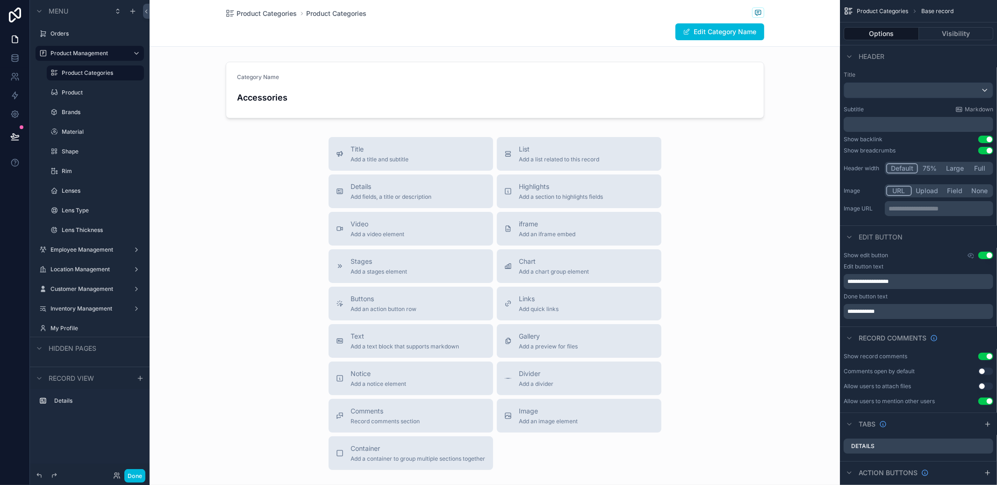
click at [915, 190] on button "Upload" at bounding box center [927, 191] width 31 height 10
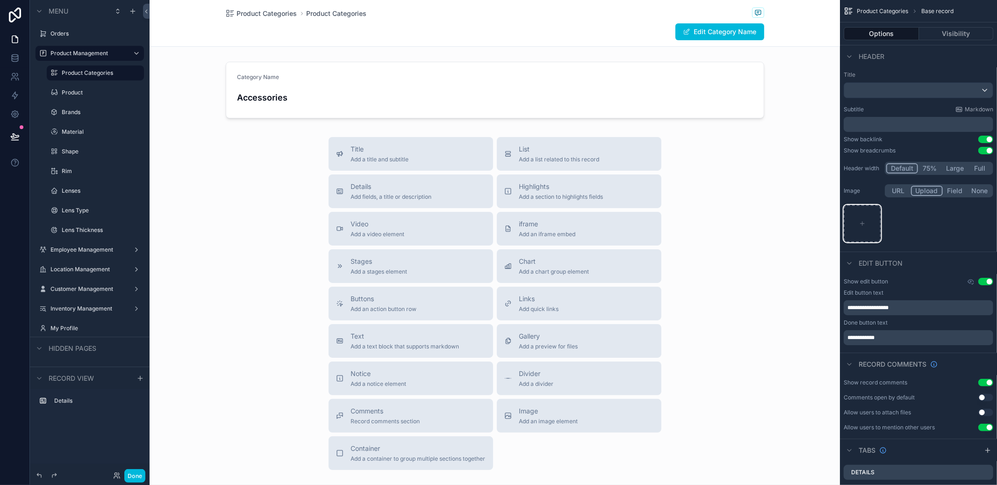
click at [858, 222] on div "scrollable content" at bounding box center [862, 223] width 37 height 37
type input "**********"
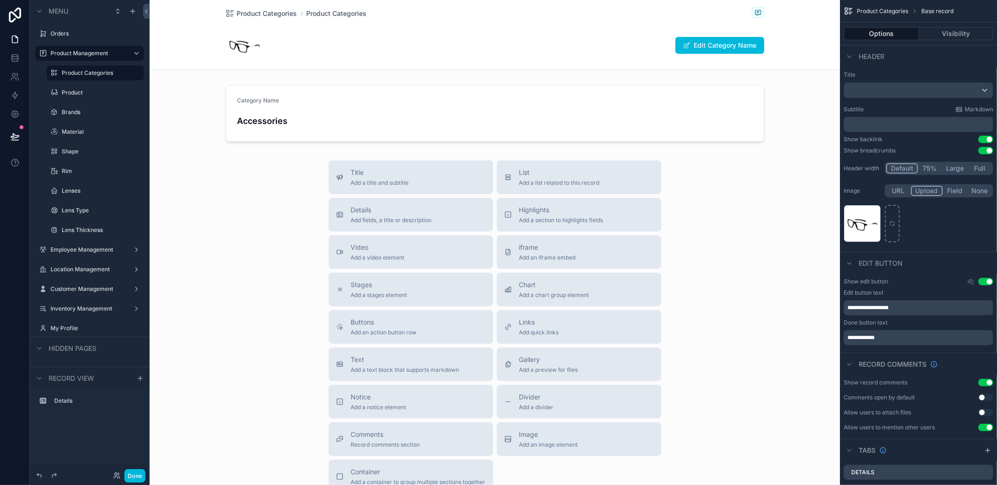
click at [0, 0] on icon "scrollable content" at bounding box center [0, 0] width 0 height 0
click at [893, 195] on icon "button" at bounding box center [893, 195] width 7 height 7
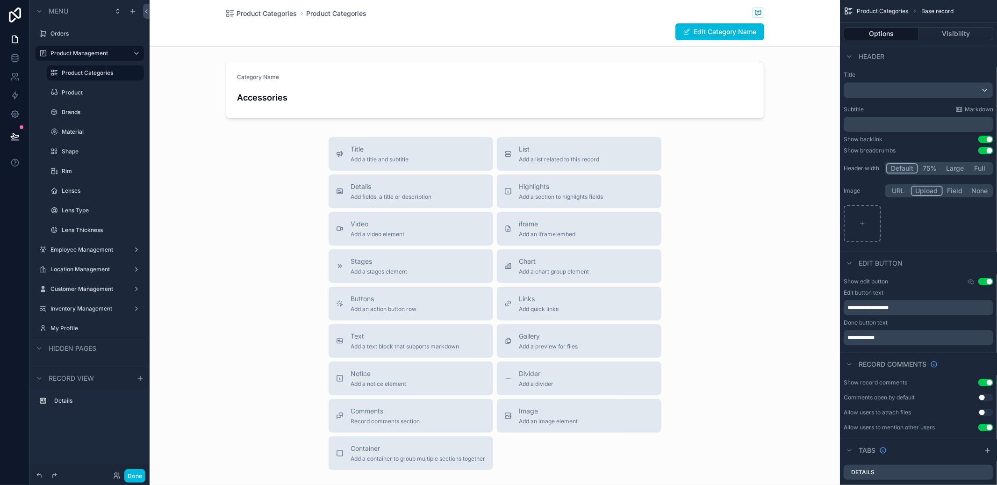
click at [112, 73] on label "Product Categories" at bounding box center [100, 72] width 77 height 7
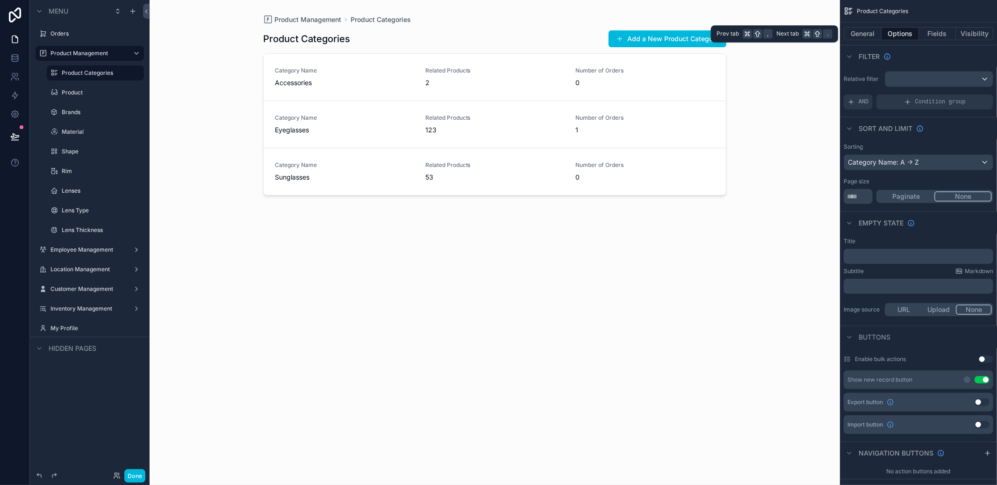
click at [862, 31] on button "General" at bounding box center [863, 33] width 38 height 13
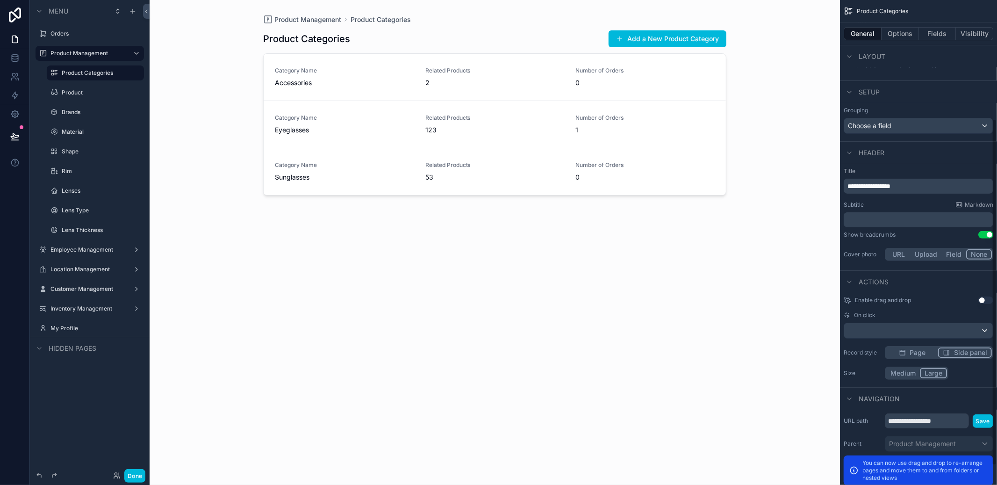
scroll to position [166, 0]
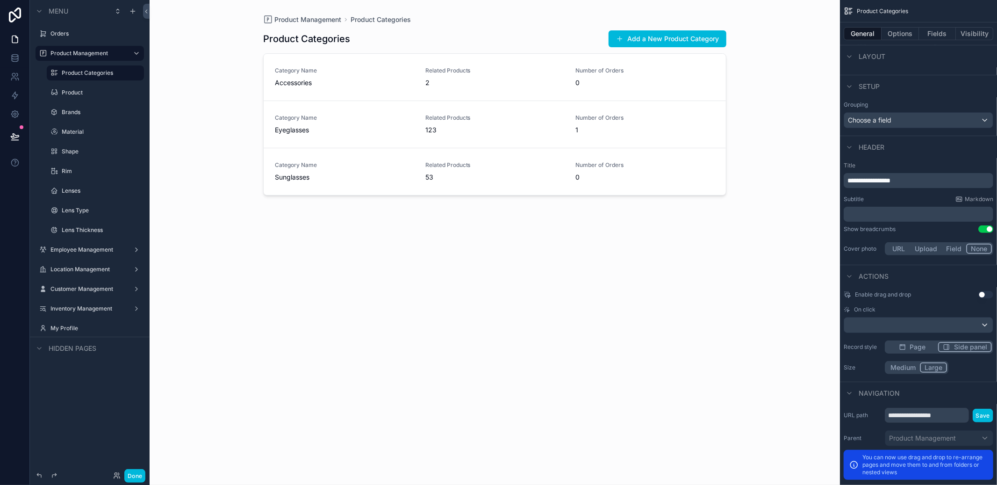
click at [923, 246] on button "Upload" at bounding box center [926, 249] width 31 height 10
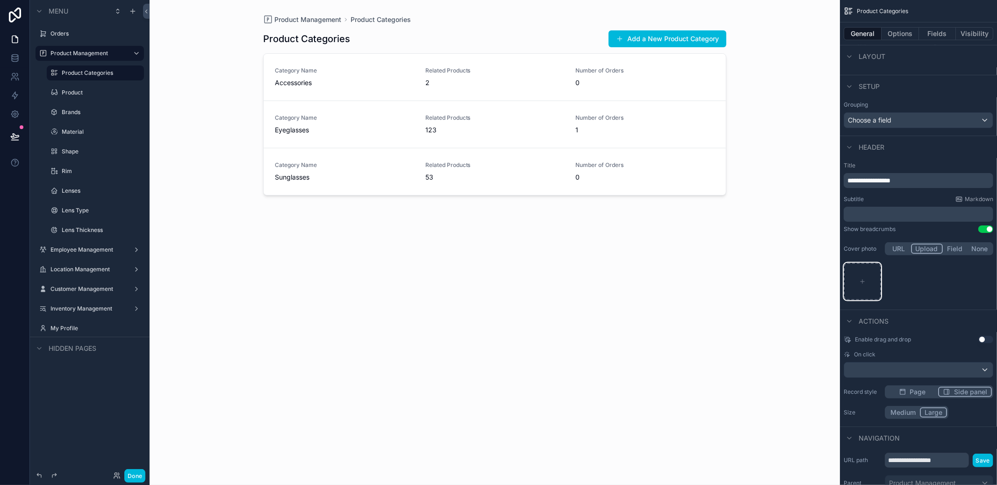
click at [867, 264] on div "scrollable content" at bounding box center [862, 281] width 37 height 37
type input "**********"
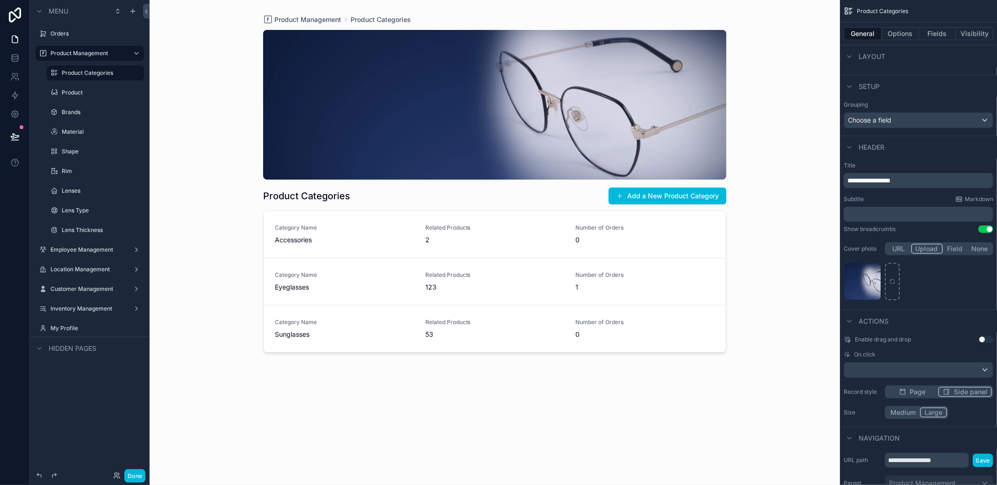
click at [655, 235] on div "scrollable content" at bounding box center [495, 237] width 478 height 474
click at [664, 110] on div "scrollable content" at bounding box center [494, 105] width 463 height 150
click at [576, 110] on div "scrollable content" at bounding box center [494, 105] width 463 height 150
click at [533, 141] on div "scrollable content" at bounding box center [494, 105] width 463 height 150
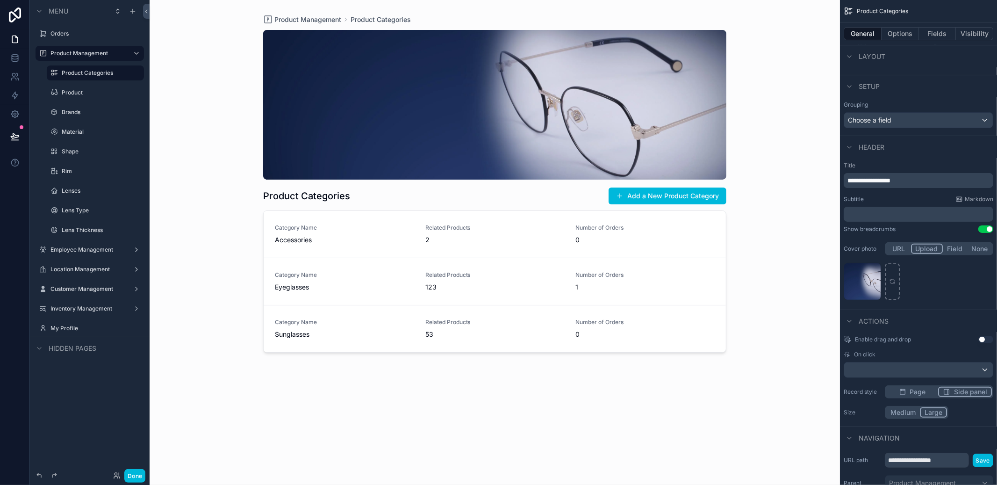
click at [533, 141] on div "scrollable content" at bounding box center [494, 105] width 463 height 150
click at [146, 474] on div "Done" at bounding box center [90, 475] width 120 height 19
click at [143, 474] on button "Done" at bounding box center [134, 476] width 21 height 14
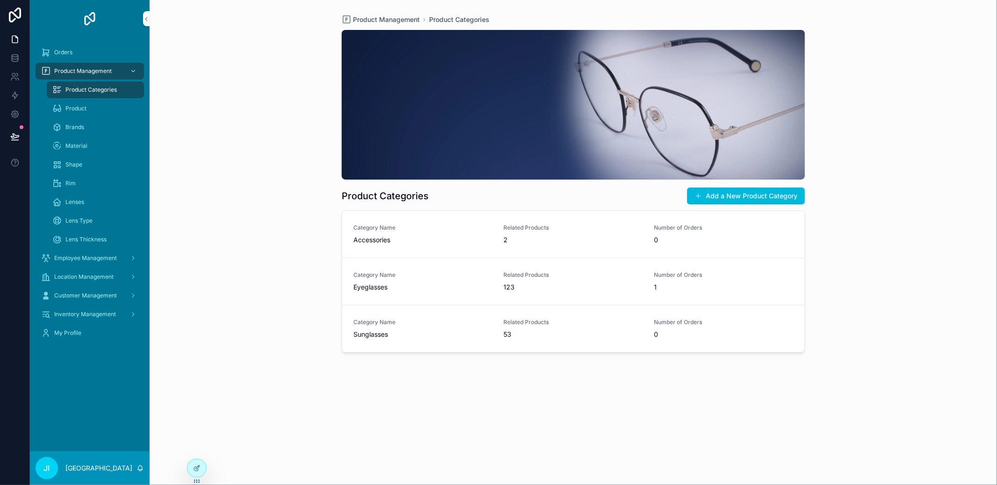
click at [516, 224] on span "Related Products" at bounding box center [573, 227] width 139 height 7
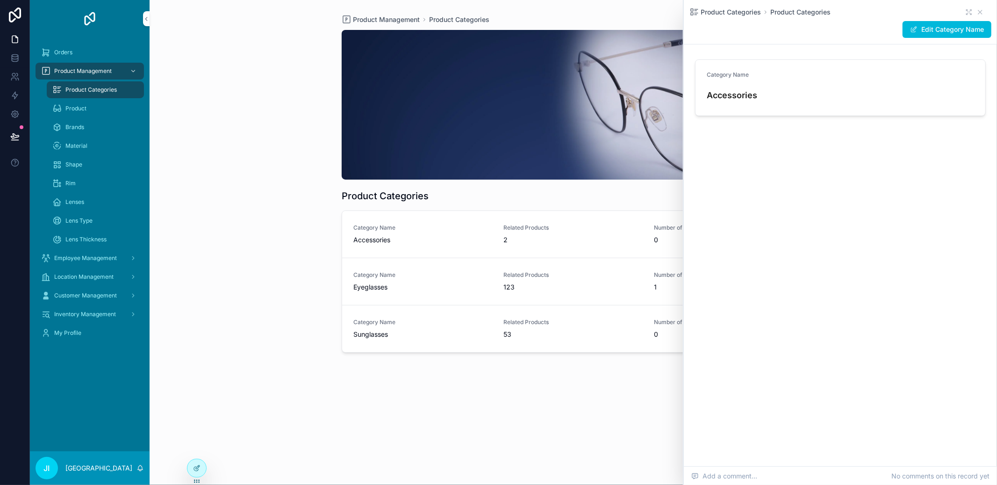
click at [813, 107] on form "Category Name Accessories" at bounding box center [841, 88] width 290 height 56
click at [981, 11] on icon "scrollable content" at bounding box center [979, 11] width 7 height 7
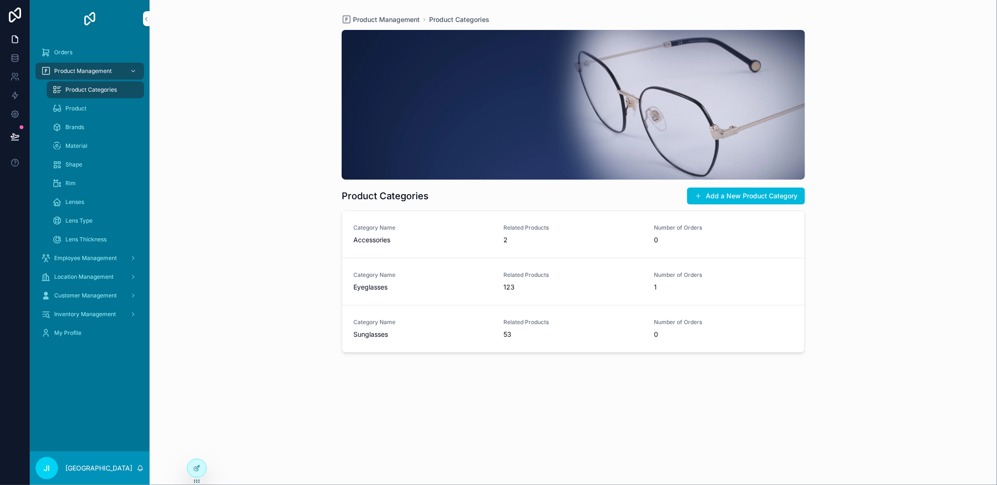
click at [641, 106] on div "scrollable content" at bounding box center [573, 105] width 463 height 150
click at [200, 471] on div at bounding box center [196, 468] width 19 height 18
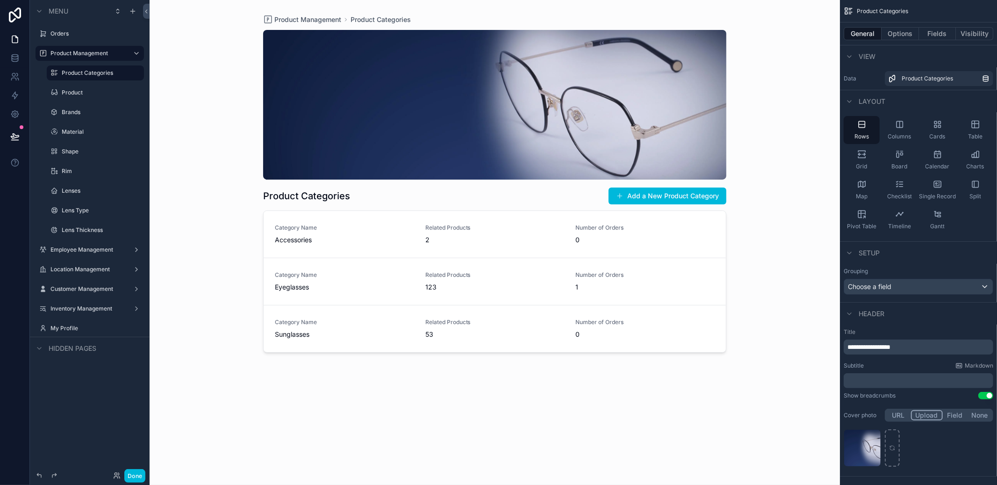
click at [548, 129] on div "scrollable content" at bounding box center [495, 237] width 478 height 474
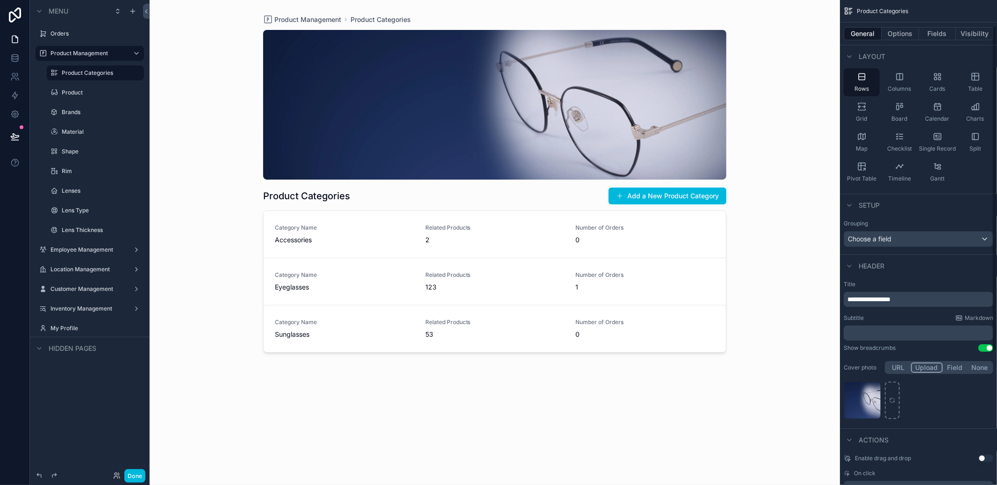
scroll to position [95, 0]
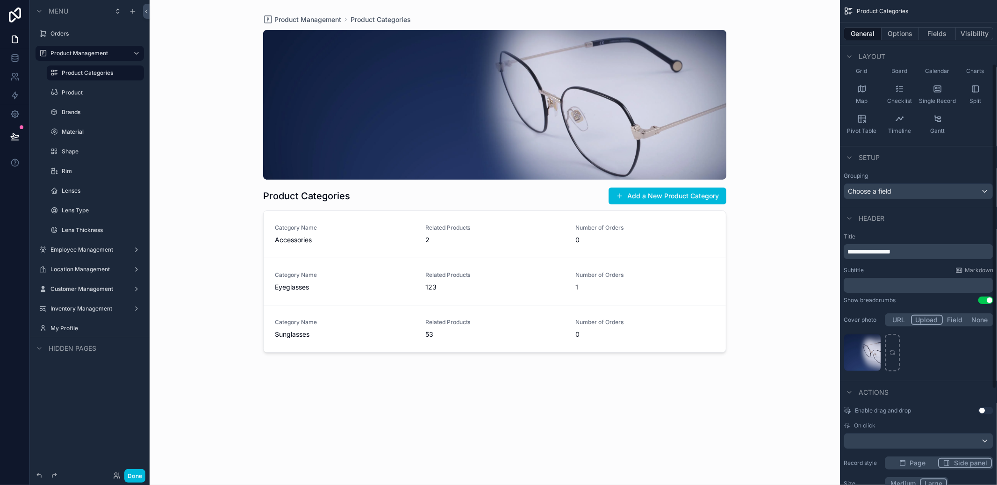
click at [0, 0] on icon "scrollable content" at bounding box center [0, 0] width 0 height 0
click at [892, 326] on icon "button" at bounding box center [892, 325] width 0 height 2
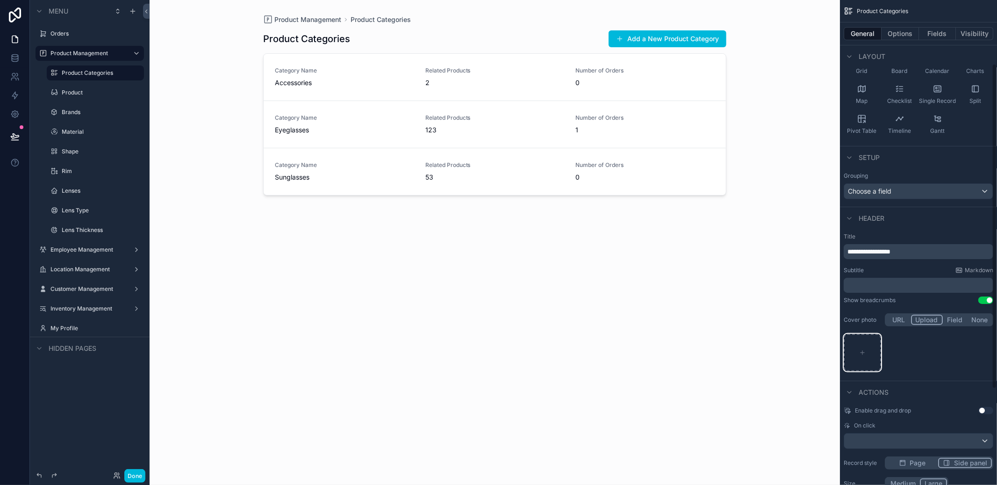
click at [872, 340] on div "scrollable content" at bounding box center [862, 352] width 37 height 37
type input "**********"
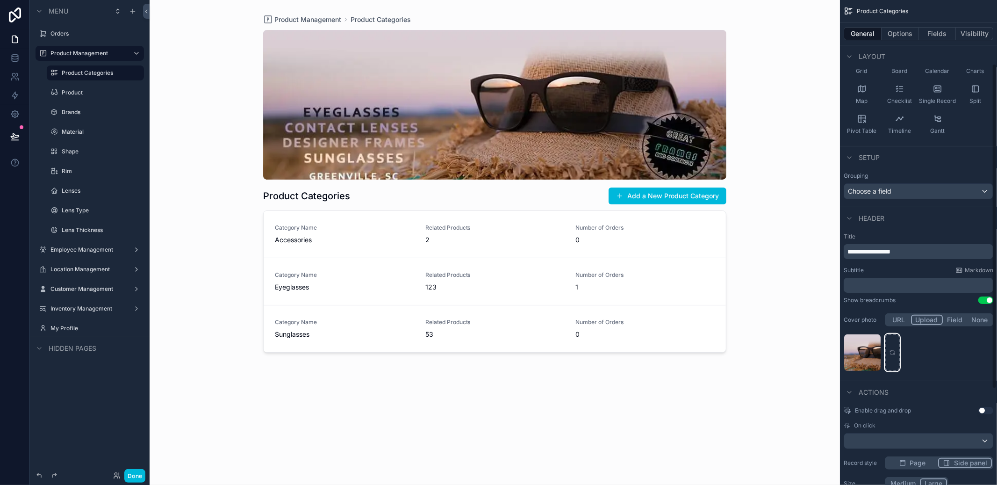
click at [897, 357] on div "scrollable content" at bounding box center [892, 352] width 15 height 37
type input "**********"
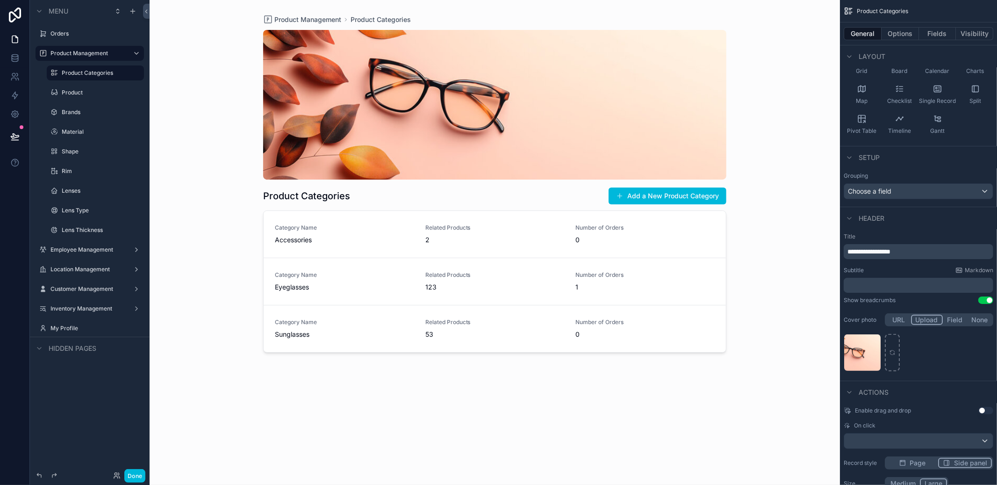
click at [465, 249] on link "Category Name Accessories Related Products 2 Number of Orders 0" at bounding box center [495, 234] width 462 height 47
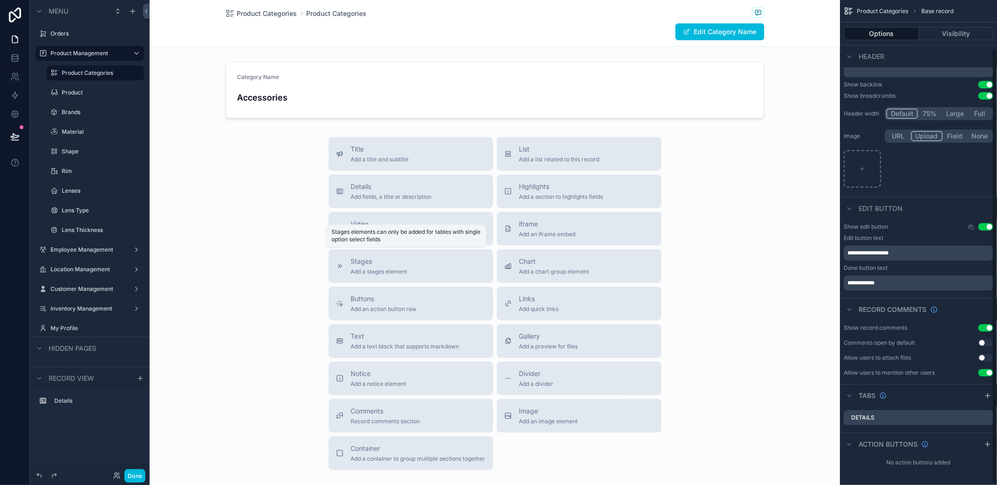
scroll to position [54, 0]
click at [140, 477] on button "Done" at bounding box center [134, 476] width 21 height 14
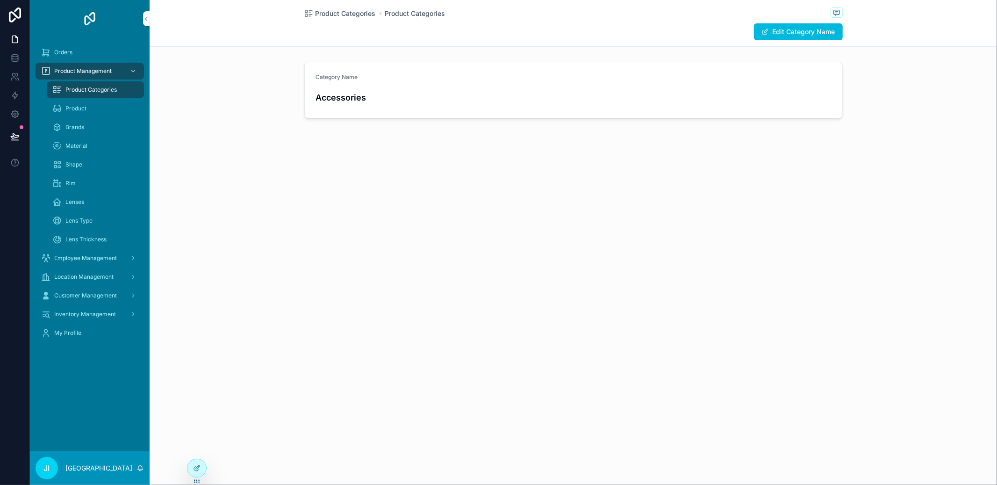
click at [421, 76] on div "Category Name" at bounding box center [573, 78] width 515 height 11
click at [92, 68] on span "Product Management" at bounding box center [82, 70] width 57 height 7
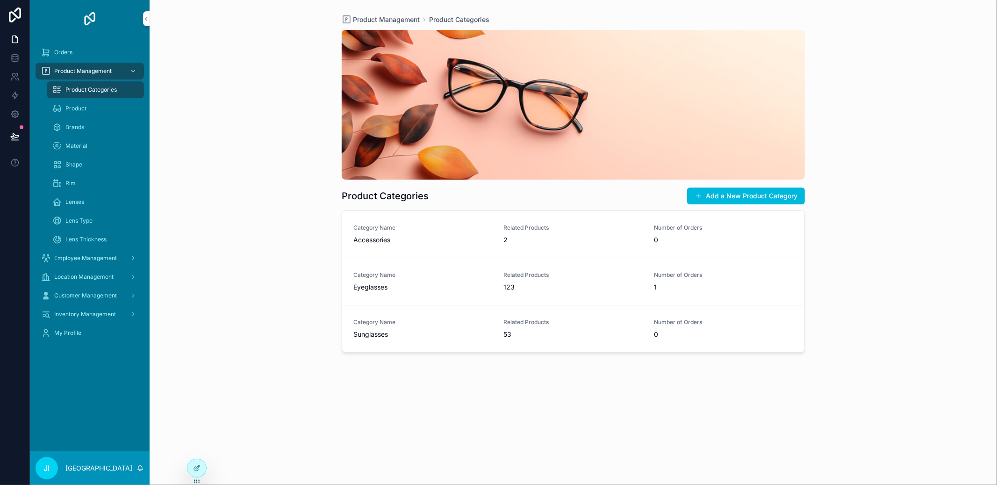
click at [506, 216] on link "Category Name Accessories Related Products 2 Number of Orders 0" at bounding box center [573, 234] width 462 height 47
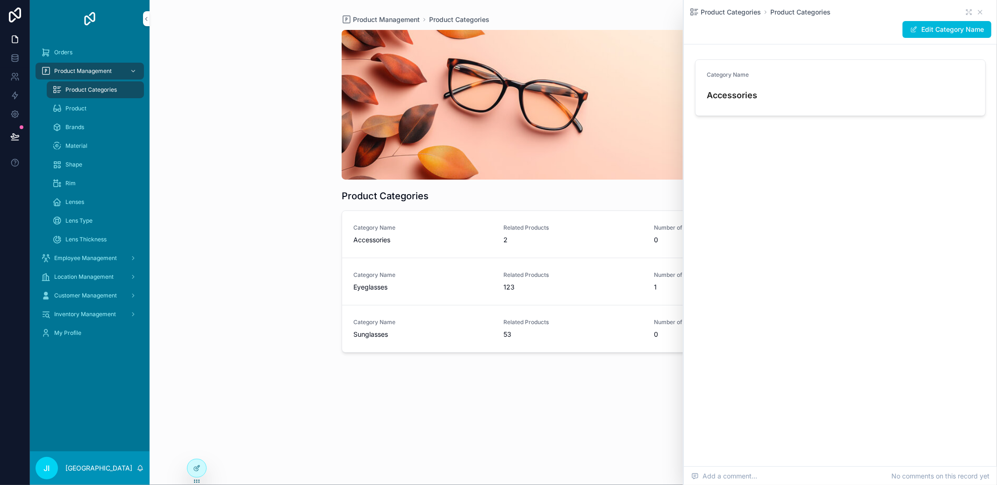
click at [497, 222] on link "Category Name Accessories Related Products 2 Number of Orders 0" at bounding box center [573, 234] width 462 height 47
click at [196, 471] on icon at bounding box center [196, 467] width 7 height 7
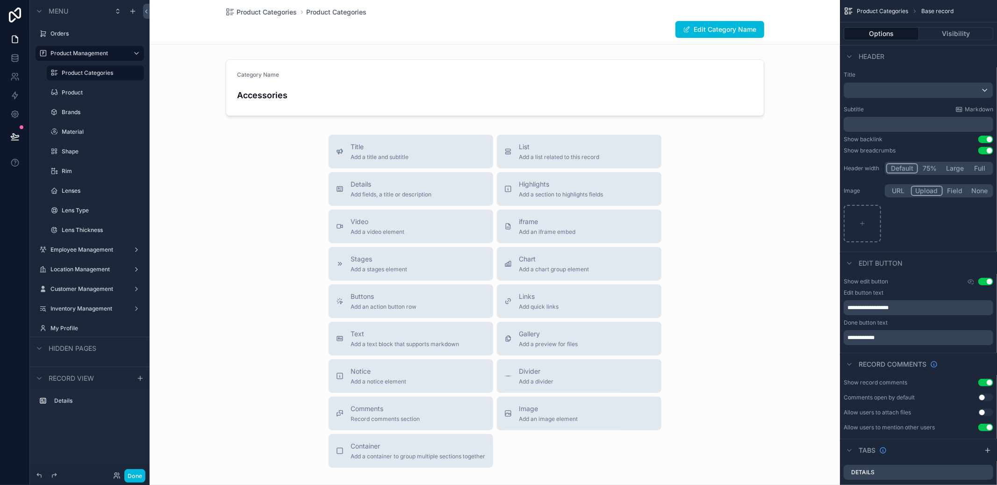
click at [978, 193] on button "None" at bounding box center [979, 191] width 25 height 10
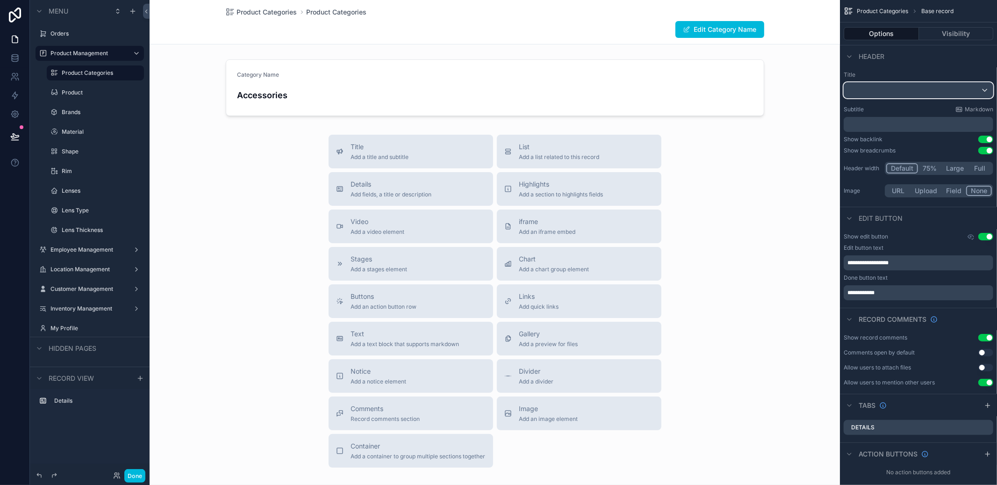
click at [890, 86] on div "scrollable content" at bounding box center [918, 90] width 149 height 15
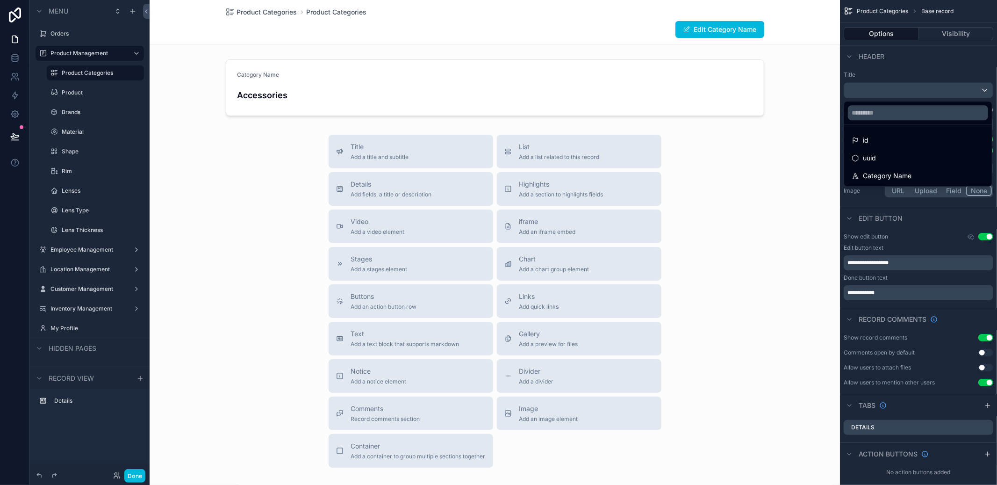
click at [885, 169] on div "Category Name" at bounding box center [918, 175] width 144 height 17
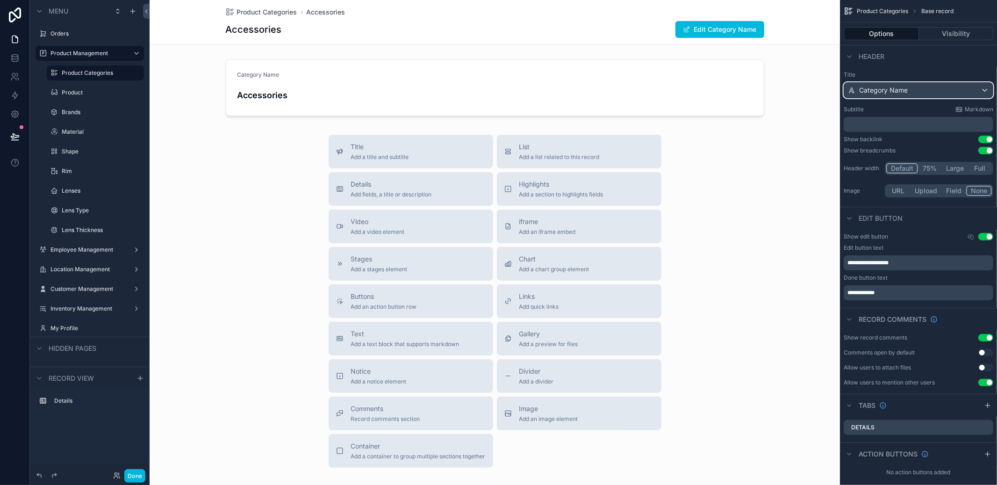
click at [886, 86] on span "Category Name" at bounding box center [883, 90] width 49 height 9
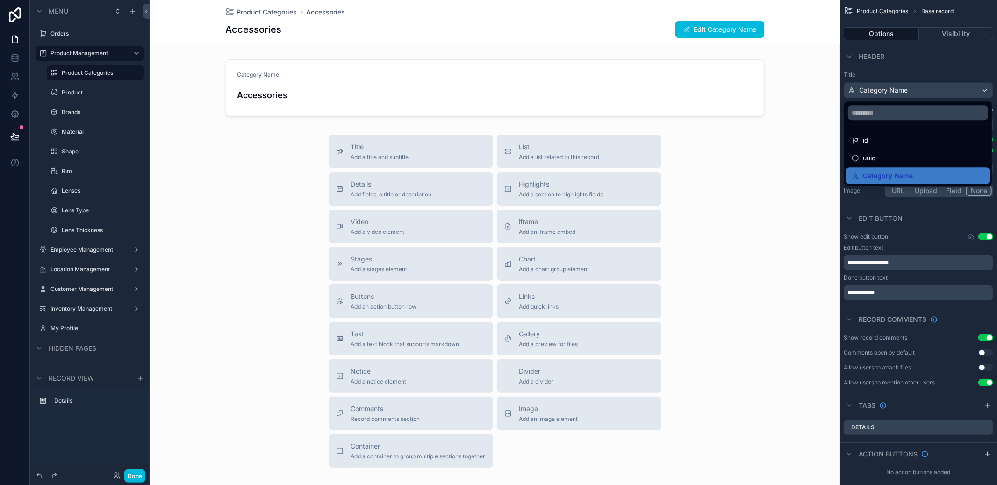
click at [876, 137] on div "id" at bounding box center [918, 140] width 133 height 11
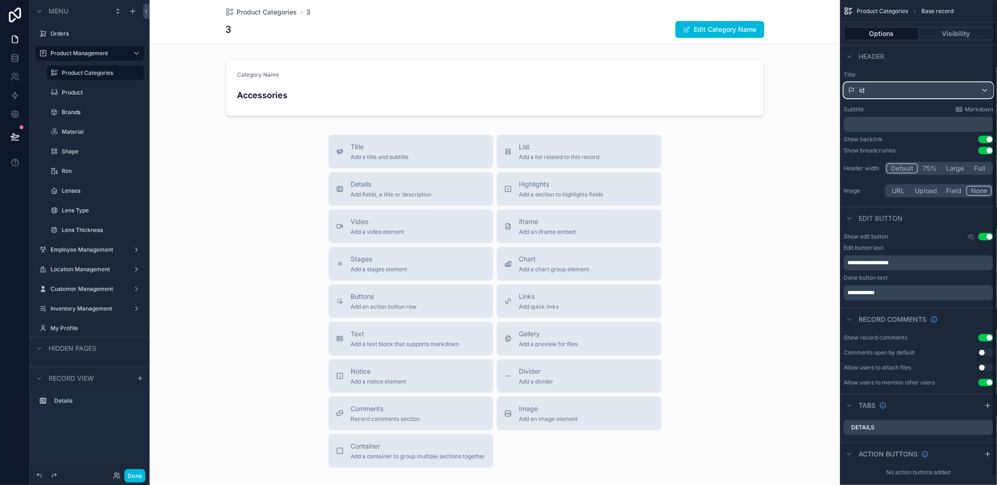
click at [880, 94] on div "id" at bounding box center [918, 90] width 149 height 15
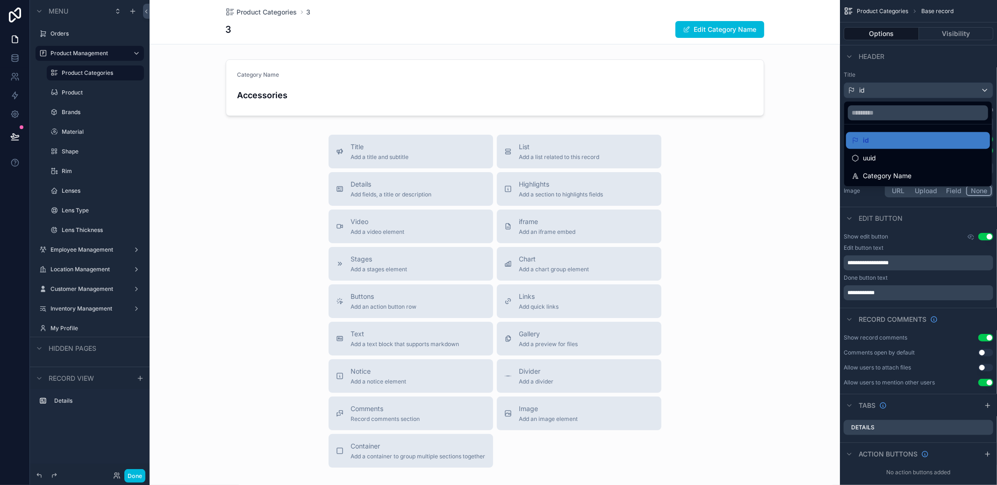
click at [877, 80] on div "scrollable content" at bounding box center [498, 242] width 997 height 485
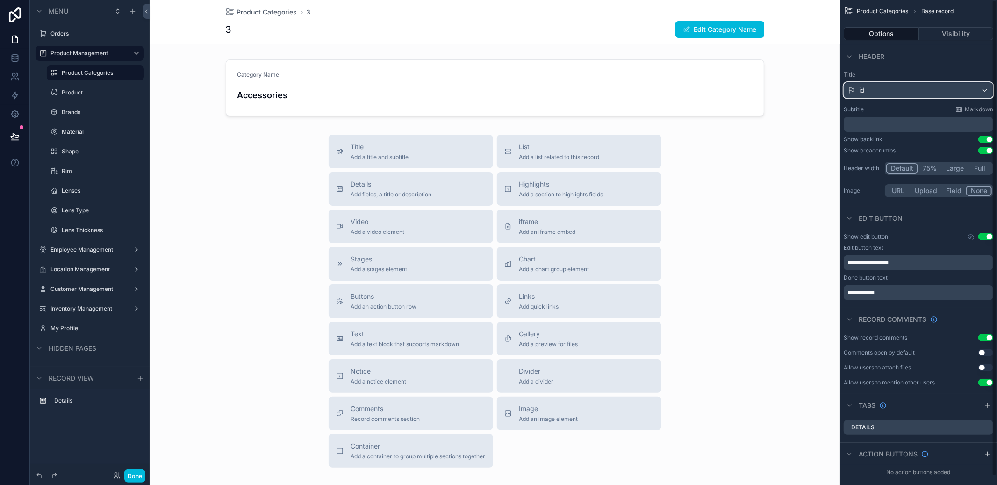
click at [896, 84] on div "id" at bounding box center [918, 90] width 149 height 15
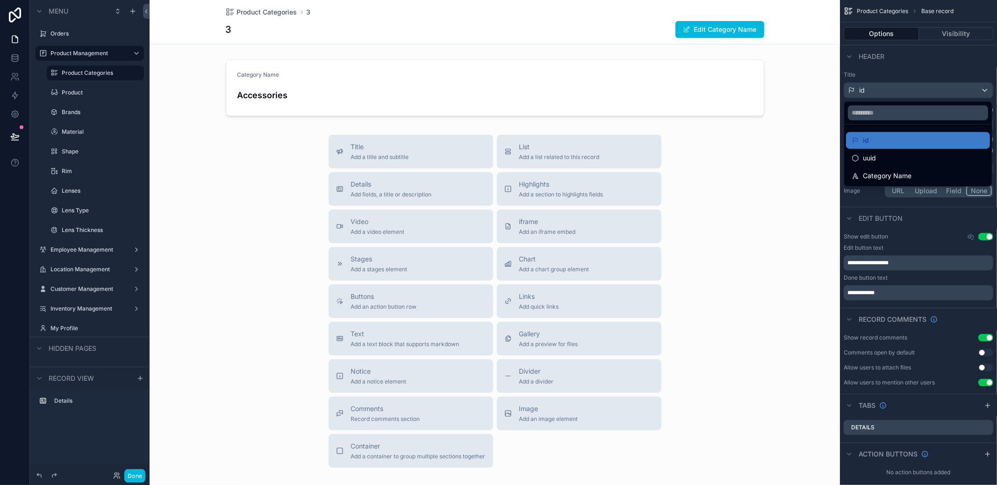
click at [881, 102] on div "scrollable content" at bounding box center [918, 112] width 148 height 22
click at [877, 146] on div "id" at bounding box center [918, 140] width 144 height 17
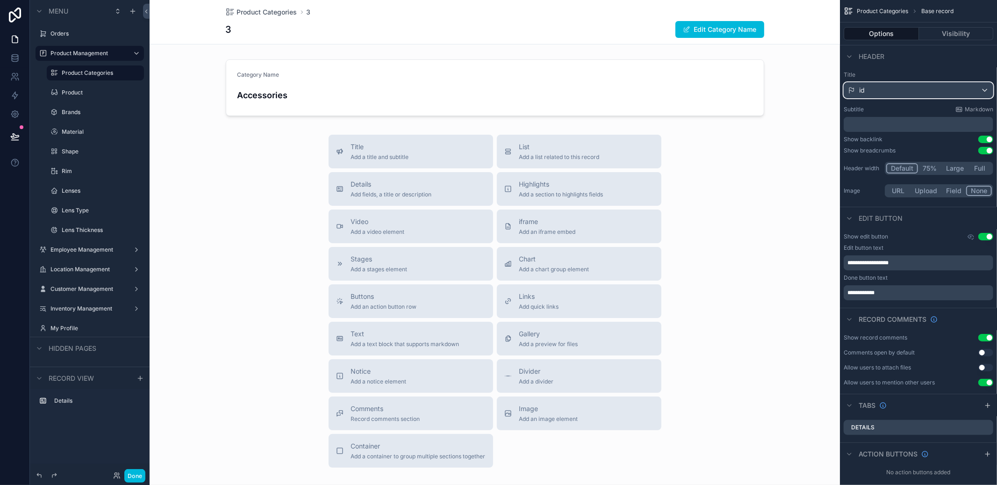
click at [883, 93] on div "id" at bounding box center [918, 90] width 149 height 15
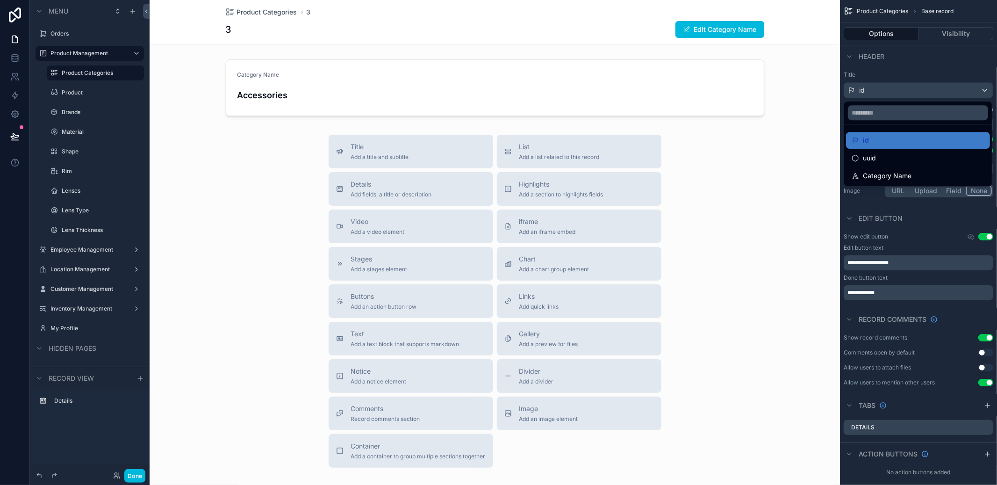
click at [883, 93] on div "scrollable content" at bounding box center [498, 242] width 997 height 485
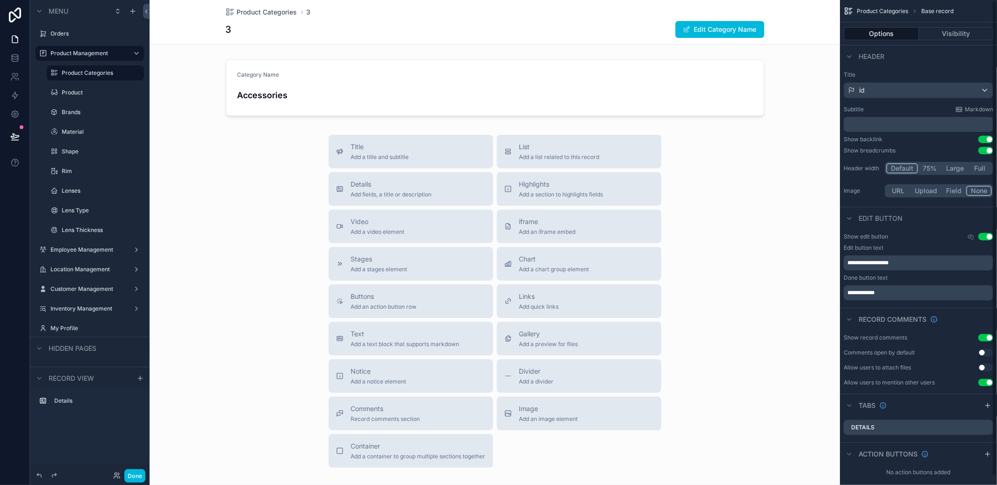
click at [888, 77] on label "Title" at bounding box center [919, 74] width 150 height 7
click at [941, 91] on div "id" at bounding box center [918, 90] width 149 height 15
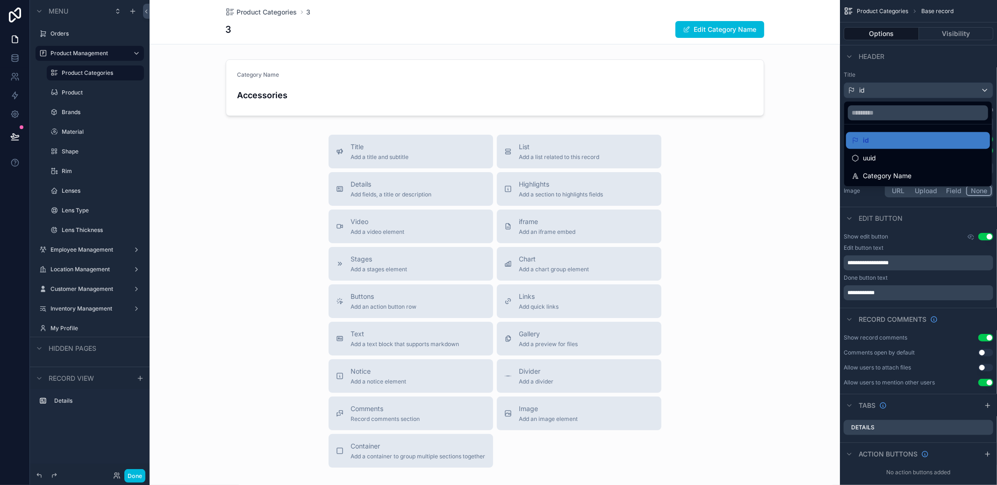
click at [889, 161] on div "uuid" at bounding box center [918, 157] width 133 height 11
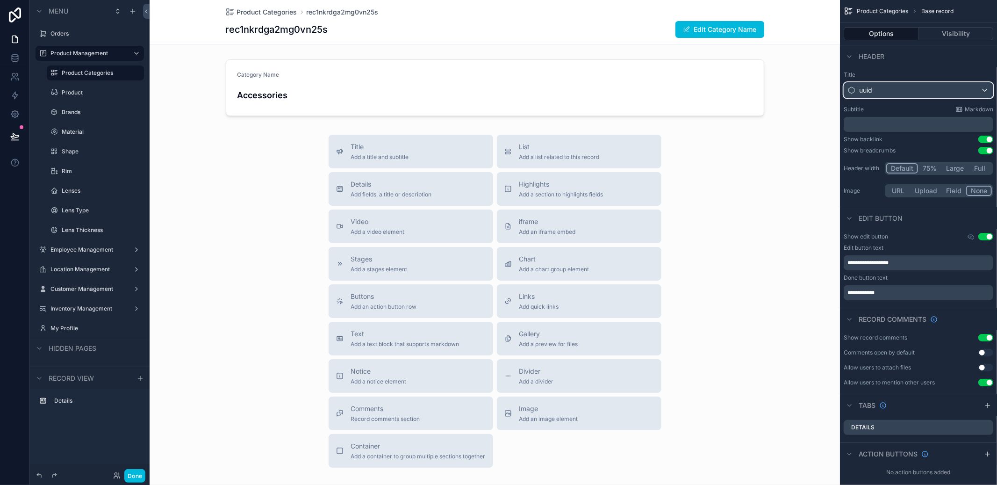
click at [891, 92] on div "uuid" at bounding box center [918, 90] width 149 height 15
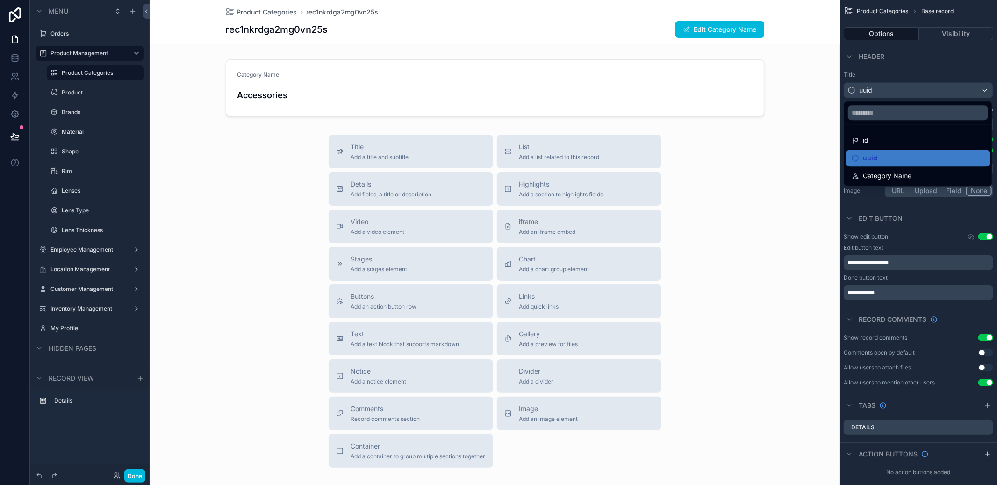
click at [885, 179] on span "Category Name" at bounding box center [887, 175] width 49 height 11
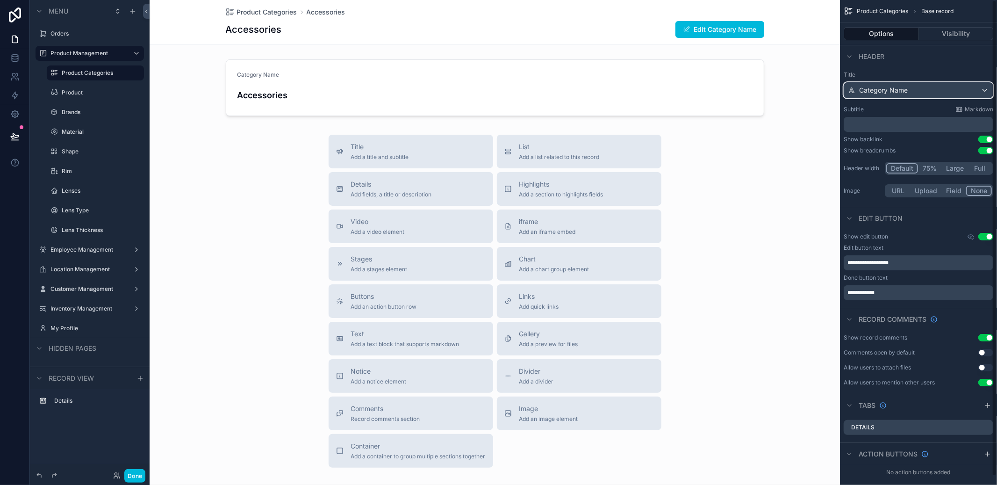
click at [905, 92] on span "Category Name" at bounding box center [883, 90] width 49 height 9
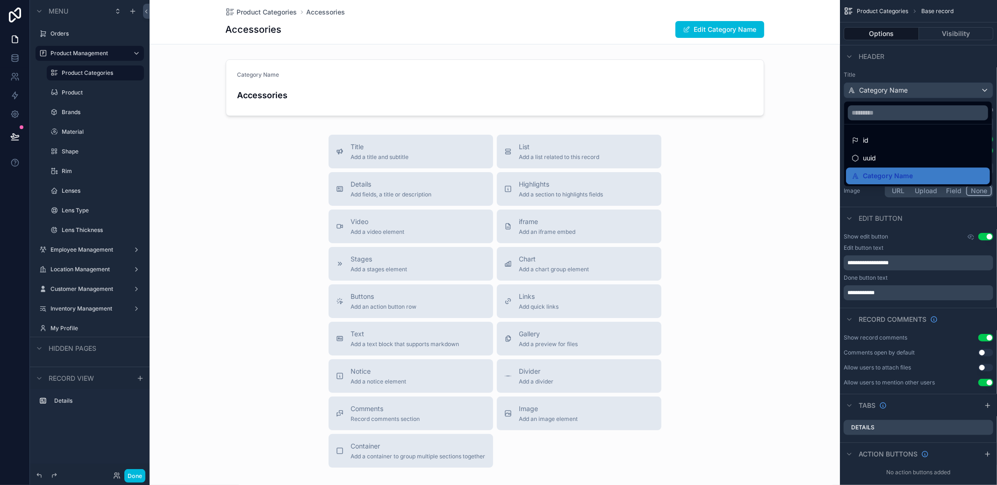
click at [906, 92] on div "scrollable content" at bounding box center [498, 242] width 997 height 485
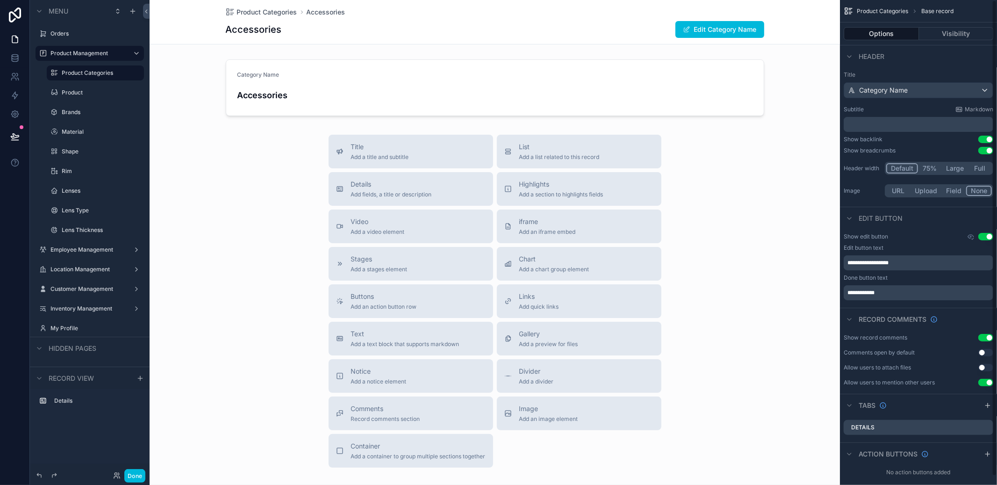
click at [109, 70] on label "Product Categories" at bounding box center [100, 72] width 77 height 7
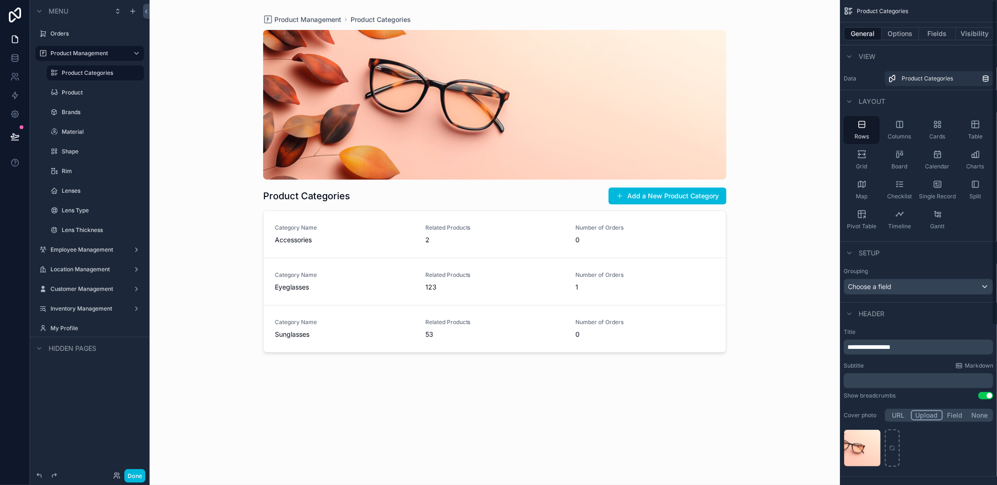
click at [560, 221] on div "scrollable content" at bounding box center [495, 237] width 478 height 474
click at [519, 228] on span "Related Products" at bounding box center [494, 227] width 139 height 7
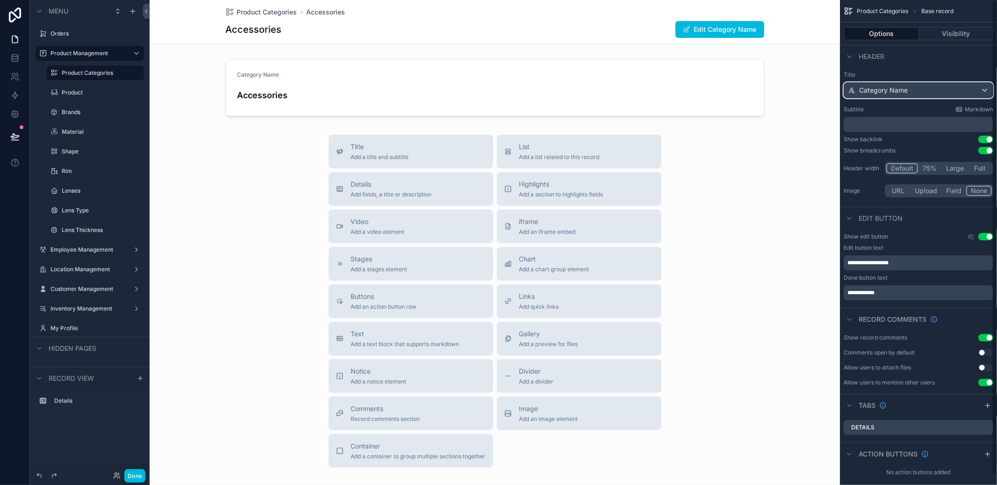
click at [907, 91] on span "Category Name" at bounding box center [883, 90] width 49 height 9
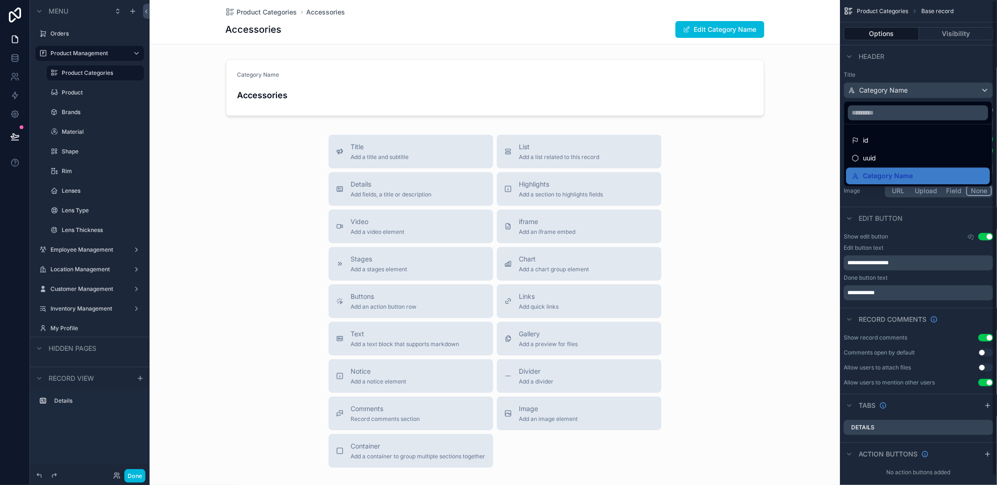
click at [908, 91] on div "scrollable content" at bounding box center [498, 242] width 997 height 485
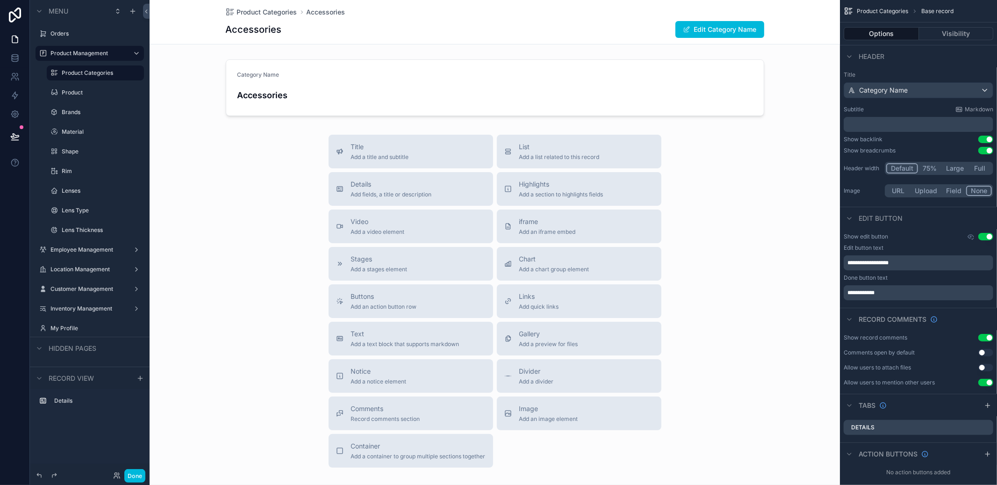
click at [976, 167] on button "Full" at bounding box center [980, 168] width 24 height 10
click at [912, 166] on button "Default" at bounding box center [901, 168] width 31 height 10
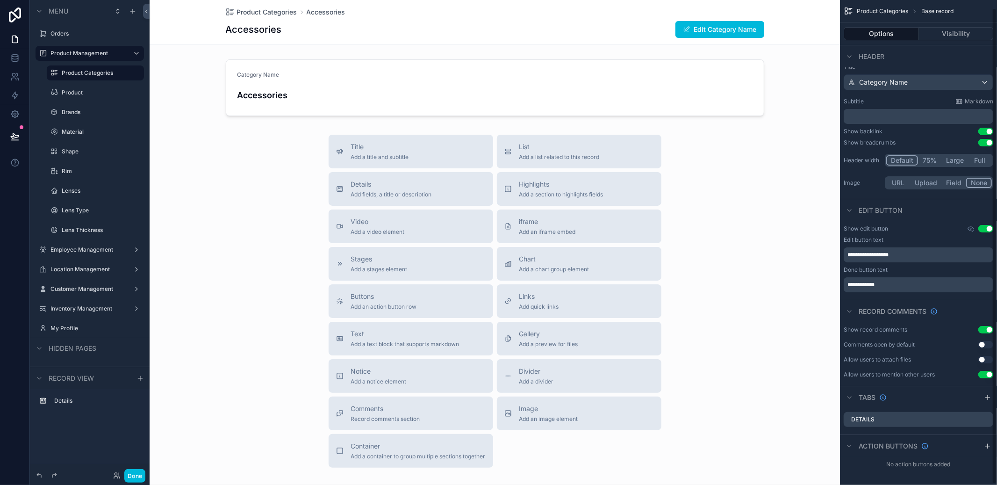
scroll to position [9, 0]
click at [946, 37] on button "Visibility" at bounding box center [956, 33] width 75 height 13
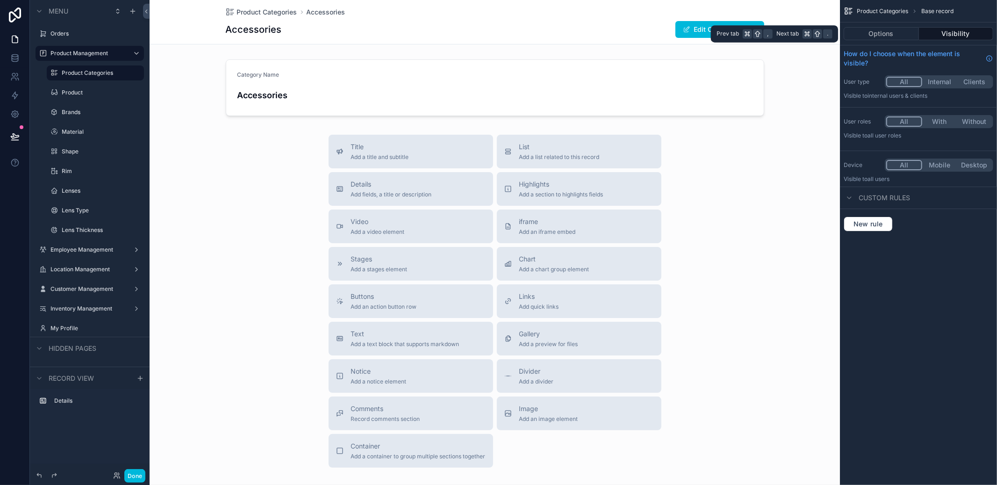
click at [888, 39] on button "Options" at bounding box center [881, 33] width 75 height 13
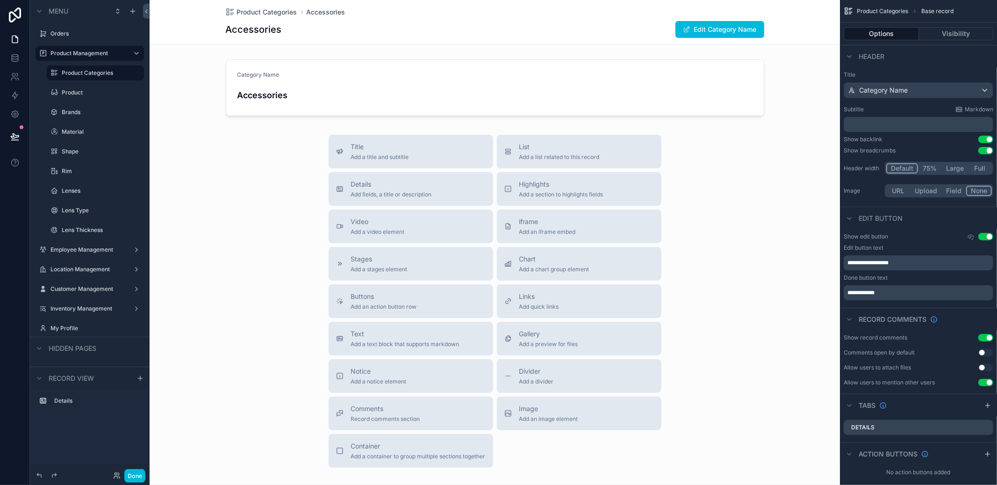
click at [81, 73] on label "Product Categories" at bounding box center [100, 72] width 77 height 7
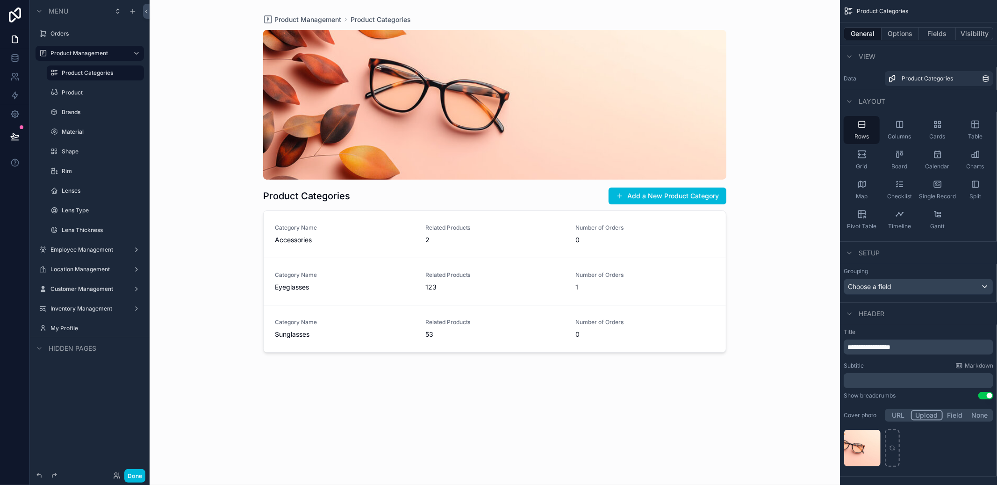
click at [146, 473] on div "Done" at bounding box center [90, 475] width 120 height 19
click at [142, 473] on button "Done" at bounding box center [134, 476] width 21 height 14
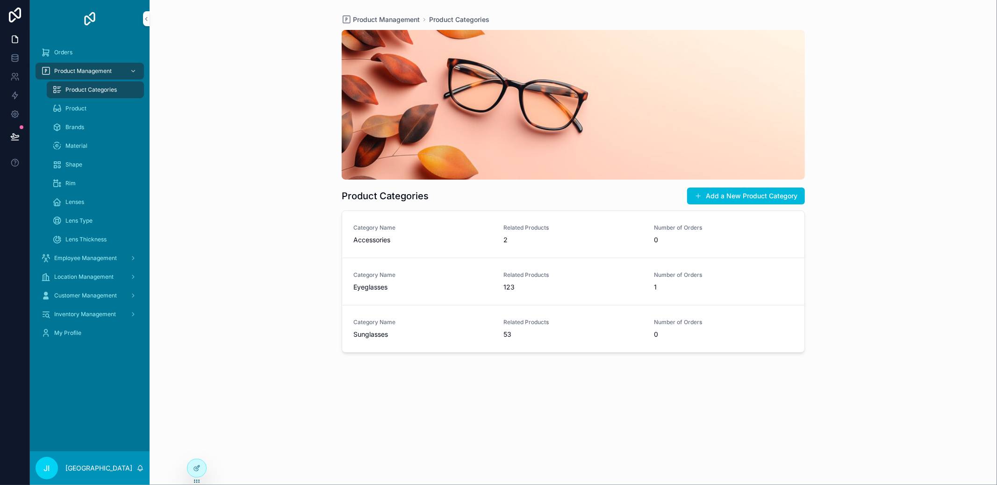
click at [510, 237] on div "2" at bounding box center [573, 239] width 139 height 9
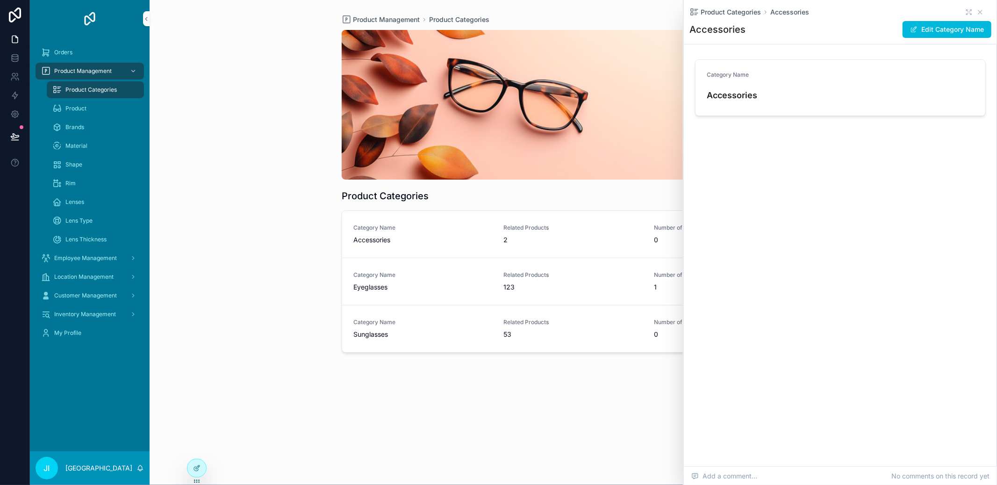
click at [504, 281] on div "Related Products 123" at bounding box center [573, 281] width 139 height 21
click at [500, 308] on link "Category Name Sunglasses Related Products 53 Number of Orders 0" at bounding box center [573, 328] width 462 height 47
click at [499, 287] on div "Category Name Eyeglasses Related Products 123 Number of Orders 1" at bounding box center [573, 281] width 440 height 21
click at [505, 238] on span "2" at bounding box center [506, 239] width 4 height 9
click at [981, 9] on icon "scrollable content" at bounding box center [979, 11] width 7 height 7
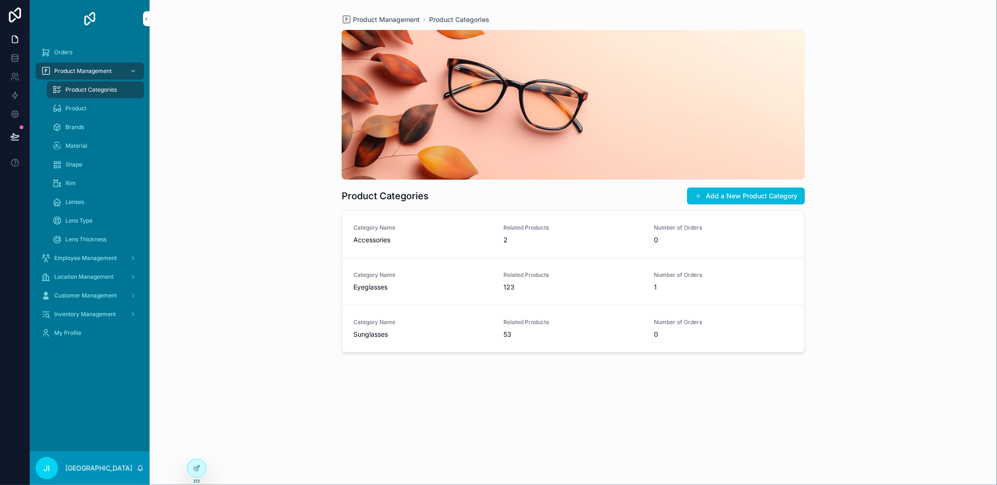
click at [191, 470] on div at bounding box center [196, 468] width 19 height 18
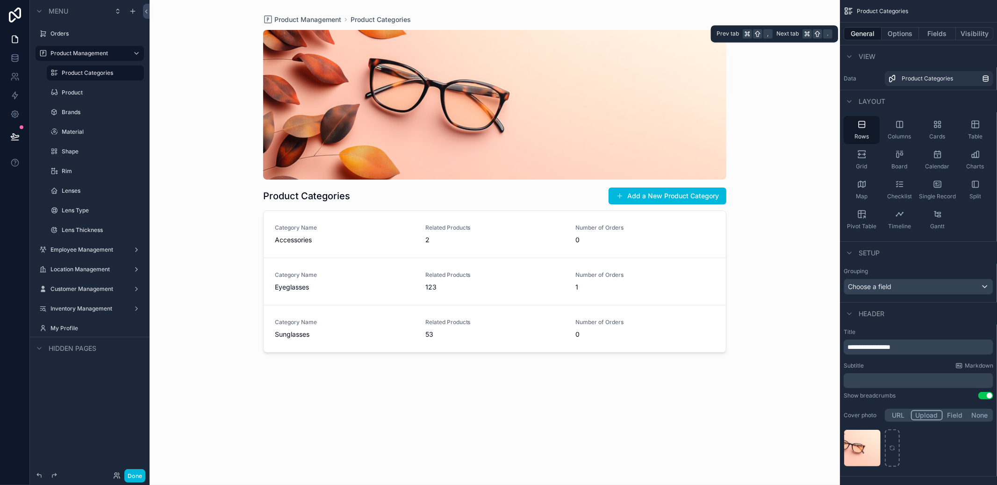
click at [955, 31] on button "Fields" at bounding box center [937, 33] width 37 height 13
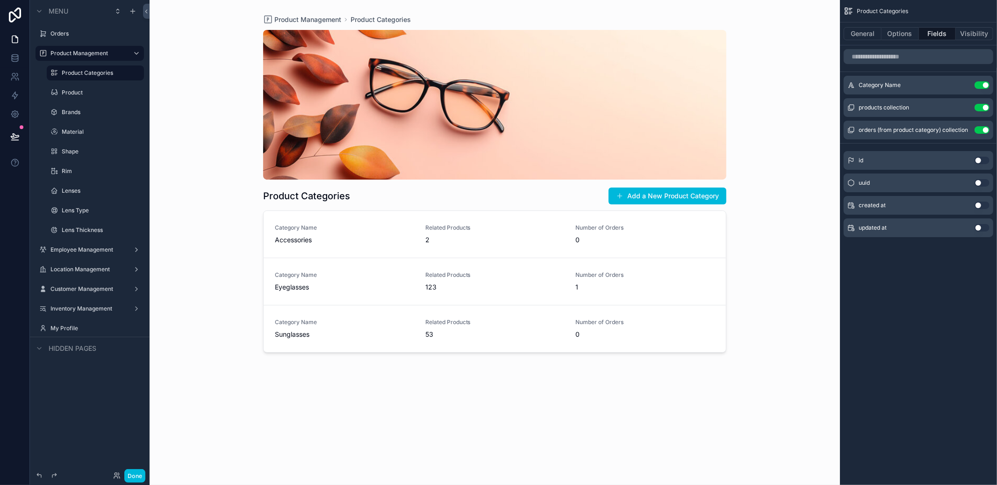
click at [976, 129] on button "Use setting" at bounding box center [982, 129] width 15 height 7
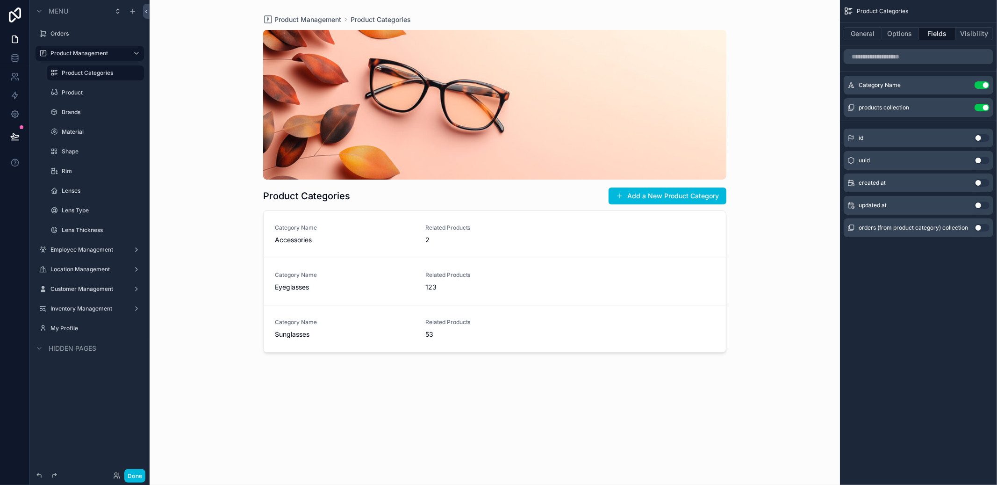
click at [980, 113] on div "products collection Use setting" at bounding box center [919, 107] width 150 height 19
click at [981, 109] on button "Use setting" at bounding box center [982, 107] width 15 height 7
click at [367, 226] on div "scrollable content" at bounding box center [495, 237] width 478 height 474
click at [367, 228] on span "Category Name" at bounding box center [344, 227] width 139 height 7
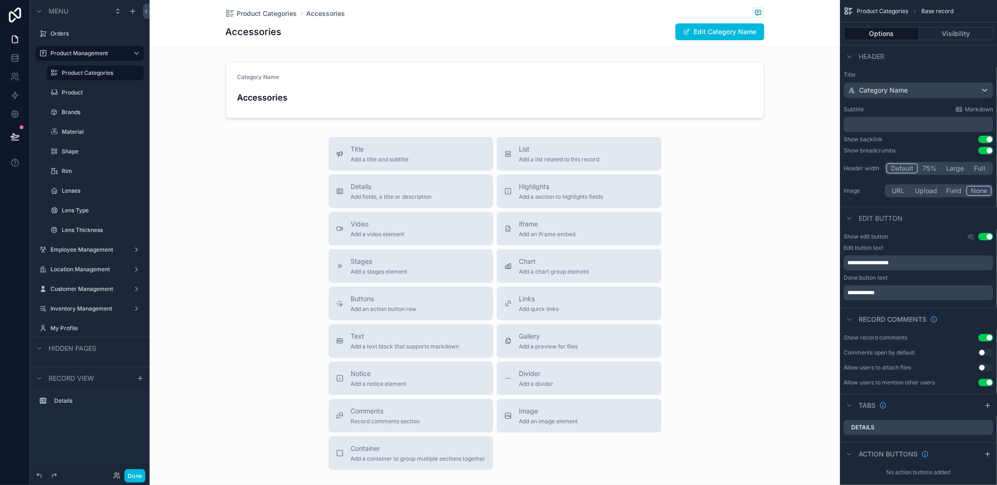
click at [569, 196] on span "Add a section to highlights fields" at bounding box center [561, 196] width 84 height 7
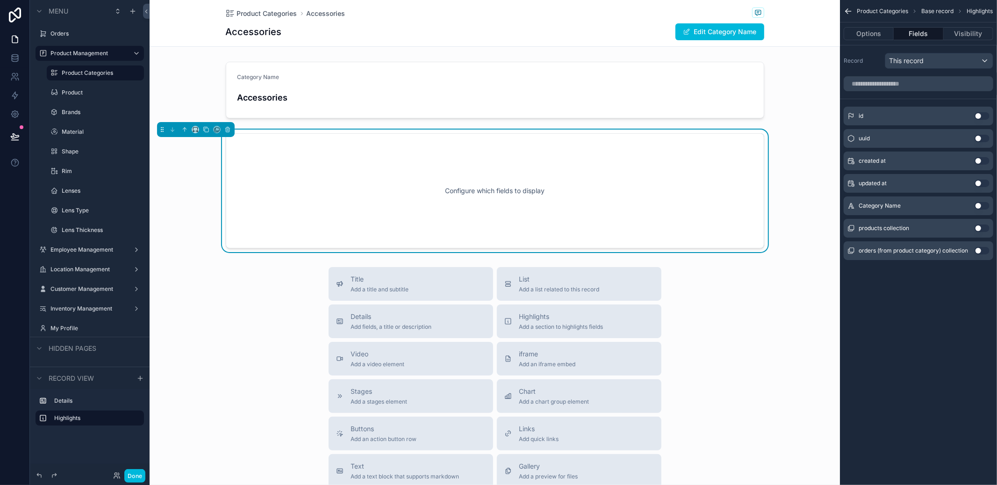
click at [976, 226] on button "Use setting" at bounding box center [982, 227] width 15 height 7
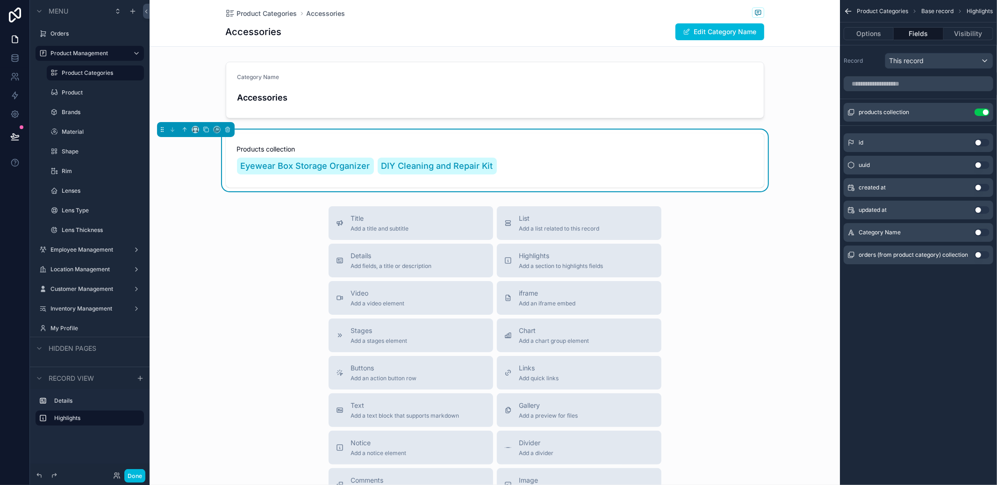
click at [977, 257] on button "Use setting" at bounding box center [982, 254] width 15 height 7
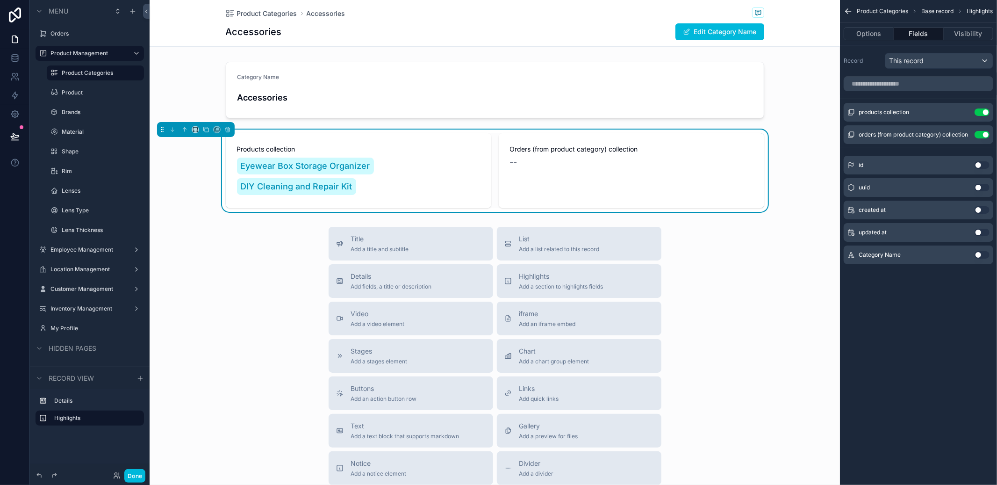
click at [0, 0] on icon "scrollable content" at bounding box center [0, 0] width 0 height 0
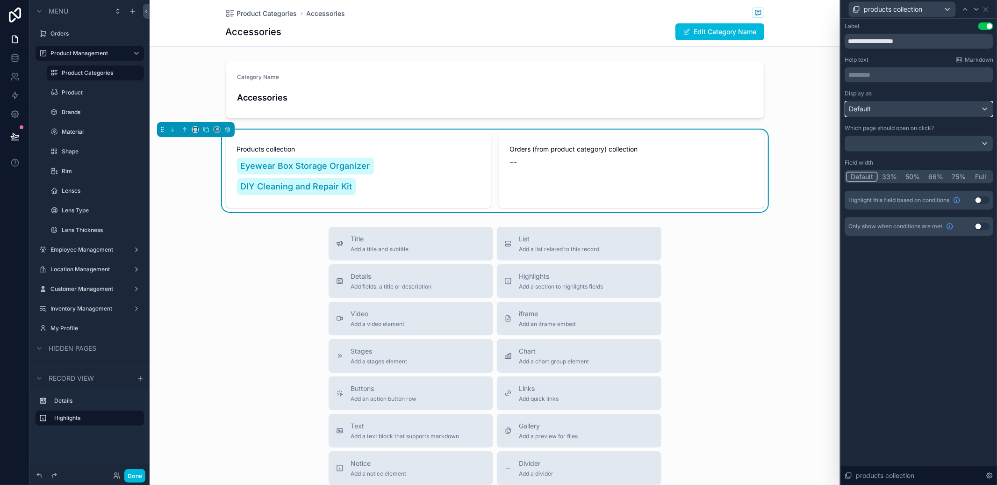
click at [943, 110] on div "Default" at bounding box center [919, 108] width 148 height 15
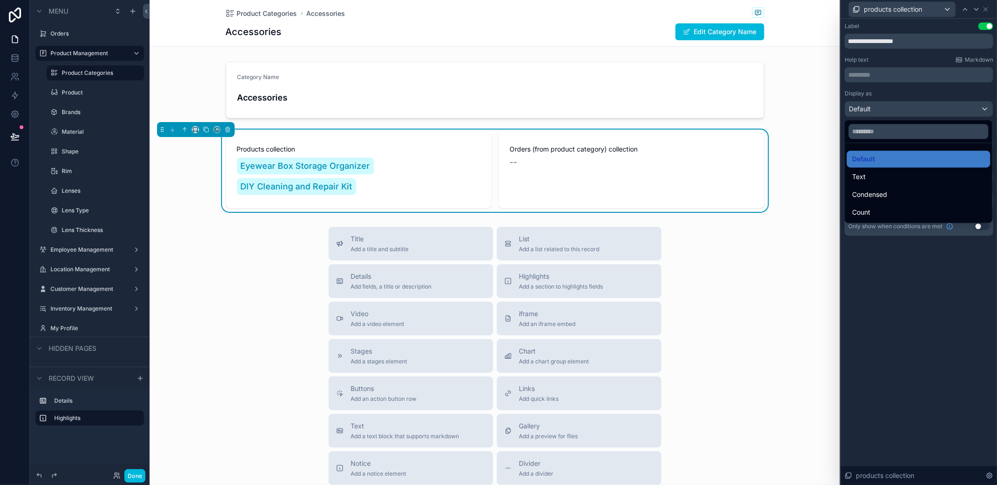
click at [900, 211] on div "Count" at bounding box center [919, 212] width 132 height 11
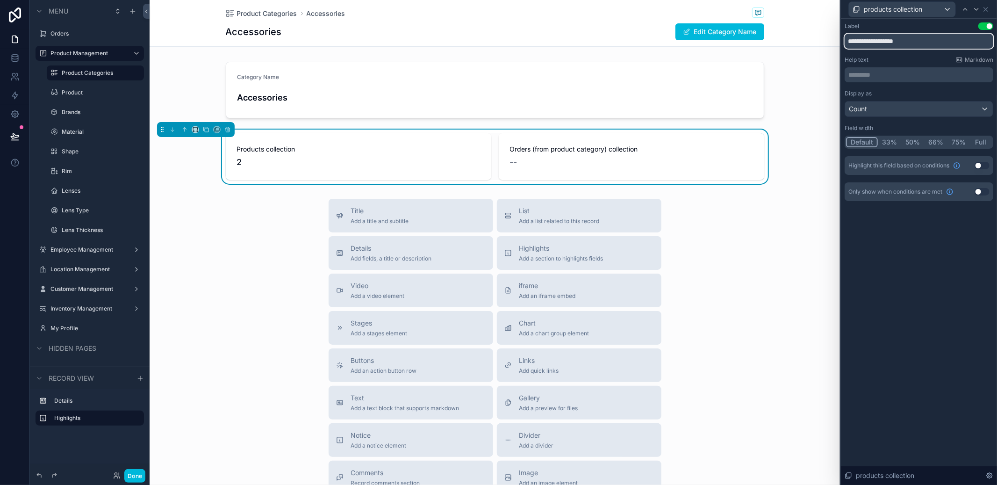
drag, startPoint x: 911, startPoint y: 43, endPoint x: 837, endPoint y: 43, distance: 73.4
click at [837, 43] on div "**********" at bounding box center [498, 242] width 997 height 485
type input "**********"
click at [977, 11] on icon at bounding box center [976, 9] width 7 height 7
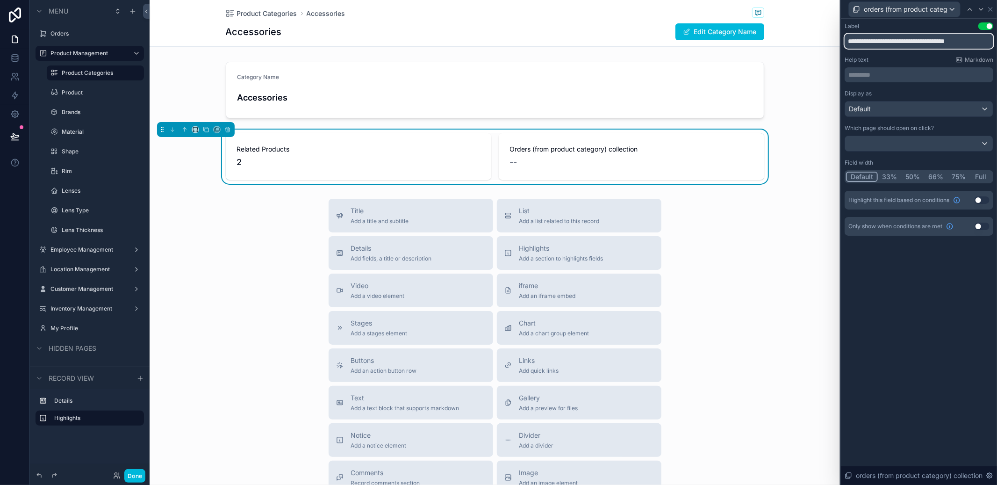
click at [913, 47] on input "**********" at bounding box center [919, 41] width 149 height 15
type input "******"
click at [905, 175] on button "50%" at bounding box center [912, 177] width 23 height 10
click at [972, 8] on icon at bounding box center [969, 9] width 7 height 7
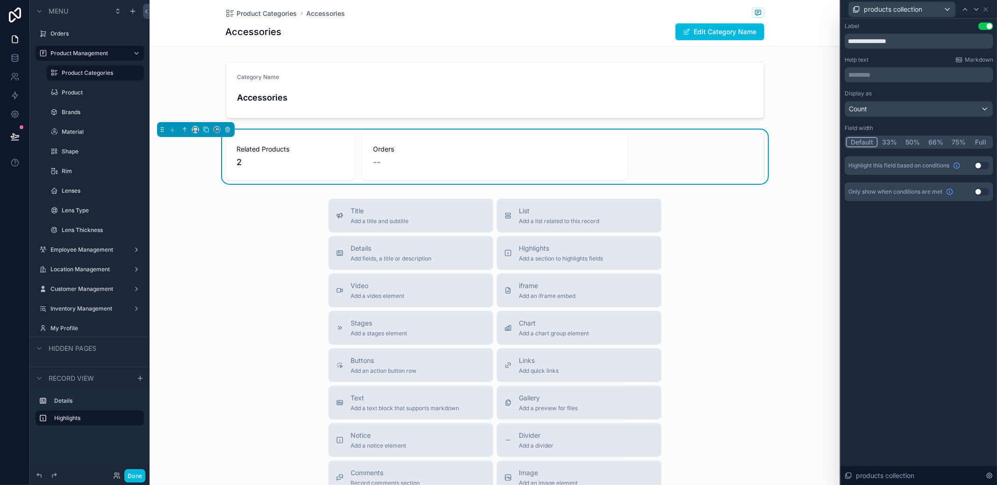
click at [913, 142] on button "50%" at bounding box center [912, 142] width 23 height 10
click at [988, 8] on icon at bounding box center [985, 9] width 7 height 7
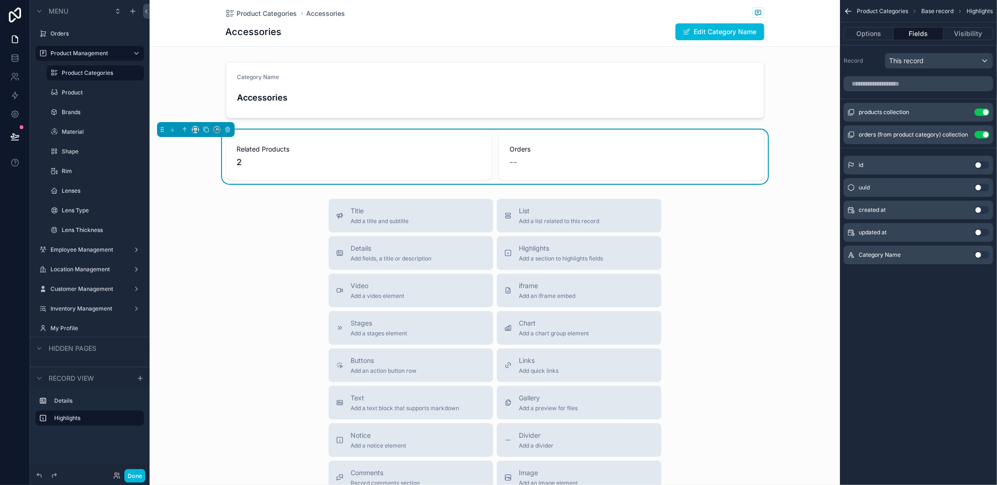
click at [137, 477] on button "Done" at bounding box center [134, 476] width 21 height 14
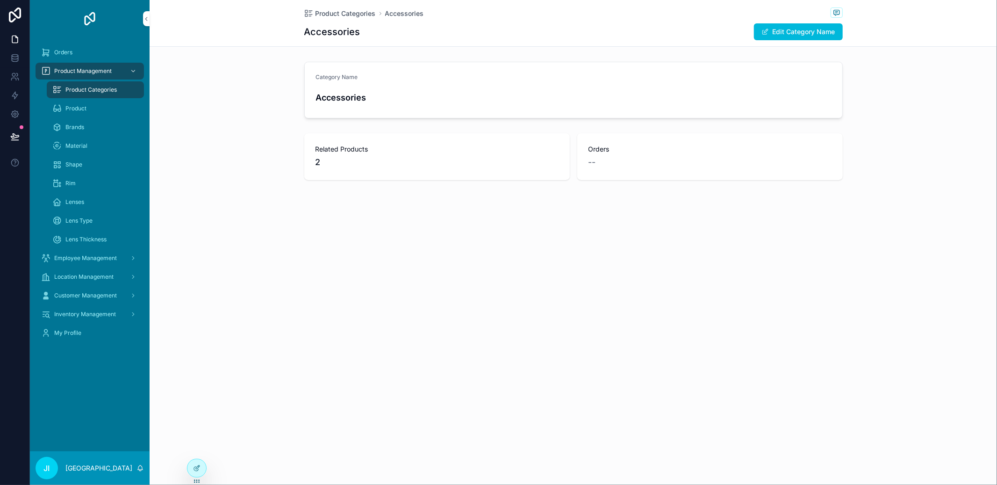
click at [330, 15] on span "Product Categories" at bounding box center [346, 13] width 60 height 9
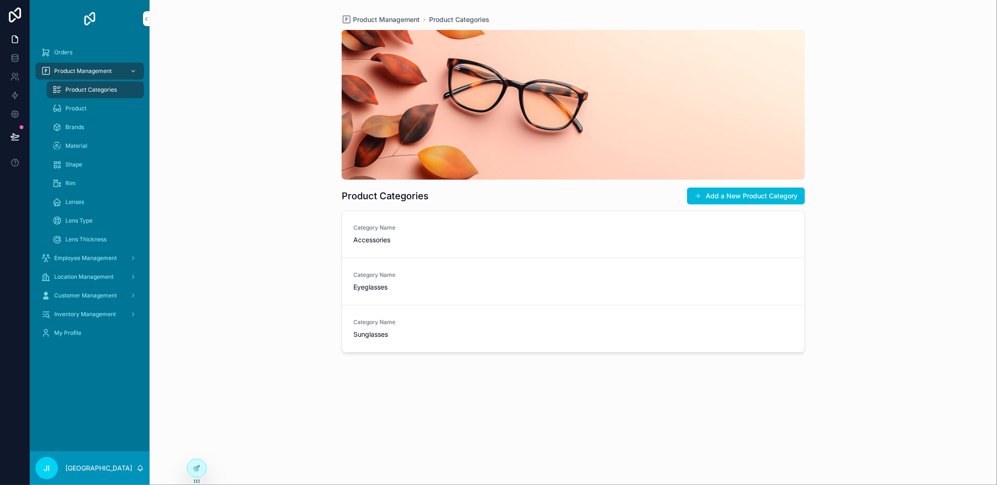
click at [491, 236] on span "Accessories" at bounding box center [422, 239] width 139 height 9
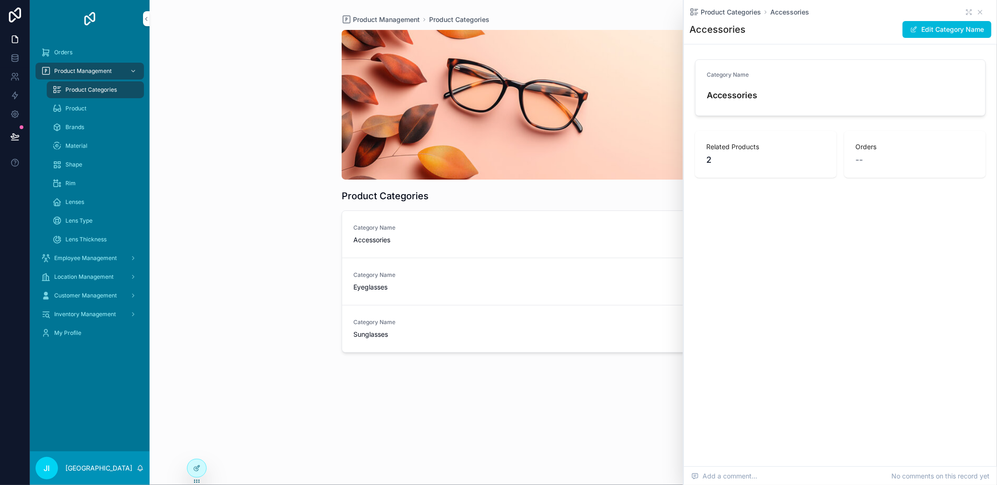
click at [490, 290] on span "Eyeglasses" at bounding box center [422, 286] width 139 height 9
click at [477, 339] on link "Category Name Sunglasses" at bounding box center [573, 328] width 462 height 47
click at [484, 280] on div "Category Name Eyeglasses" at bounding box center [422, 281] width 139 height 21
click at [195, 463] on div at bounding box center [196, 468] width 19 height 18
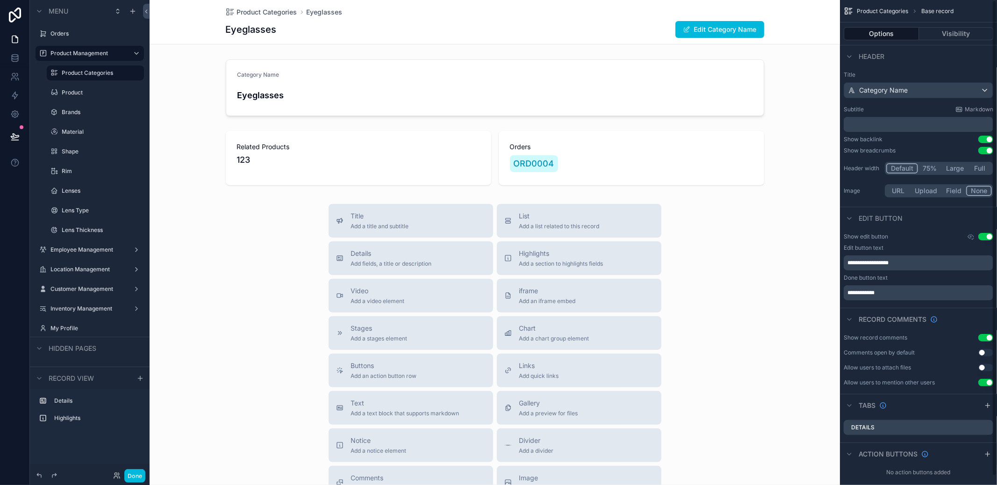
click at [648, 149] on div "scrollable content" at bounding box center [495, 158] width 690 height 62
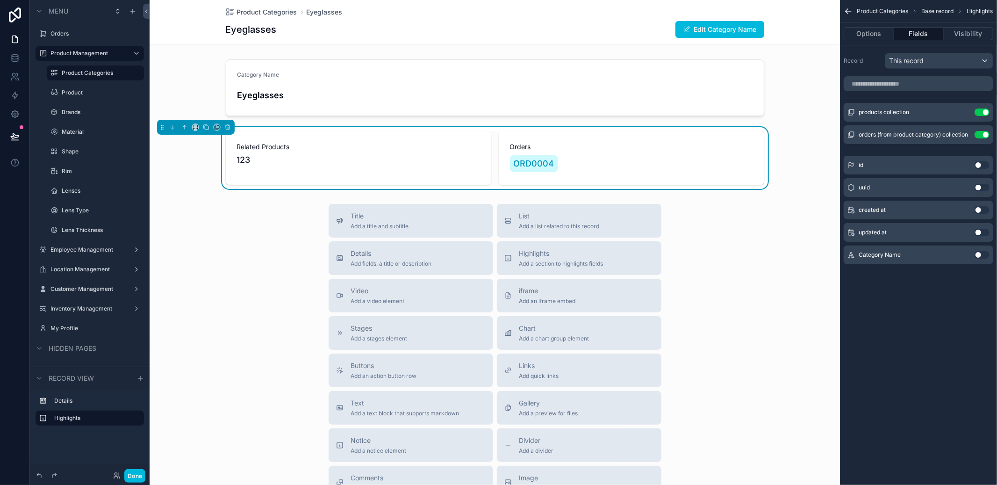
click at [0, 0] on icon "scrollable content" at bounding box center [0, 0] width 0 height 0
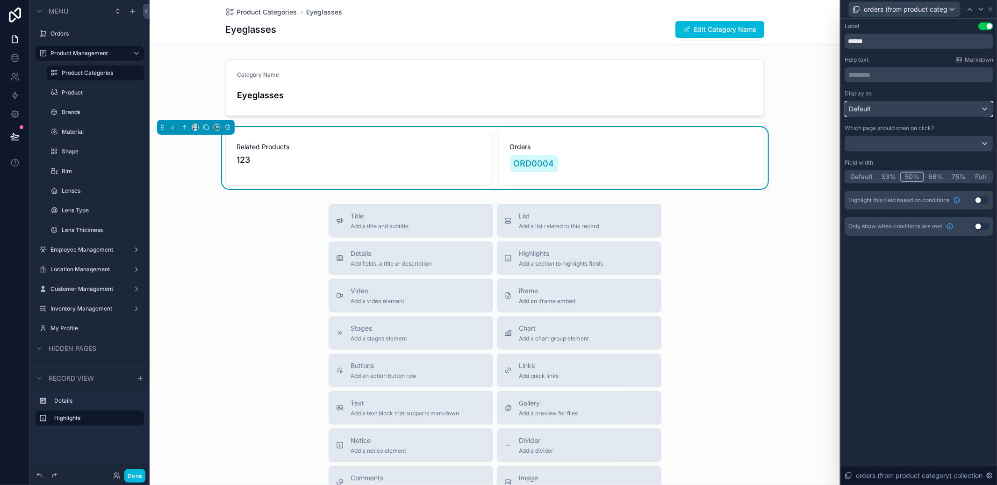
click at [892, 104] on div "Default" at bounding box center [919, 108] width 148 height 15
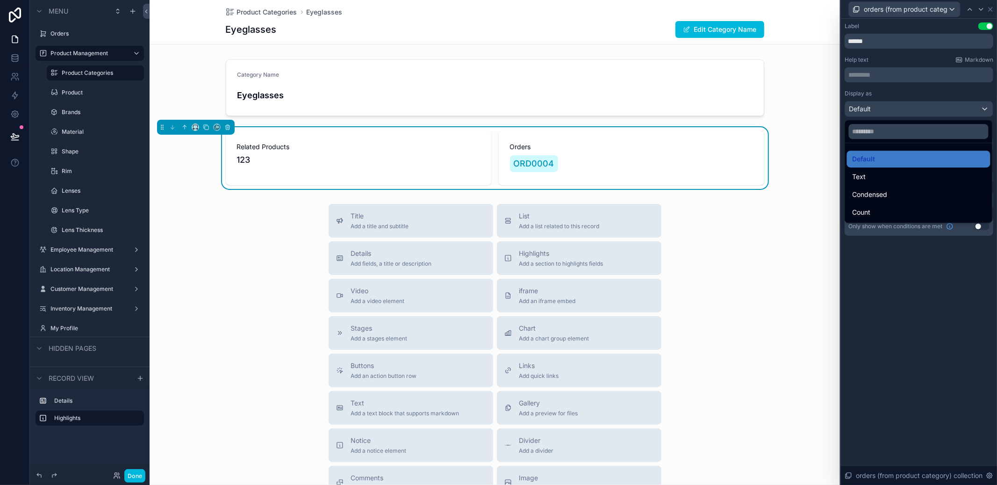
click at [876, 215] on div "Count" at bounding box center [919, 212] width 132 height 11
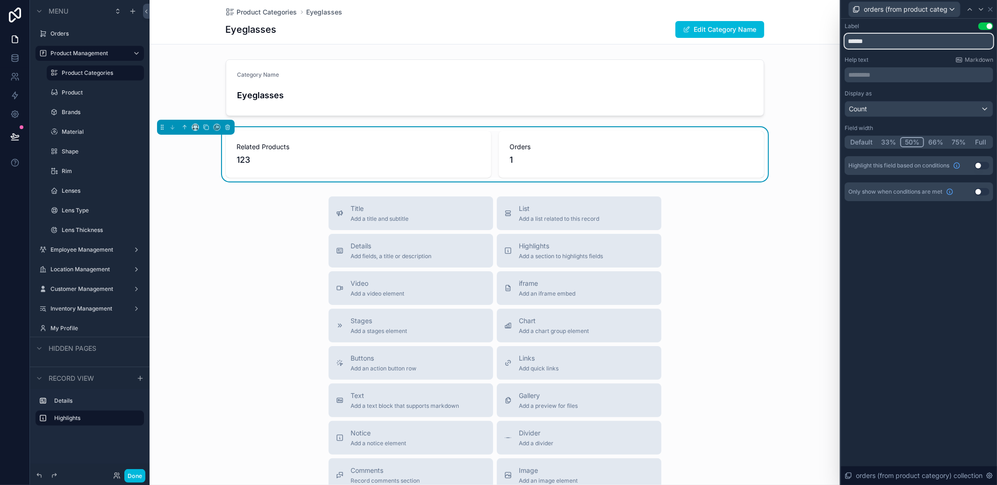
drag, startPoint x: 872, startPoint y: 42, endPoint x: 847, endPoint y: 42, distance: 24.8
click at [847, 42] on input "******" at bounding box center [919, 41] width 149 height 15
drag, startPoint x: 927, startPoint y: 40, endPoint x: 826, endPoint y: 41, distance: 100.5
click at [826, 41] on div "**********" at bounding box center [498, 242] width 997 height 485
type input "**********"
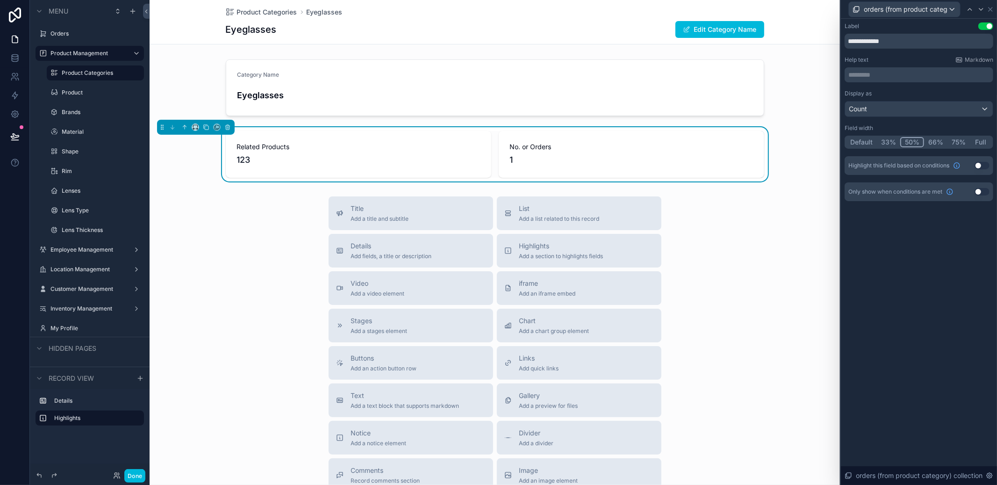
click at [865, 58] on label "Help text" at bounding box center [857, 59] width 24 height 7
click at [971, 8] on icon at bounding box center [969, 9] width 7 height 7
click at [987, 7] on icon at bounding box center [986, 9] width 4 height 4
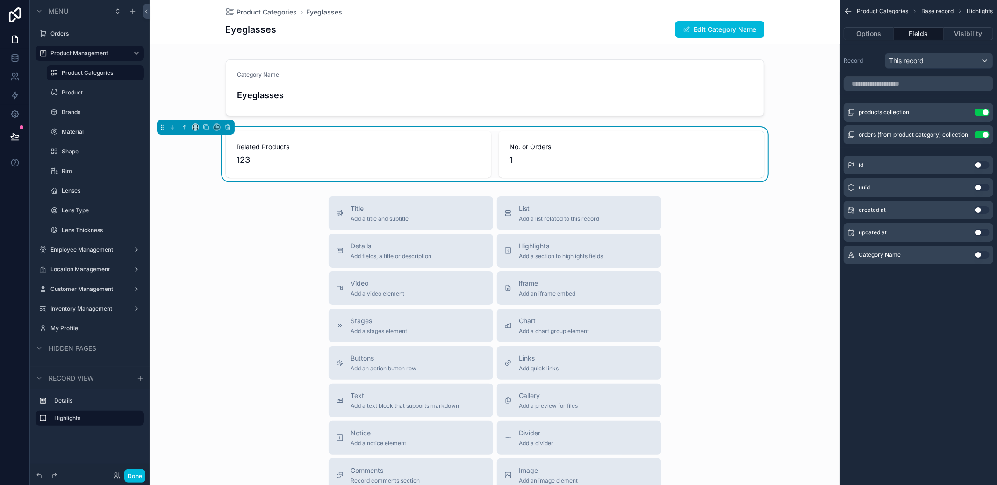
click at [143, 474] on button "Done" at bounding box center [134, 476] width 21 height 14
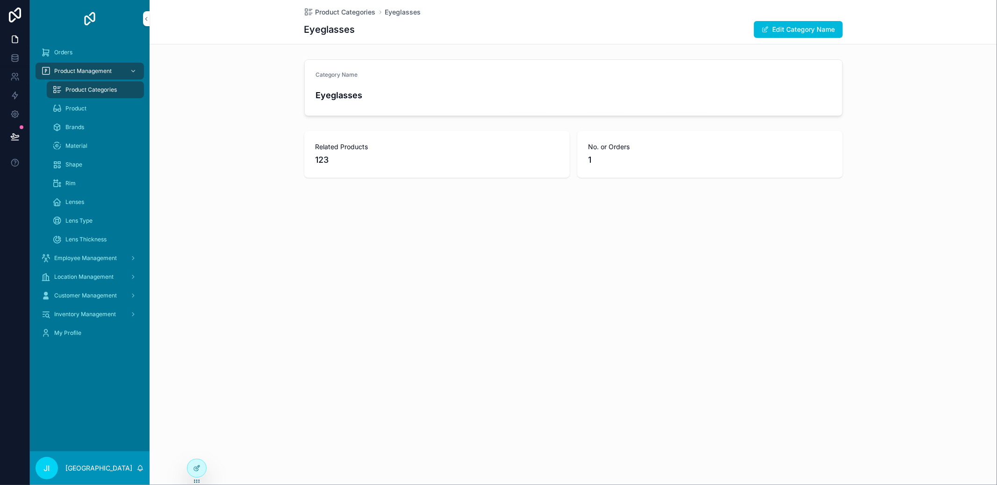
click at [344, 16] on span "Product Categories" at bounding box center [346, 11] width 60 height 9
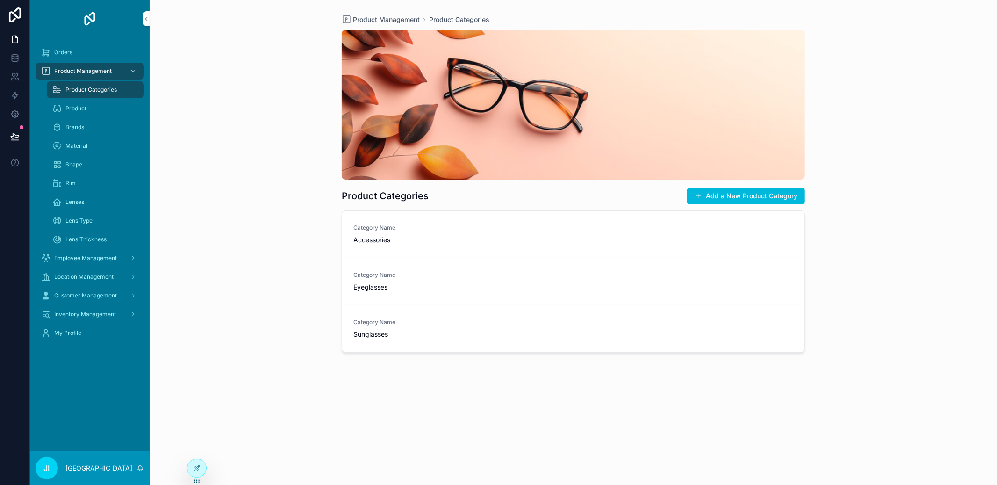
click at [480, 233] on div "Category Name Accessories" at bounding box center [422, 234] width 139 height 21
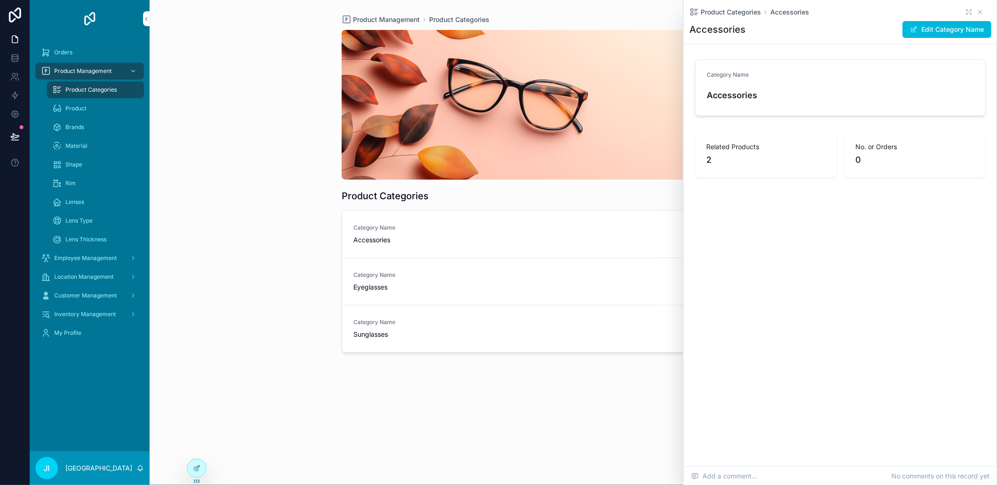
click at [919, 36] on button "Edit Category Name" at bounding box center [947, 29] width 89 height 17
click at [929, 32] on span "scrollable content" at bounding box center [930, 29] width 7 height 7
click at [495, 267] on link "Category Name Eyeglasses" at bounding box center [573, 281] width 462 height 47
click at [476, 303] on link "Category Name Eyeglasses" at bounding box center [573, 281] width 462 height 47
click at [468, 347] on link "Category Name Sunglasses" at bounding box center [573, 328] width 462 height 47
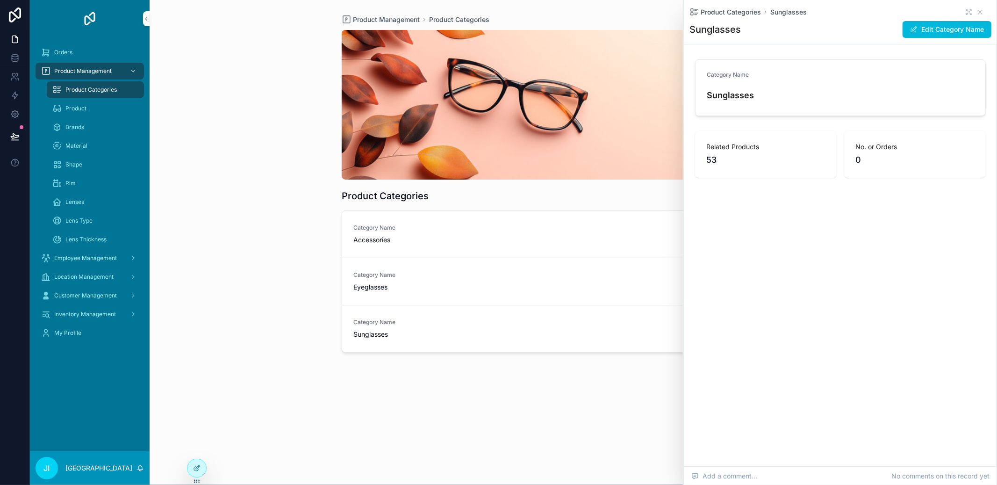
click at [481, 270] on link "Category Name Eyeglasses" at bounding box center [573, 281] width 462 height 47
click at [486, 214] on link "Category Name Accessories" at bounding box center [573, 234] width 462 height 47
click at [474, 293] on link "Category Name Eyeglasses" at bounding box center [573, 281] width 462 height 47
click at [469, 337] on span "Sunglasses" at bounding box center [422, 334] width 139 height 9
click at [476, 280] on div "Category Name Eyeglasses" at bounding box center [422, 281] width 139 height 21
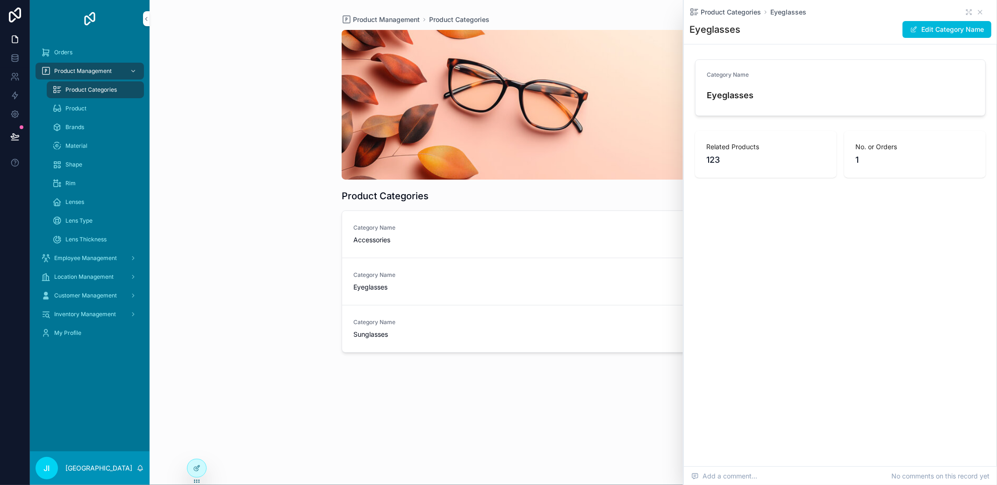
click at [477, 234] on div "Category Name Accessories" at bounding box center [422, 234] width 139 height 21
click at [962, 12] on div "Product Categories Accessories" at bounding box center [840, 11] width 302 height 9
click at [965, 13] on div "Product Categories Accessories" at bounding box center [840, 11] width 302 height 9
click at [966, 13] on icon "scrollable content" at bounding box center [968, 11] width 7 height 7
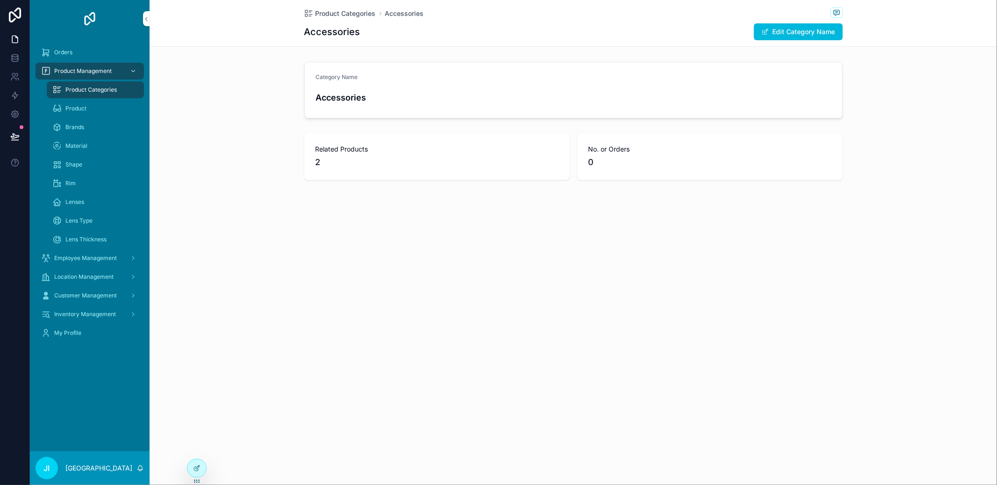
click at [355, 14] on span "Product Categories" at bounding box center [346, 13] width 60 height 9
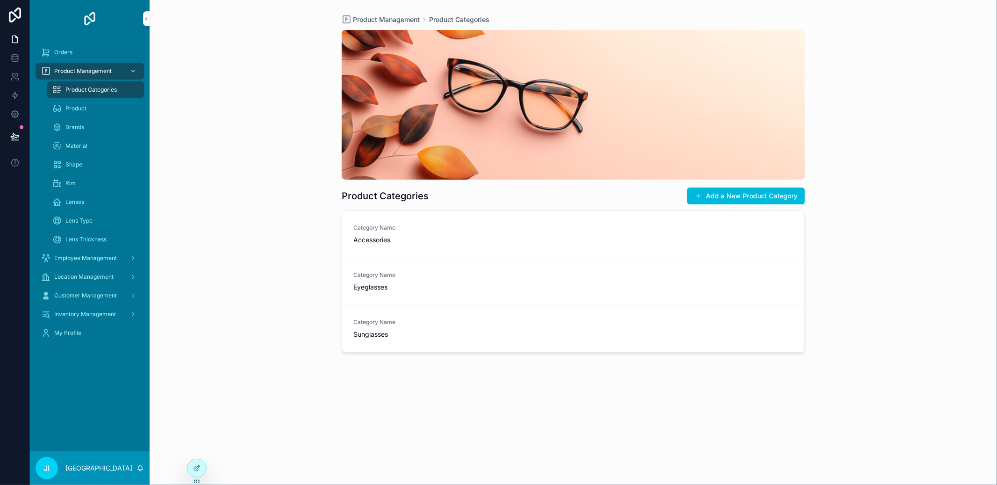
click at [92, 93] on div "Product Categories" at bounding box center [95, 89] width 86 height 15
click at [199, 472] on div at bounding box center [196, 468] width 19 height 18
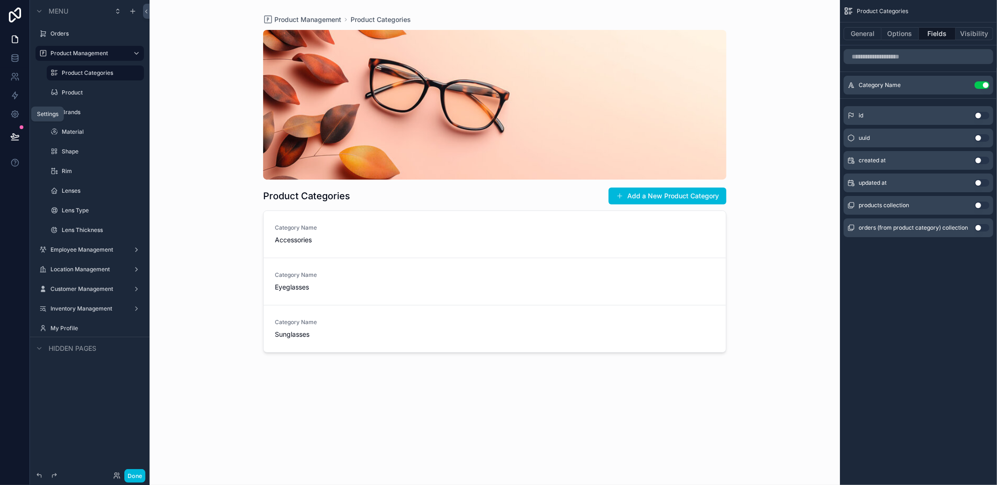
click at [22, 114] on link at bounding box center [14, 114] width 29 height 19
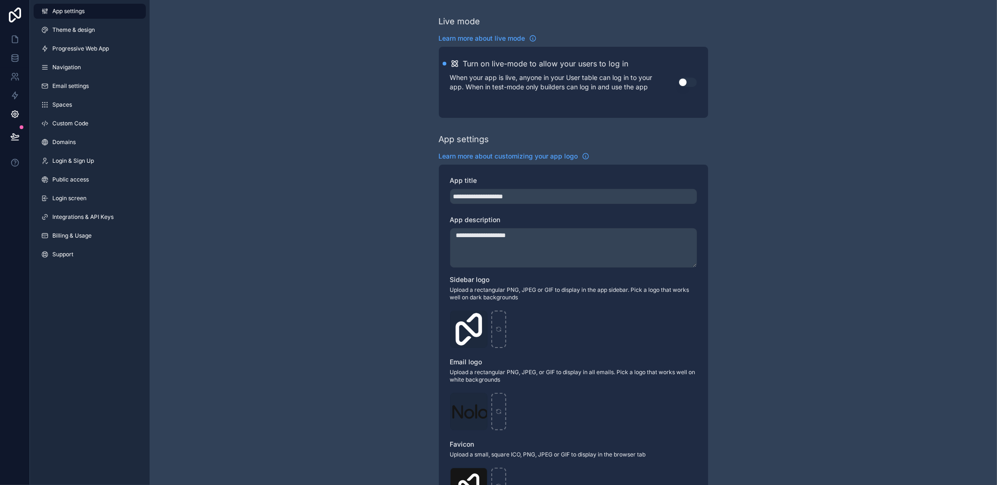
click at [103, 31] on link "Theme & design" at bounding box center [90, 29] width 112 height 15
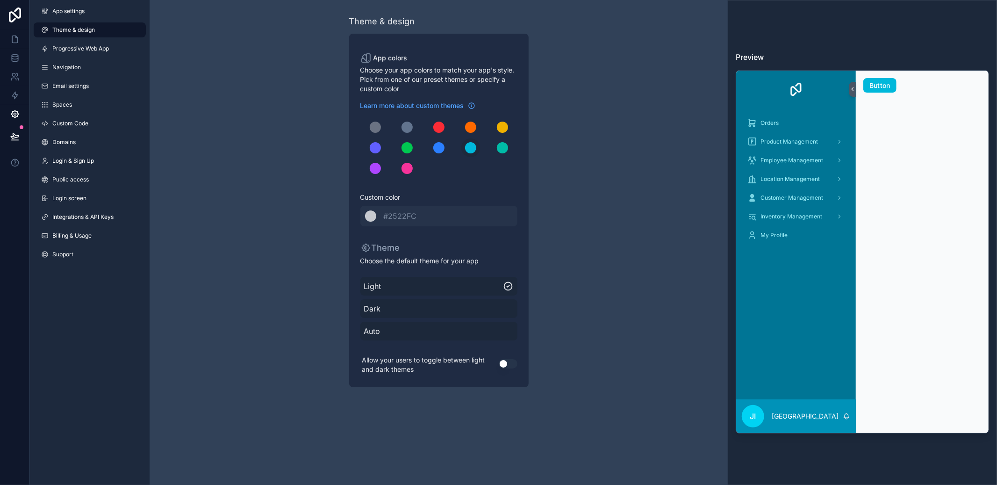
click at [503, 366] on button "Use setting" at bounding box center [508, 363] width 19 height 9
click at [18, 32] on link at bounding box center [14, 39] width 29 height 19
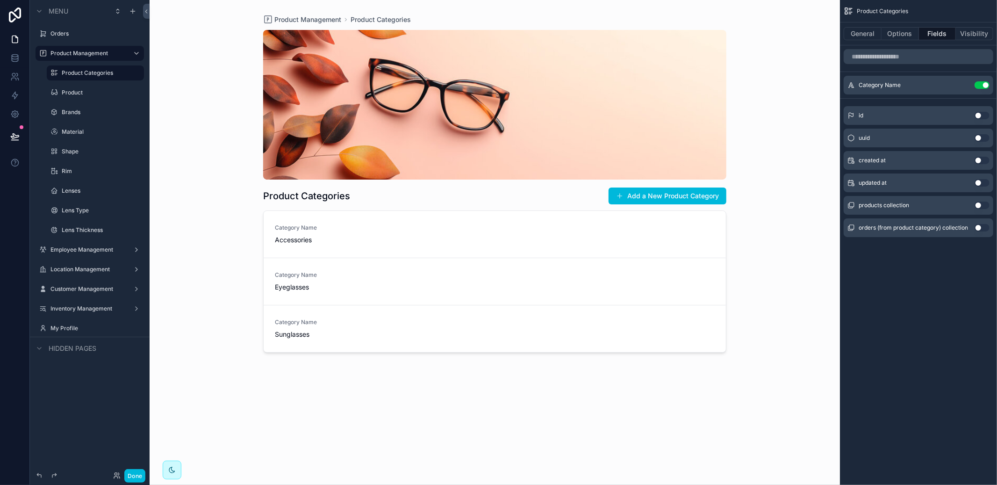
click at [898, 32] on button "Options" at bounding box center [900, 33] width 37 height 13
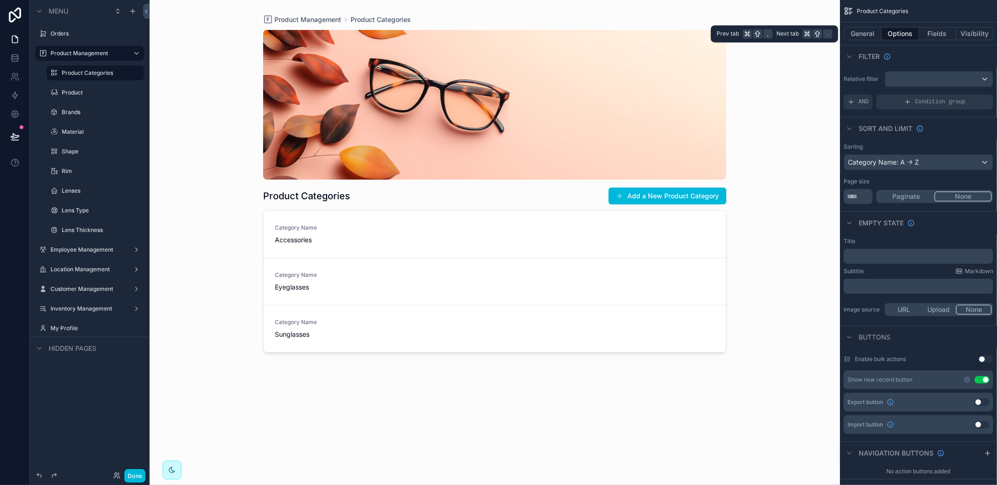
click at [950, 35] on button "Fields" at bounding box center [937, 33] width 37 height 13
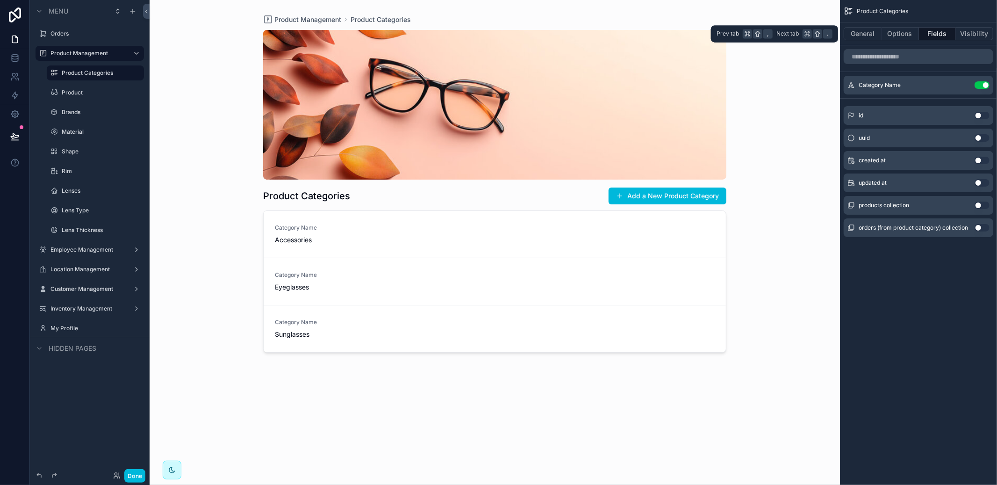
click at [912, 29] on button "Options" at bounding box center [900, 33] width 37 height 13
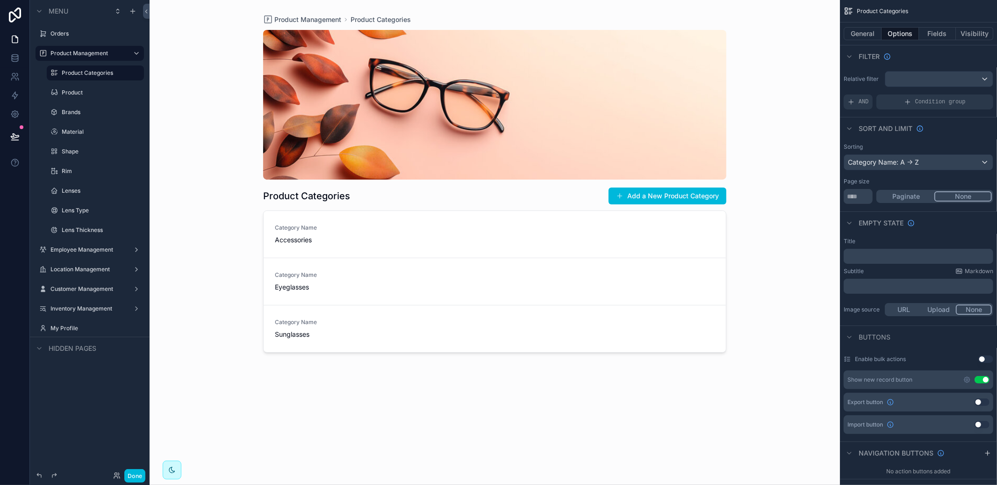
click at [865, 32] on button "General" at bounding box center [863, 33] width 38 height 13
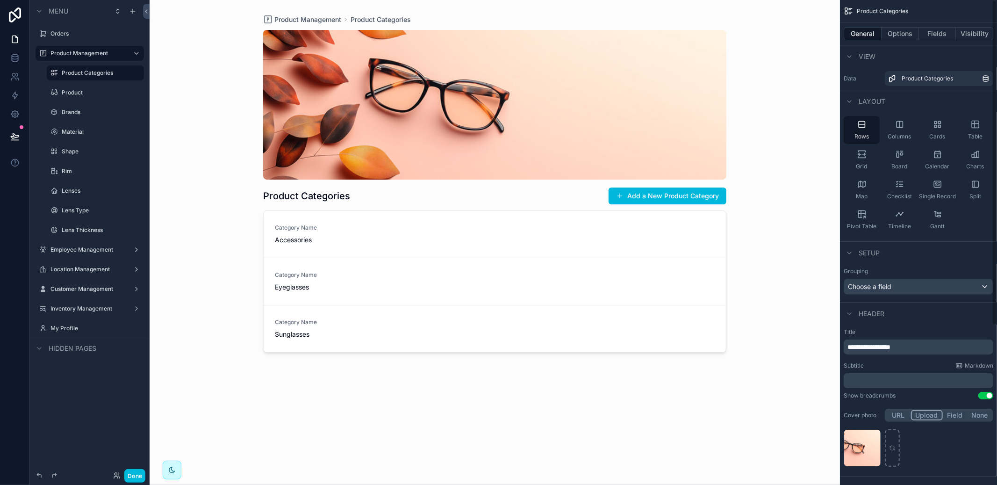
click at [72, 94] on label "Product" at bounding box center [100, 92] width 77 height 7
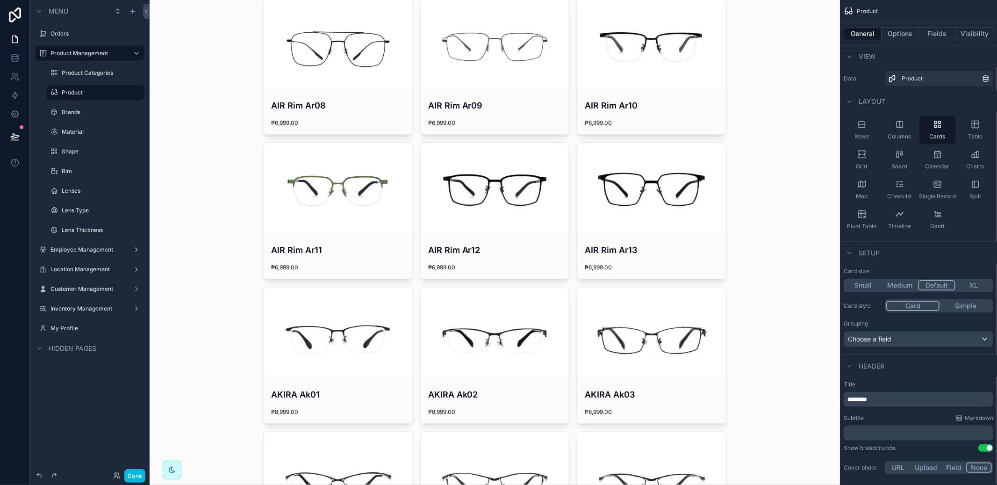
scroll to position [366, 0]
click at [101, 77] on div "Product Categories" at bounding box center [102, 72] width 80 height 7
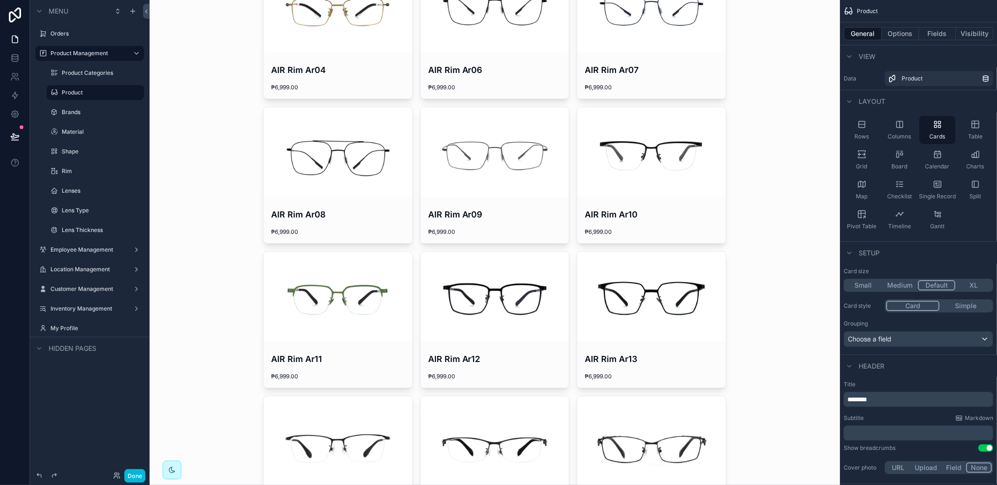
scroll to position [244, 0]
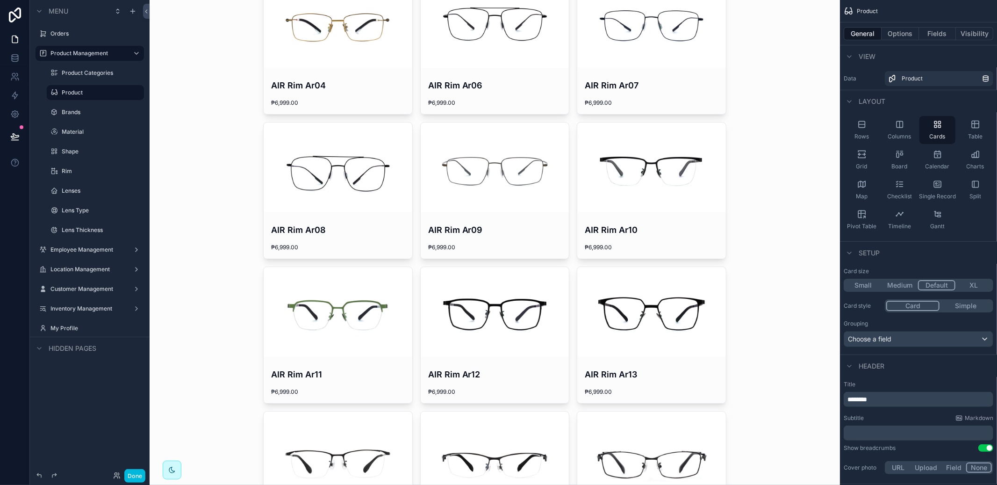
click at [86, 75] on label "Product Categories" at bounding box center [100, 72] width 77 height 7
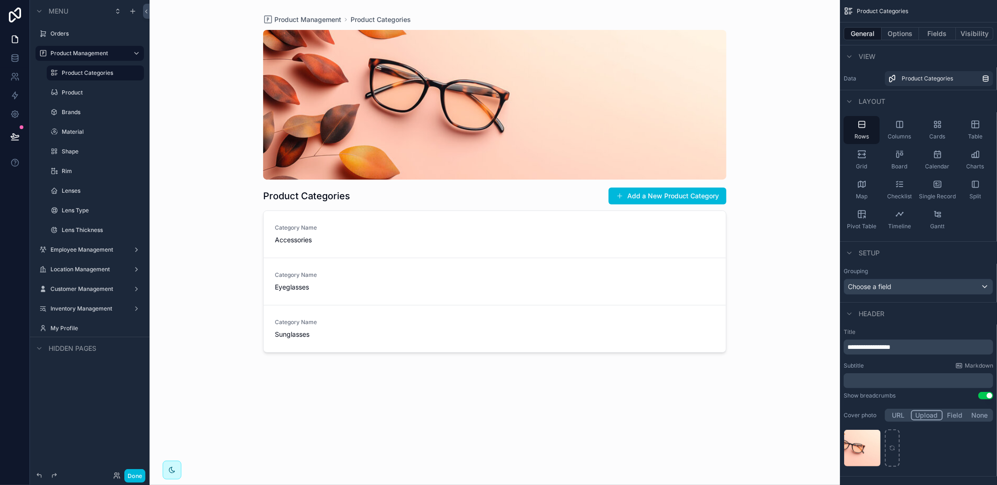
click at [62, 94] on label "Product" at bounding box center [100, 92] width 77 height 7
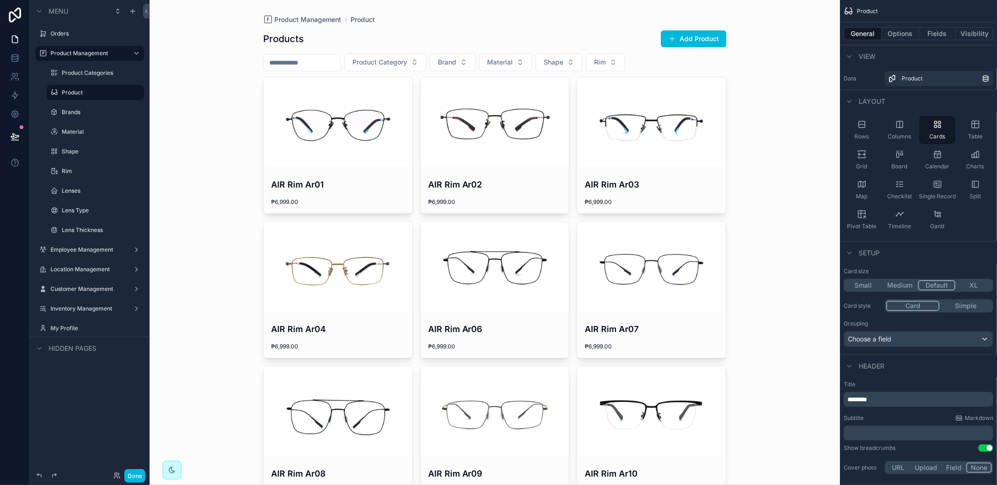
click at [0, 0] on icon "scrollable content" at bounding box center [0, 0] width 0 height 0
click at [136, 94] on icon "scrollable content" at bounding box center [136, 94] width 0 height 0
click at [0, 0] on icon "scrollable content" at bounding box center [0, 0] width 0 height 0
click at [139, 93] on icon "scrollable content" at bounding box center [136, 92] width 7 height 7
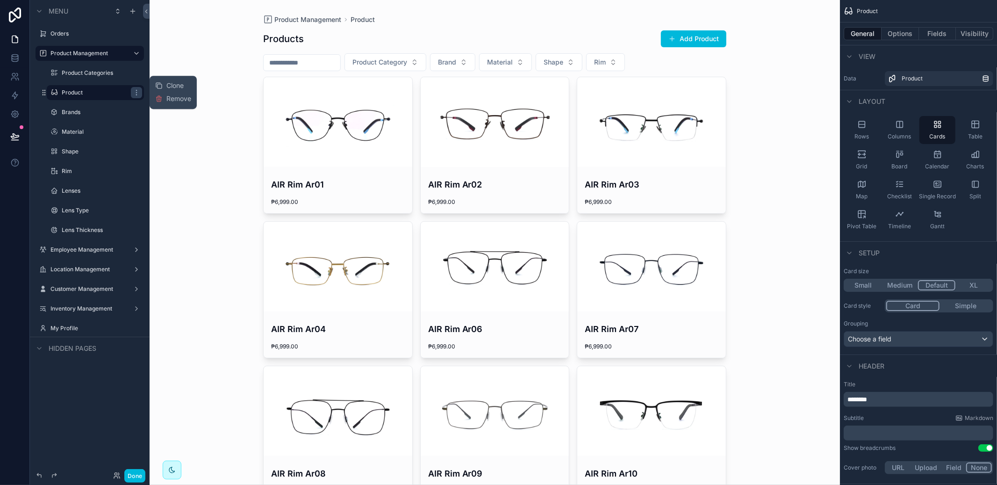
click at [207, 39] on div "Product Management Product Products Add Product Product Category Brand Material…" at bounding box center [495, 242] width 690 height 485
click at [0, 0] on div "scrollable content" at bounding box center [0, 0] width 0 height 0
click at [133, 93] on icon "scrollable content" at bounding box center [136, 92] width 7 height 7
click at [187, 56] on div "Product Management Product Products Add Product Product Category Brand Material…" at bounding box center [495, 242] width 690 height 485
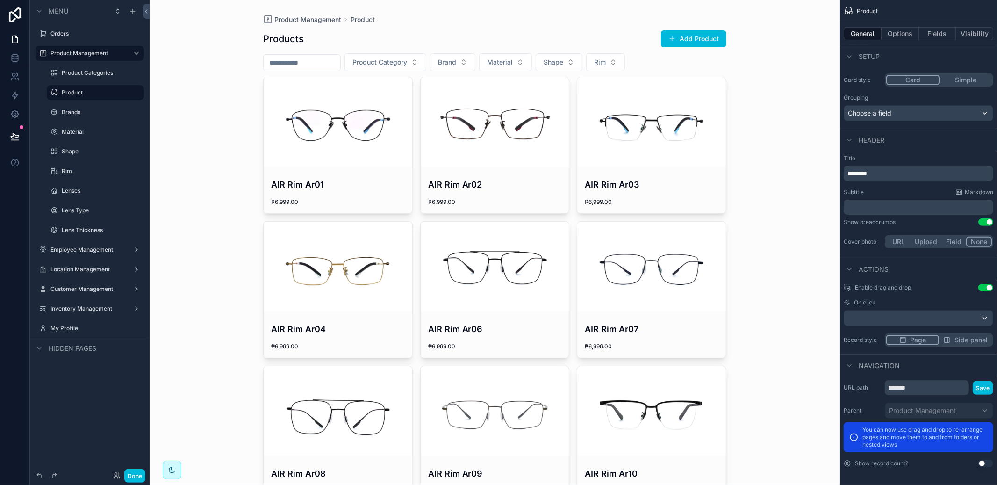
click at [900, 35] on button "Options" at bounding box center [900, 33] width 37 height 13
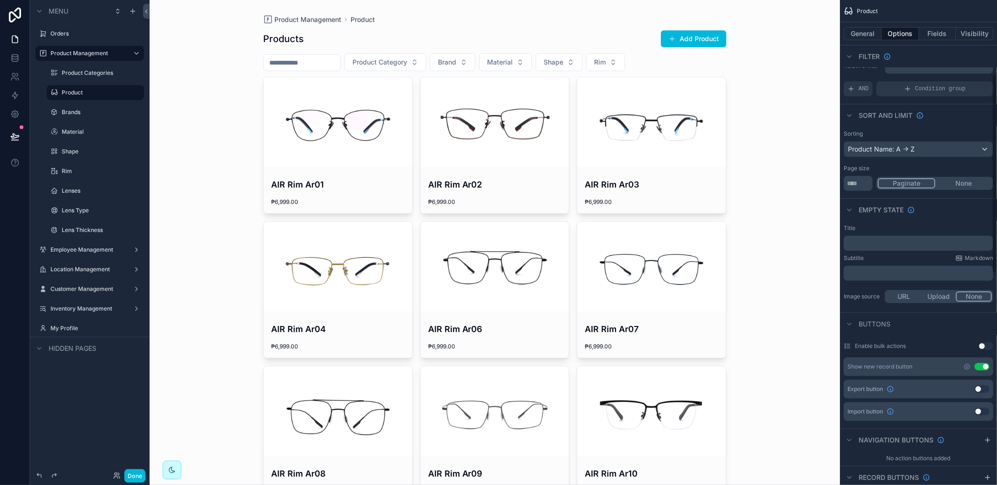
scroll to position [0, 0]
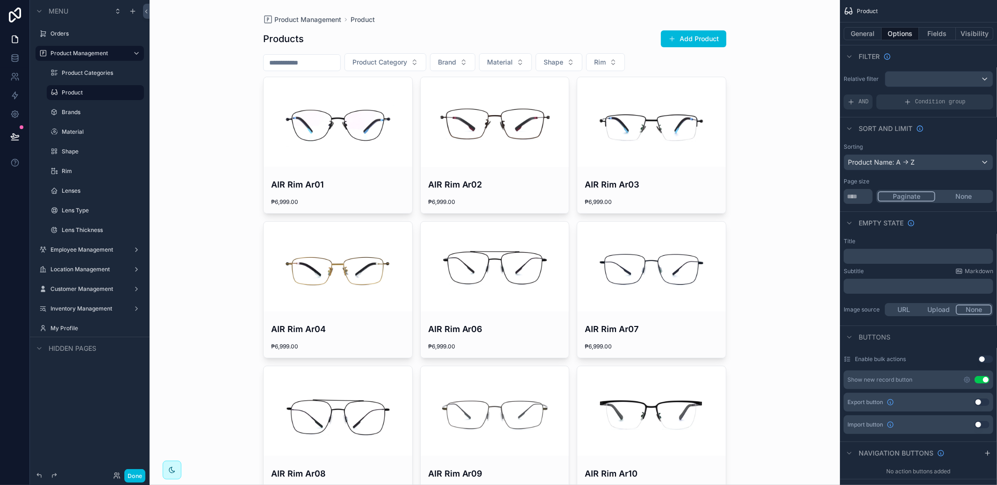
click at [930, 27] on button "Fields" at bounding box center [937, 33] width 37 height 13
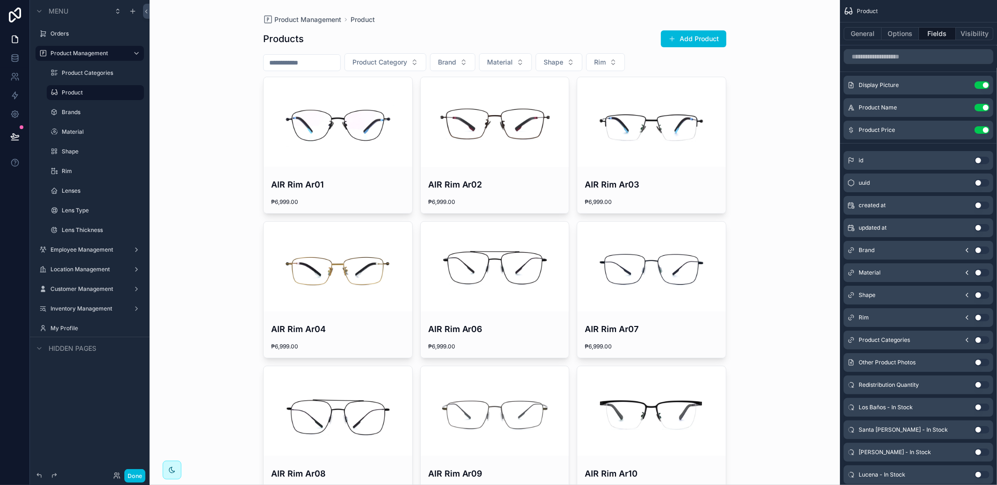
click at [897, 33] on button "Options" at bounding box center [900, 33] width 37 height 13
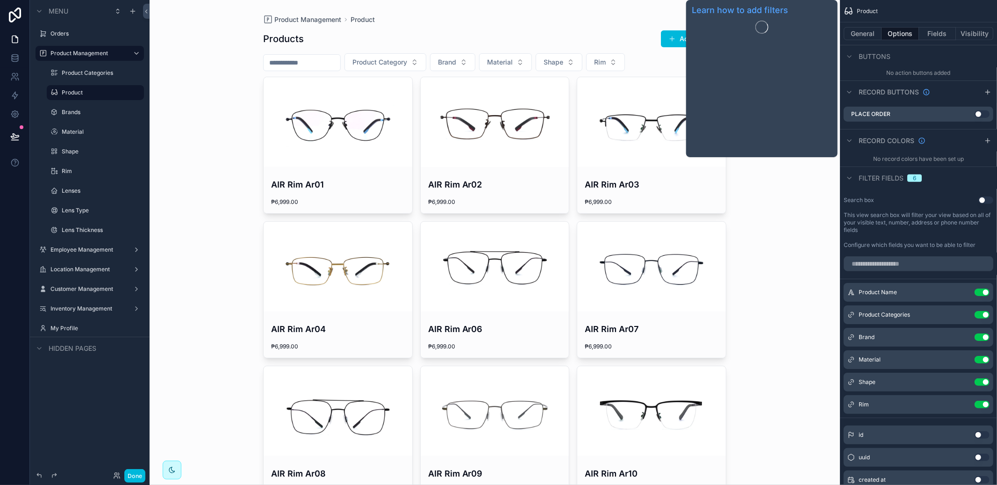
scroll to position [697, 0]
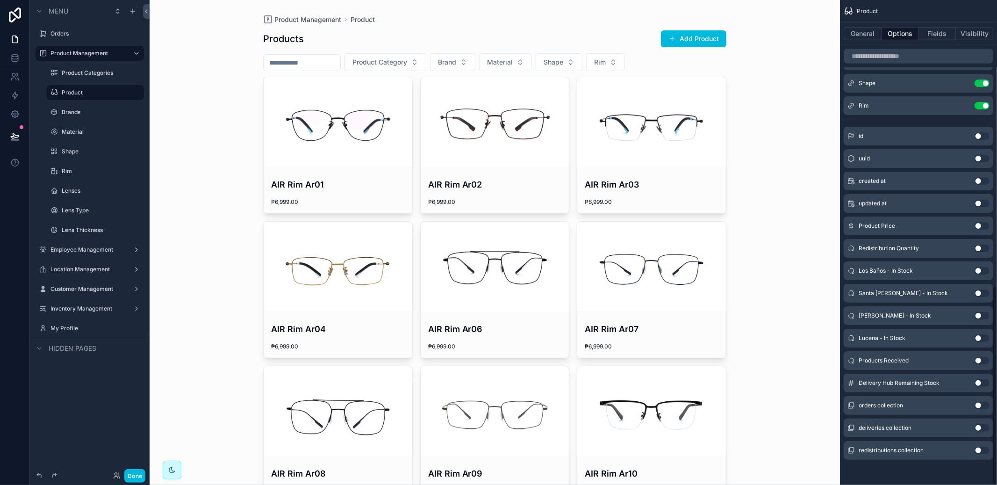
click at [868, 26] on div "General Options Fields Visibility" at bounding box center [918, 33] width 157 height 22
click at [866, 28] on button "General" at bounding box center [863, 33] width 38 height 13
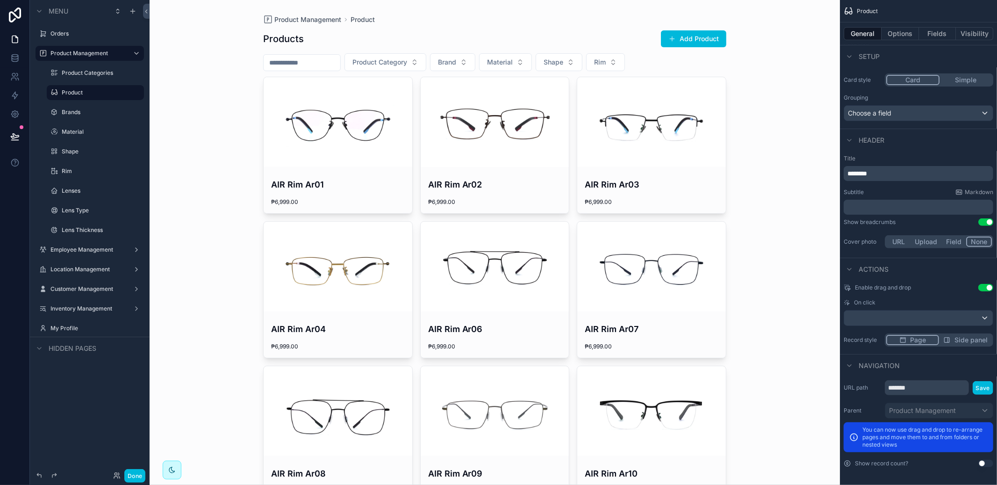
click at [650, 158] on div "scrollable content" at bounding box center [651, 122] width 149 height 90
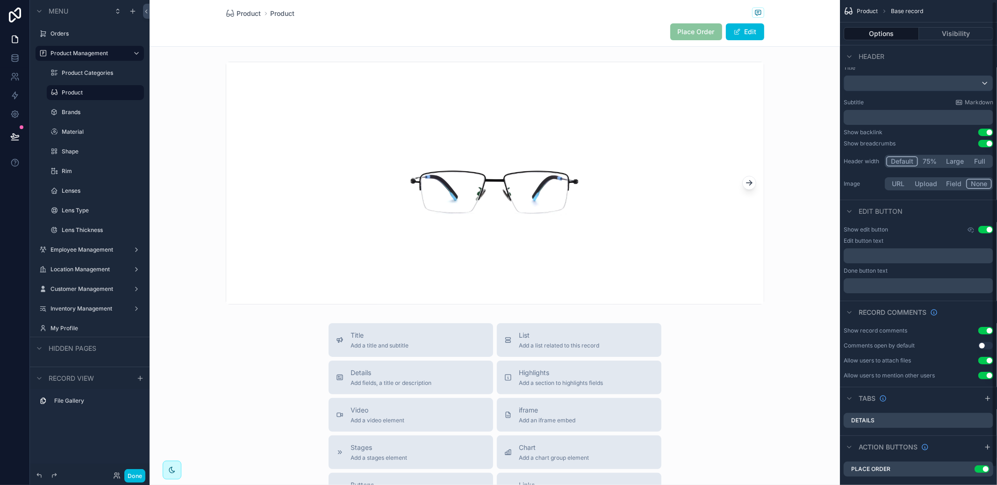
scroll to position [20, 0]
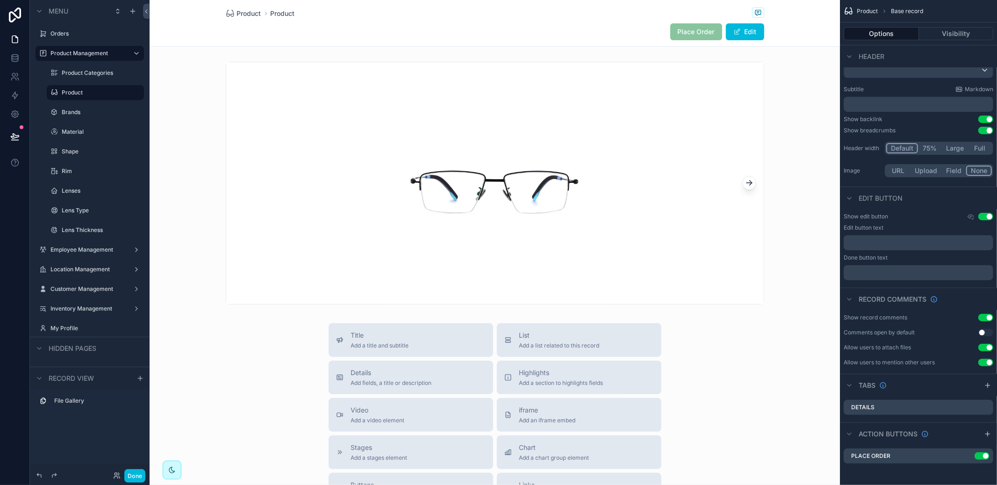
click at [0, 0] on icon "scrollable content" at bounding box center [0, 0] width 0 height 0
click at [968, 443] on icon at bounding box center [970, 439] width 7 height 7
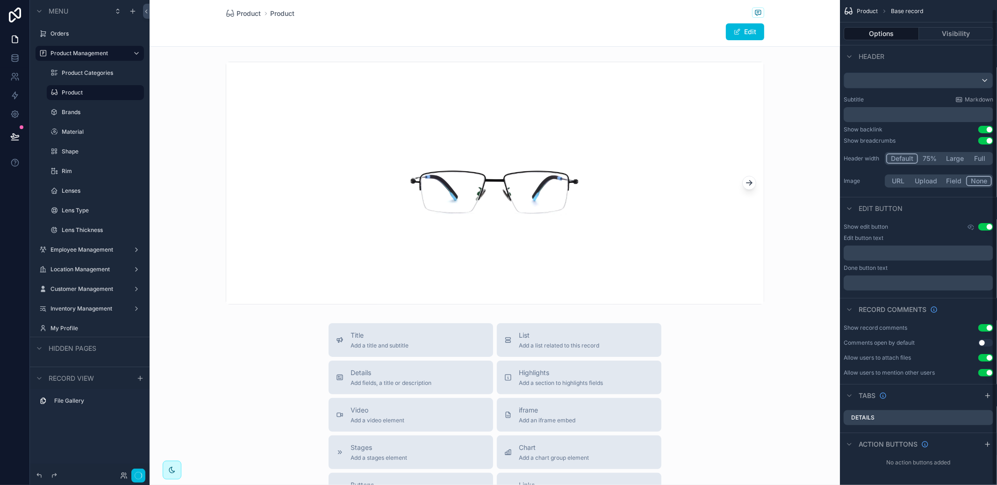
scroll to position [9, 0]
click at [89, 89] on label "Product" at bounding box center [100, 92] width 77 height 7
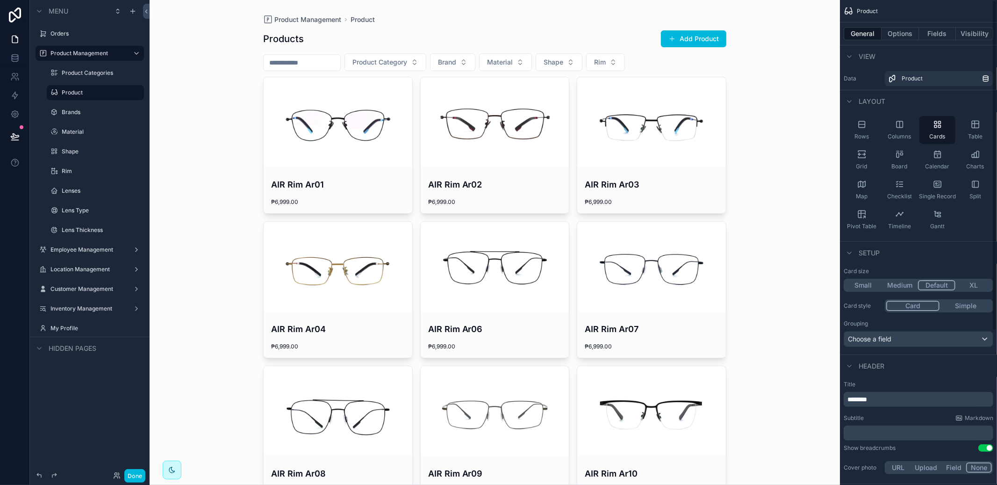
click at [971, 122] on icon "scrollable content" at bounding box center [975, 124] width 9 height 9
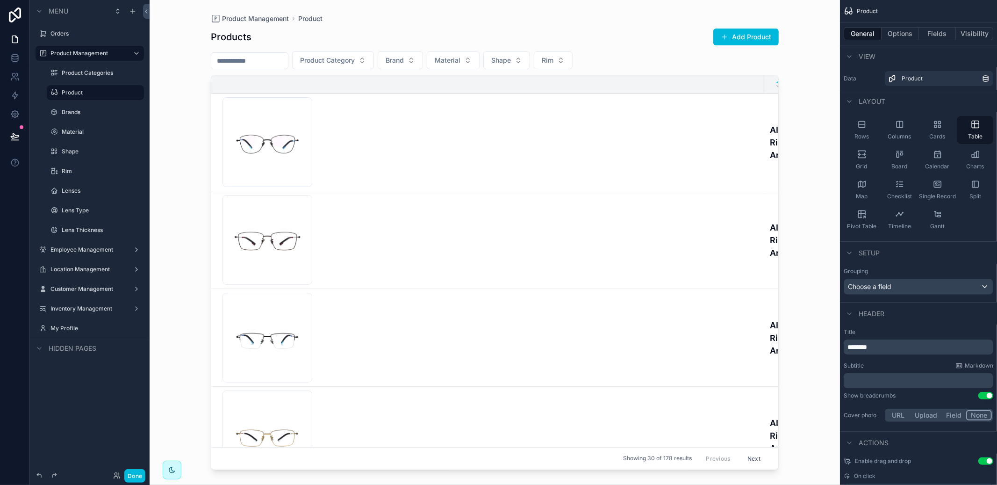
click at [848, 134] on div "Rows" at bounding box center [862, 130] width 36 height 28
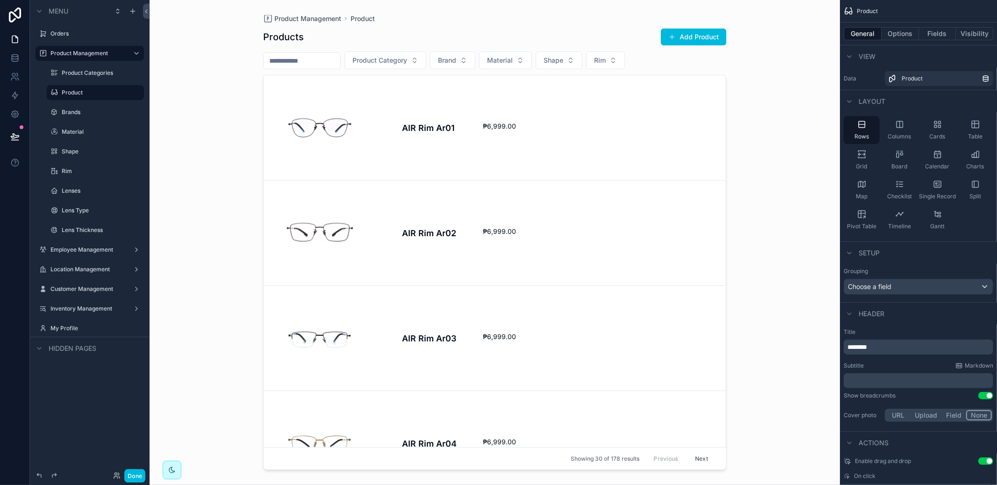
click at [910, 130] on div "Columns" at bounding box center [900, 130] width 36 height 28
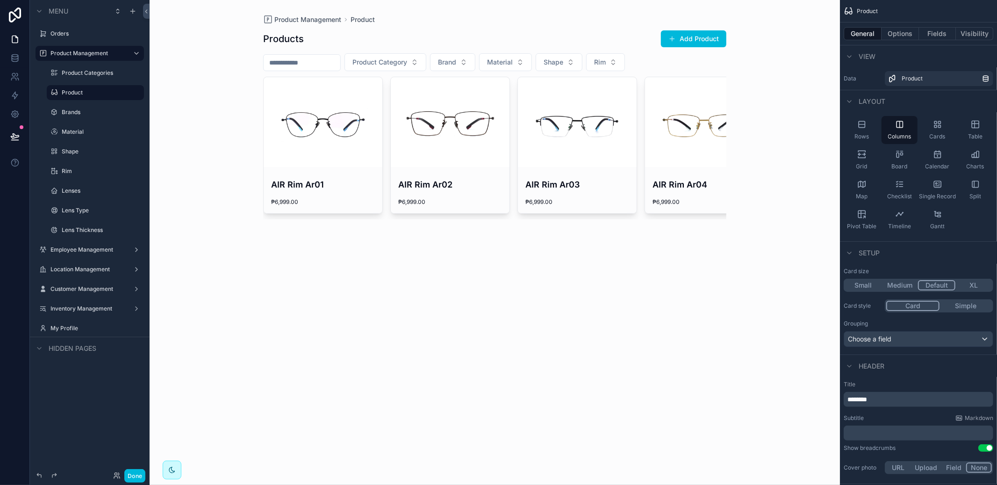
click at [938, 136] on span "Cards" at bounding box center [938, 136] width 16 height 7
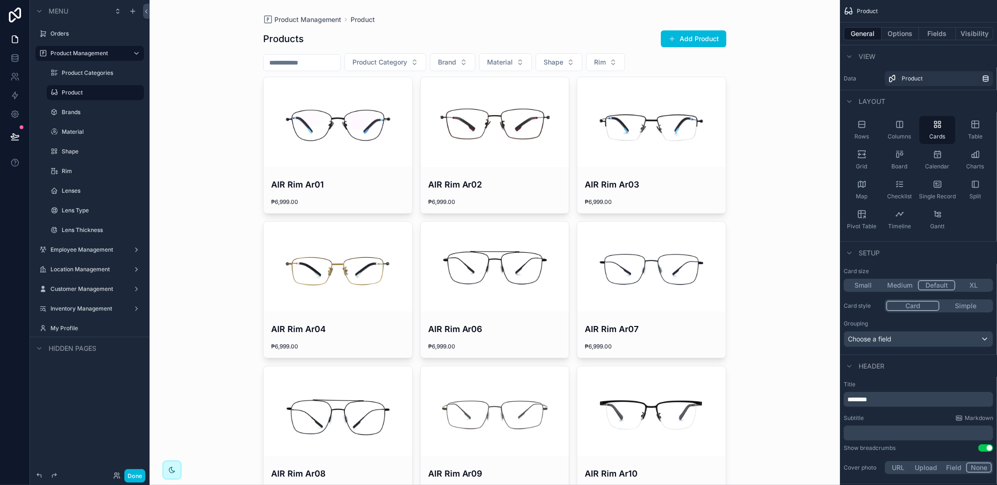
click at [965, 283] on button "XL" at bounding box center [973, 285] width 36 height 10
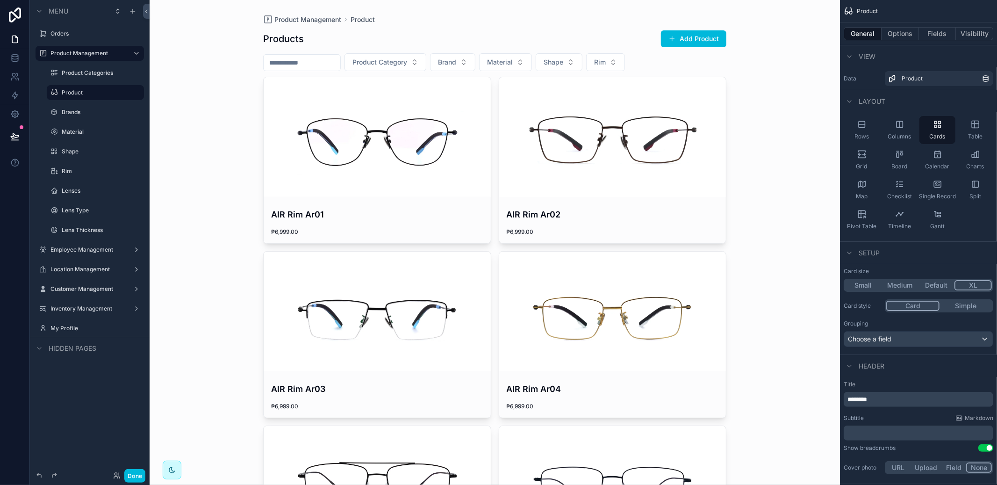
click at [949, 285] on button "Default" at bounding box center [936, 285] width 36 height 10
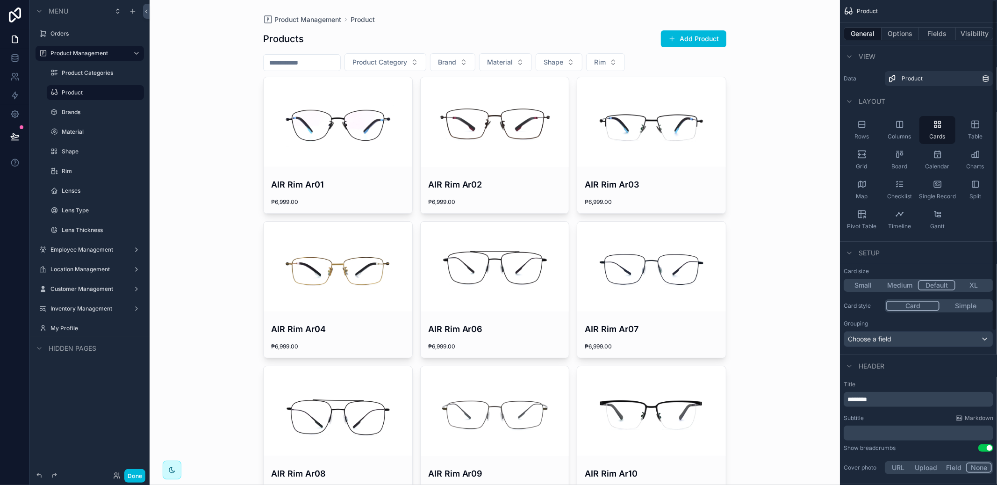
click at [976, 282] on button "XL" at bounding box center [973, 285] width 36 height 10
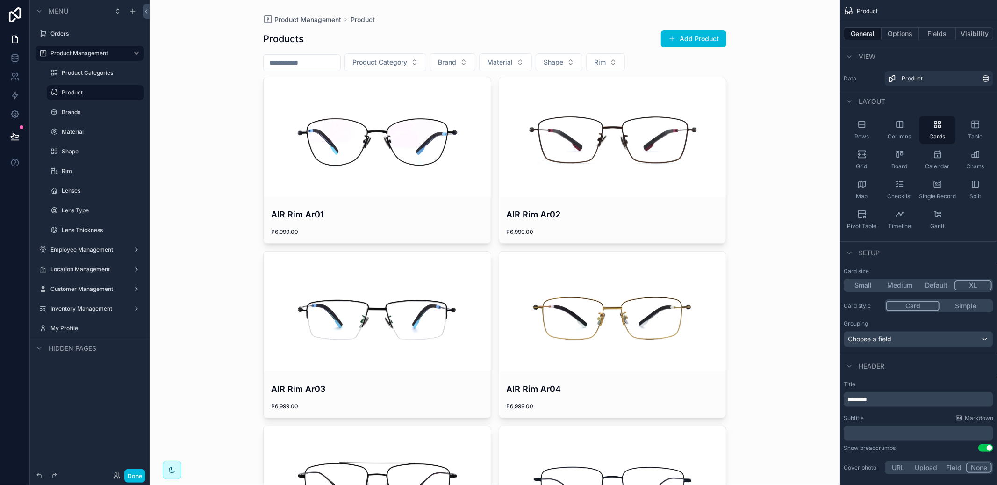
click at [888, 287] on button "Medium" at bounding box center [900, 285] width 36 height 10
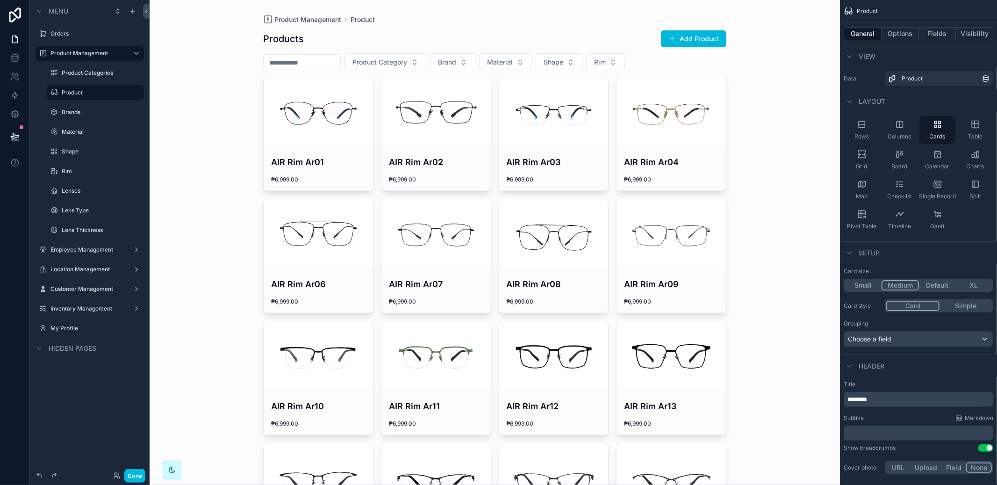
click at [939, 287] on button "Default" at bounding box center [937, 285] width 36 height 10
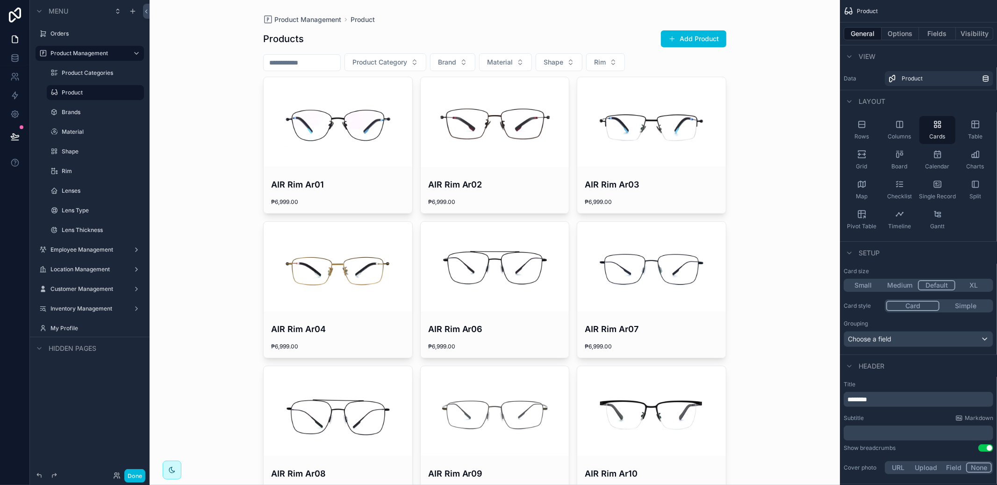
click at [902, 287] on button "Medium" at bounding box center [900, 285] width 36 height 10
click at [927, 287] on button "Default" at bounding box center [936, 285] width 37 height 10
click at [954, 303] on button "Simple" at bounding box center [966, 306] width 52 height 10
click at [907, 303] on button "Card" at bounding box center [912, 306] width 52 height 10
click at [963, 303] on button "Simple" at bounding box center [966, 306] width 52 height 10
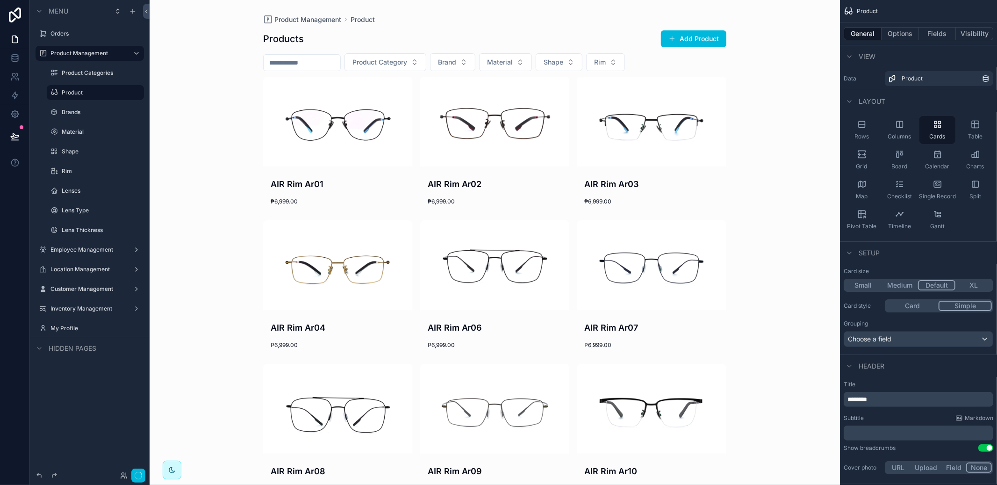
click at [913, 303] on button "Card" at bounding box center [912, 306] width 52 height 10
click at [907, 333] on div "Choose a field" at bounding box center [918, 338] width 149 height 15
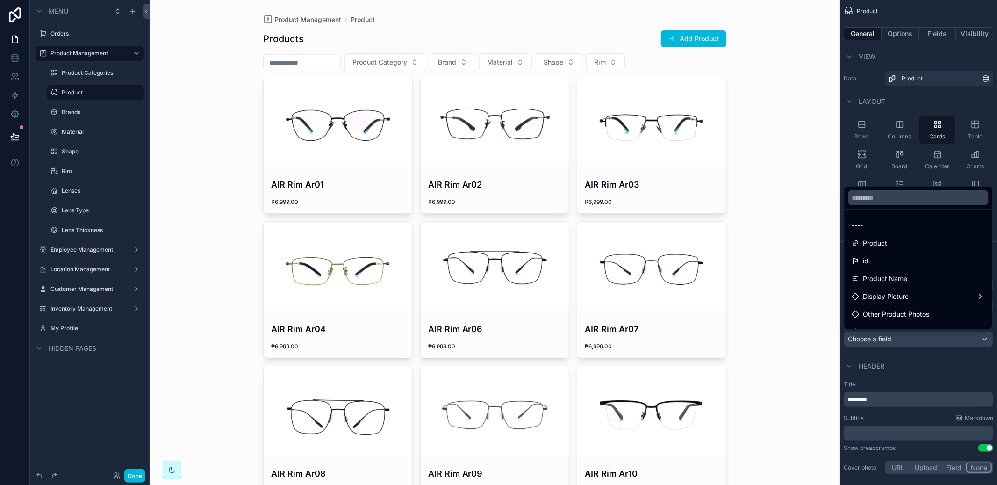
click at [912, 280] on div "Product Name" at bounding box center [918, 278] width 133 height 11
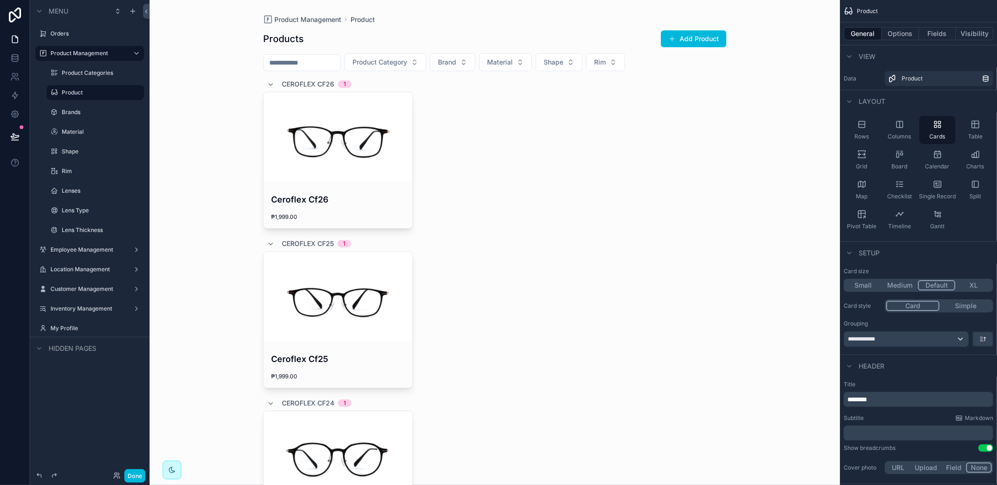
click at [983, 343] on button "scrollable content" at bounding box center [983, 339] width 20 height 14
click at [981, 373] on span "Z -> A" at bounding box center [976, 377] width 19 height 11
click at [930, 341] on div "**********" at bounding box center [906, 338] width 124 height 15
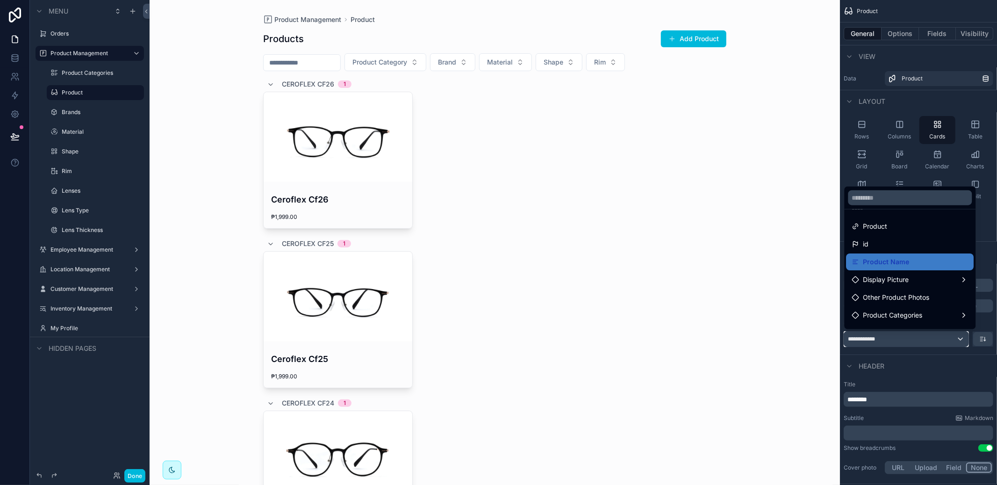
scroll to position [21, 0]
click at [915, 314] on span "Product Categories" at bounding box center [892, 311] width 59 height 11
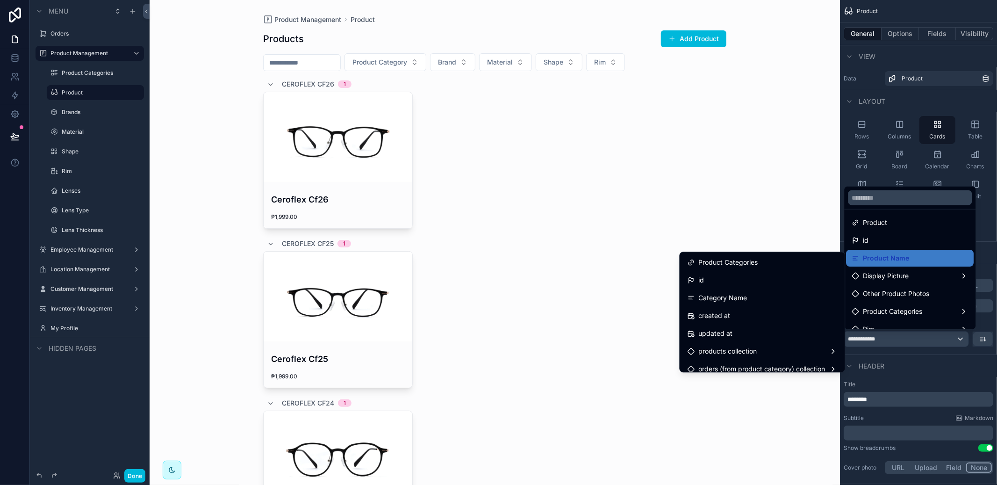
click at [752, 298] on div "Category Name" at bounding box center [763, 297] width 150 height 11
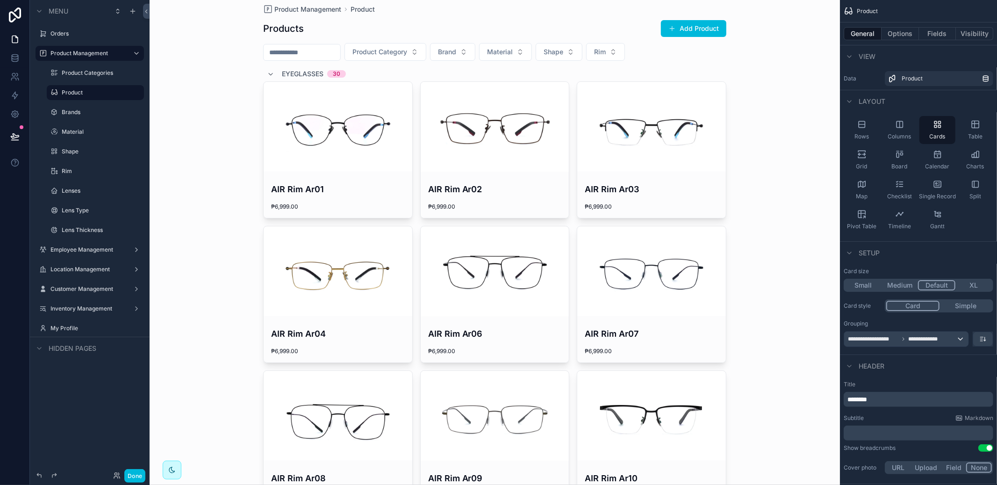
scroll to position [0, 0]
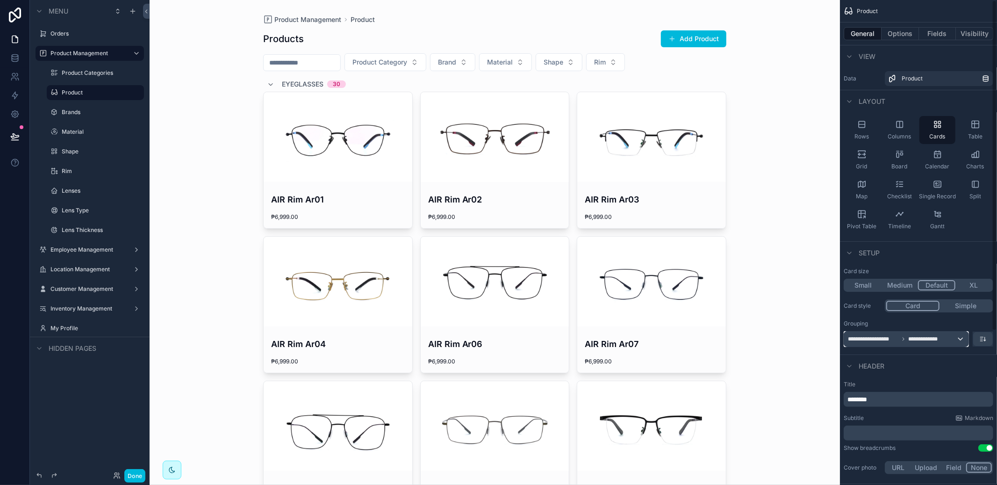
click at [951, 337] on div "**********" at bounding box center [906, 338] width 124 height 15
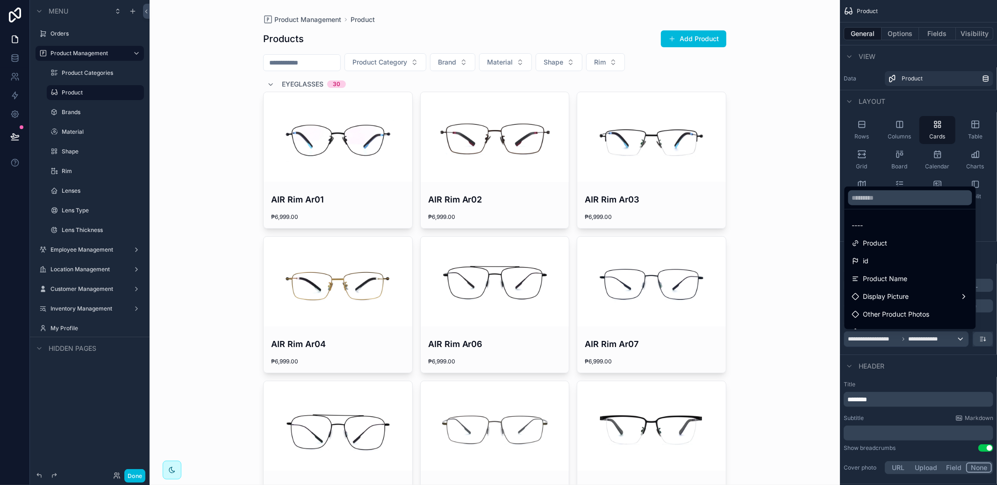
click at [951, 337] on div "scrollable content" at bounding box center [498, 242] width 997 height 485
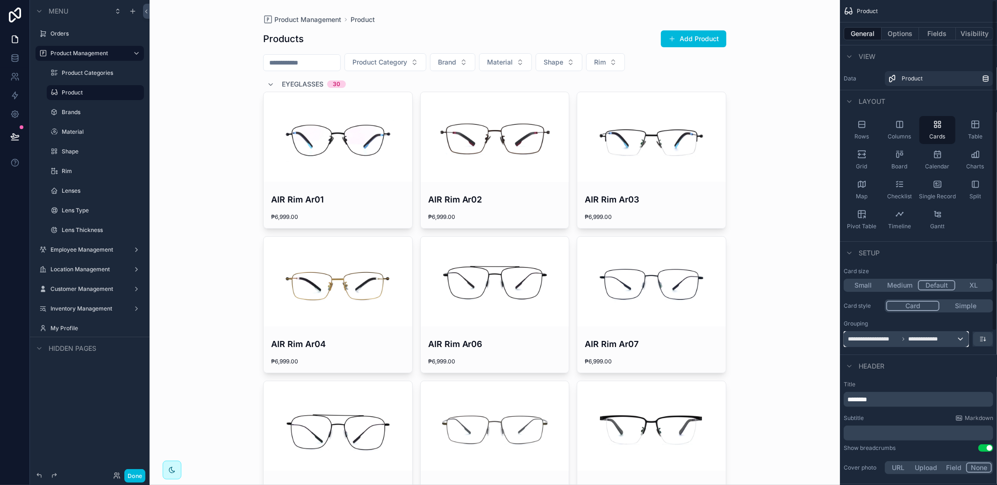
click at [951, 337] on div "**********" at bounding box center [906, 338] width 124 height 15
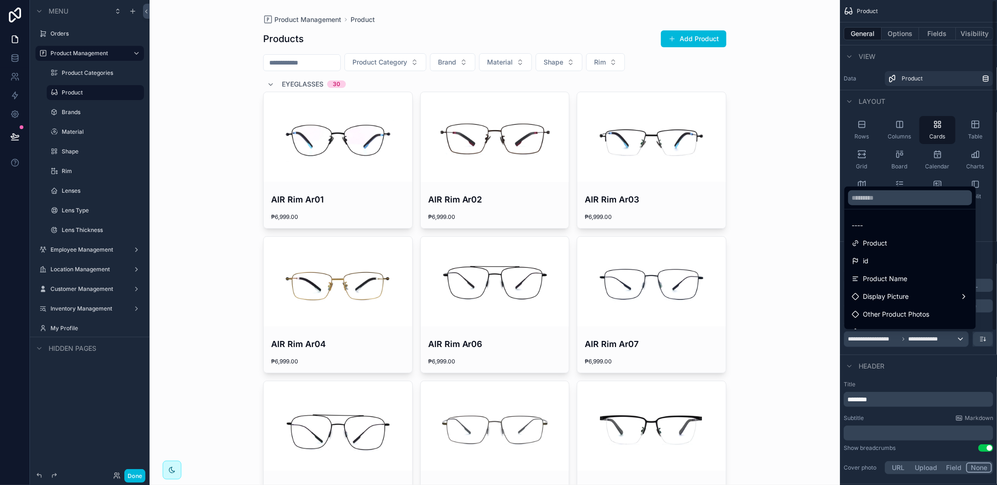
click at [851, 229] on div "----" at bounding box center [911, 225] width 128 height 17
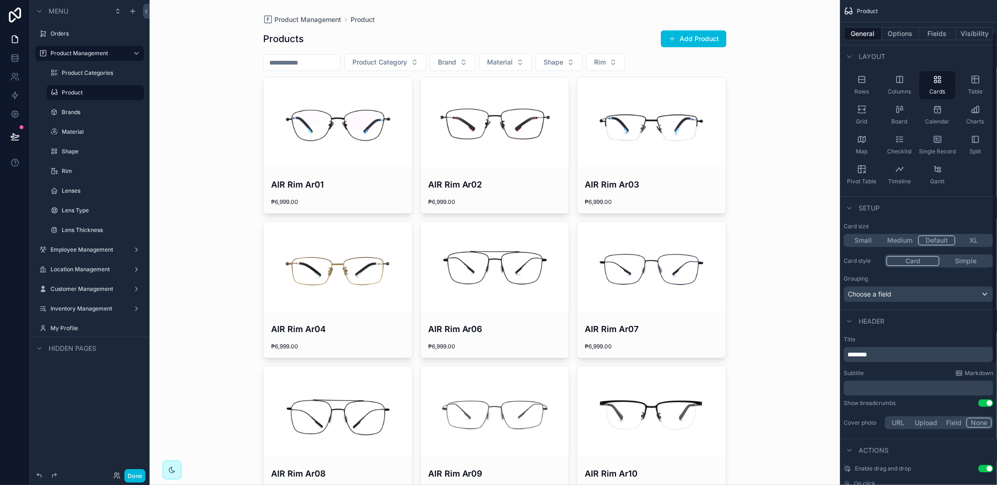
scroll to position [48, 0]
click at [865, 238] on button "Small" at bounding box center [863, 237] width 36 height 10
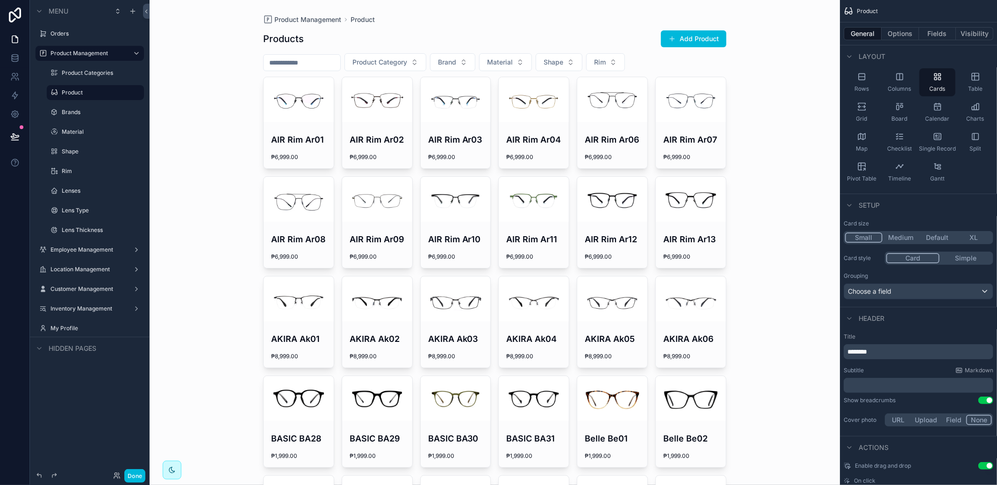
click at [936, 243] on div "Small Medium Default XL" at bounding box center [919, 237] width 150 height 13
click at [937, 239] on button "Default" at bounding box center [937, 237] width 36 height 10
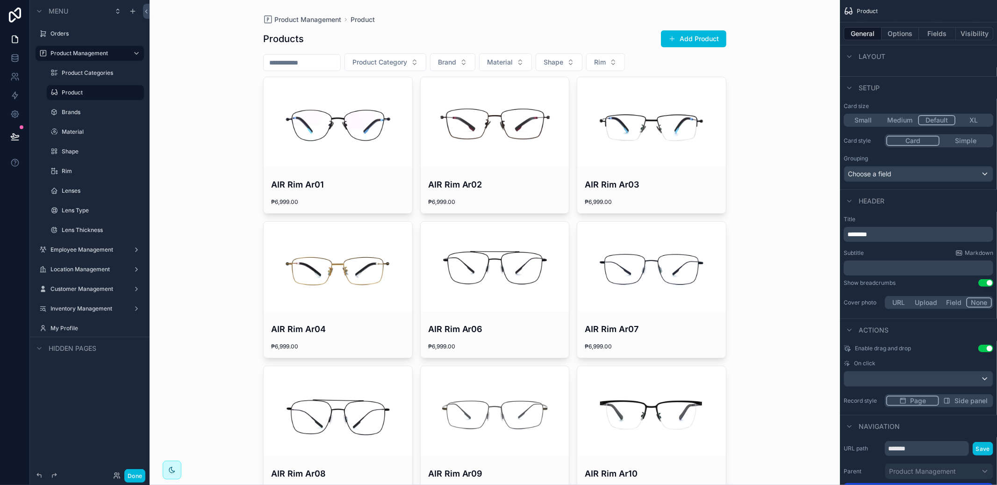
scroll to position [167, 0]
click at [906, 299] on button "URL" at bounding box center [898, 300] width 25 height 10
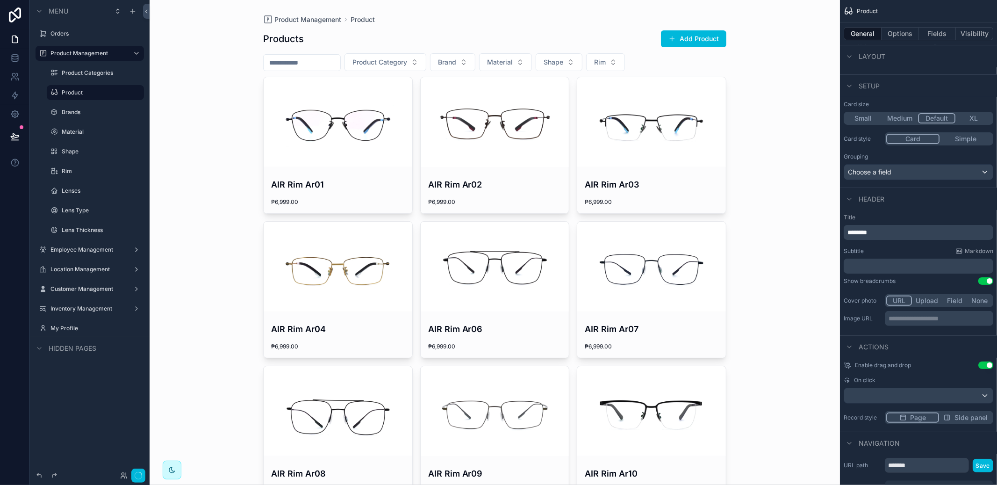
click at [927, 301] on button "Upload" at bounding box center [927, 300] width 31 height 10
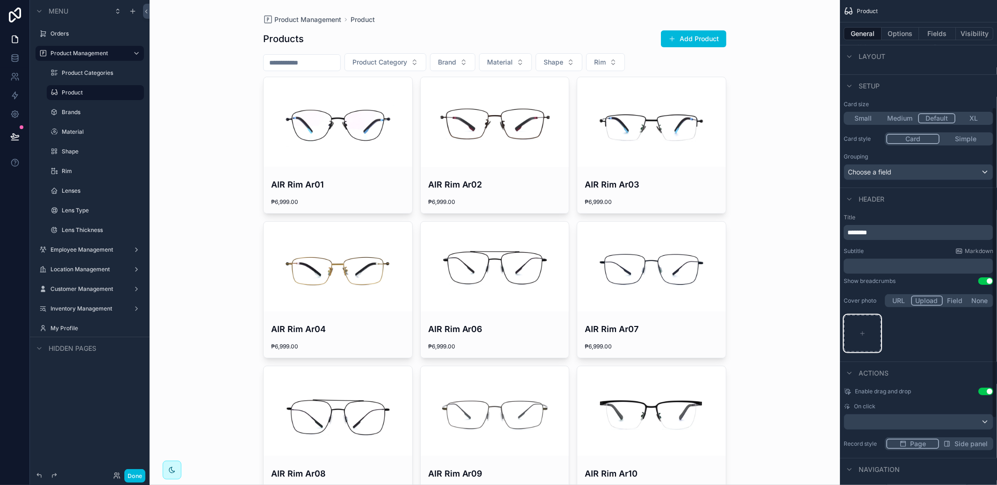
click at [864, 319] on div "scrollable content" at bounding box center [862, 333] width 37 height 37
type input "**********"
click at [0, 0] on icon "scrollable content" at bounding box center [0, 0] width 0 height 0
click at [893, 305] on icon "button" at bounding box center [893, 304] width 7 height 7
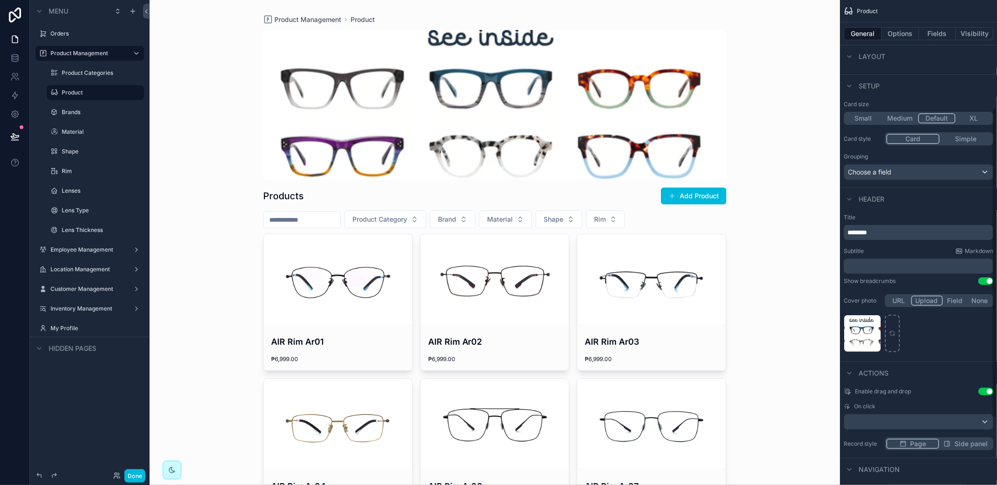
click at [0, 0] on icon "scrollable content" at bounding box center [0, 0] width 0 height 0
click at [890, 305] on icon "button" at bounding box center [893, 304] width 7 height 7
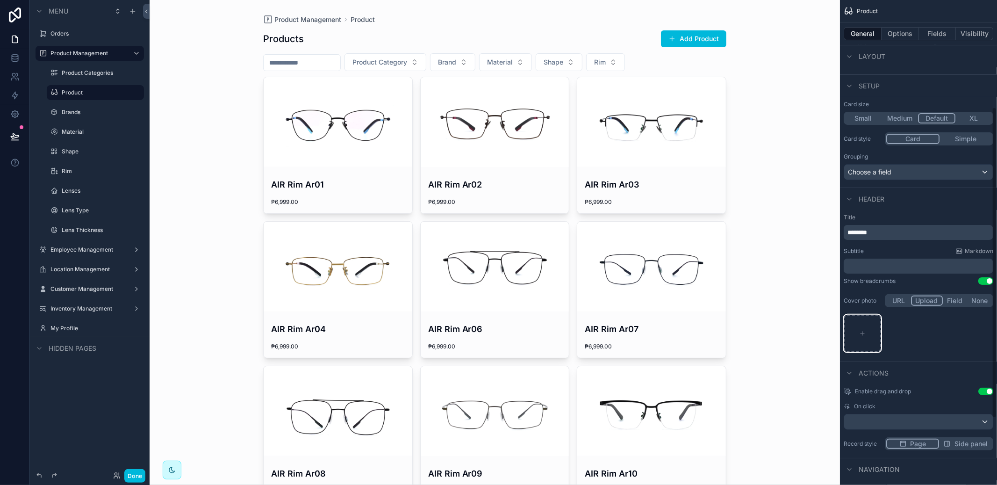
click at [864, 330] on icon "scrollable content" at bounding box center [862, 333] width 7 height 7
type input "**********"
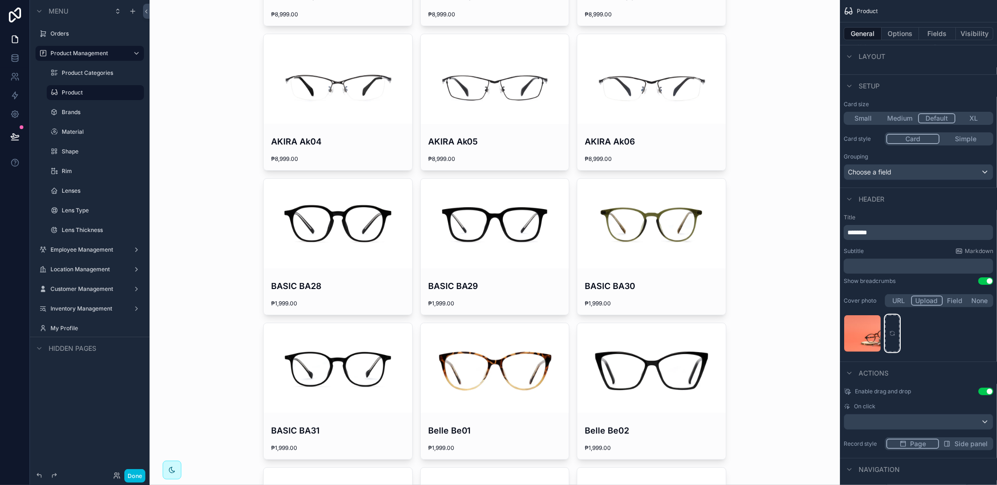
scroll to position [1245, 0]
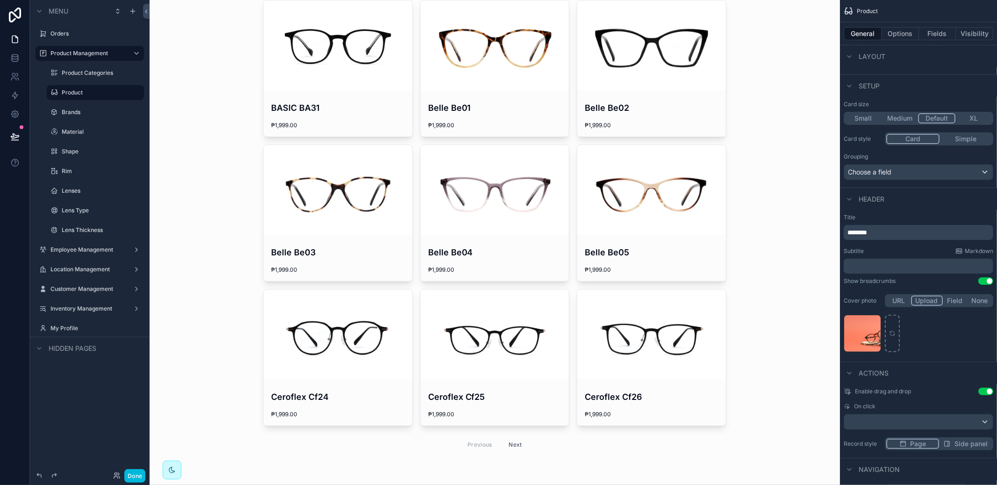
click at [513, 443] on button "Next" at bounding box center [516, 444] width 26 height 14
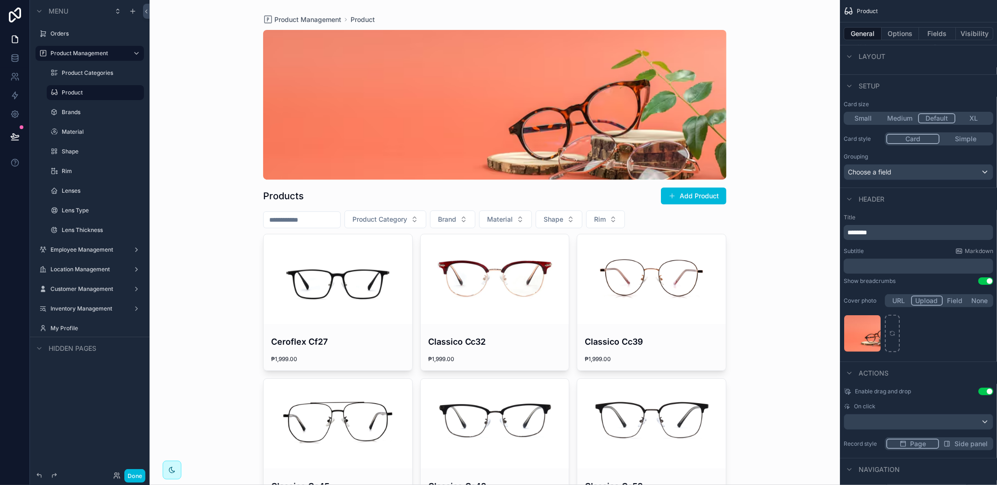
click at [82, 72] on label "Product Categories" at bounding box center [100, 72] width 77 height 7
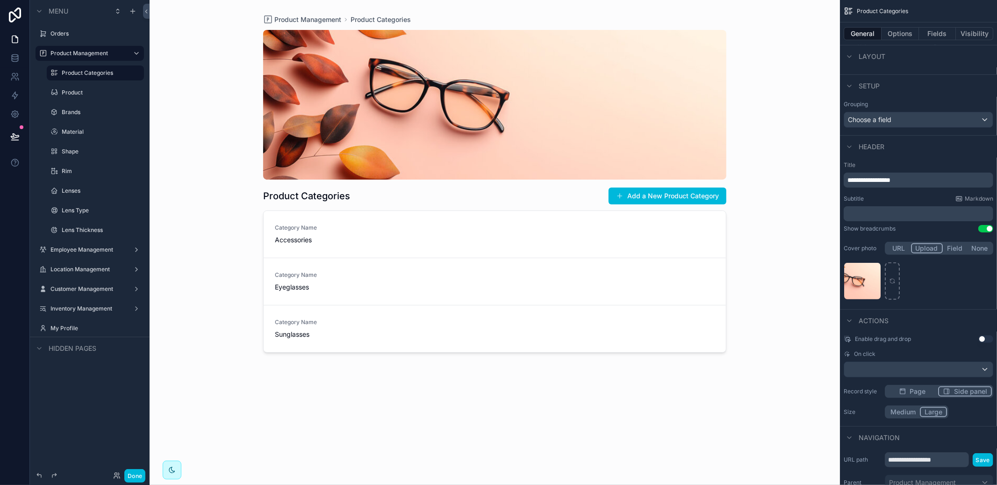
click at [81, 89] on label "Product" at bounding box center [100, 92] width 77 height 7
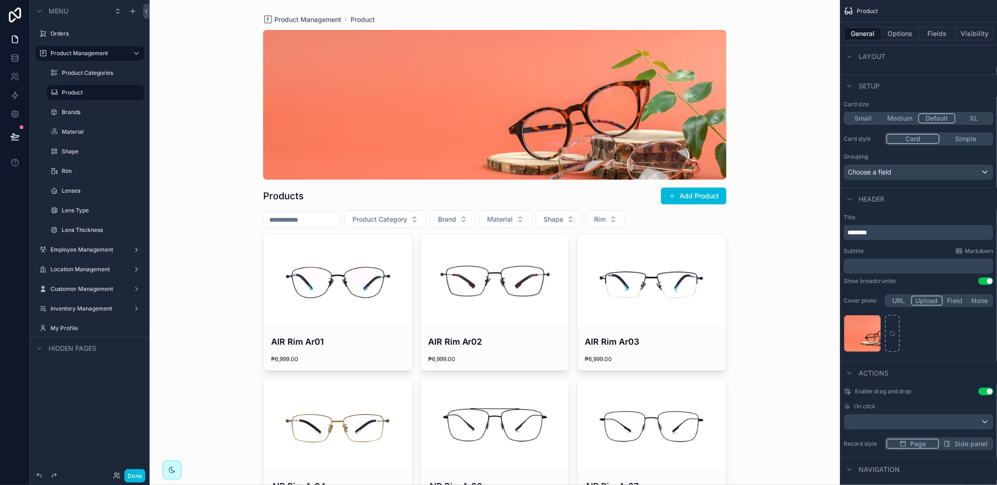
click at [85, 76] on label "Product Categories" at bounding box center [100, 72] width 77 height 7
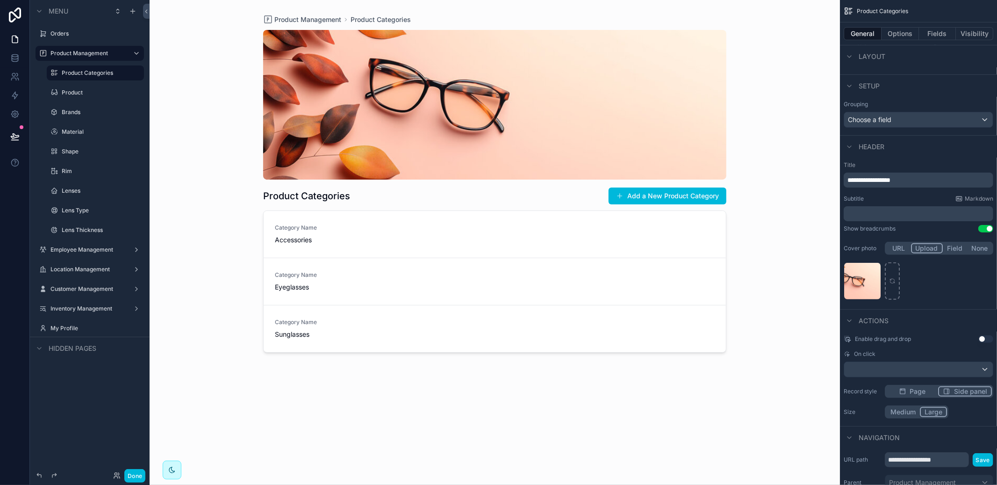
click at [81, 89] on div "Product" at bounding box center [102, 92] width 80 height 7
click at [80, 89] on div "Product" at bounding box center [102, 92] width 80 height 7
click at [79, 91] on label "Product" at bounding box center [100, 92] width 77 height 7
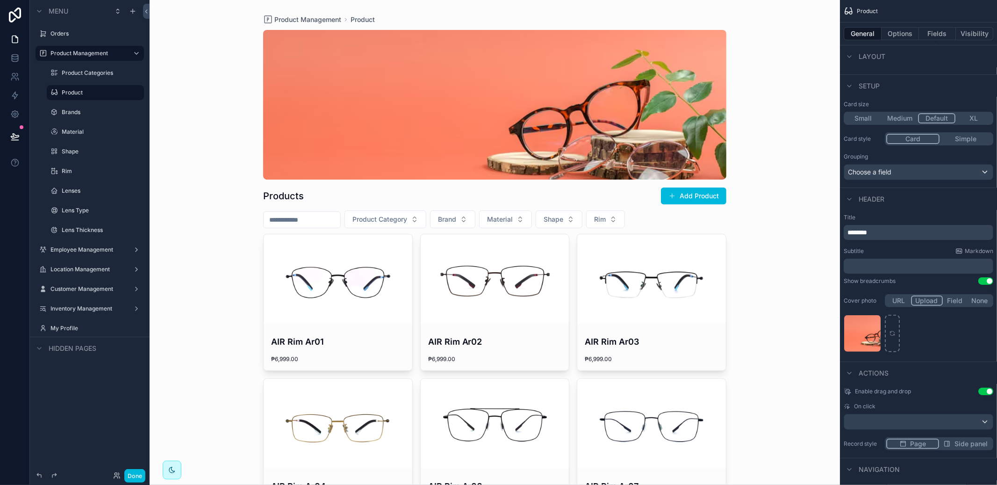
click at [98, 79] on div "Product Categories" at bounding box center [95, 72] width 93 height 15
click at [97, 75] on label "Product Categories" at bounding box center [100, 72] width 77 height 7
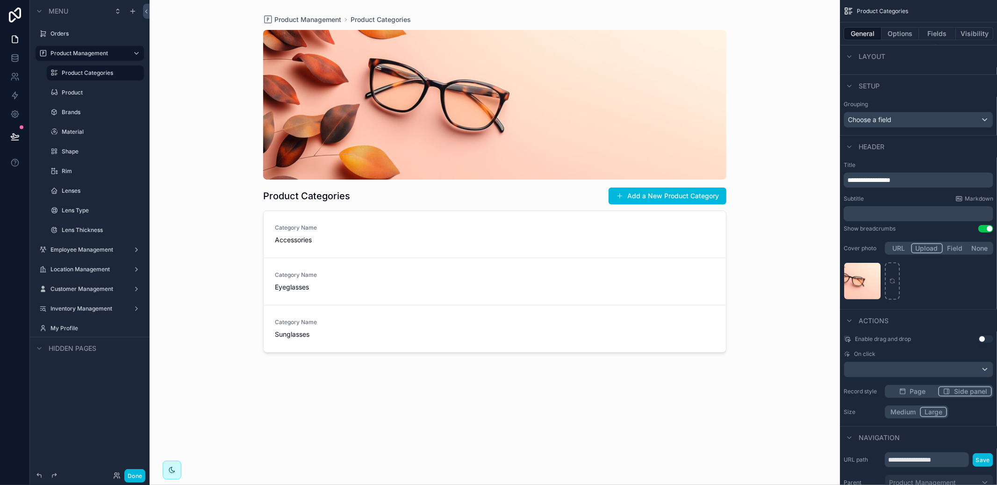
click at [84, 92] on label "Product" at bounding box center [100, 92] width 77 height 7
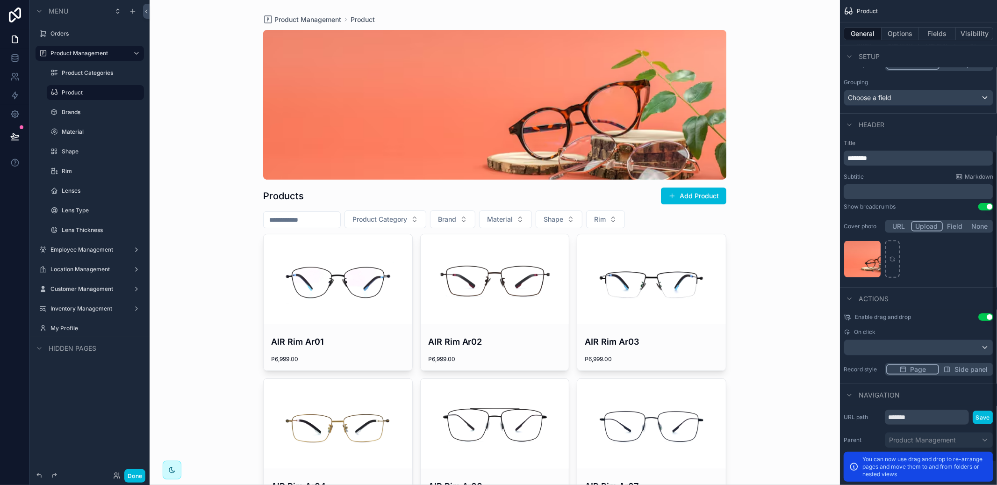
scroll to position [271, 0]
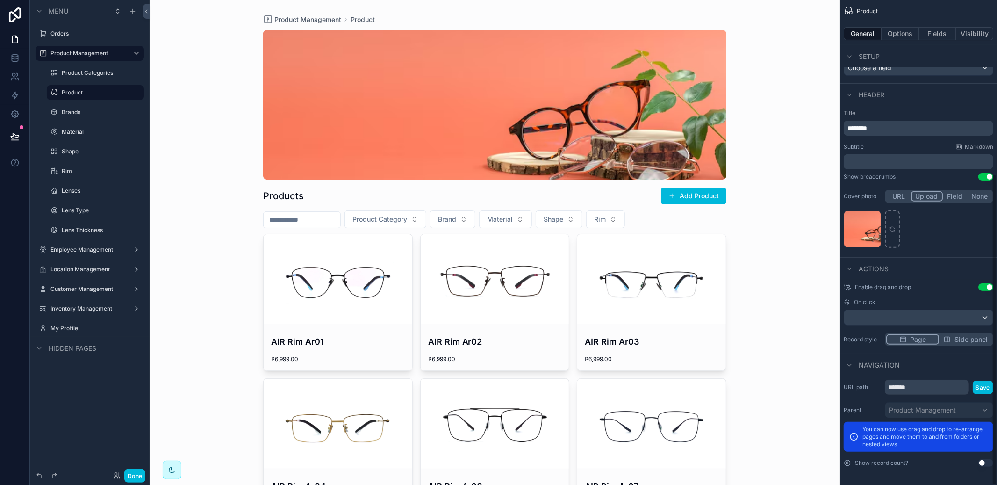
click at [985, 287] on button "Use setting" at bounding box center [985, 286] width 15 height 7
click at [935, 392] on input "*******" at bounding box center [927, 387] width 84 height 15
type input "********"
click at [975, 388] on button "Save" at bounding box center [983, 387] width 21 height 14
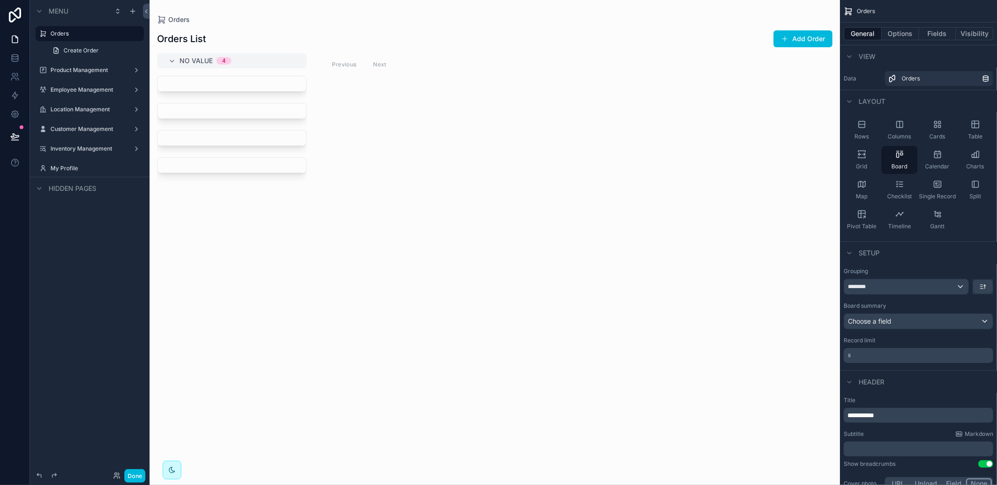
click at [80, 63] on div "Product Management" at bounding box center [89, 70] width 105 height 15
click at [79, 66] on div "Product Management" at bounding box center [89, 69] width 79 height 7
click at [77, 69] on label "Product Management" at bounding box center [87, 69] width 75 height 7
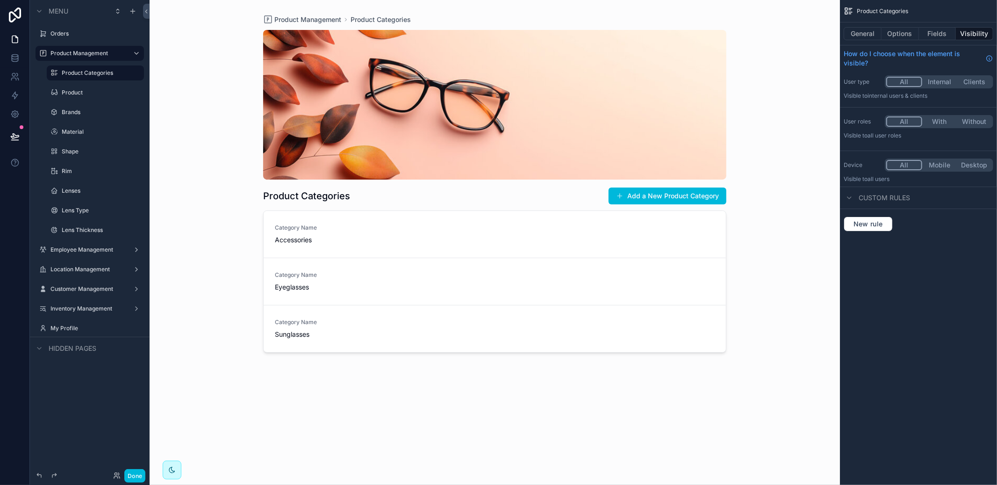
click at [78, 89] on label "Product" at bounding box center [100, 92] width 77 height 7
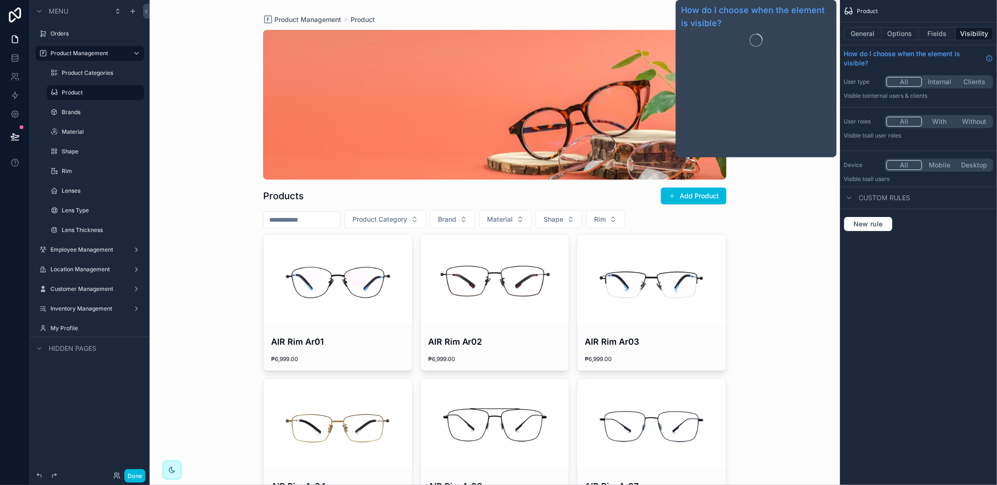
click at [872, 43] on div "General Options Fields Visibility" at bounding box center [918, 33] width 157 height 22
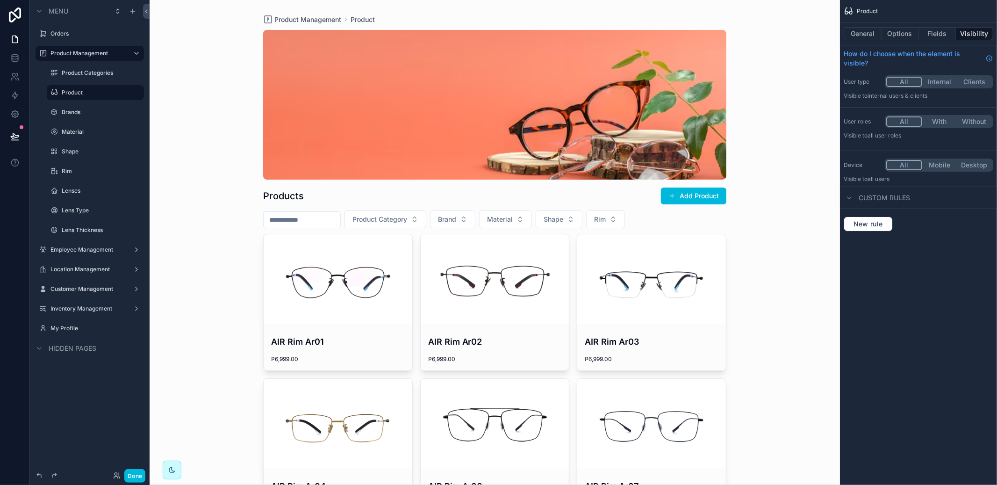
click at [870, 38] on button "General" at bounding box center [863, 33] width 38 height 13
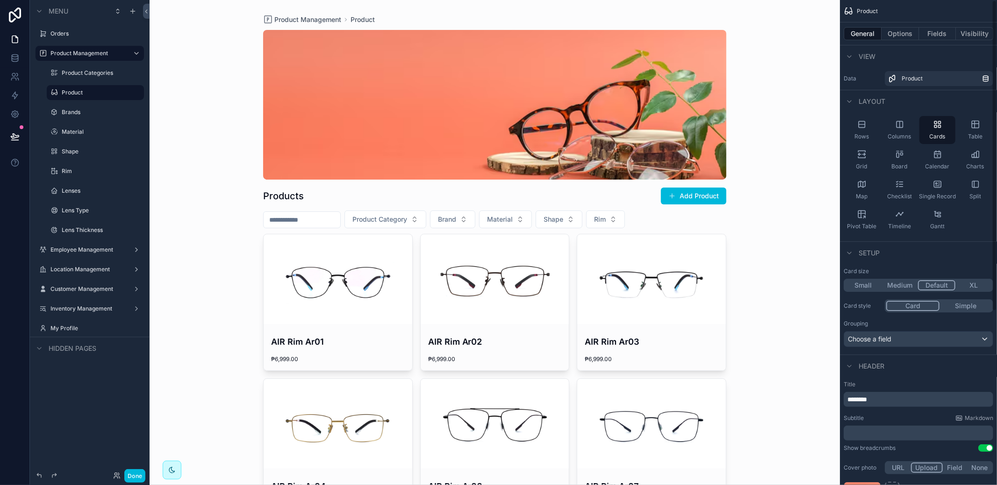
click at [893, 35] on button "Options" at bounding box center [900, 33] width 37 height 13
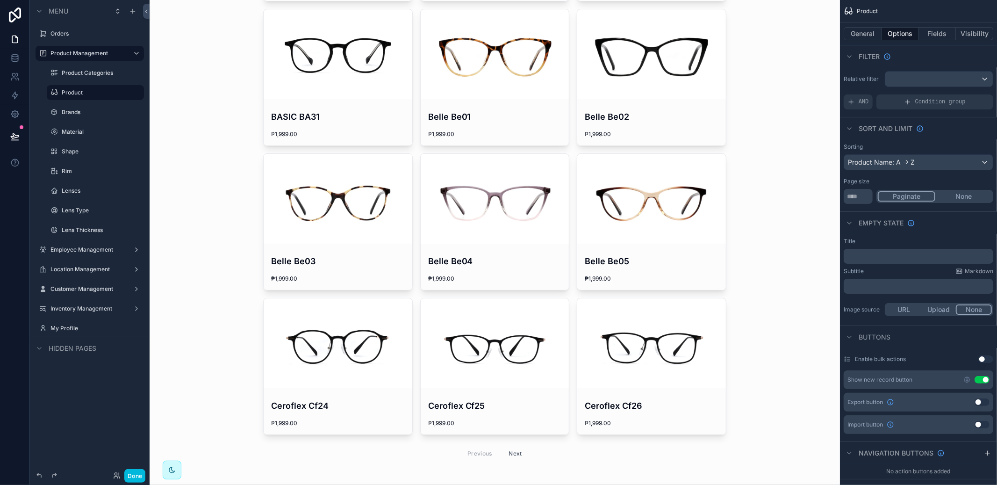
scroll to position [1245, 0]
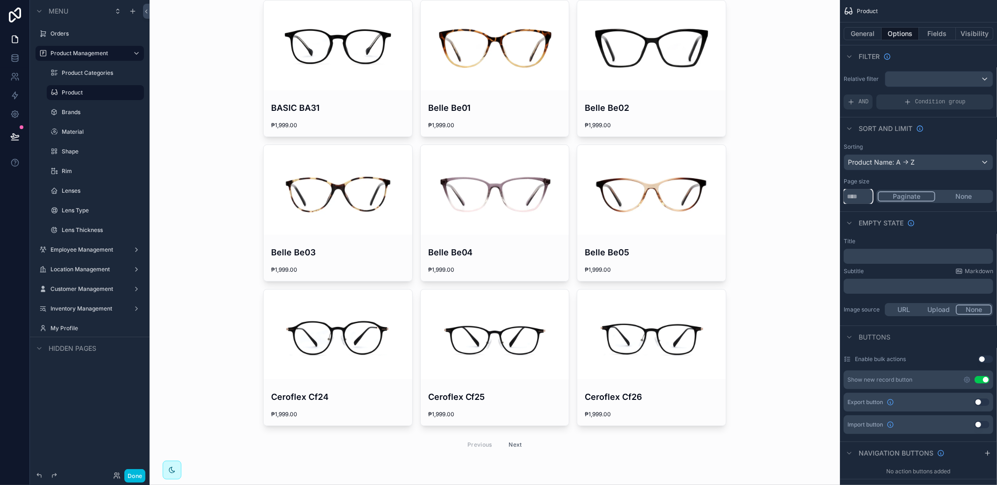
drag, startPoint x: 864, startPoint y: 200, endPoint x: 796, endPoint y: 199, distance: 68.3
click at [796, 199] on div "Orders Product Management Product Categories Product Brands Material Shape Rim …" at bounding box center [573, 242] width 847 height 485
click at [981, 231] on div "Empty state" at bounding box center [918, 222] width 157 height 22
click at [971, 190] on div "Paginate None" at bounding box center [934, 196] width 117 height 13
click at [966, 193] on button "None" at bounding box center [963, 196] width 57 height 10
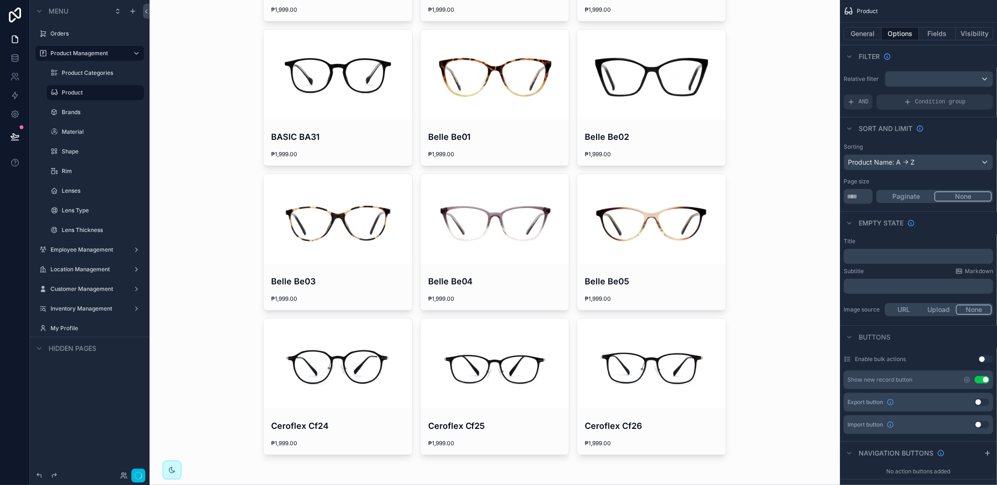
click at [911, 195] on button "Paginate" at bounding box center [906, 196] width 57 height 10
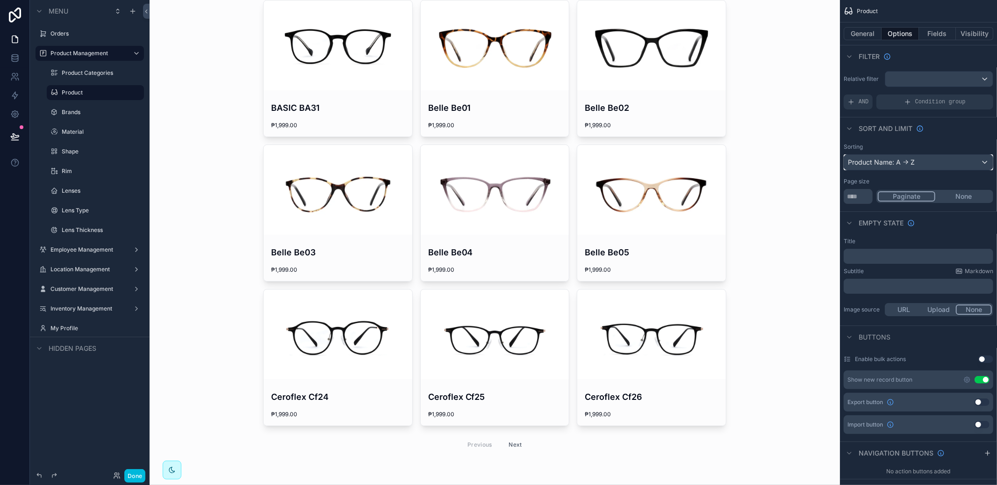
click at [923, 165] on div "Product Name: A -> Z" at bounding box center [918, 162] width 149 height 15
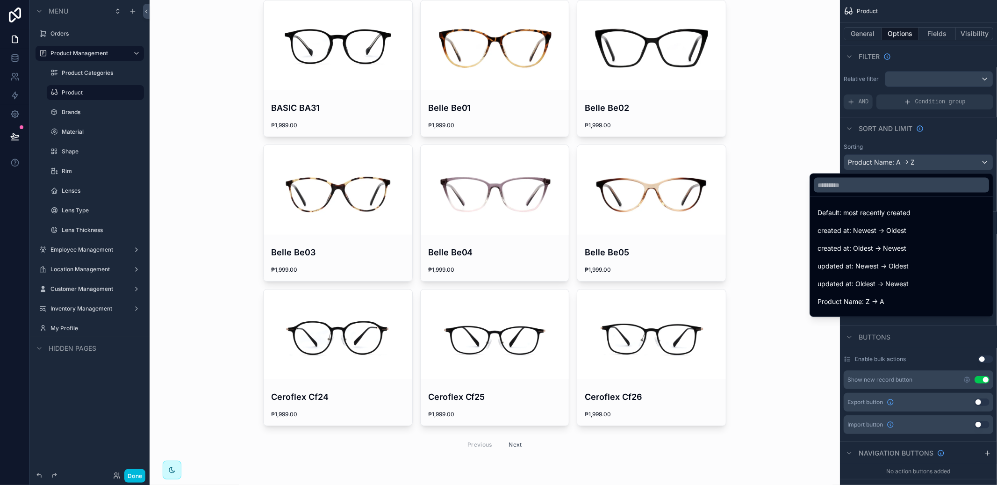
click at [923, 165] on div "scrollable content" at bounding box center [498, 242] width 997 height 485
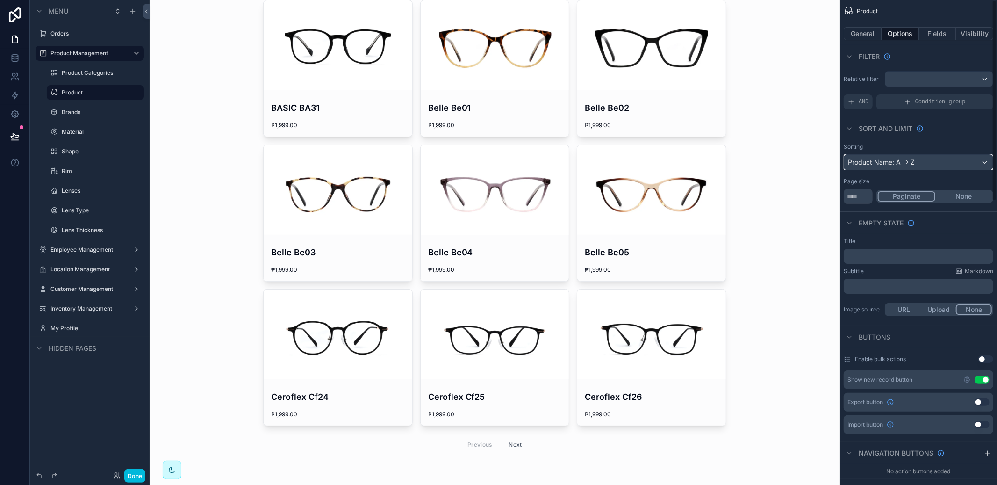
click at [923, 165] on div "Product Name: A -> Z" at bounding box center [918, 162] width 149 height 15
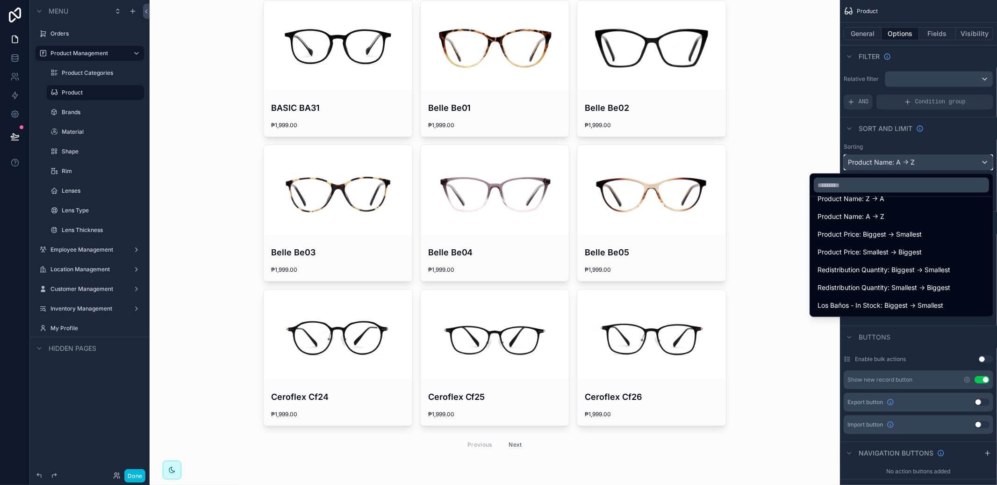
scroll to position [100, 0]
click at [890, 219] on div "Product Name: A -> Z" at bounding box center [902, 219] width 168 height 11
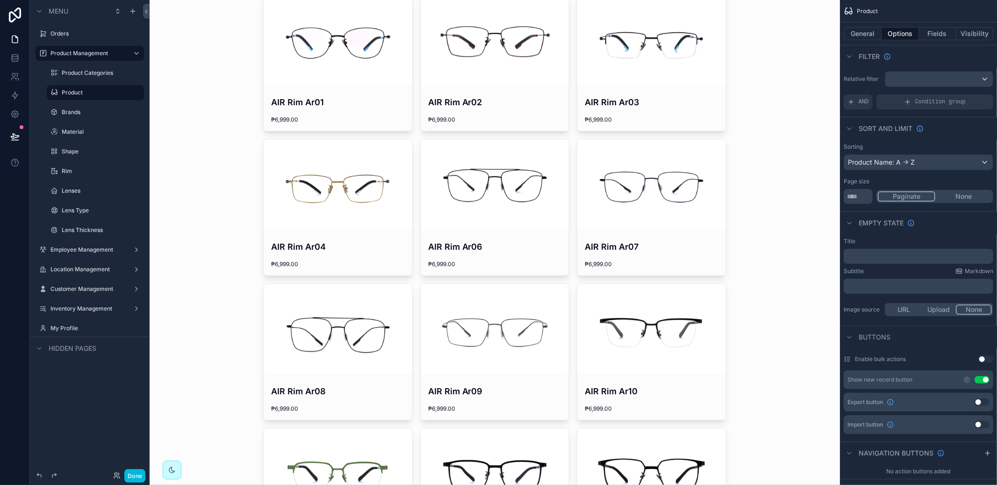
scroll to position [0, 0]
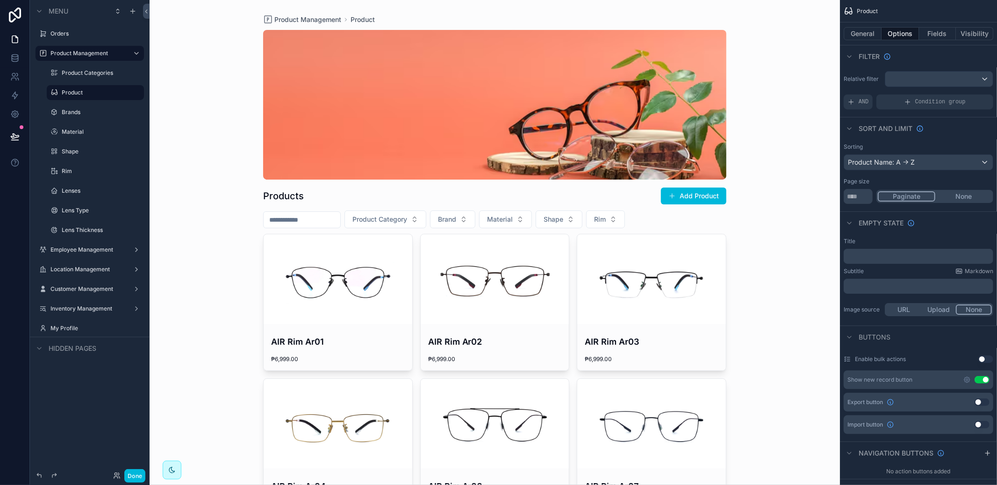
click at [964, 378] on icon "scrollable content" at bounding box center [966, 379] width 7 height 7
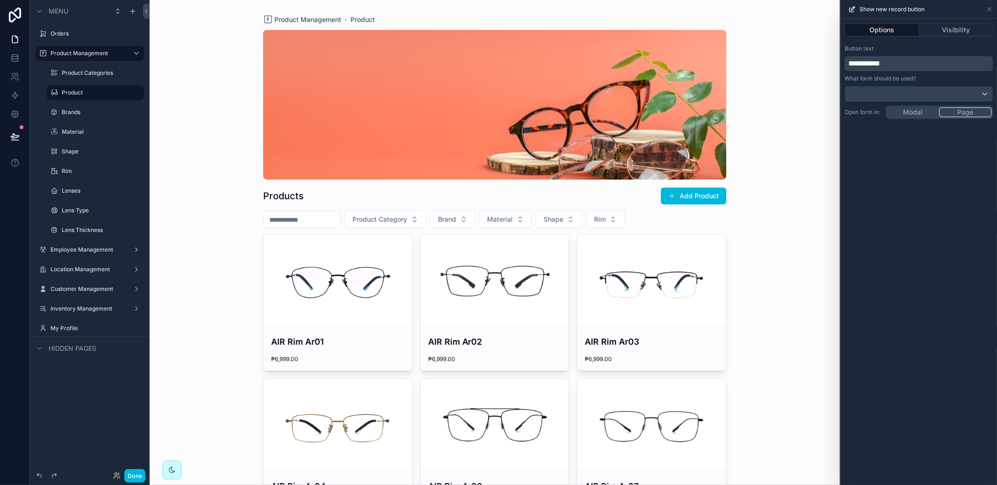
click at [861, 64] on span "**********" at bounding box center [864, 63] width 32 height 7
click at [942, 301] on div "**********" at bounding box center [919, 252] width 156 height 466
click at [991, 11] on icon at bounding box center [990, 9] width 4 height 4
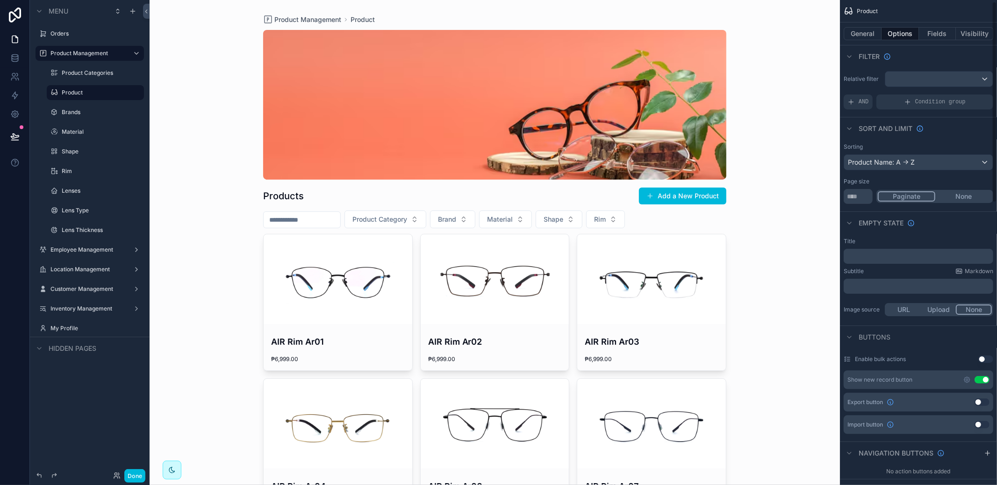
scroll to position [686, 0]
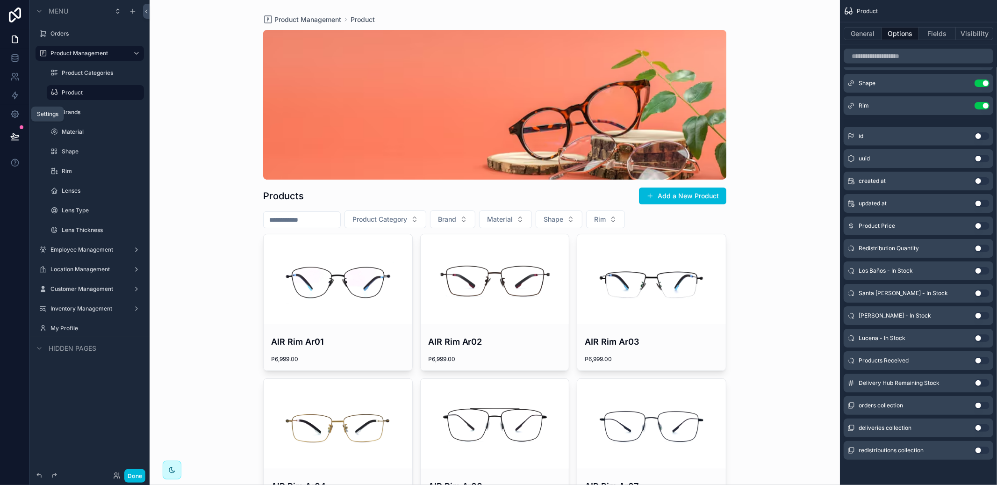
click at [16, 115] on icon at bounding box center [14, 113] width 9 height 9
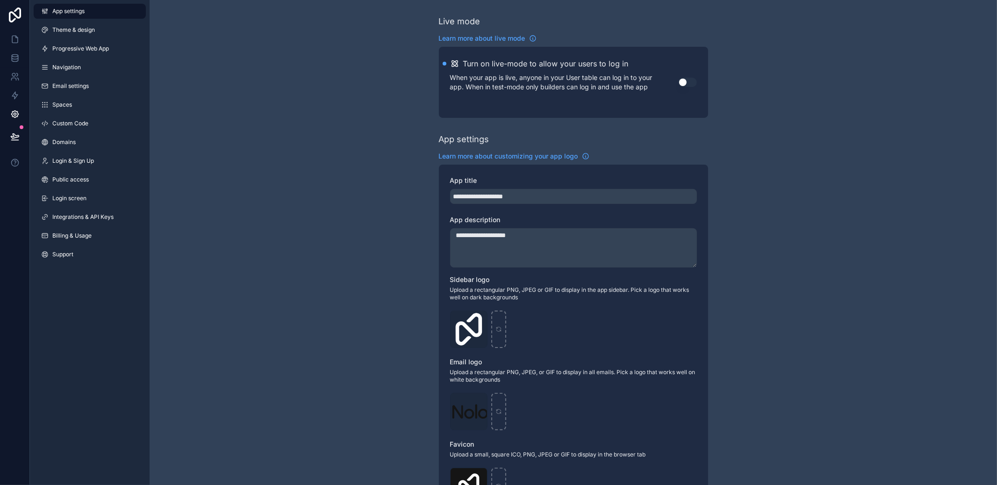
click at [74, 30] on span "Theme & design" at bounding box center [73, 29] width 43 height 7
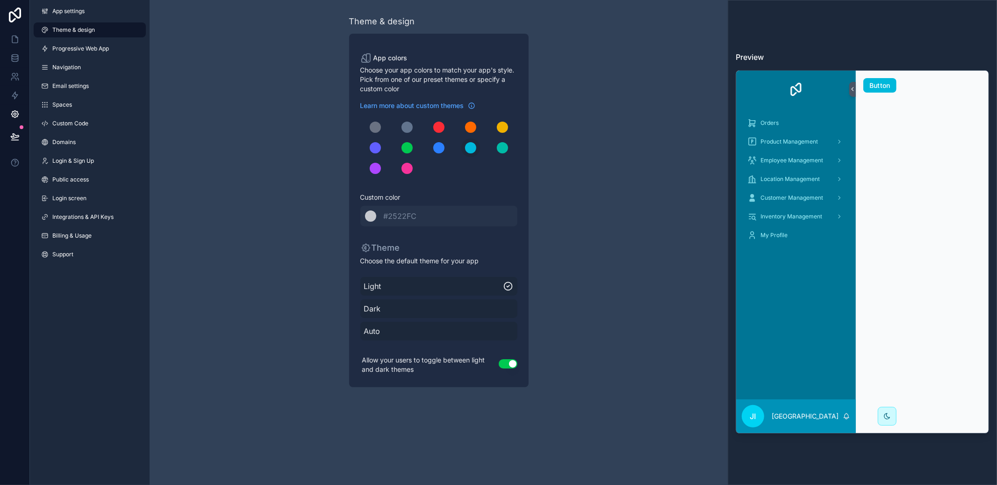
click at [465, 219] on div "******* #2522FC" at bounding box center [438, 216] width 157 height 21
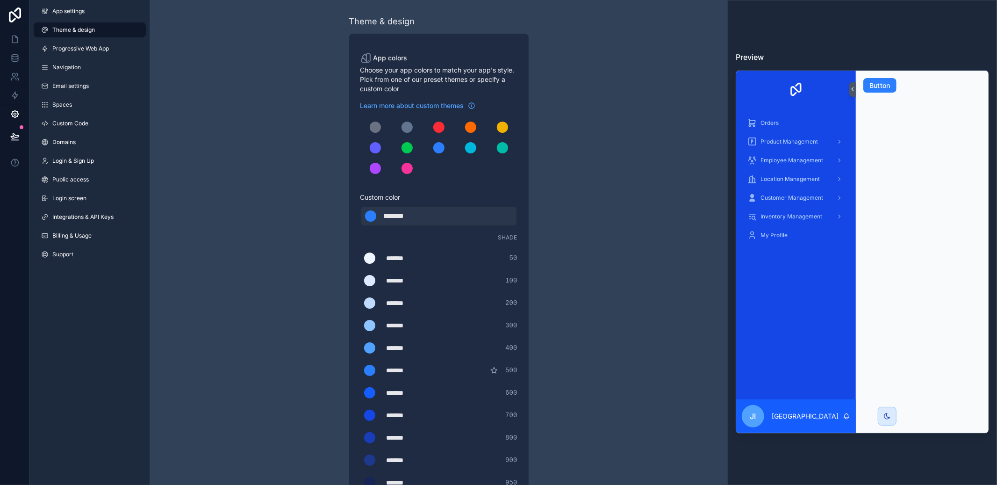
click at [416, 220] on div "*******" at bounding box center [407, 215] width 47 height 11
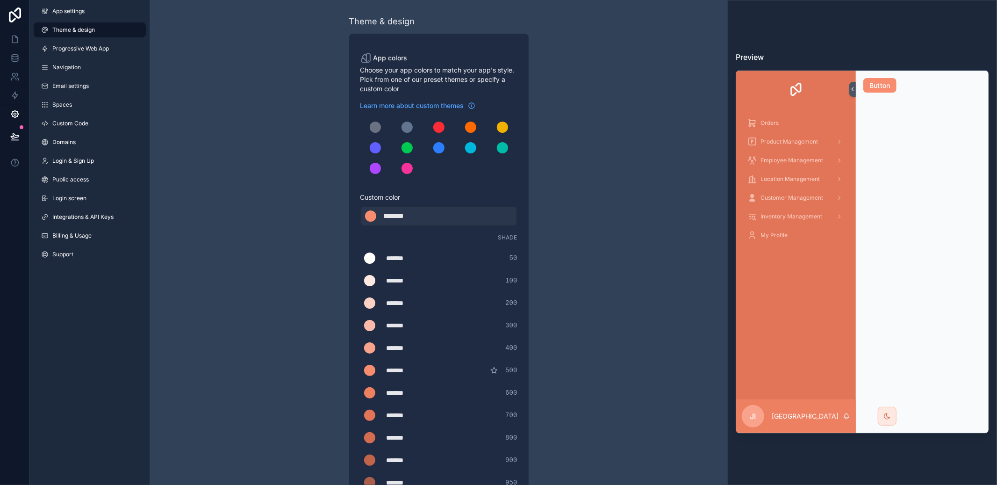
click at [396, 419] on div "******* ******* #e27558 700" at bounding box center [438, 415] width 157 height 19
click at [397, 413] on div "*******" at bounding box center [410, 414] width 47 height 9
click at [368, 413] on div "scrollable content" at bounding box center [369, 414] width 11 height 11
click at [360, 415] on input "*******" at bounding box center [360, 415] width 0 height 0
click at [371, 432] on div "scrollable content" at bounding box center [369, 437] width 11 height 11
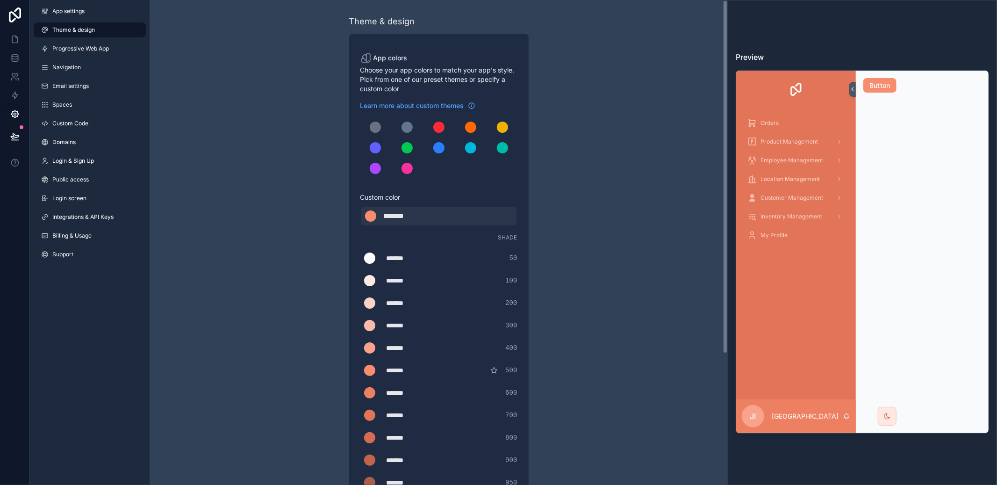
click at [360, 438] on input "*******" at bounding box center [360, 438] width 0 height 0
click at [649, 316] on div "Theme & design App colors Choose your app colors to match your app's style. Pic…" at bounding box center [439, 334] width 578 height 668
click at [420, 215] on div "*******" at bounding box center [407, 215] width 47 height 11
type div "*******"
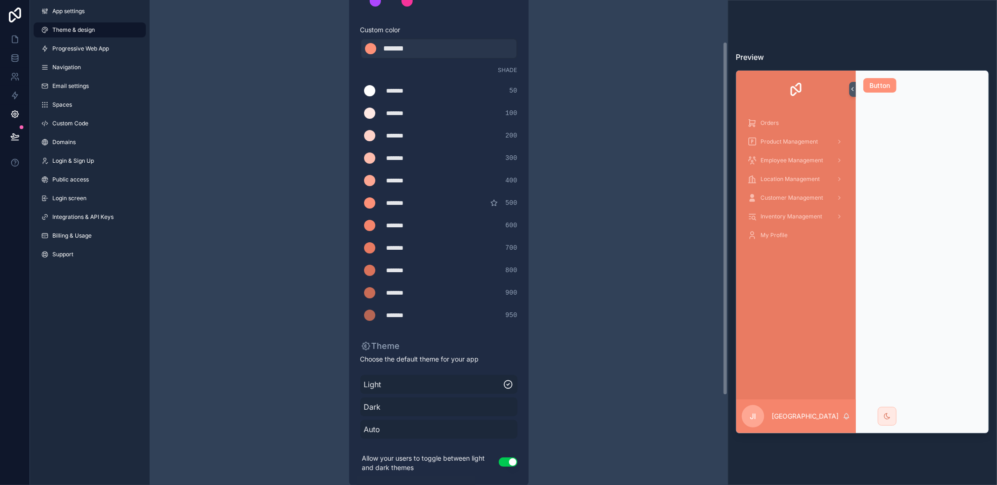
scroll to position [181, 0]
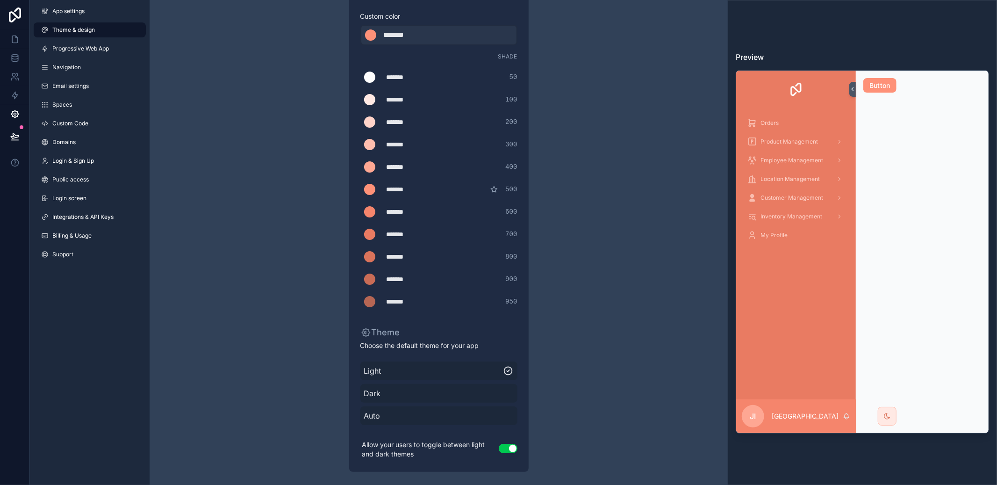
click at [372, 253] on div "scrollable content" at bounding box center [369, 256] width 11 height 11
click at [360, 257] on input "*******" at bounding box center [360, 257] width 0 height 0
click at [372, 253] on div "scrollable content" at bounding box center [369, 256] width 11 height 11
click at [360, 257] on input "*******" at bounding box center [360, 257] width 0 height 0
click at [372, 253] on div "scrollable content" at bounding box center [369, 256] width 11 height 11
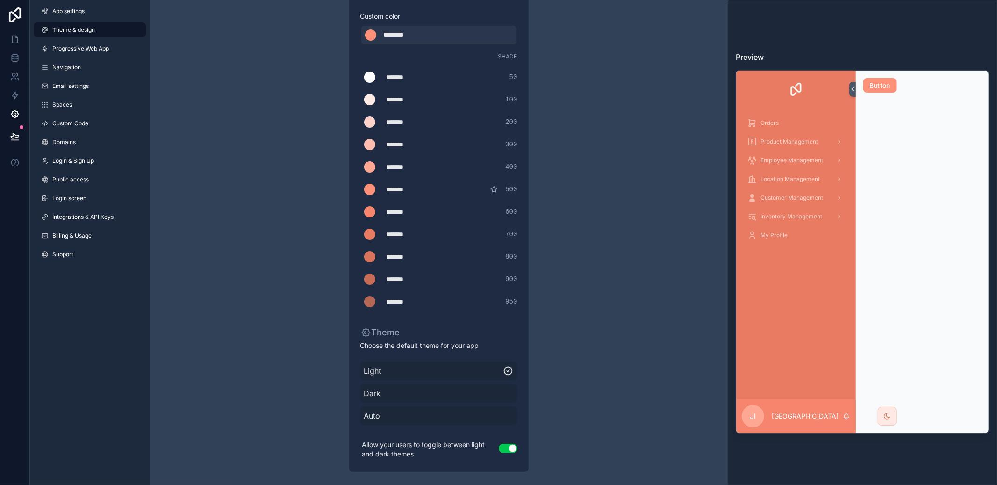
click at [360, 257] on input "*******" at bounding box center [360, 257] width 0 height 0
click at [441, 245] on div "******* ******* #ffffff 50 ******* ******* #ffe9e4 100 ******* ******* #ffd3c9 …" at bounding box center [438, 189] width 157 height 243
click at [407, 255] on div "*******" at bounding box center [410, 256] width 47 height 9
drag, startPoint x: 412, startPoint y: 253, endPoint x: 391, endPoint y: 253, distance: 21.0
click at [391, 253] on div "*******" at bounding box center [410, 256] width 47 height 9
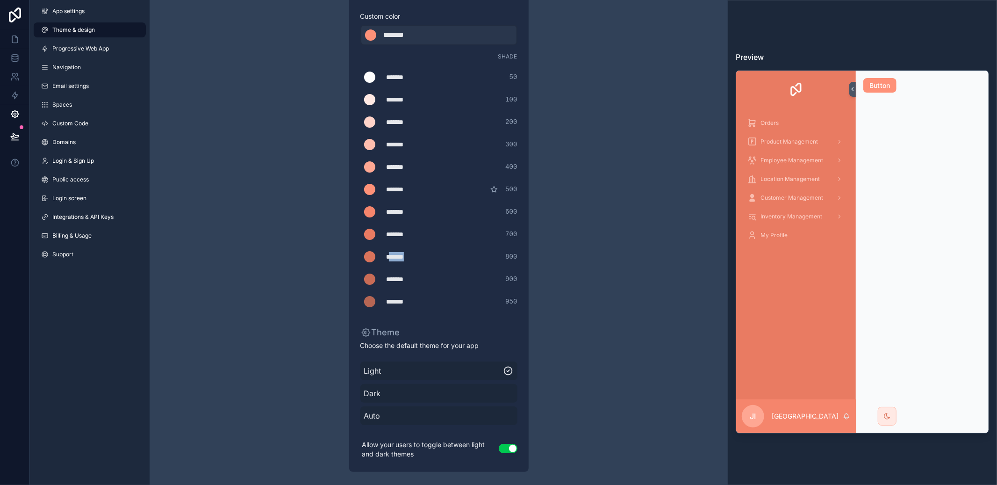
type div "*******"
copy div "******"
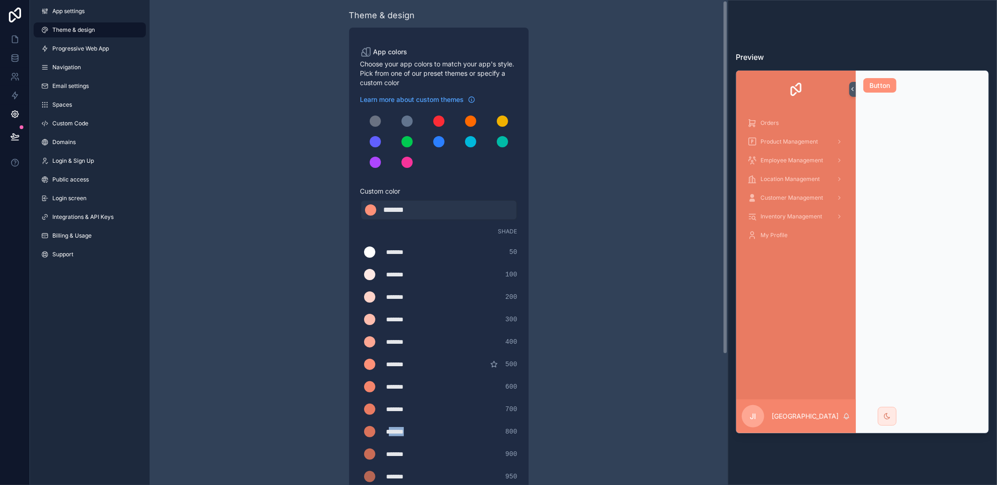
scroll to position [0, 0]
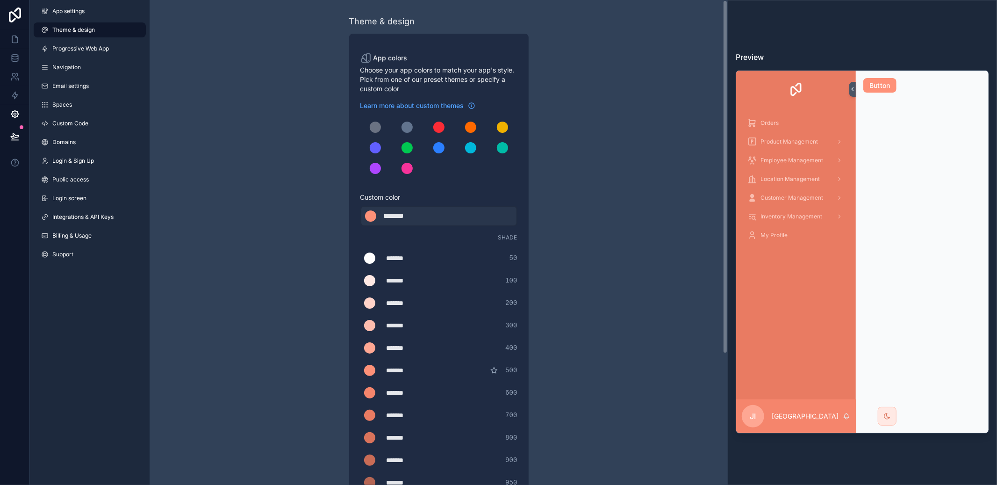
click at [423, 206] on div "******* ******* #fe9178" at bounding box center [438, 216] width 157 height 21
click at [422, 210] on div "*******" at bounding box center [407, 215] width 47 height 11
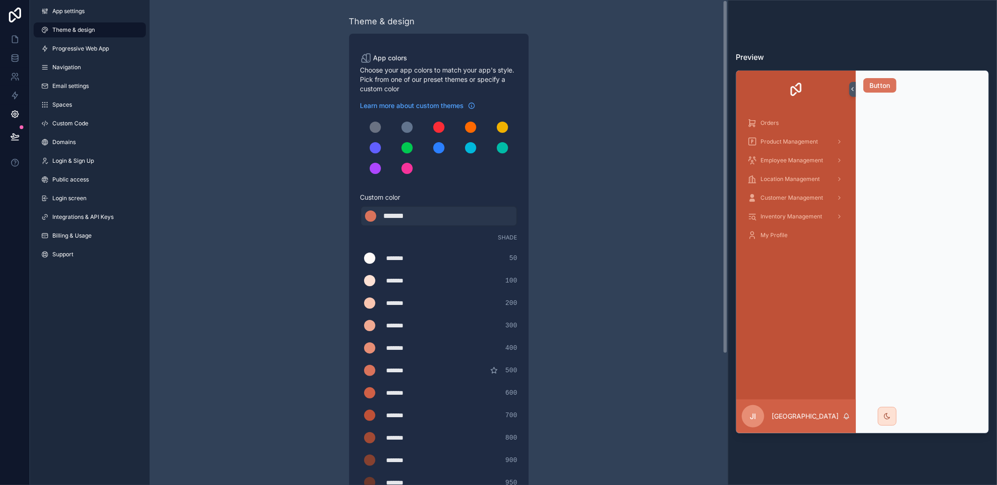
click at [433, 211] on div "******* ******* #da735b" at bounding box center [438, 216] width 157 height 21
click at [426, 216] on div "*******" at bounding box center [407, 215] width 47 height 11
type div "*******"
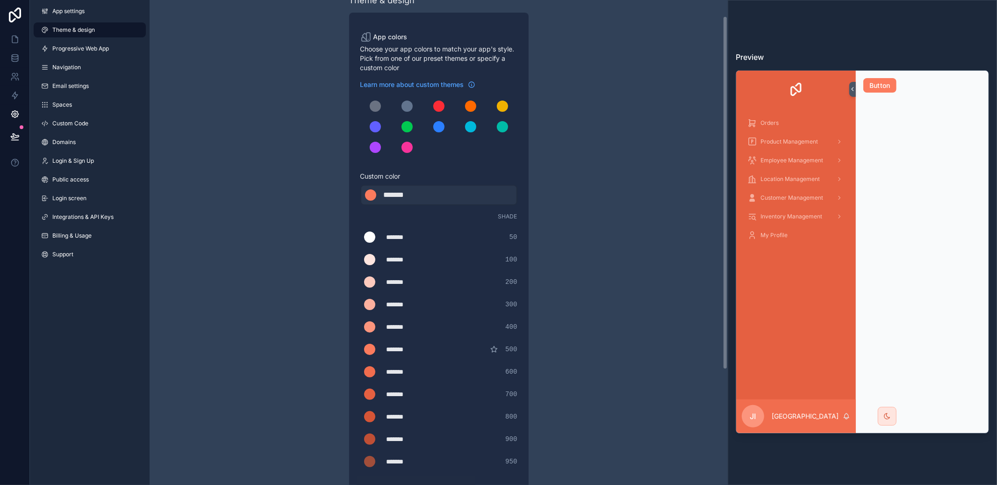
scroll to position [22, 0]
click at [15, 26] on link at bounding box center [15, 15] width 30 height 30
click at [14, 34] on link at bounding box center [14, 39] width 29 height 19
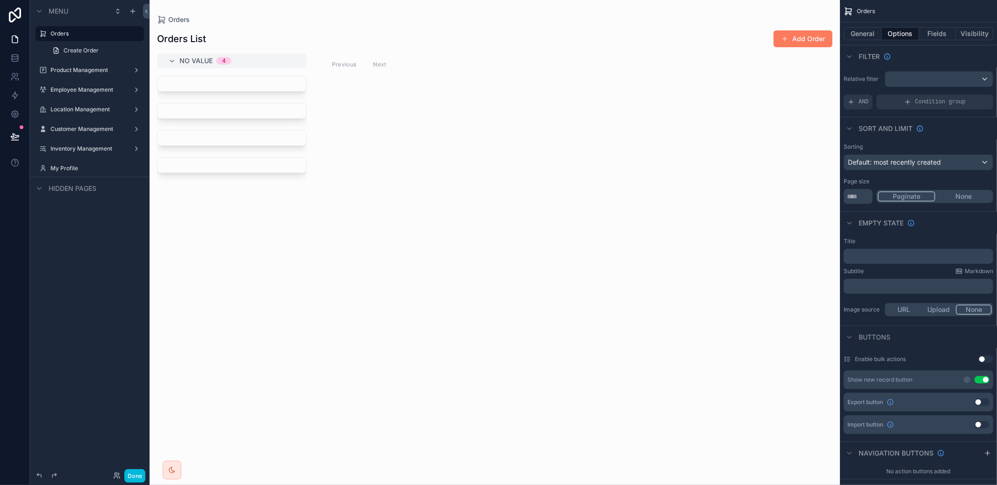
click at [136, 472] on button "Done" at bounding box center [134, 476] width 21 height 14
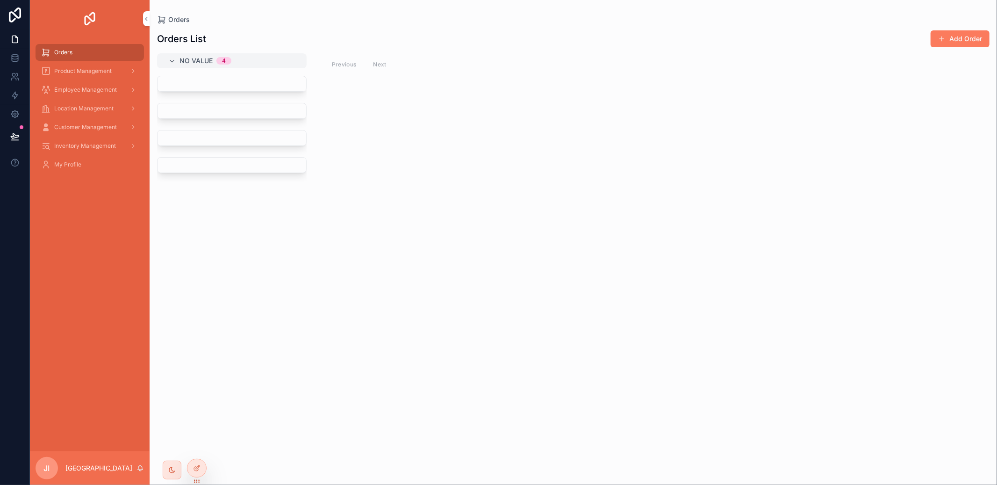
click at [89, 67] on span "Product Management" at bounding box center [82, 70] width 57 height 7
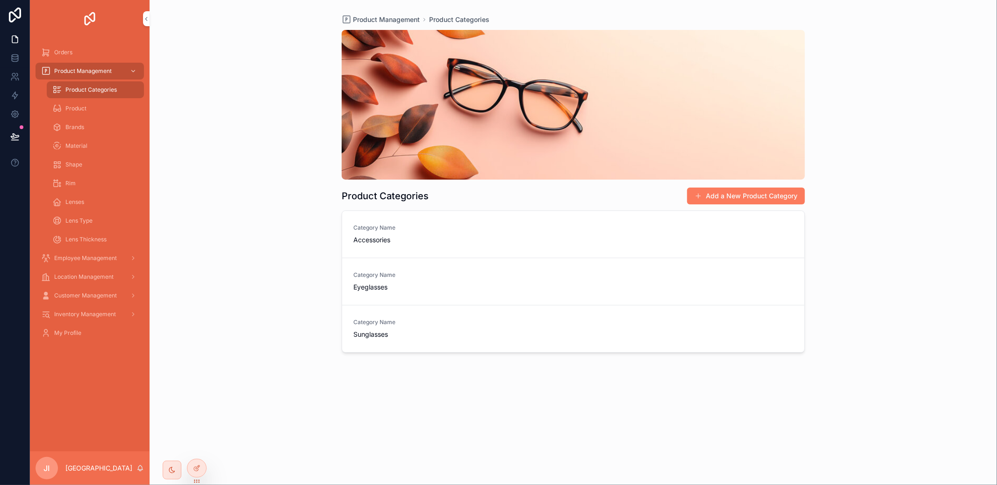
click at [69, 110] on span "Product" at bounding box center [75, 108] width 21 height 7
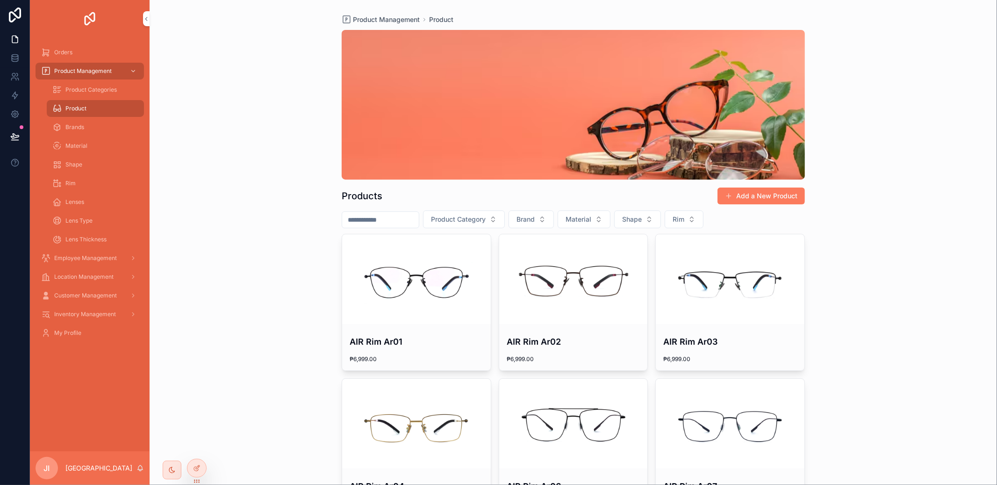
click at [198, 462] on div at bounding box center [196, 468] width 19 height 18
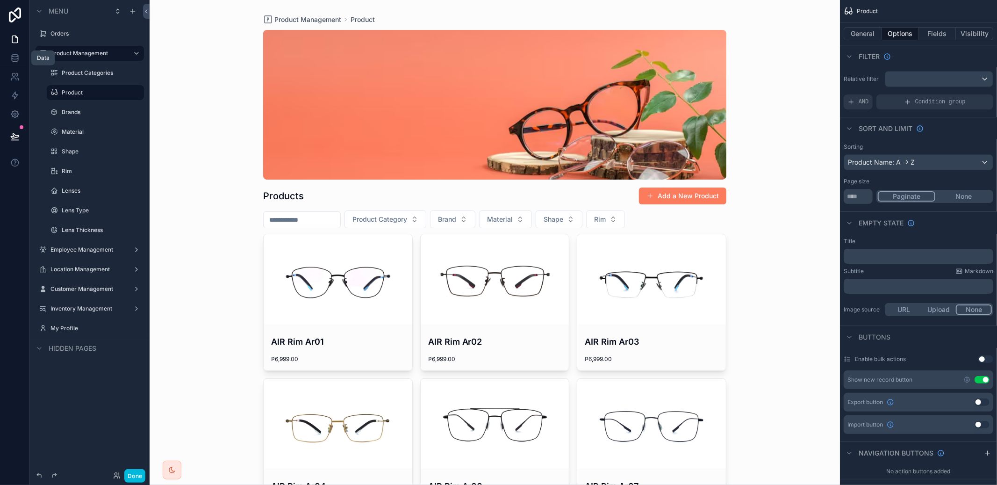
click at [18, 65] on link at bounding box center [14, 58] width 29 height 19
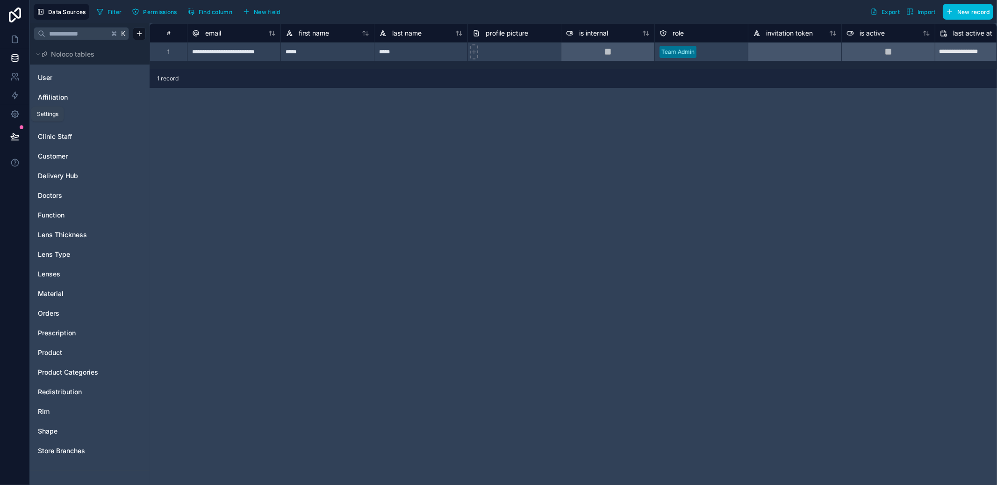
click at [21, 108] on link at bounding box center [14, 114] width 29 height 19
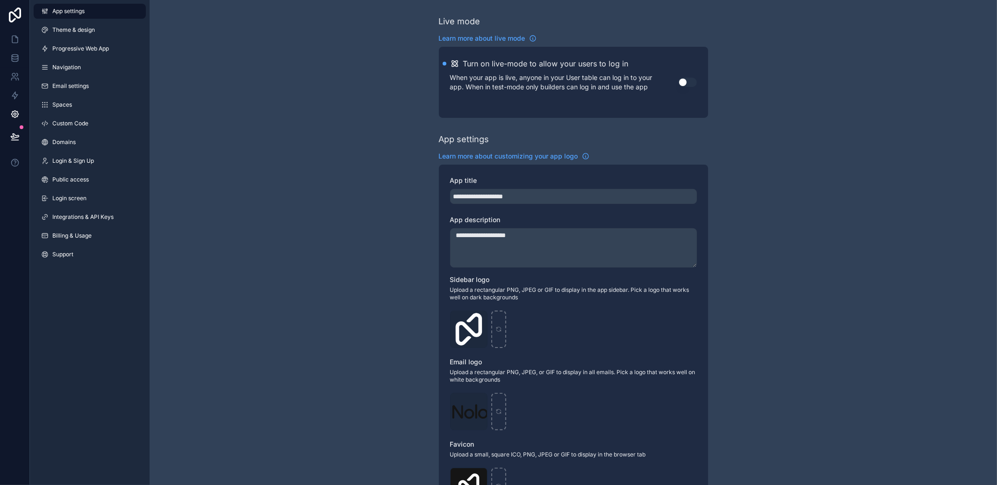
click at [93, 33] on span "Theme & design" at bounding box center [73, 29] width 43 height 7
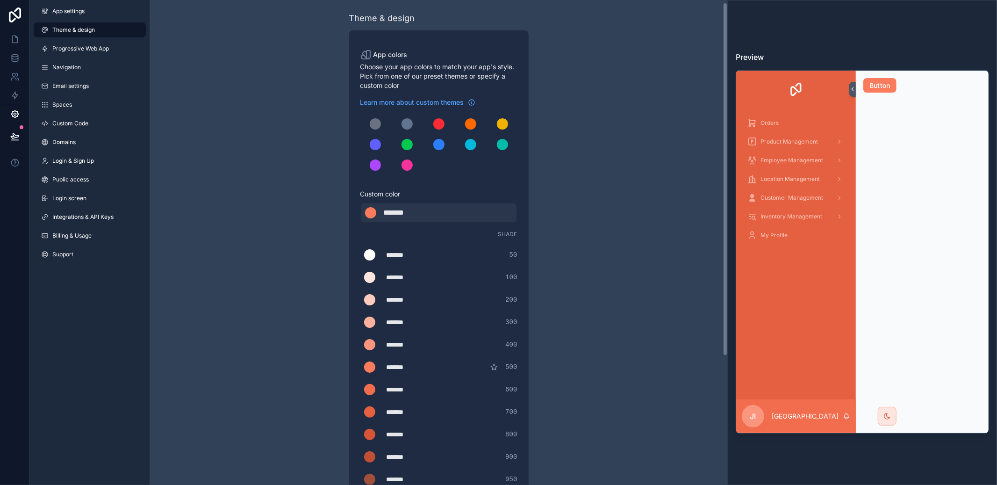
scroll to position [4, 0]
click at [393, 455] on div "*******" at bounding box center [410, 456] width 47 height 9
drag, startPoint x: 416, startPoint y: 454, endPoint x: 384, endPoint y: 451, distance: 31.5
click at [384, 451] on div "******* ******* #bf4f35 900" at bounding box center [438, 456] width 157 height 19
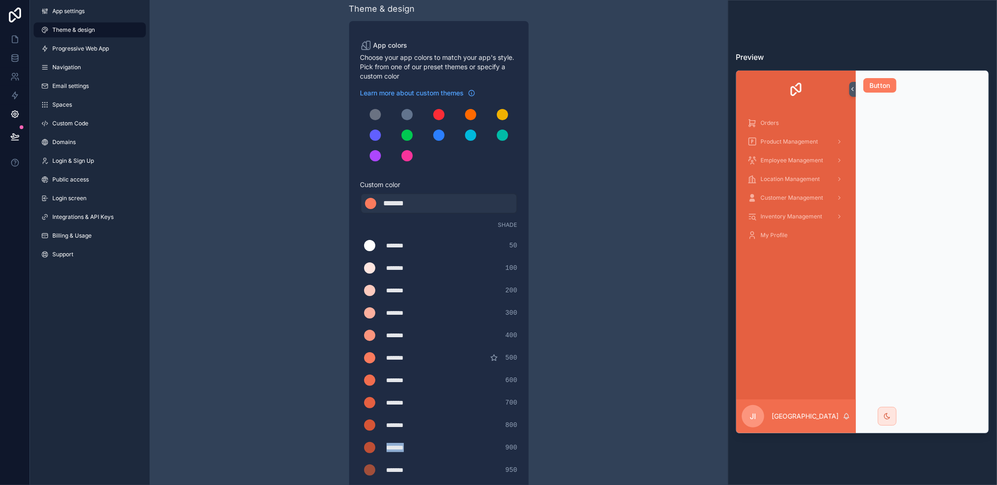
scroll to position [29, 0]
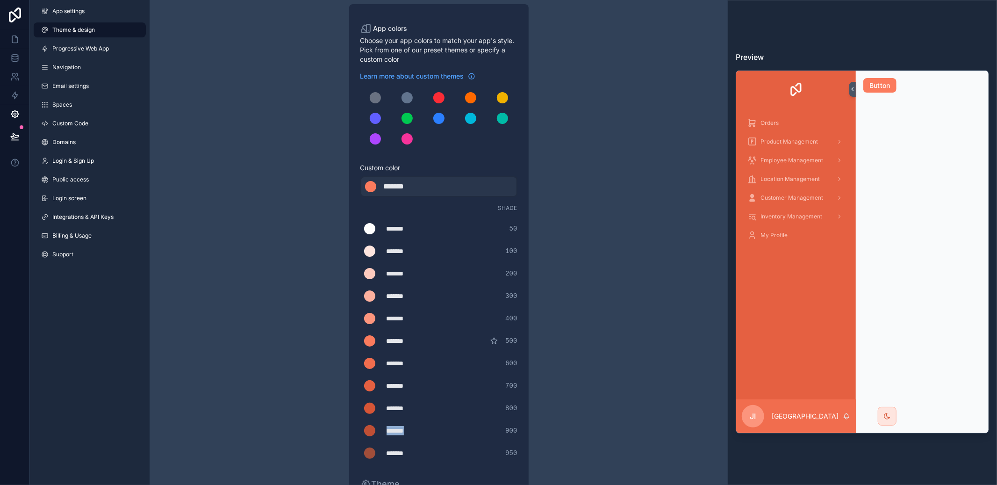
type div "*******"
copy div "*******"
click at [428, 191] on div "*******" at bounding box center [407, 186] width 47 height 11
type div "*******"
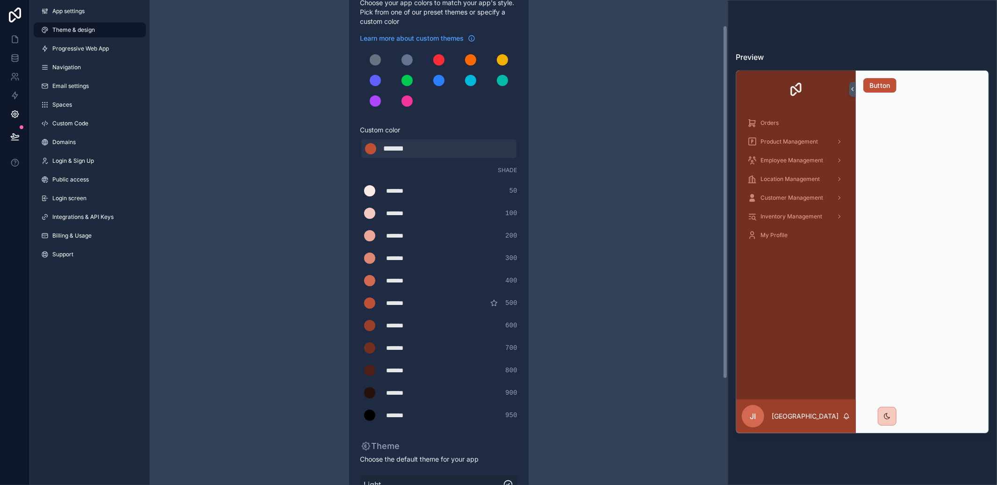
scroll to position [181, 0]
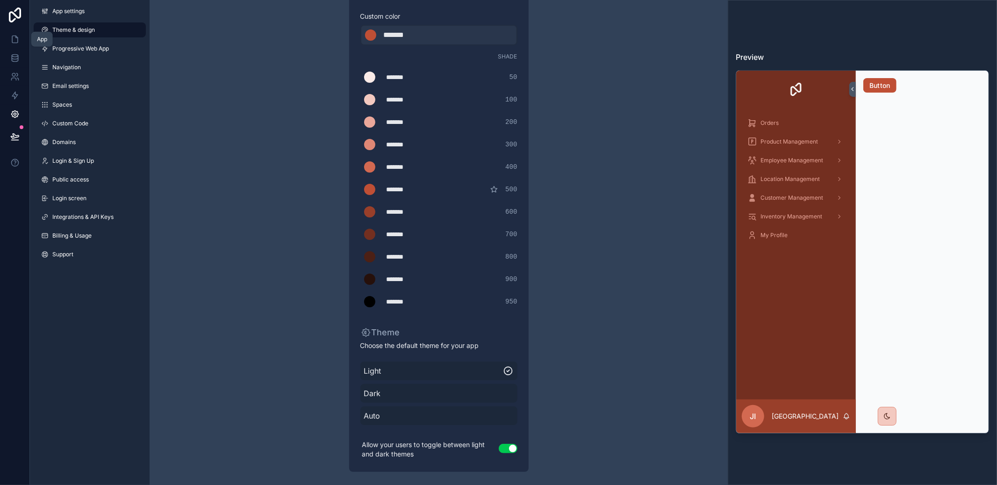
click at [19, 35] on link at bounding box center [14, 39] width 29 height 19
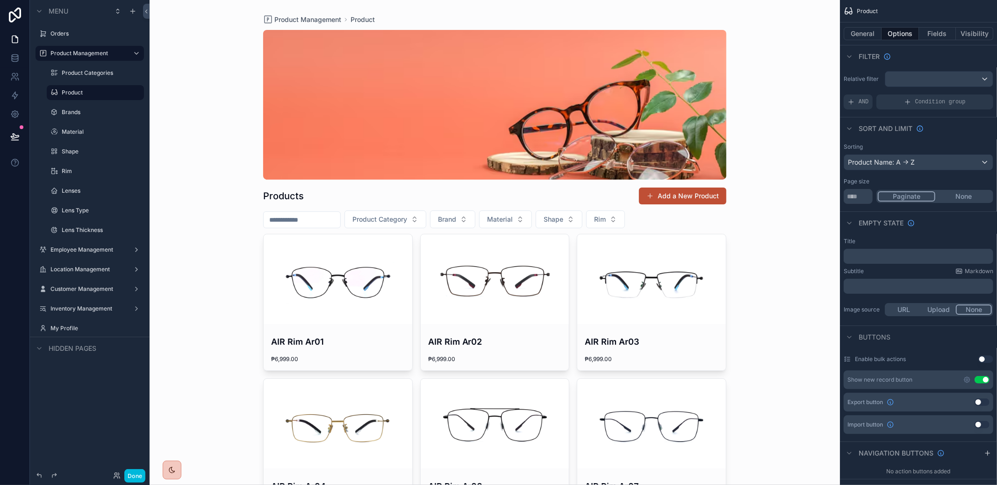
click at [141, 476] on button "Done" at bounding box center [134, 476] width 21 height 14
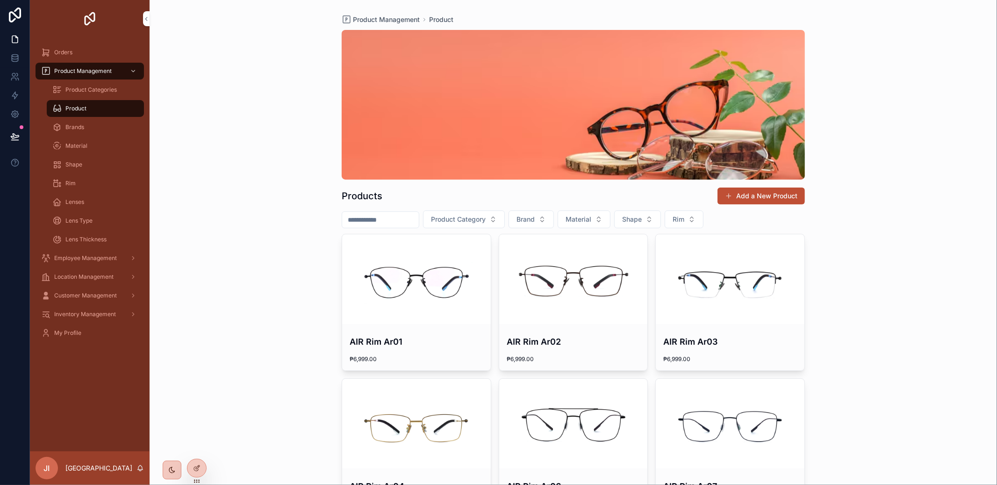
click at [84, 120] on div "Brands" at bounding box center [95, 127] width 86 height 15
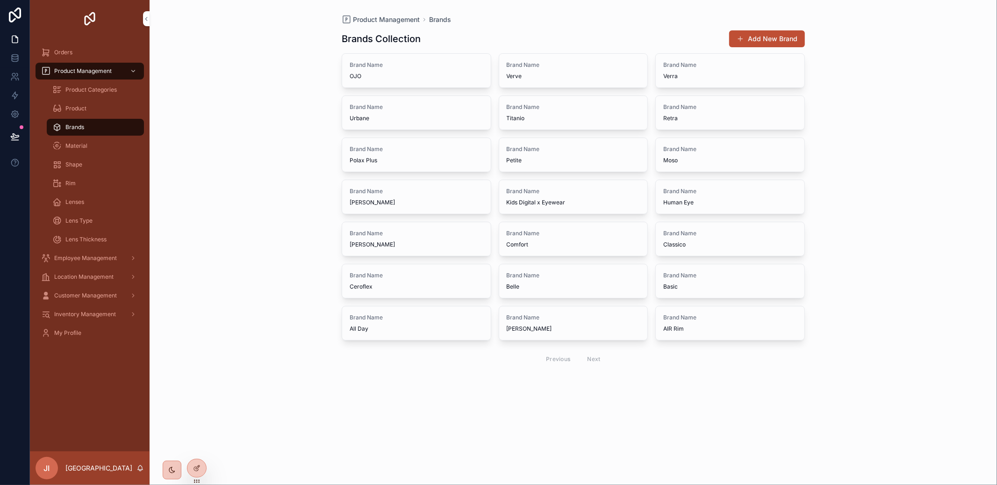
click at [86, 98] on link "Product Categories" at bounding box center [95, 89] width 97 height 17
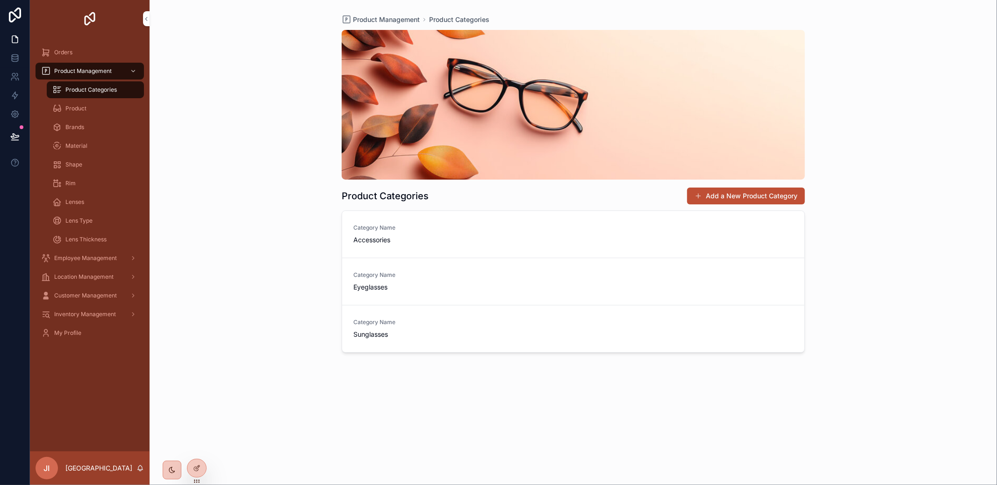
click at [86, 109] on div "Product" at bounding box center [95, 108] width 86 height 15
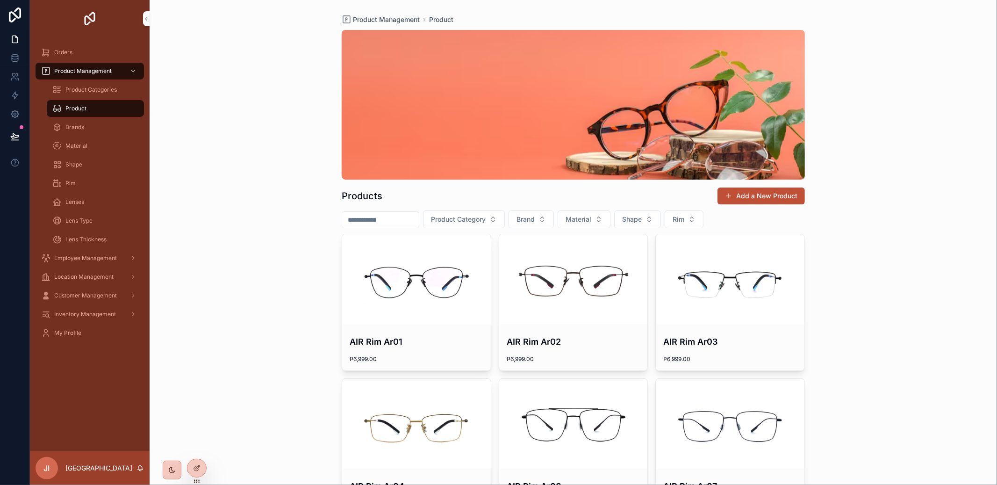
click at [80, 121] on div "Brands" at bounding box center [95, 127] width 86 height 15
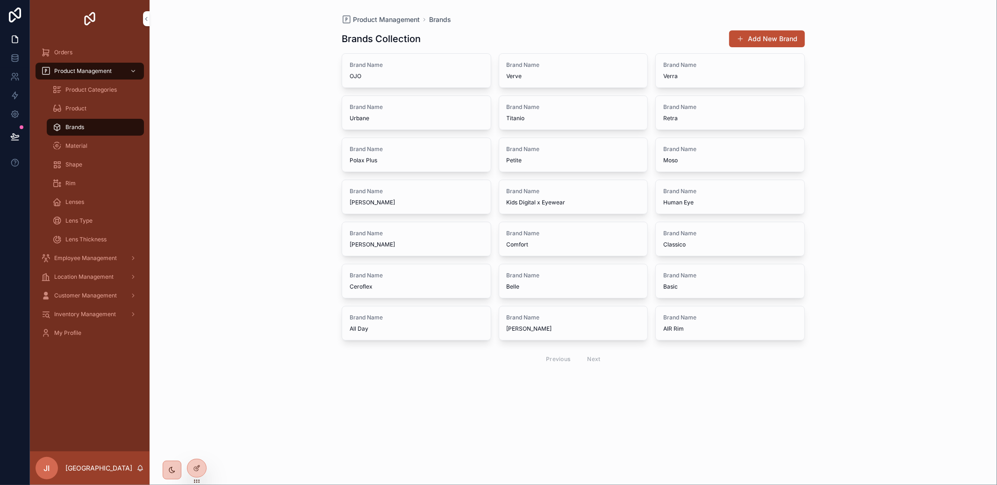
click at [79, 135] on link "Brands" at bounding box center [95, 127] width 97 height 17
click at [79, 141] on div "Material" at bounding box center [95, 145] width 86 height 15
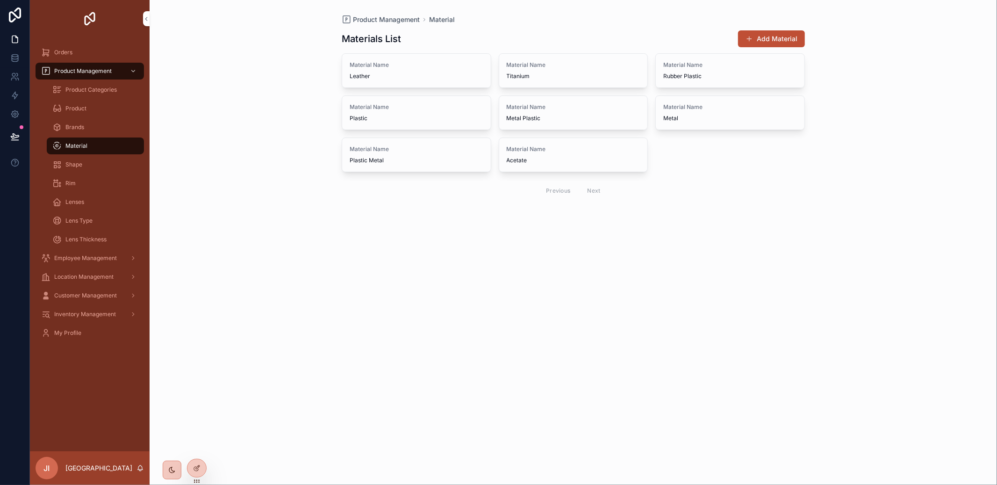
click at [79, 132] on div "Brands" at bounding box center [95, 127] width 86 height 15
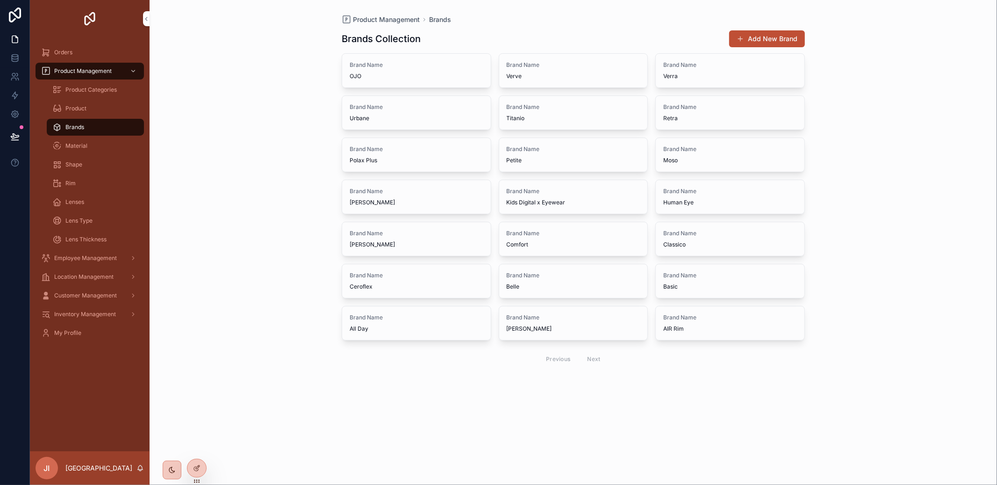
click at [80, 116] on link "Product" at bounding box center [95, 108] width 97 height 17
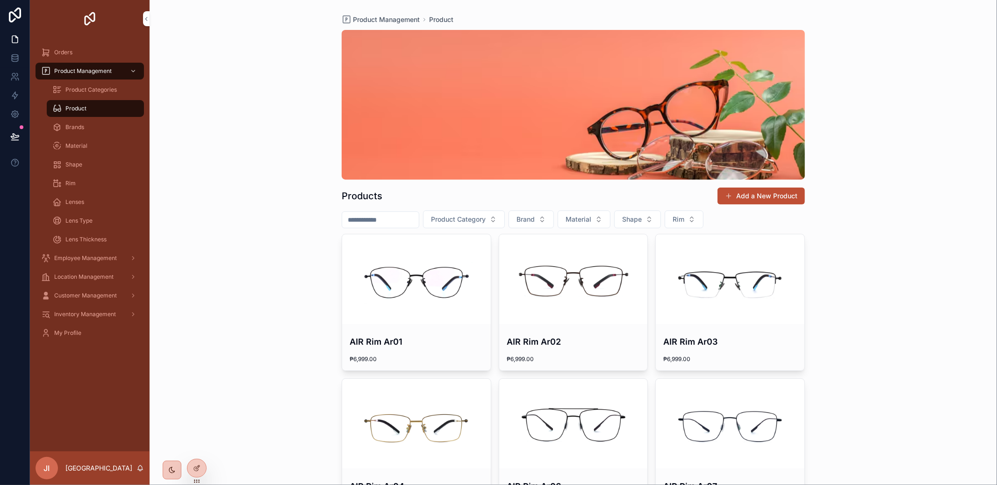
click at [82, 102] on div "Product" at bounding box center [95, 108] width 86 height 15
click at [86, 93] on div "Product Categories" at bounding box center [95, 89] width 86 height 15
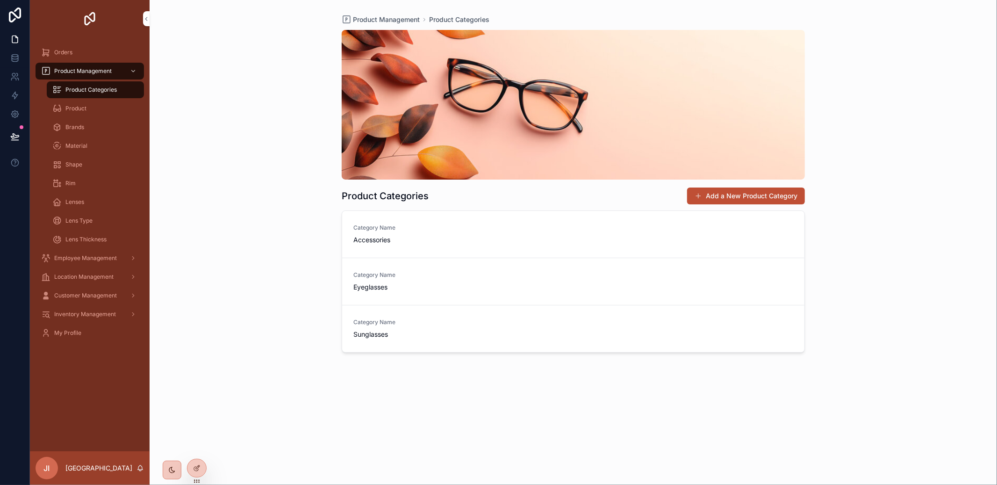
click at [84, 108] on span "Product" at bounding box center [75, 108] width 21 height 7
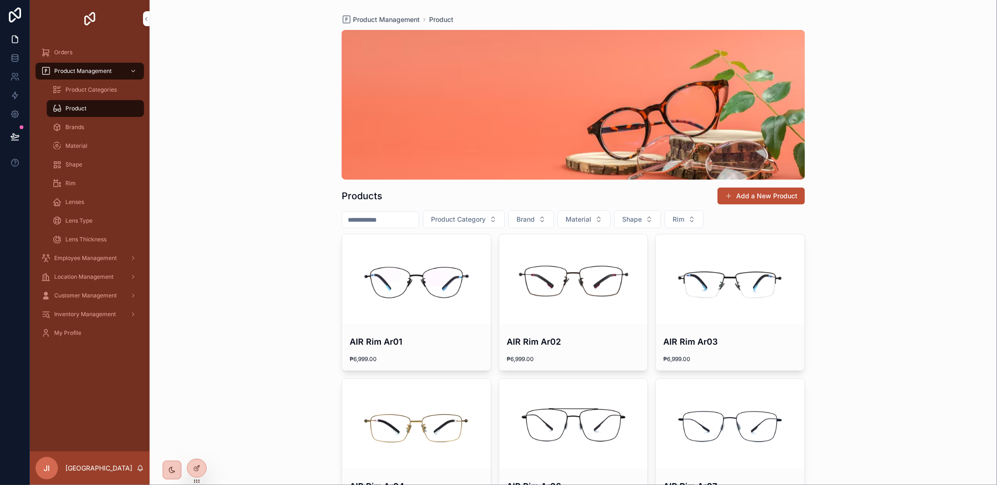
click at [84, 124] on div "Brands" at bounding box center [95, 127] width 86 height 15
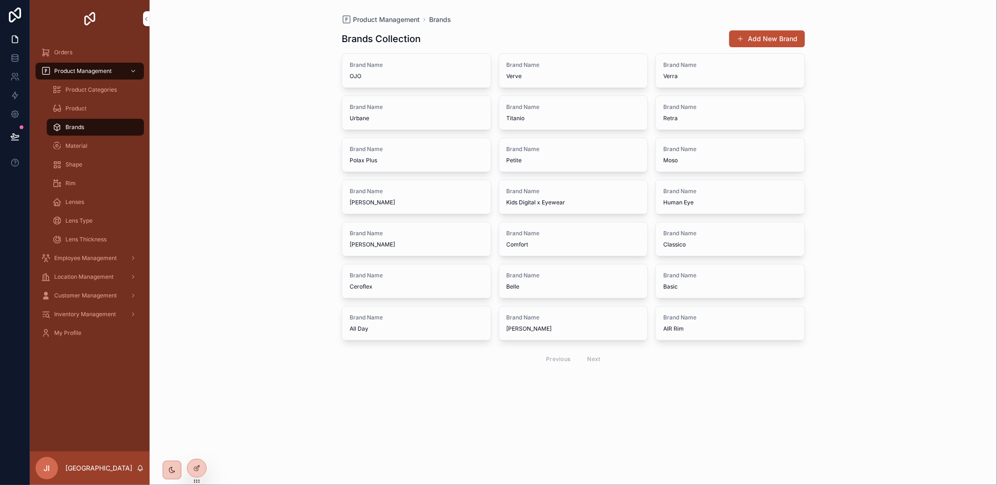
click at [83, 116] on link "Product" at bounding box center [95, 108] width 97 height 17
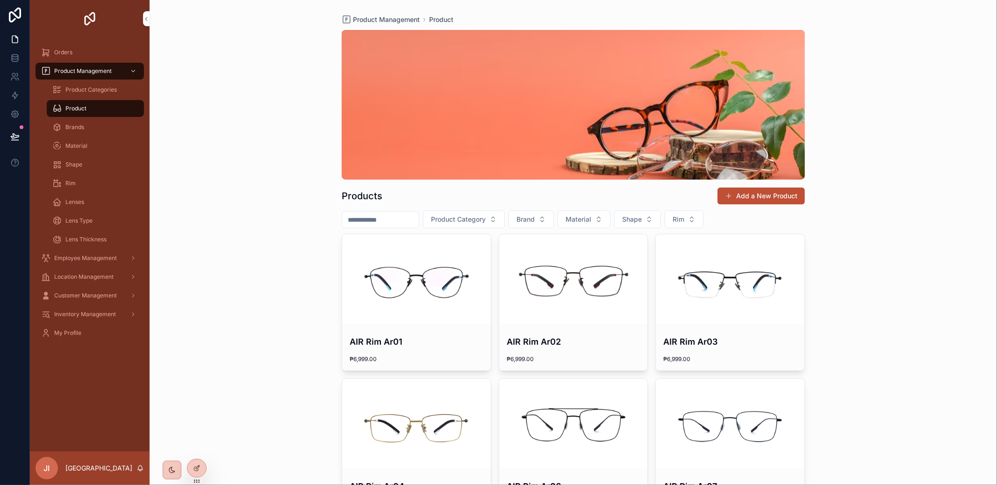
click at [86, 95] on div "Product Categories" at bounding box center [95, 89] width 86 height 15
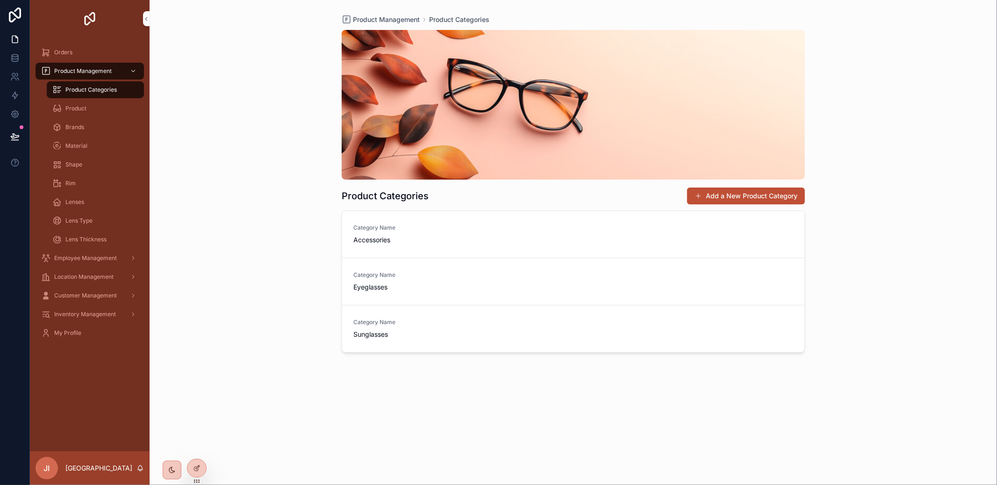
click at [194, 474] on div at bounding box center [196, 468] width 19 height 18
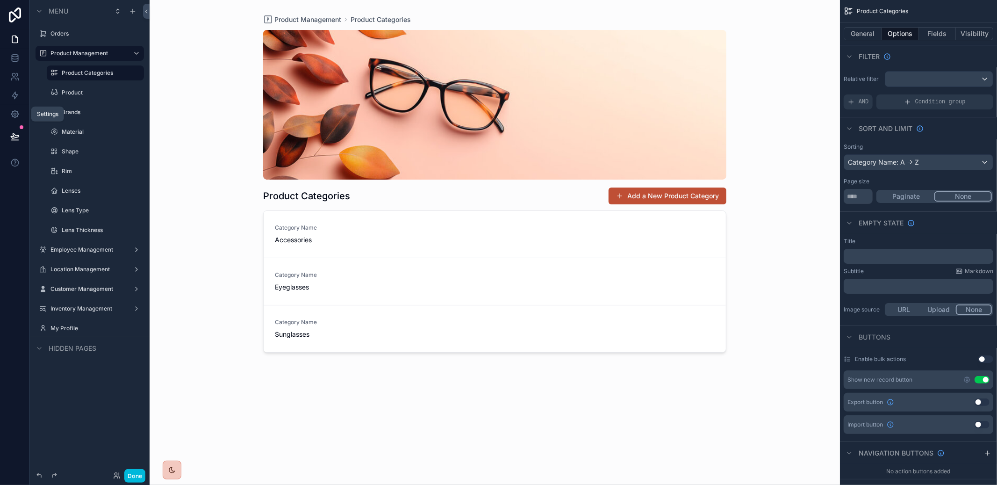
click at [8, 114] on link at bounding box center [14, 114] width 29 height 19
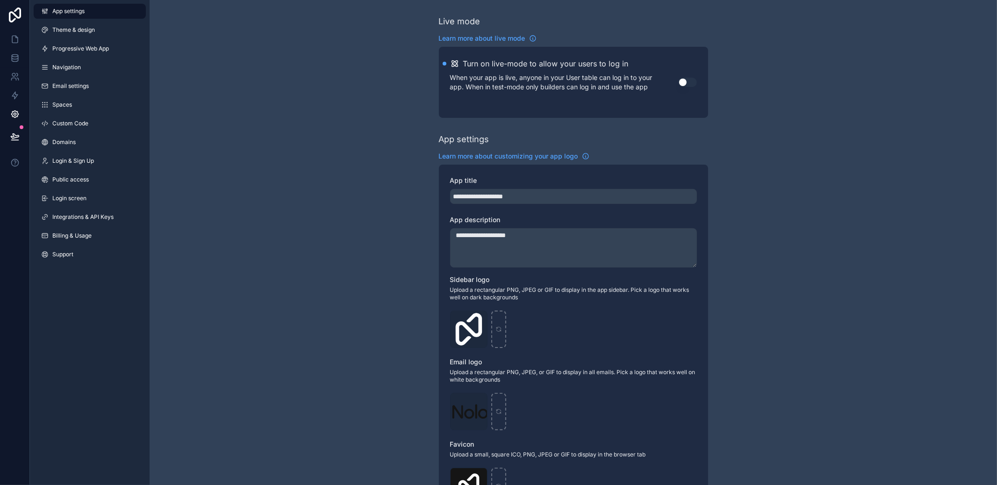
click at [75, 36] on link "Theme & design" at bounding box center [90, 29] width 112 height 15
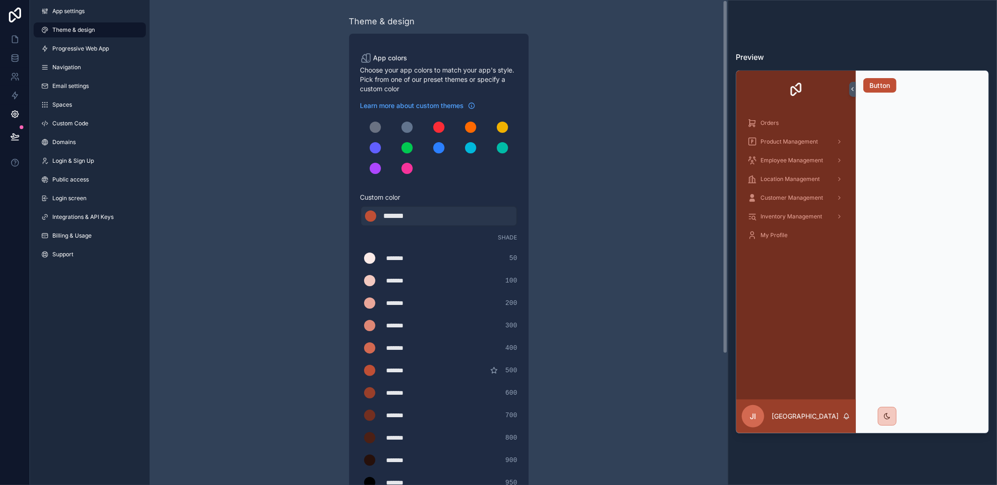
click at [413, 222] on div "******* ******* #bf4f35" at bounding box center [438, 216] width 157 height 21
click at [416, 218] on div "*******" at bounding box center [407, 215] width 47 height 11
type div "*******"
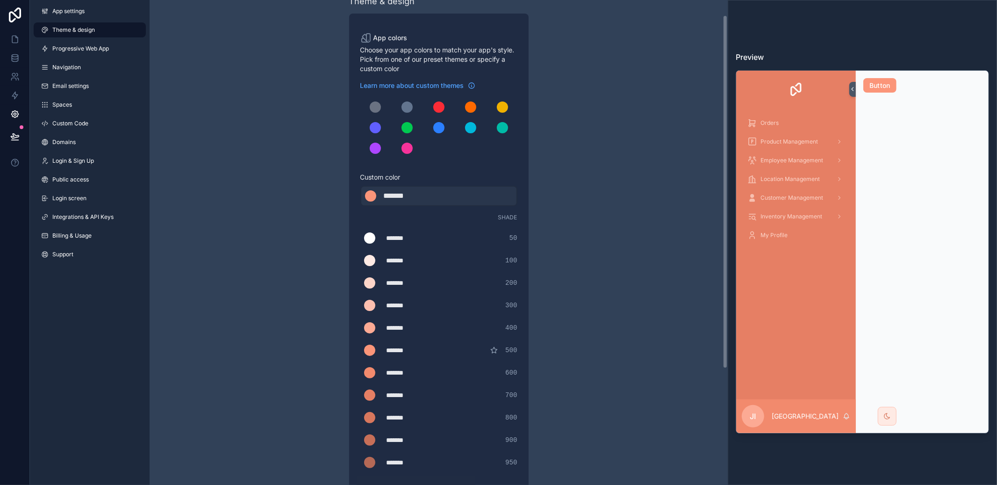
scroll to position [21, 0]
click at [416, 460] on div "*******" at bounding box center [410, 461] width 47 height 9
drag, startPoint x: 421, startPoint y: 459, endPoint x: 359, endPoint y: 463, distance: 62.7
click at [359, 463] on div "App colors Choose your app colors to match your app's style. Pick from one of o…" at bounding box center [438, 322] width 179 height 619
type div "*******"
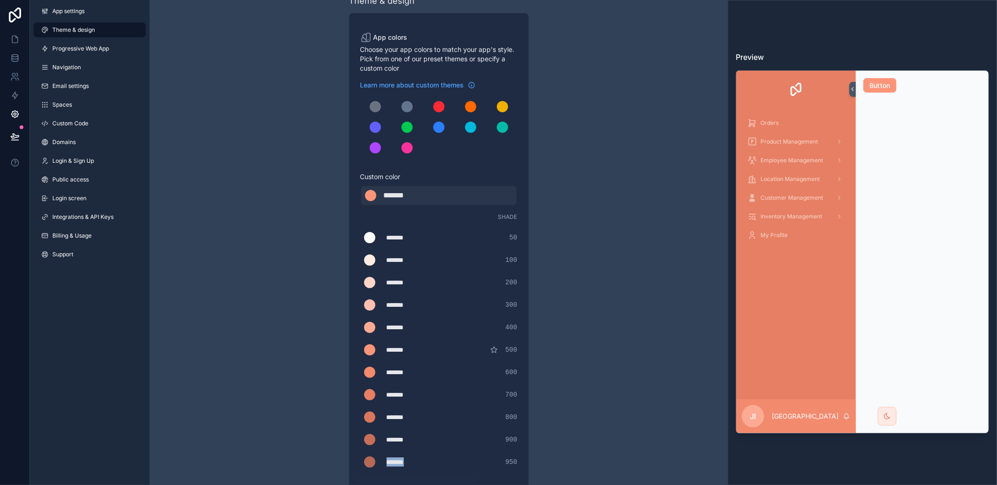
copy div "*******"
click at [439, 194] on div "******* ******* #fb9579" at bounding box center [438, 195] width 157 height 21
click at [432, 194] on div "******* ******* #fb9579" at bounding box center [438, 195] width 157 height 21
click at [424, 195] on div "*******" at bounding box center [407, 195] width 47 height 11
click at [420, 195] on div "*******" at bounding box center [407, 195] width 47 height 11
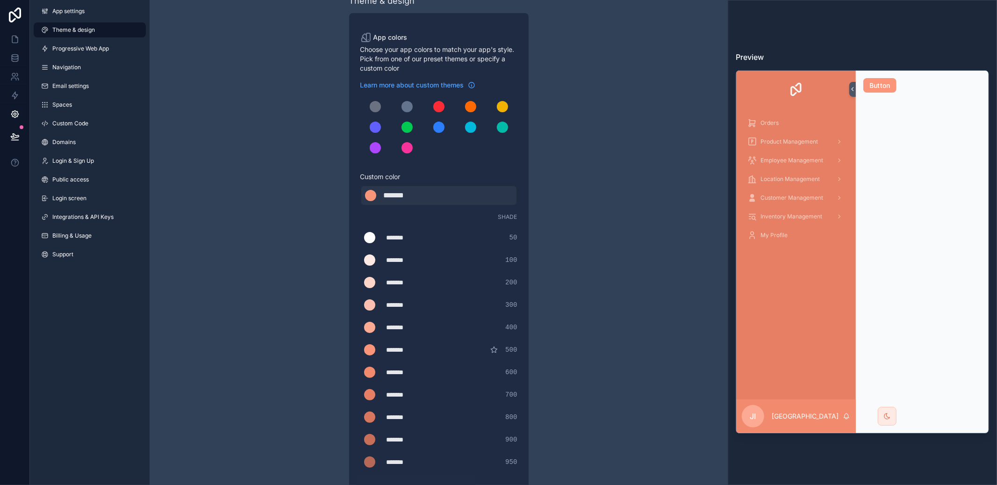
type div "*******"
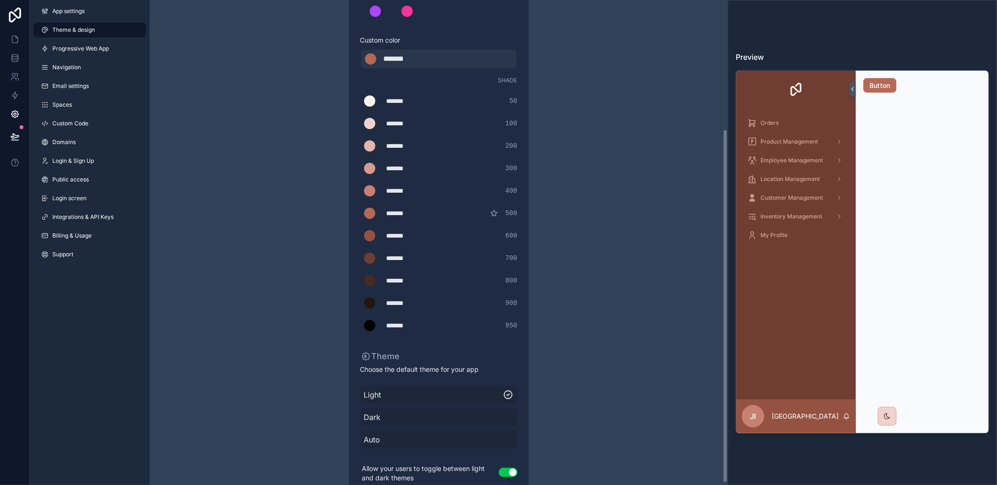
scroll to position [181, 0]
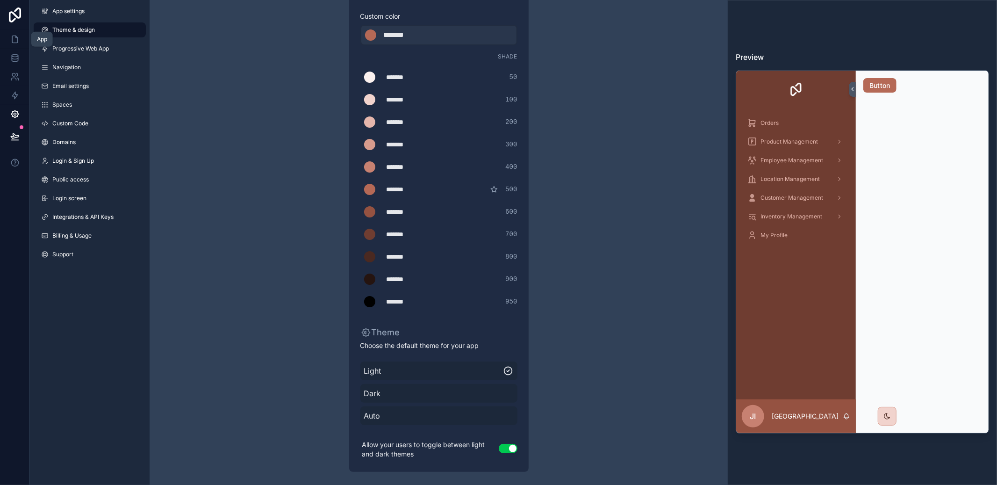
click at [5, 43] on link at bounding box center [14, 39] width 29 height 19
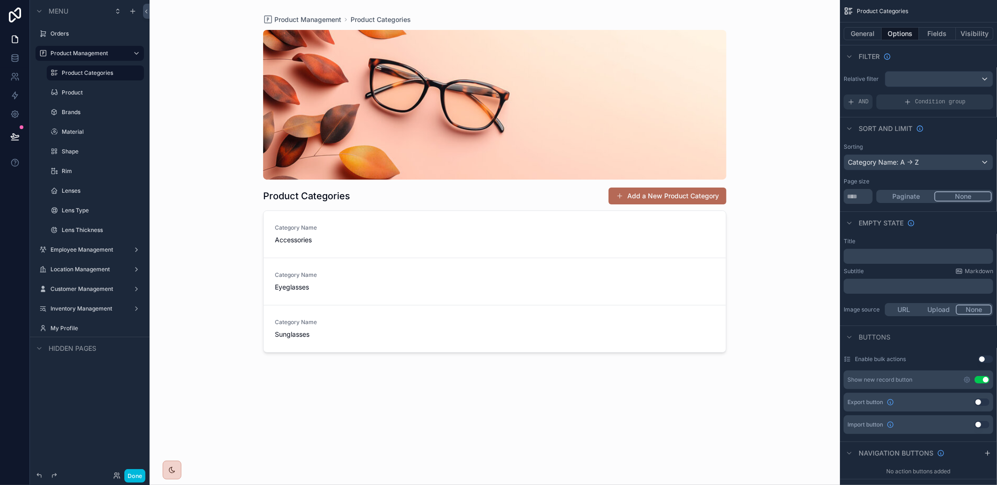
click at [142, 471] on button "Done" at bounding box center [134, 476] width 21 height 14
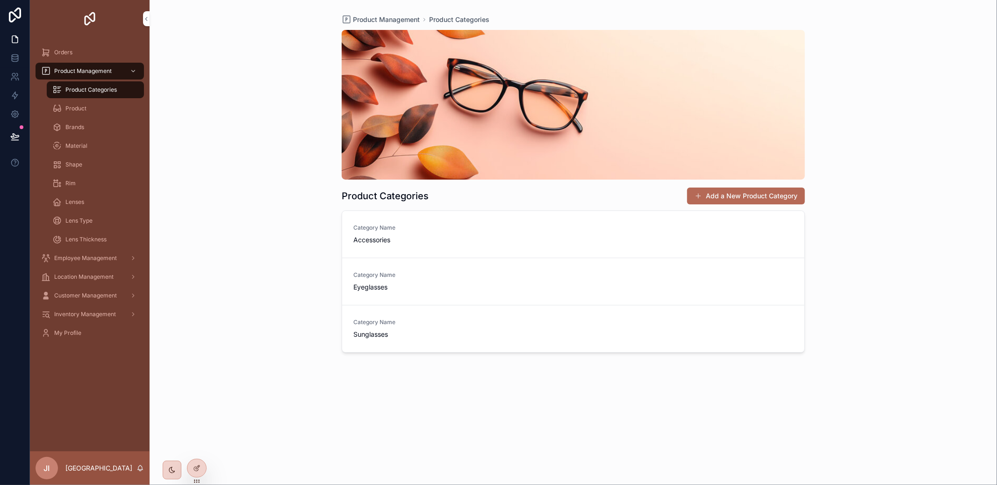
click at [84, 115] on div "Product" at bounding box center [95, 108] width 86 height 15
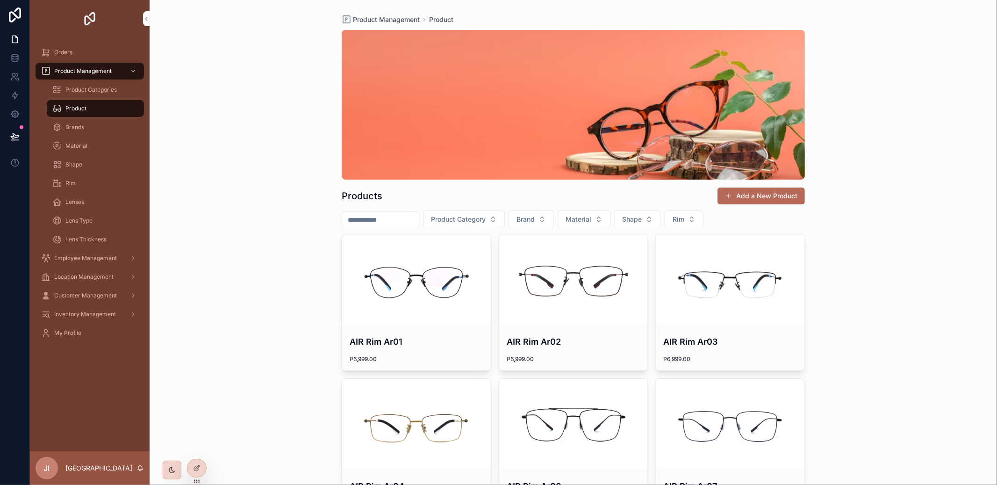
click at [83, 95] on div "Product Categories" at bounding box center [95, 89] width 86 height 15
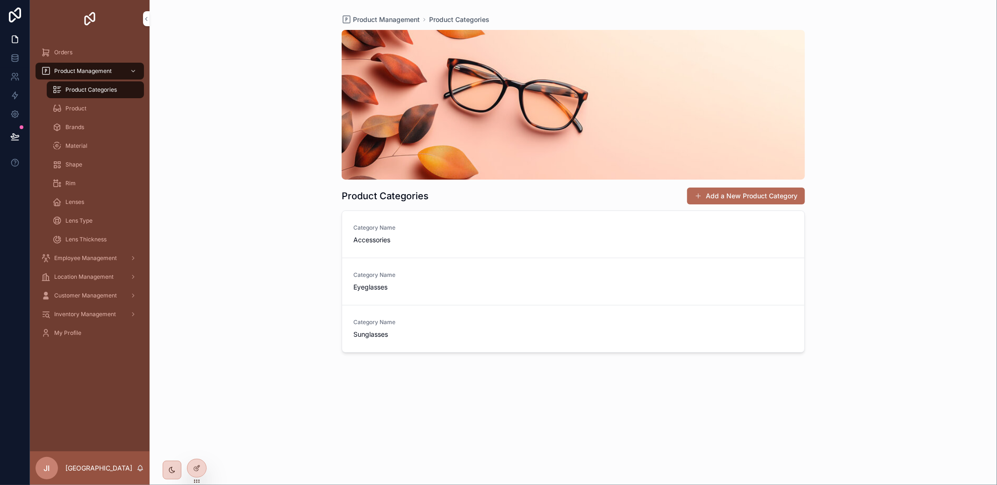
click at [82, 111] on span "Product" at bounding box center [75, 108] width 21 height 7
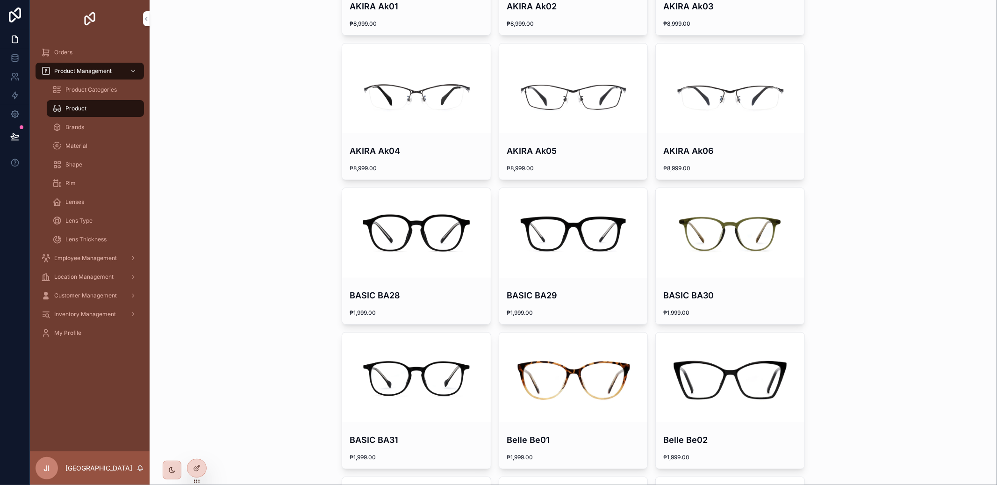
scroll to position [291, 0]
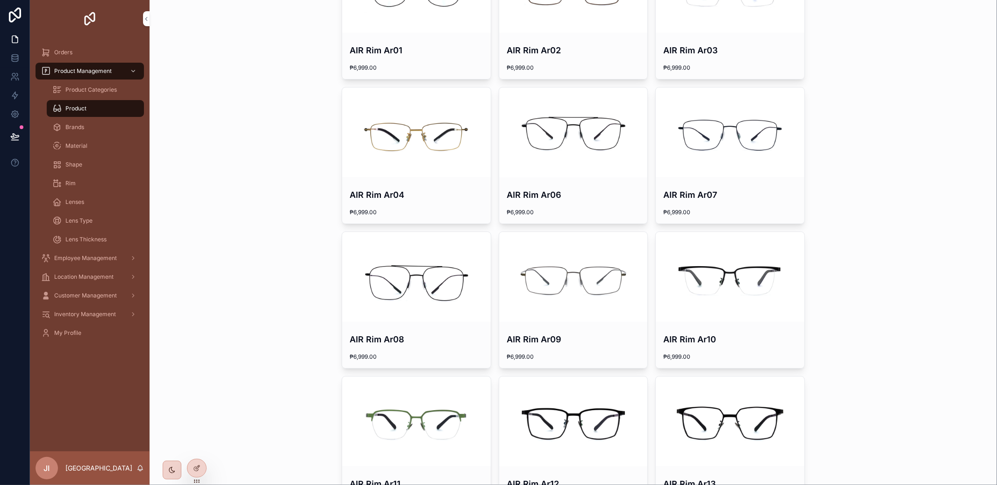
click at [202, 460] on div at bounding box center [197, 468] width 20 height 19
click at [196, 466] on icon at bounding box center [196, 467] width 7 height 7
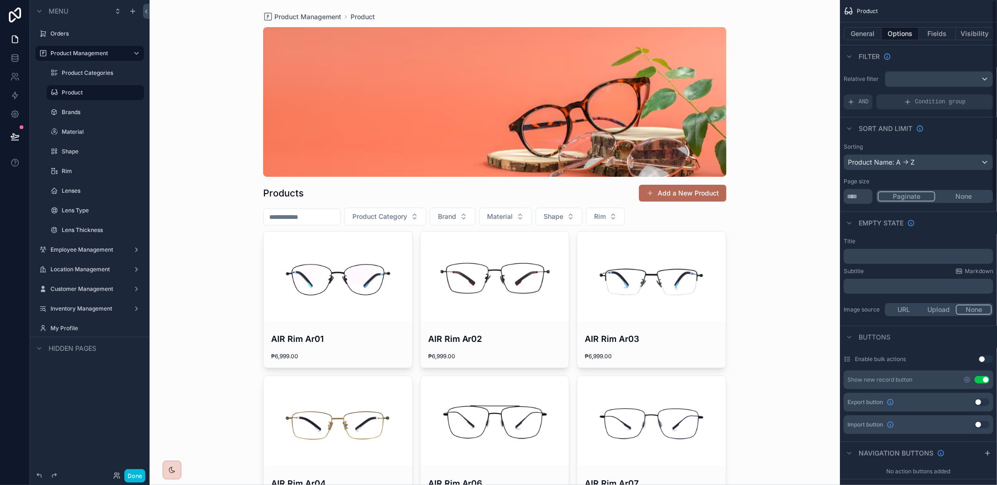
scroll to position [0, 0]
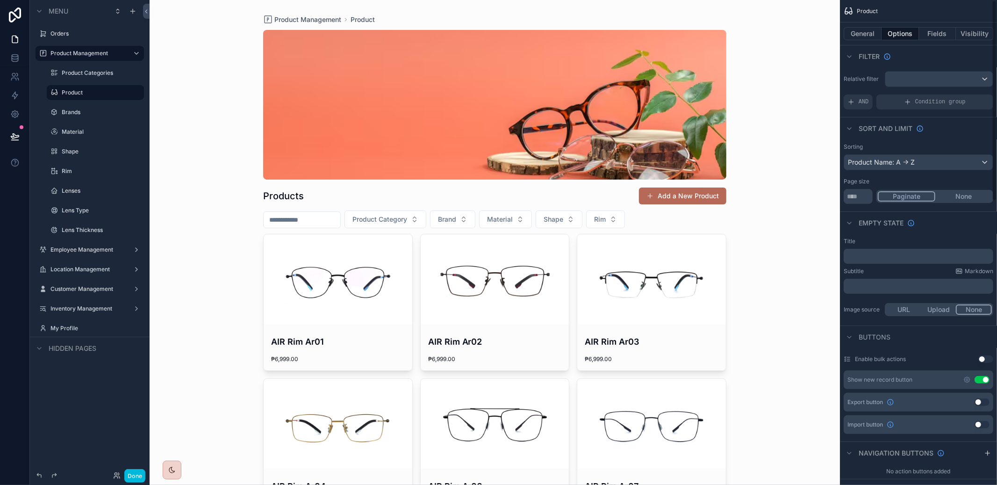
click at [870, 34] on button "General" at bounding box center [863, 33] width 38 height 13
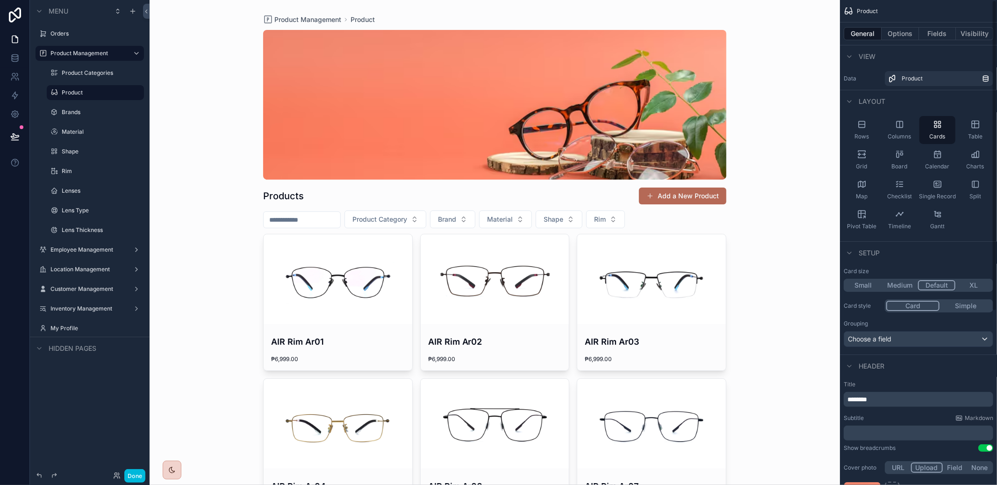
click at [913, 36] on button "Options" at bounding box center [900, 33] width 37 height 13
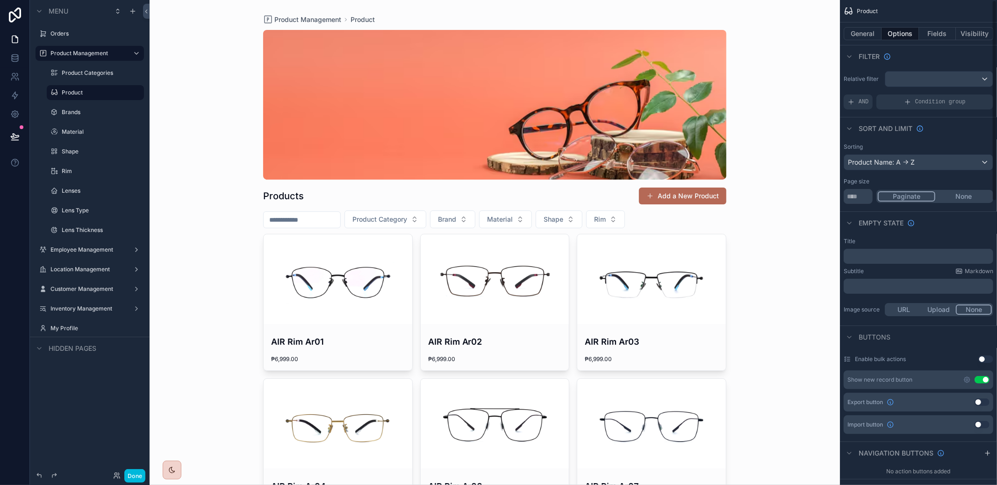
click at [932, 36] on button "Fields" at bounding box center [937, 33] width 37 height 13
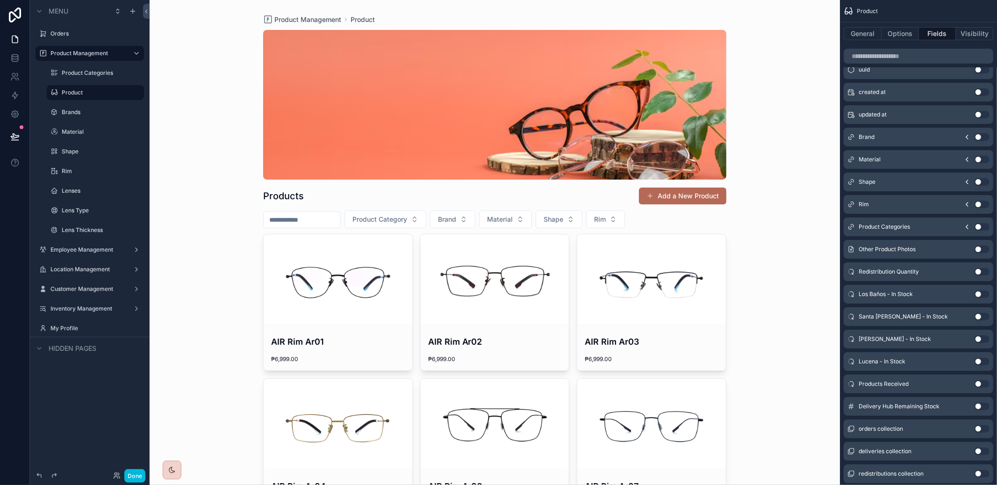
scroll to position [136, 0]
click at [23, 58] on link at bounding box center [14, 58] width 29 height 19
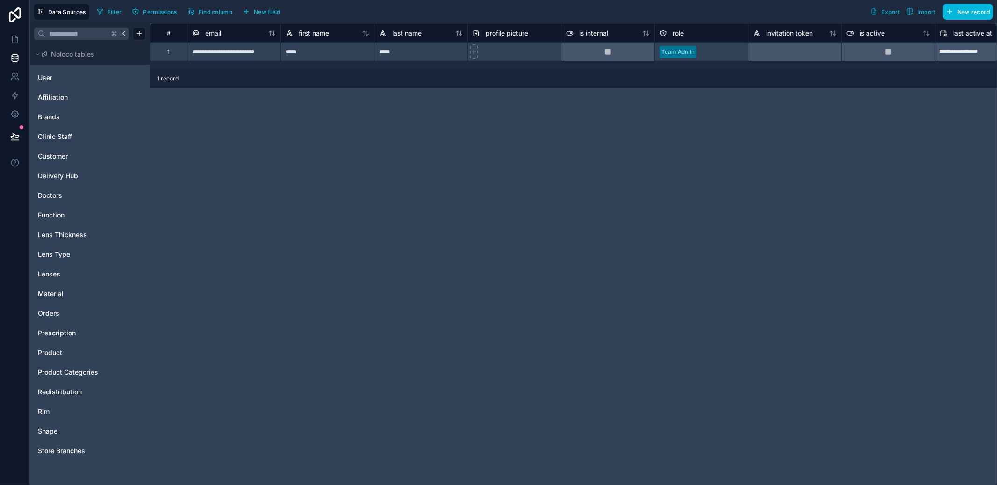
click at [68, 348] on link "Product" at bounding box center [76, 352] width 76 height 9
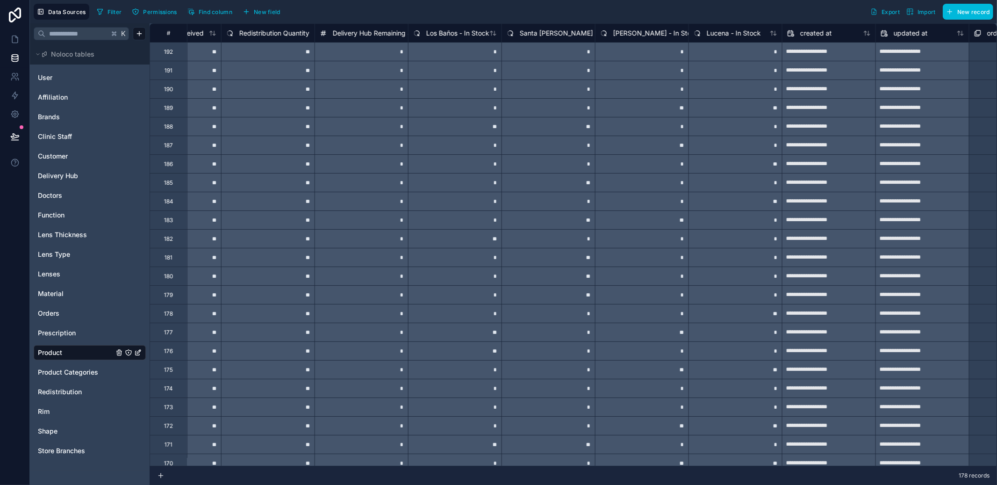
scroll to position [0, 902]
click at [46, 311] on span "Orders" at bounding box center [49, 313] width 22 height 9
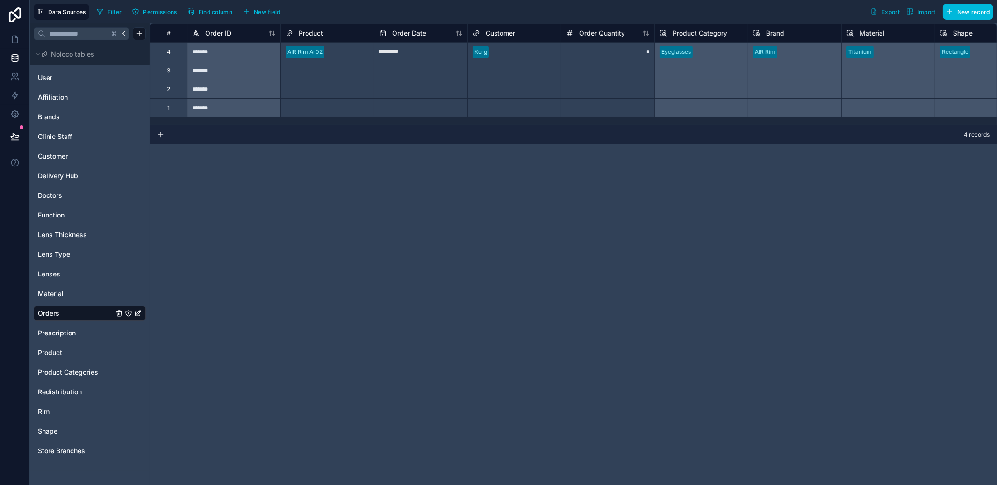
click at [308, 70] on div "Select a Product" at bounding box center [308, 70] width 44 height 7
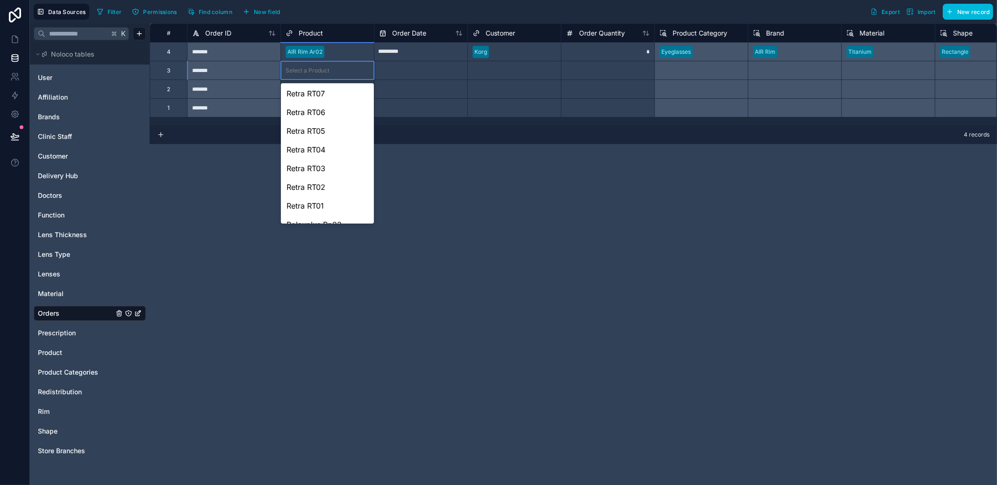
scroll to position [820, 0]
click at [326, 196] on div "Polaxplus Pp20" at bounding box center [327, 194] width 93 height 19
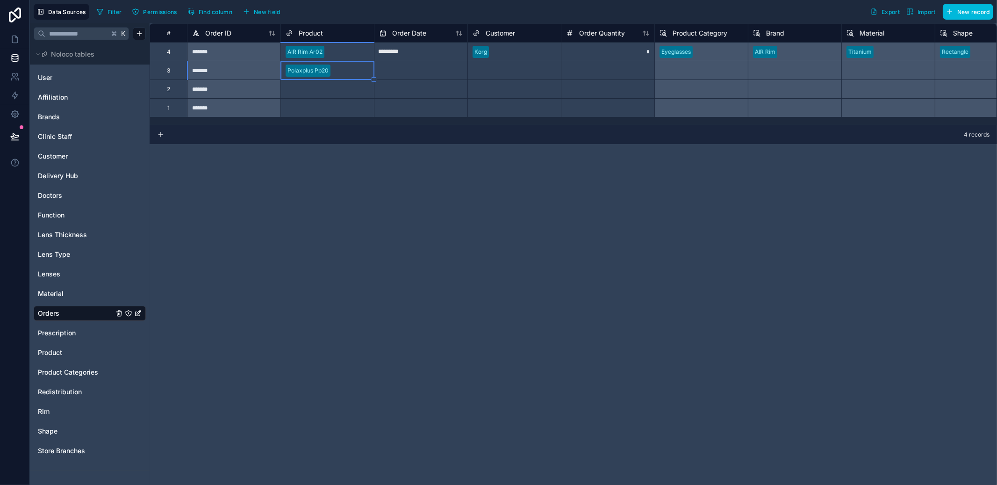
click at [400, 71] on input "text" at bounding box center [420, 70] width 93 height 15
select select "****"
select select "*"
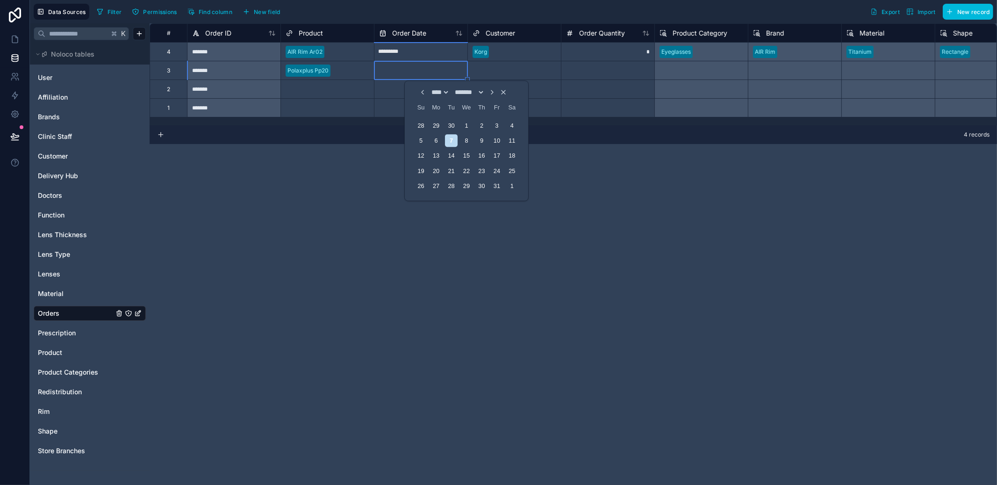
click at [353, 67] on div at bounding box center [351, 70] width 35 height 9
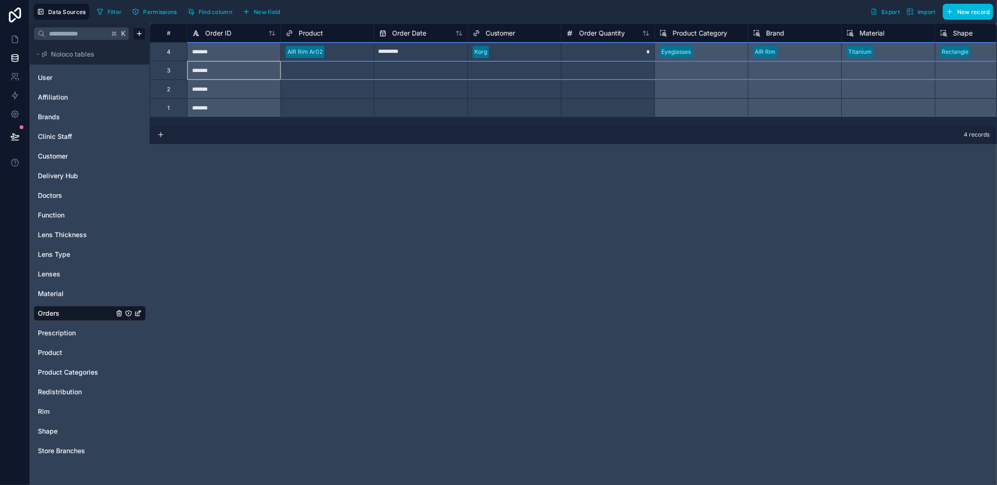
click at [499, 77] on div "Select a Customer" at bounding box center [514, 70] width 93 height 18
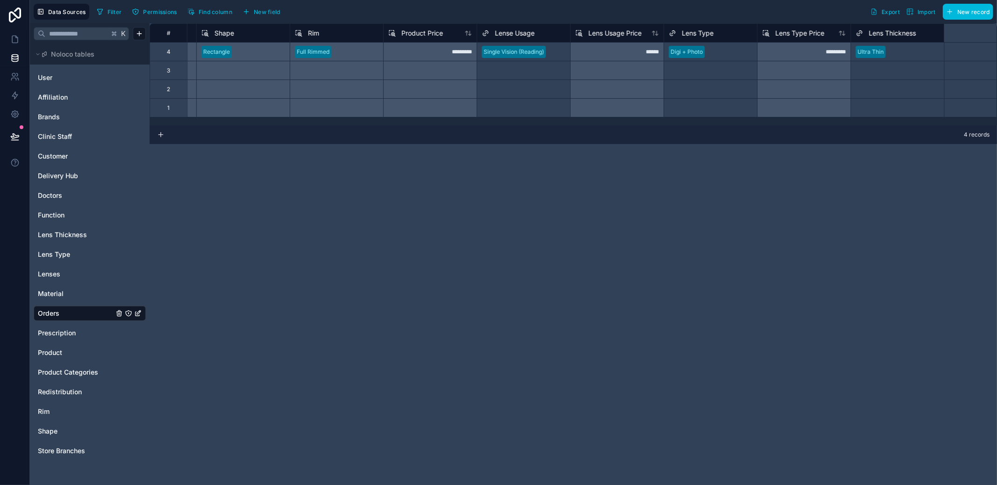
scroll to position [0, 1247]
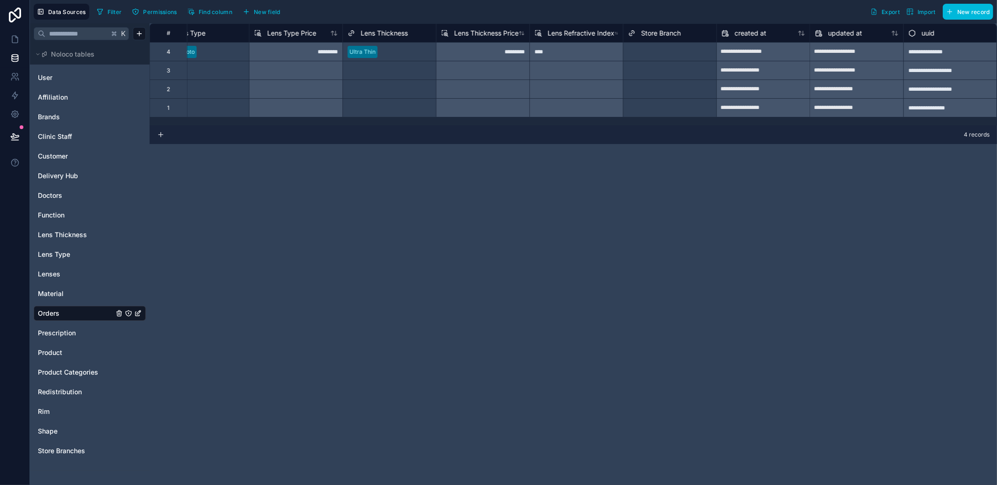
click at [250, 5] on button "New field" at bounding box center [261, 12] width 44 height 14
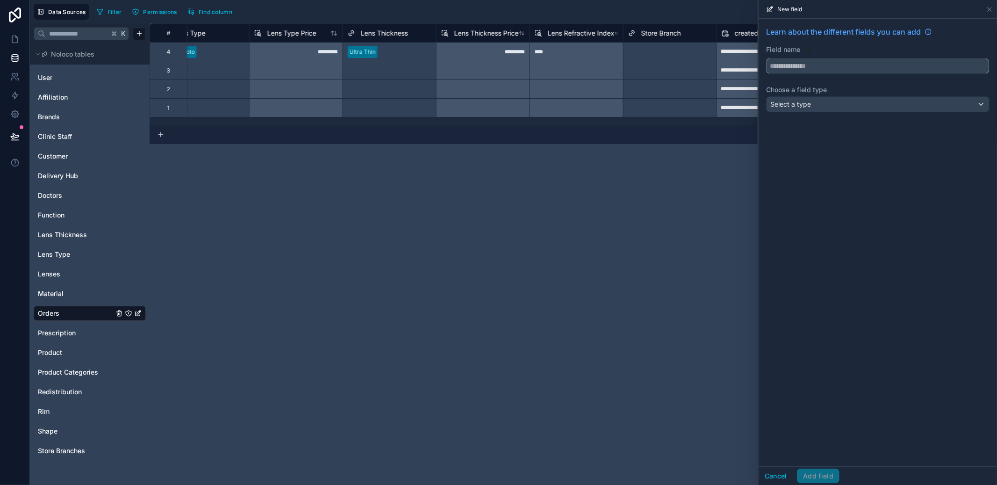
click at [844, 67] on input "text" at bounding box center [878, 65] width 223 height 15
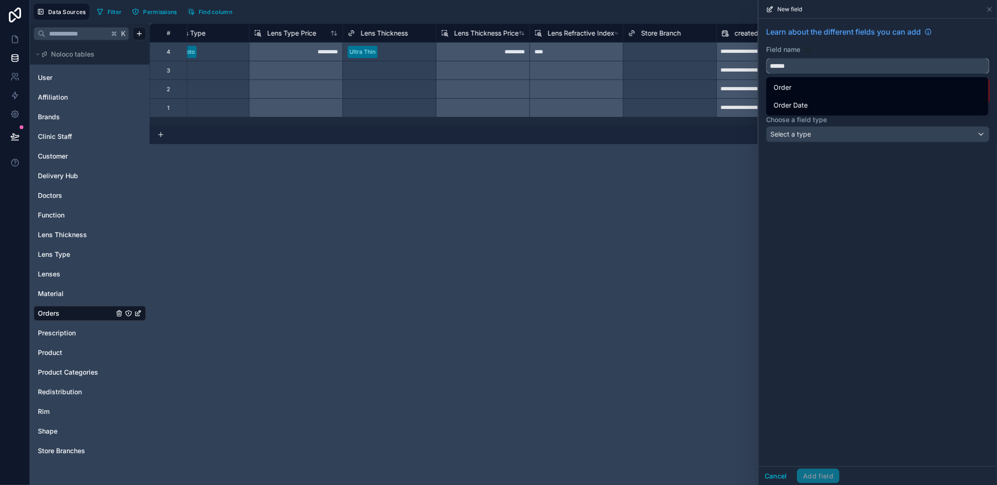
click at [766, 58] on button "*****" at bounding box center [877, 66] width 223 height 16
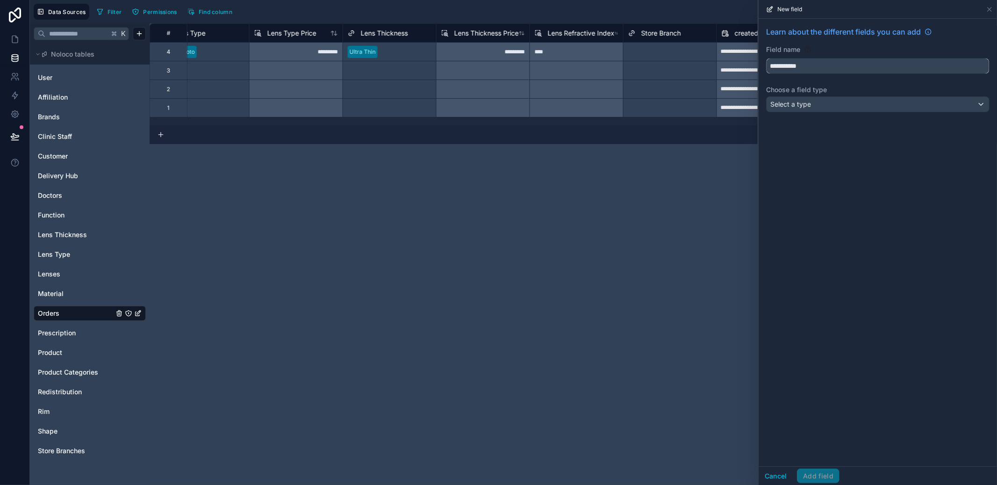
type input "**********"
click at [847, 103] on div "Select a type" at bounding box center [878, 104] width 223 height 15
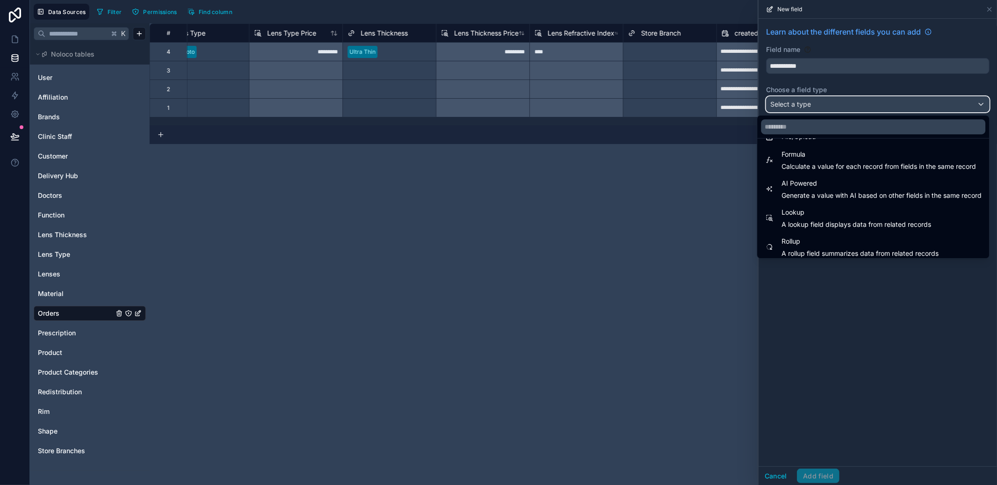
scroll to position [246, 0]
click at [847, 154] on span "Formula" at bounding box center [879, 156] width 194 height 11
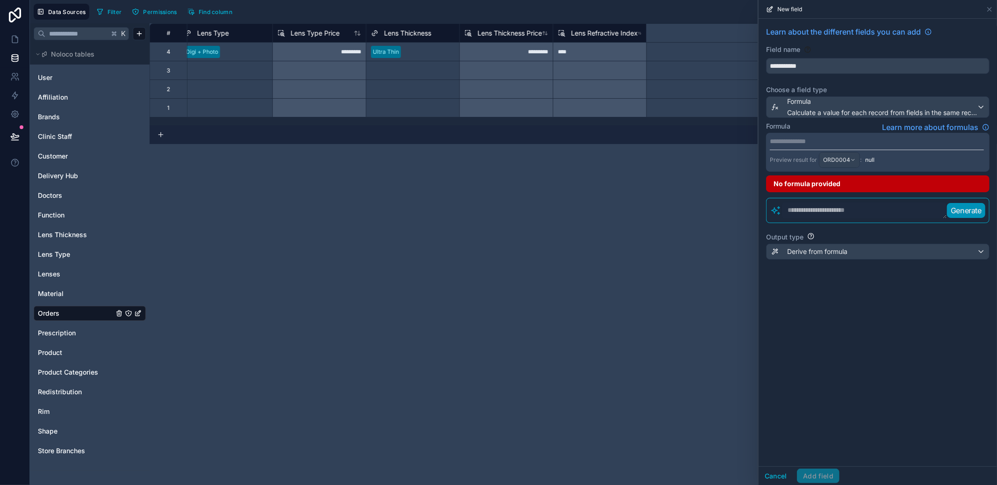
scroll to position [0, 1247]
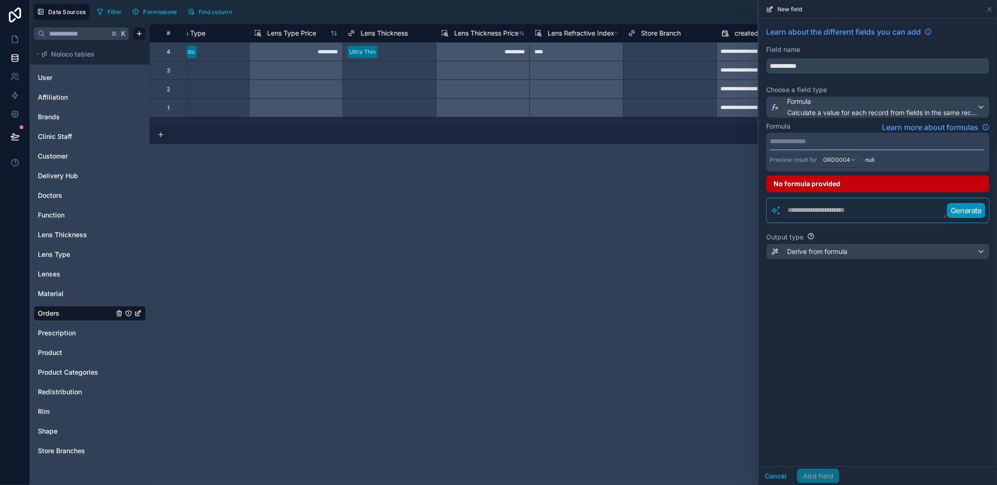
click at [652, 54] on div "Select a Store Branch" at bounding box center [657, 51] width 58 height 7
click at [545, 145] on div "**********" at bounding box center [573, 253] width 847 height 461
click at [987, 4] on div "New field" at bounding box center [877, 9] width 231 height 18
click at [987, 7] on icon at bounding box center [989, 9] width 7 height 7
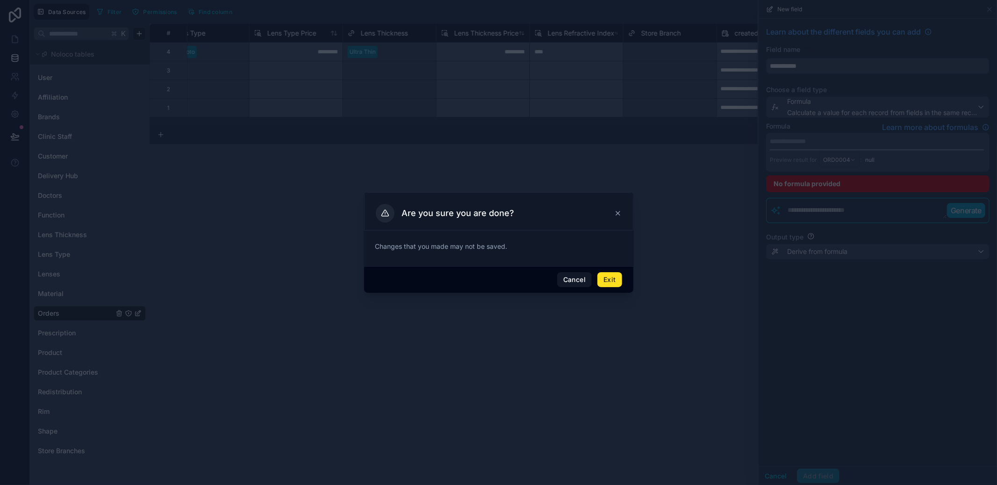
click at [605, 276] on button "Exit" at bounding box center [609, 279] width 24 height 15
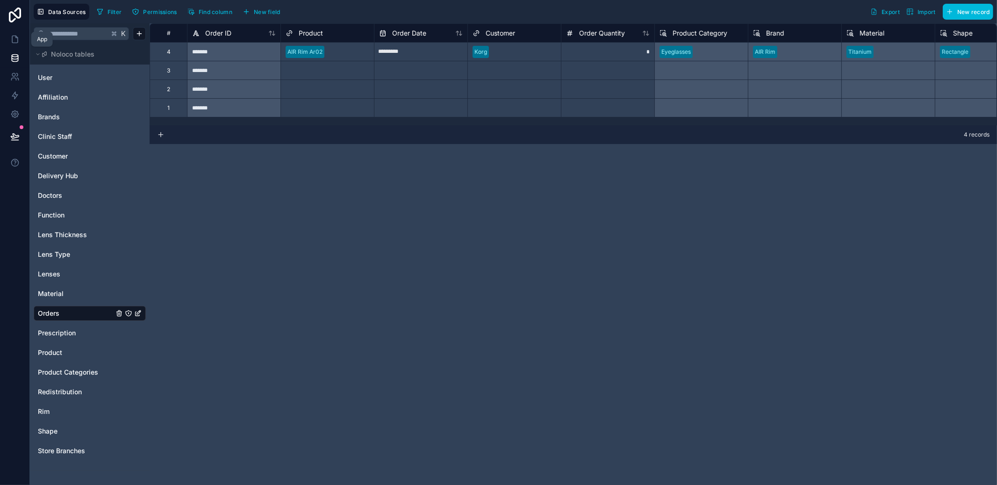
click at [18, 36] on icon at bounding box center [14, 39] width 9 height 9
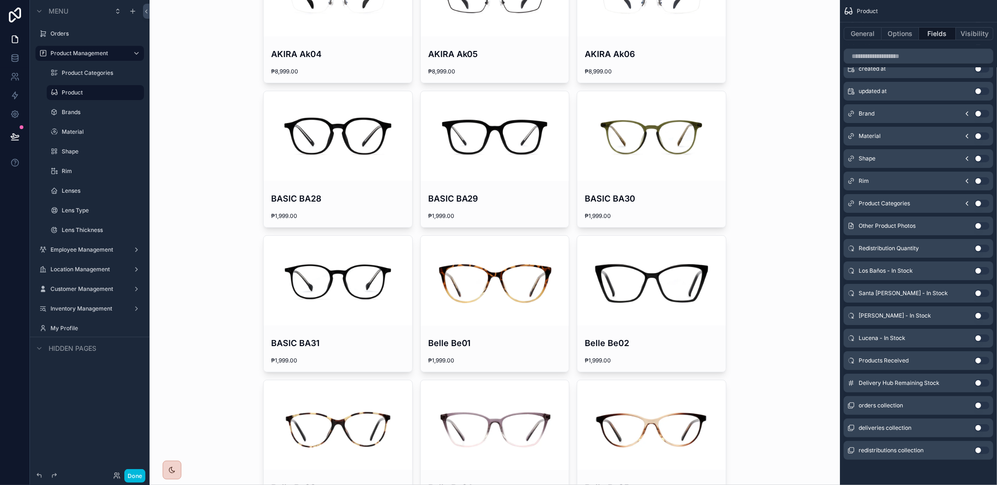
scroll to position [1245, 0]
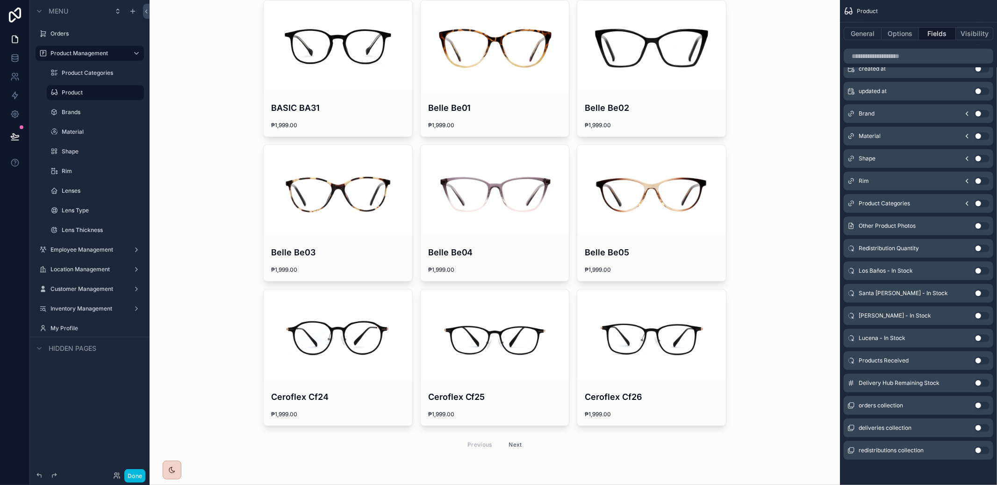
click at [515, 445] on button "Next" at bounding box center [516, 444] width 26 height 14
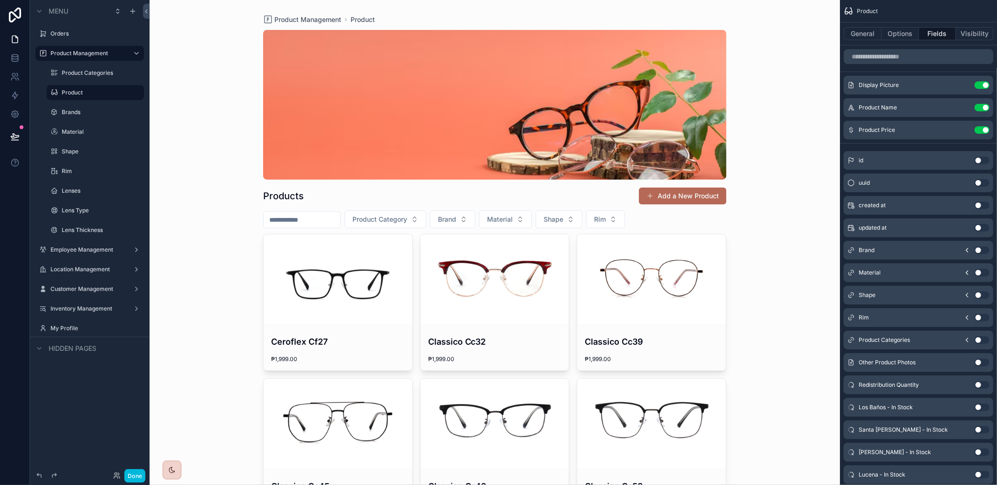
click at [331, 252] on div "scrollable content" at bounding box center [338, 279] width 149 height 90
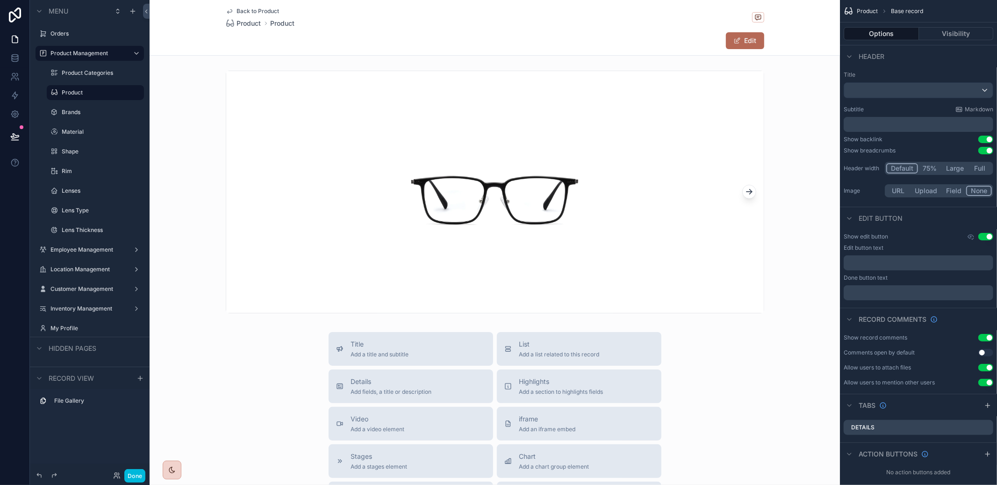
click at [97, 93] on label "Product" at bounding box center [100, 92] width 77 height 7
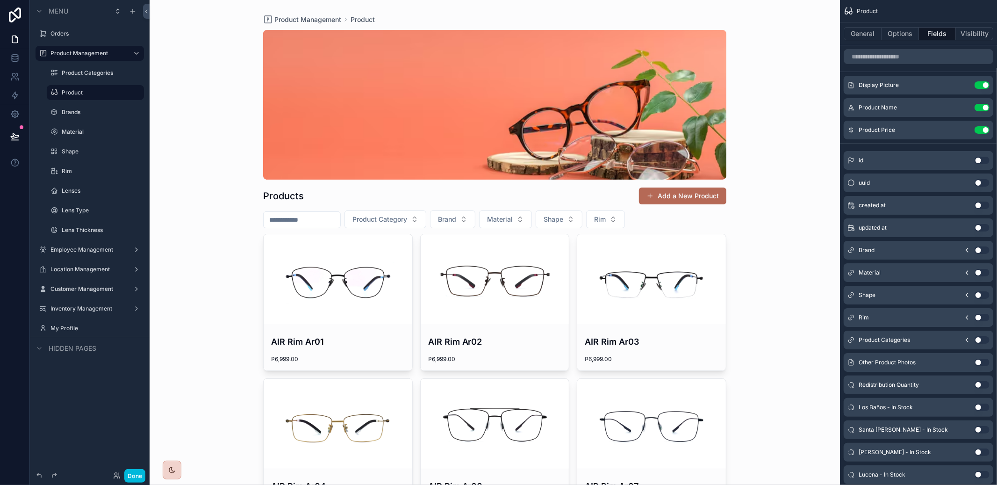
click at [0, 0] on div "scrollable content" at bounding box center [0, 0] width 0 height 0
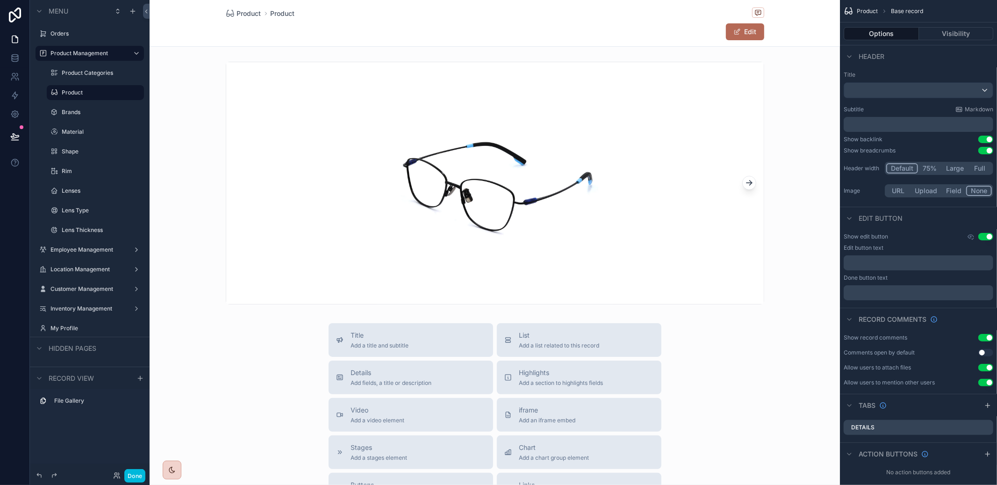
click at [261, 343] on div "Title Add a title and subtitle List Add a list related to this record Details A…" at bounding box center [495, 489] width 690 height 333
